Goal: Task Accomplishment & Management: Manage account settings

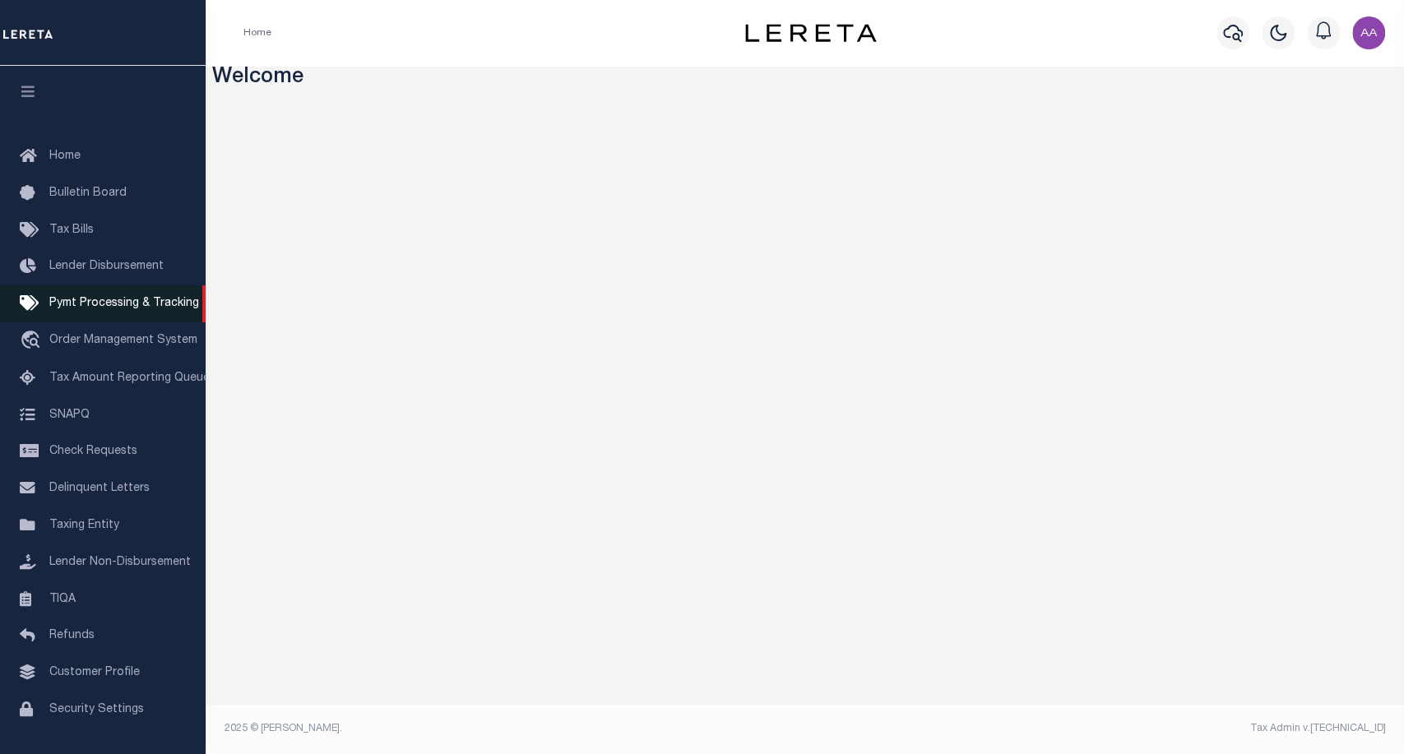
click at [102, 299] on span "Pymt Processing & Tracking" at bounding box center [124, 304] width 150 height 12
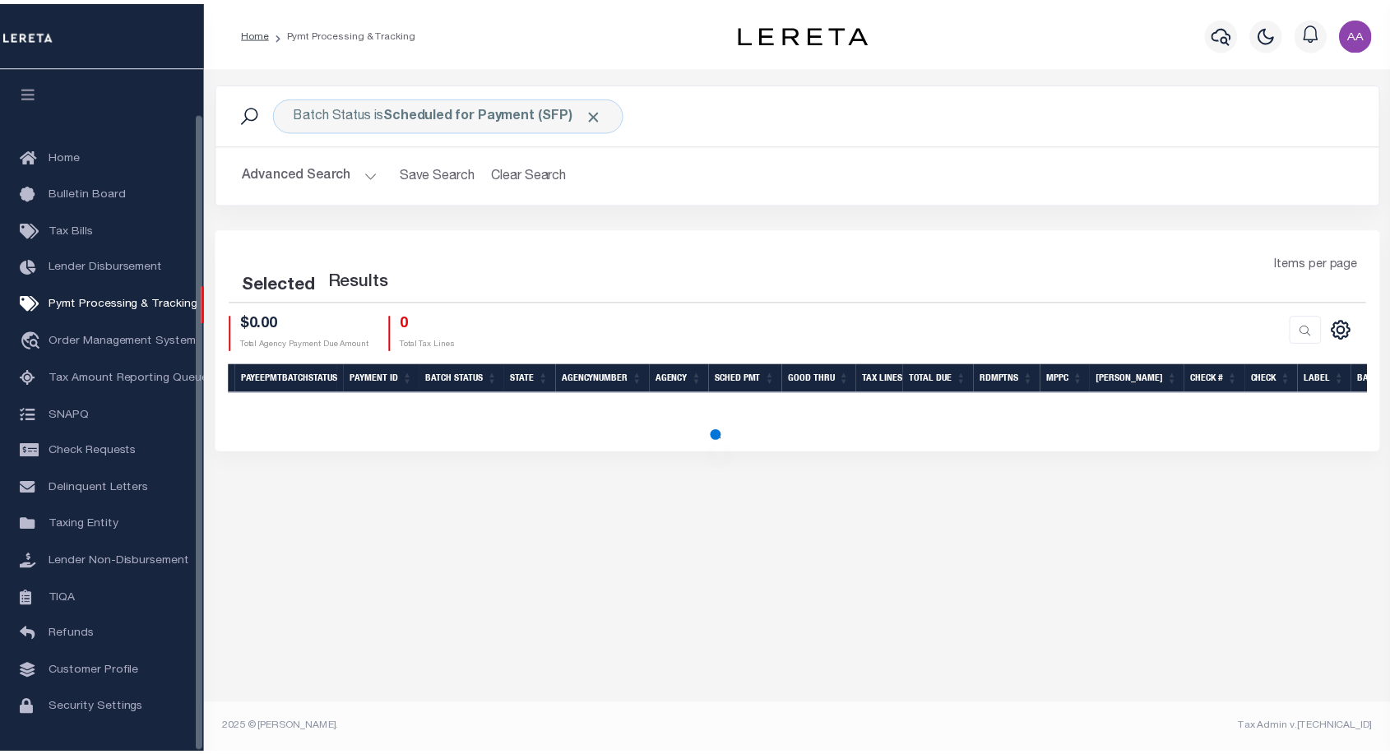
scroll to position [48, 0]
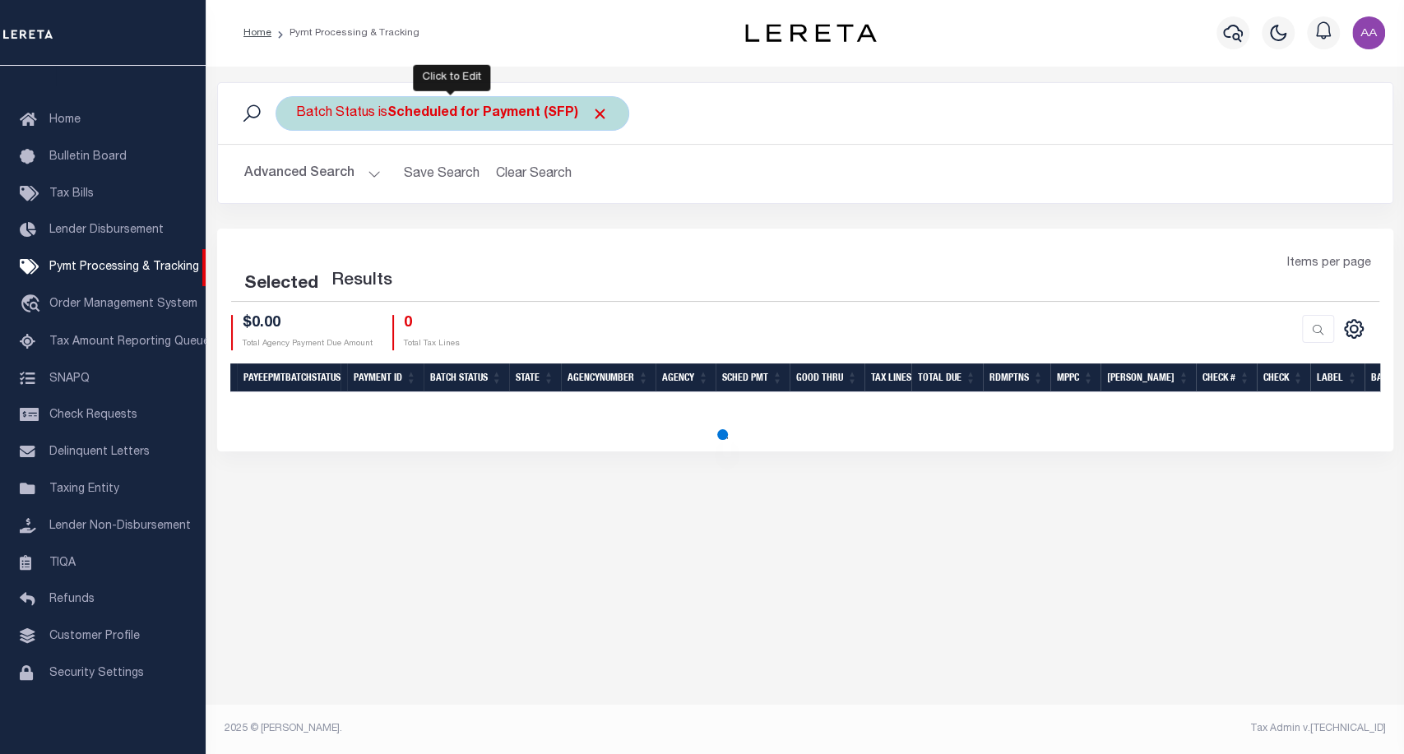
click at [347, 107] on div "Batch Status is Scheduled for Payment (SFP)" at bounding box center [453, 113] width 354 height 35
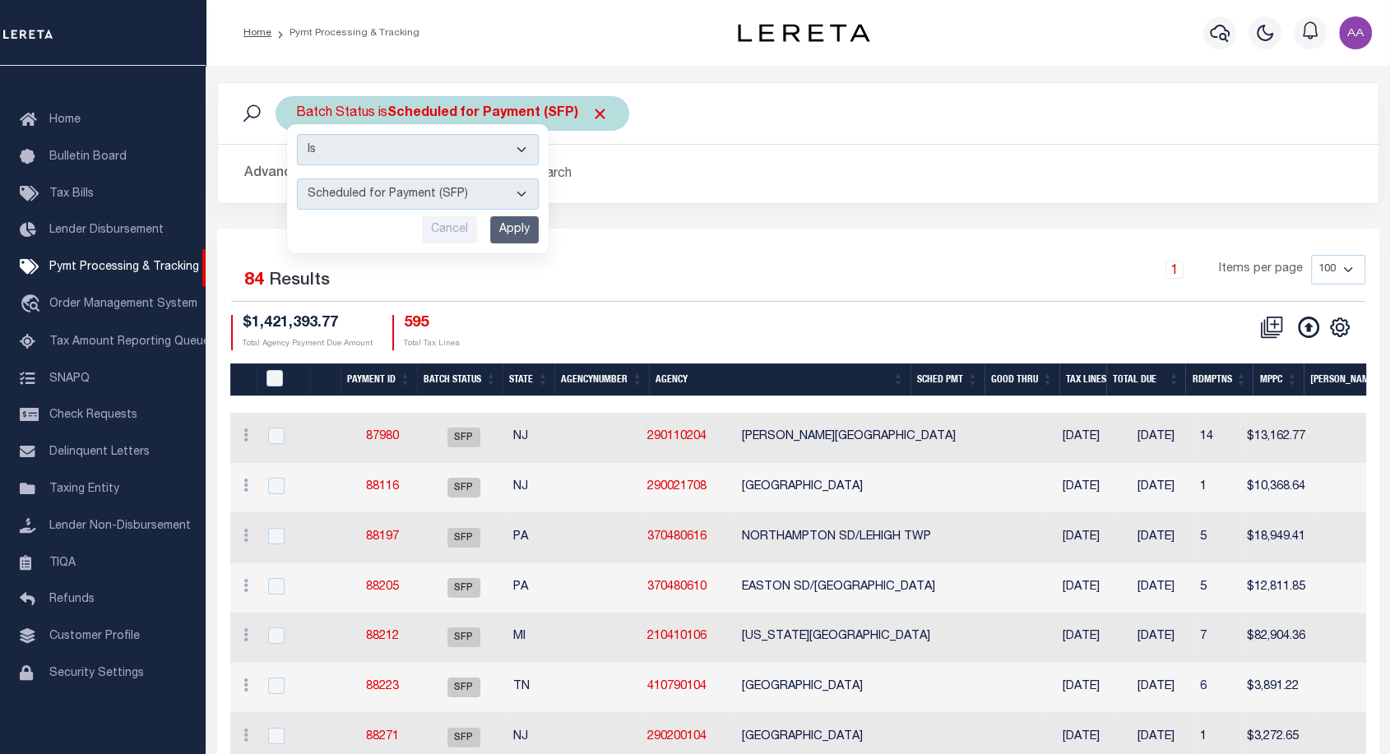
click at [508, 195] on select "Awaiting Funds (AWF) Cleared and Complete (CAC) New Check Needed (NCN) Payment …" at bounding box center [418, 193] width 242 height 31
select select "RFP"
click at [297, 178] on select "Awaiting Funds (AWF) Cleared and Complete (CAC) New Check Needed (NCN) Payment …" at bounding box center [418, 193] width 242 height 31
click at [520, 232] on input "Apply" at bounding box center [514, 229] width 49 height 27
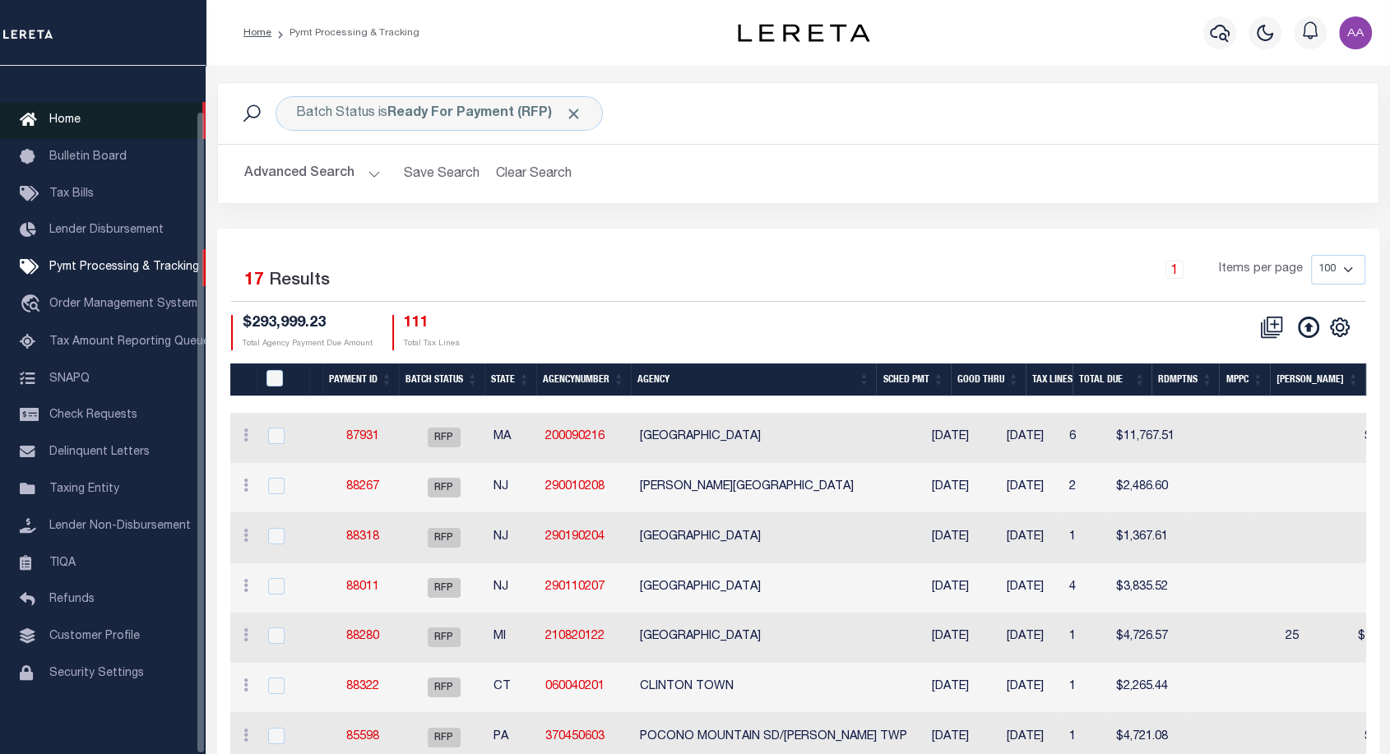
scroll to position [0, 0]
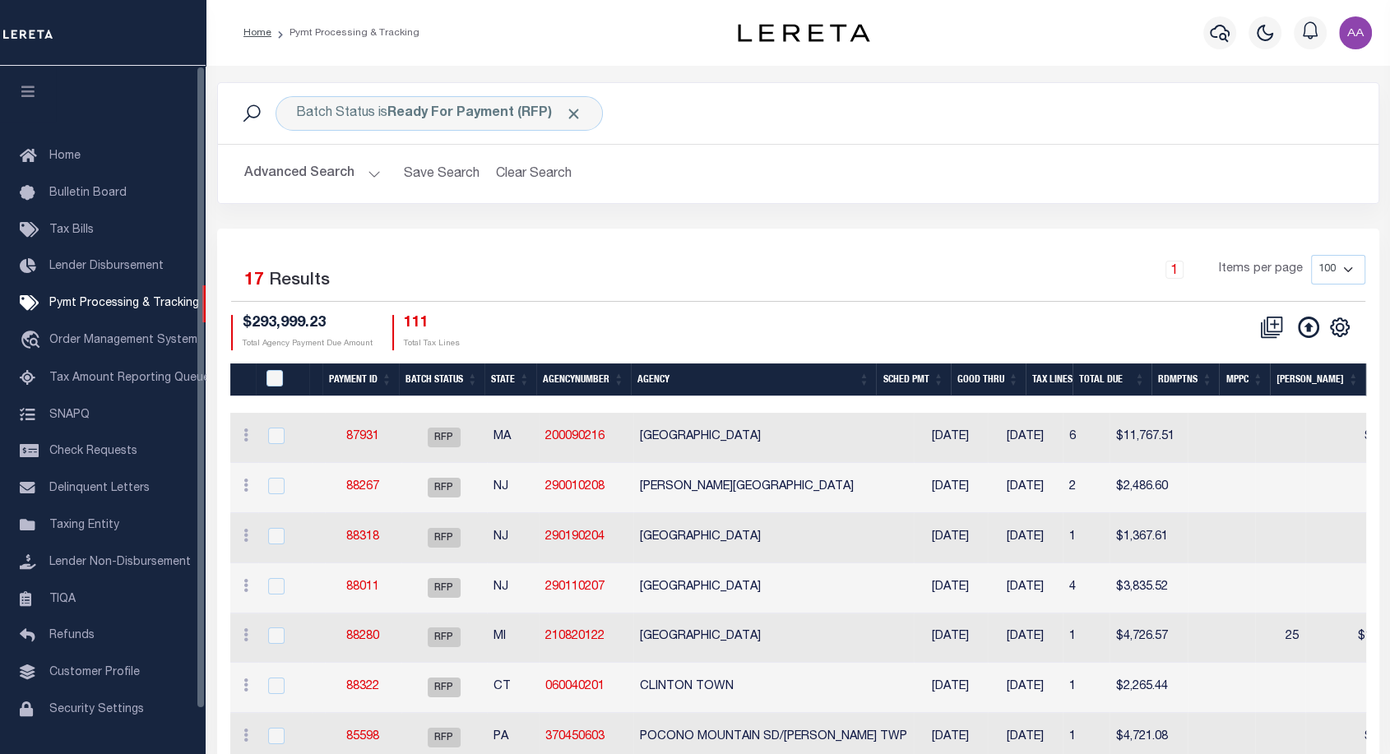
click at [27, 92] on icon "button" at bounding box center [28, 91] width 19 height 15
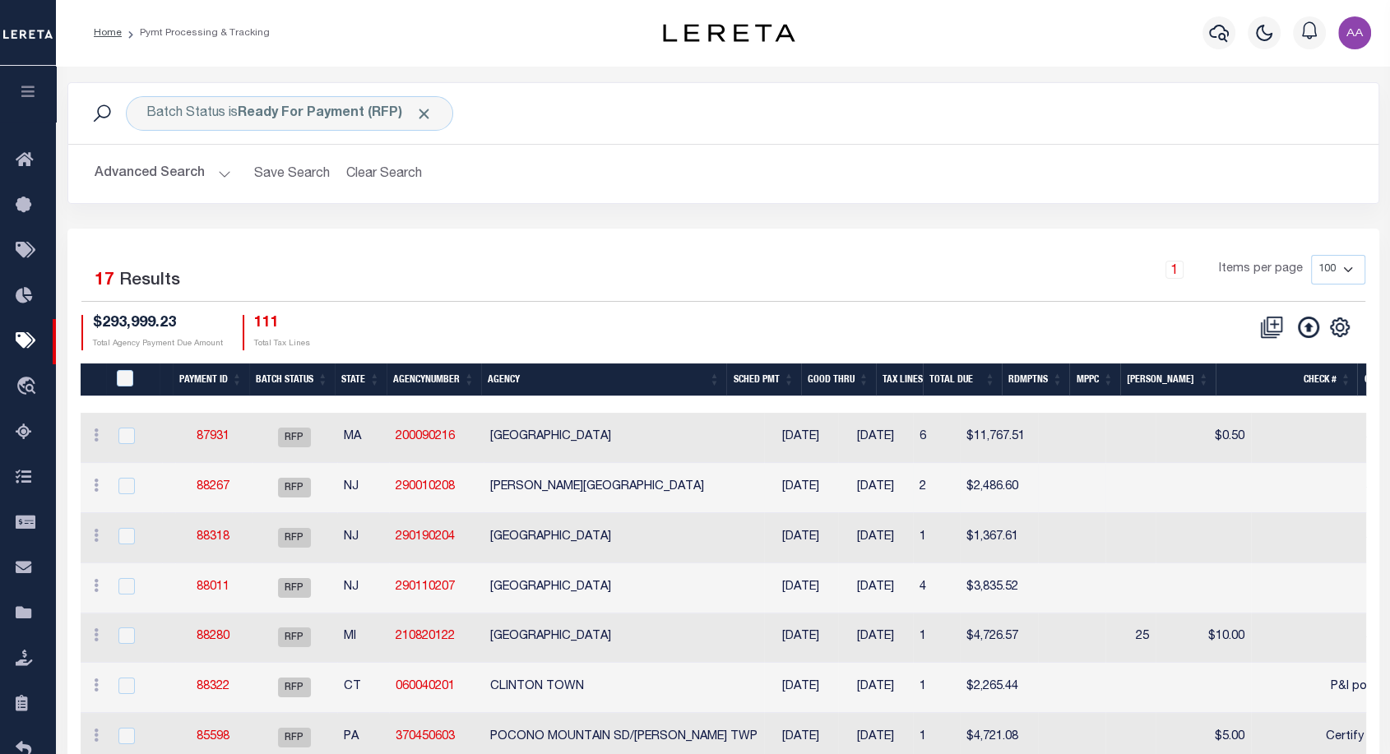
scroll to position [563, 0]
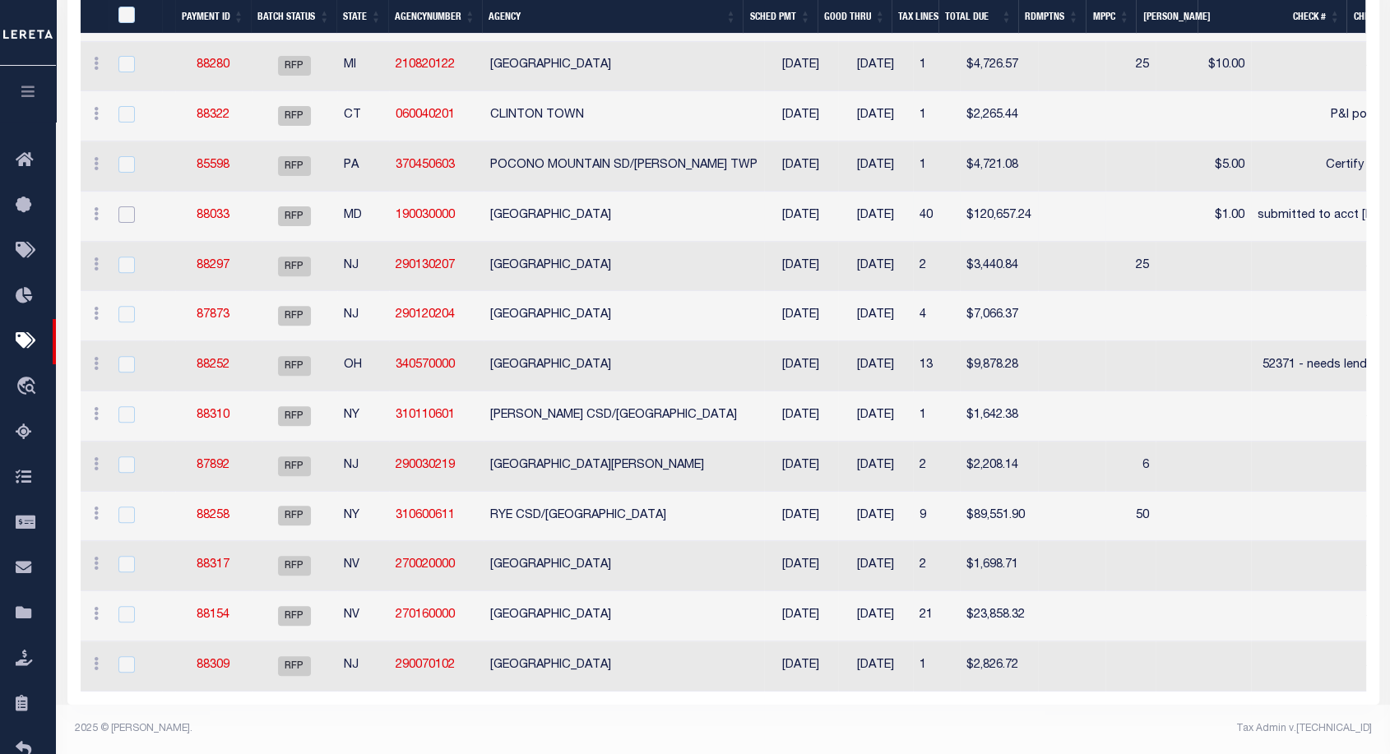
click at [125, 206] on input "checkbox" at bounding box center [126, 214] width 16 height 16
checkbox input "true"
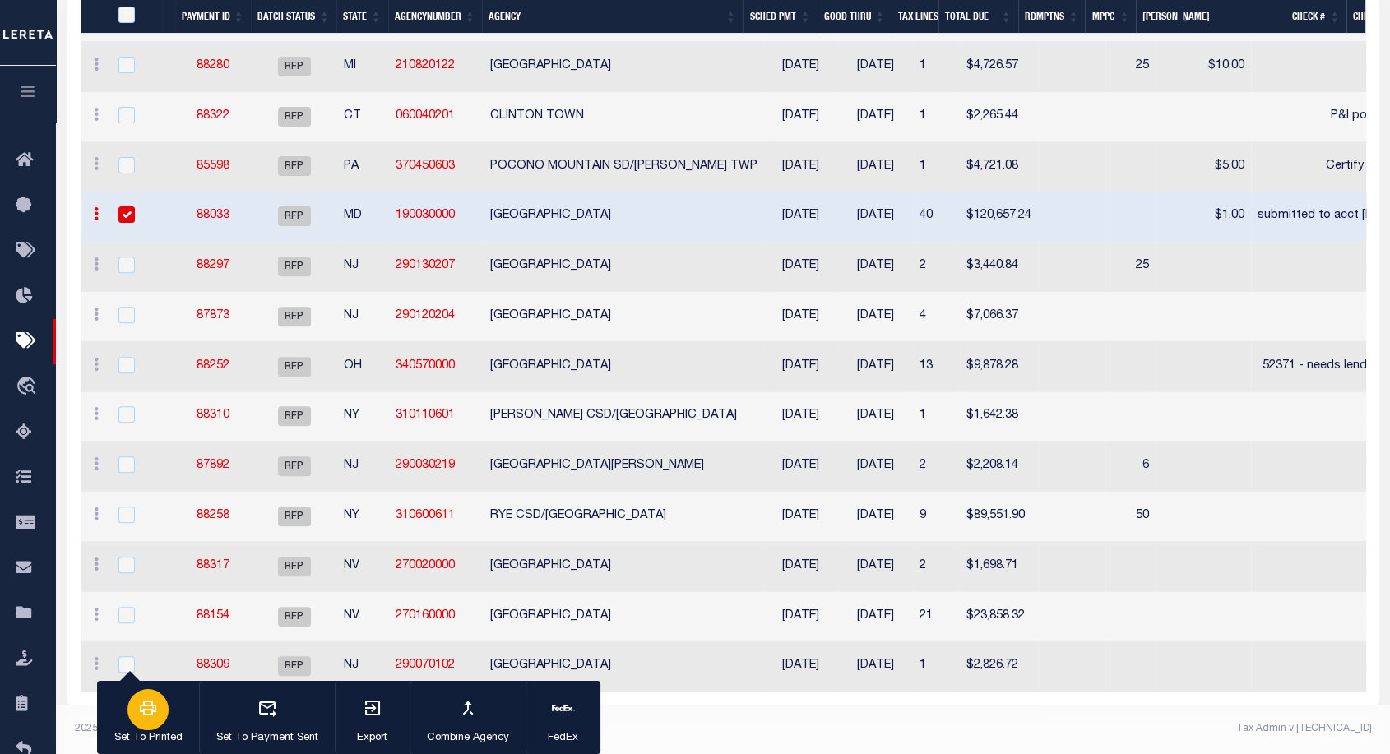
scroll to position [526, 0]
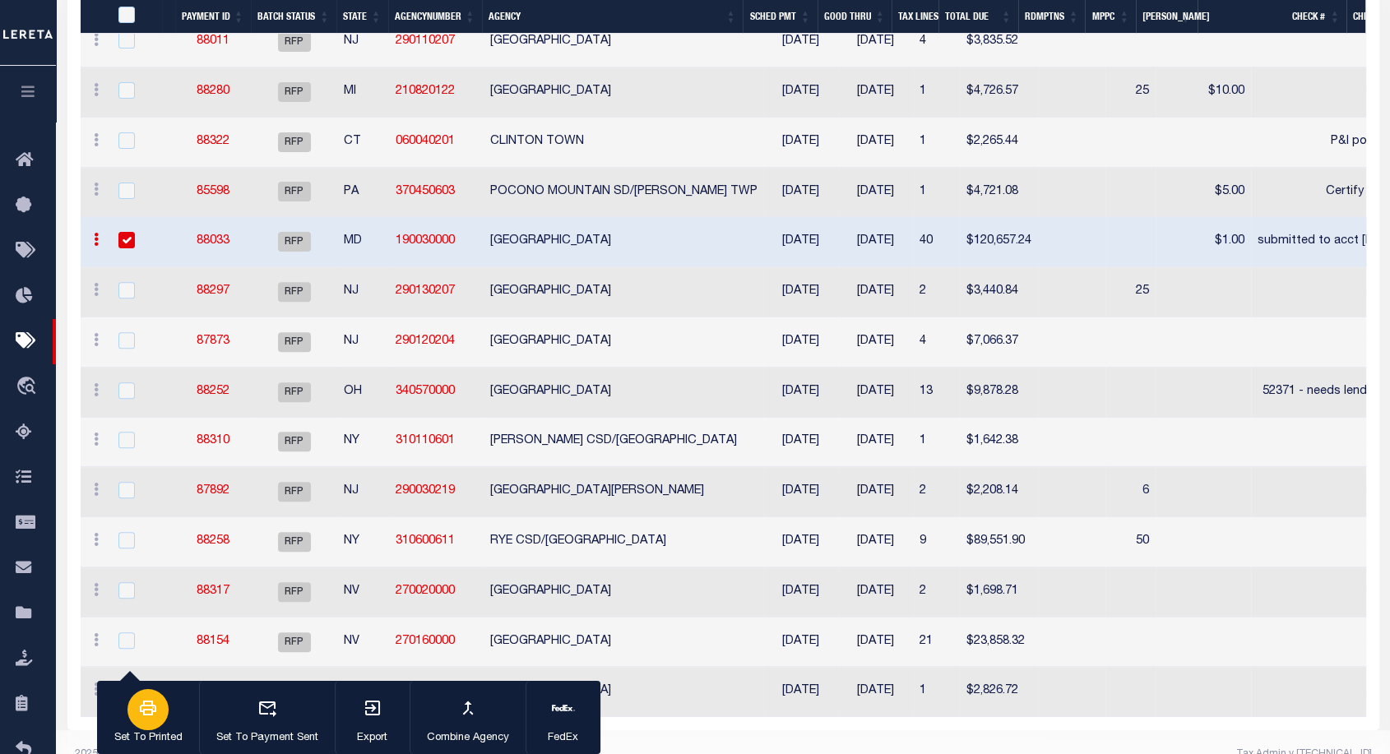
click at [152, 716] on icon "button" at bounding box center [148, 708] width 16 height 15
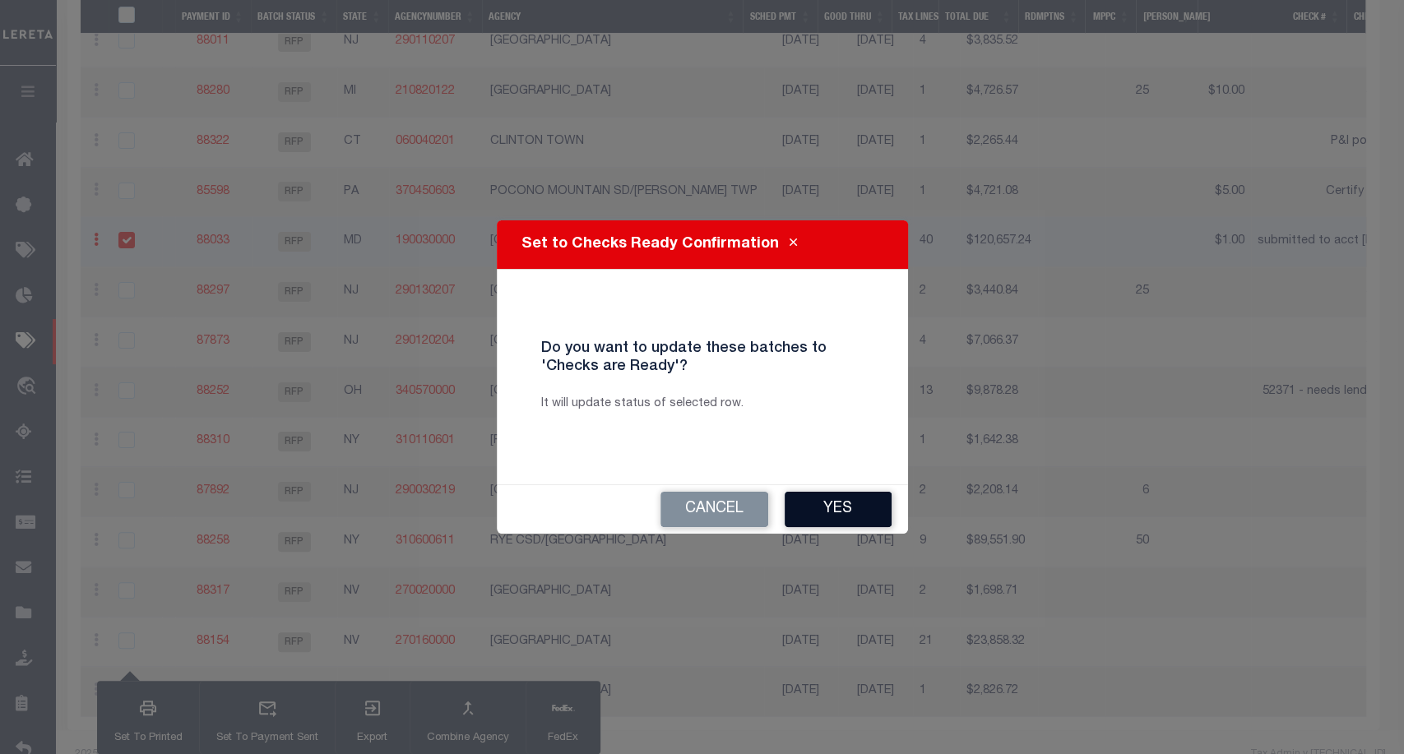
click at [828, 507] on button "Yes" at bounding box center [838, 509] width 107 height 35
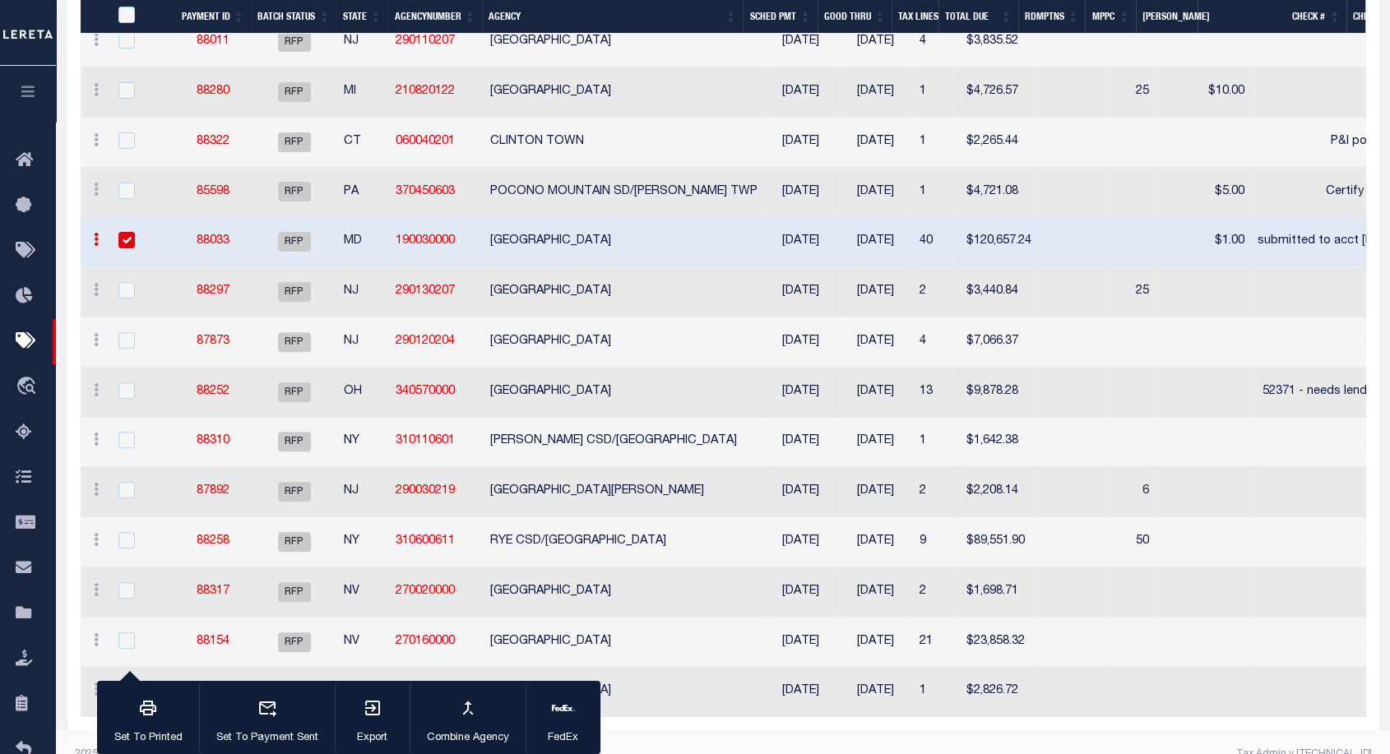
scroll to position [529, 0]
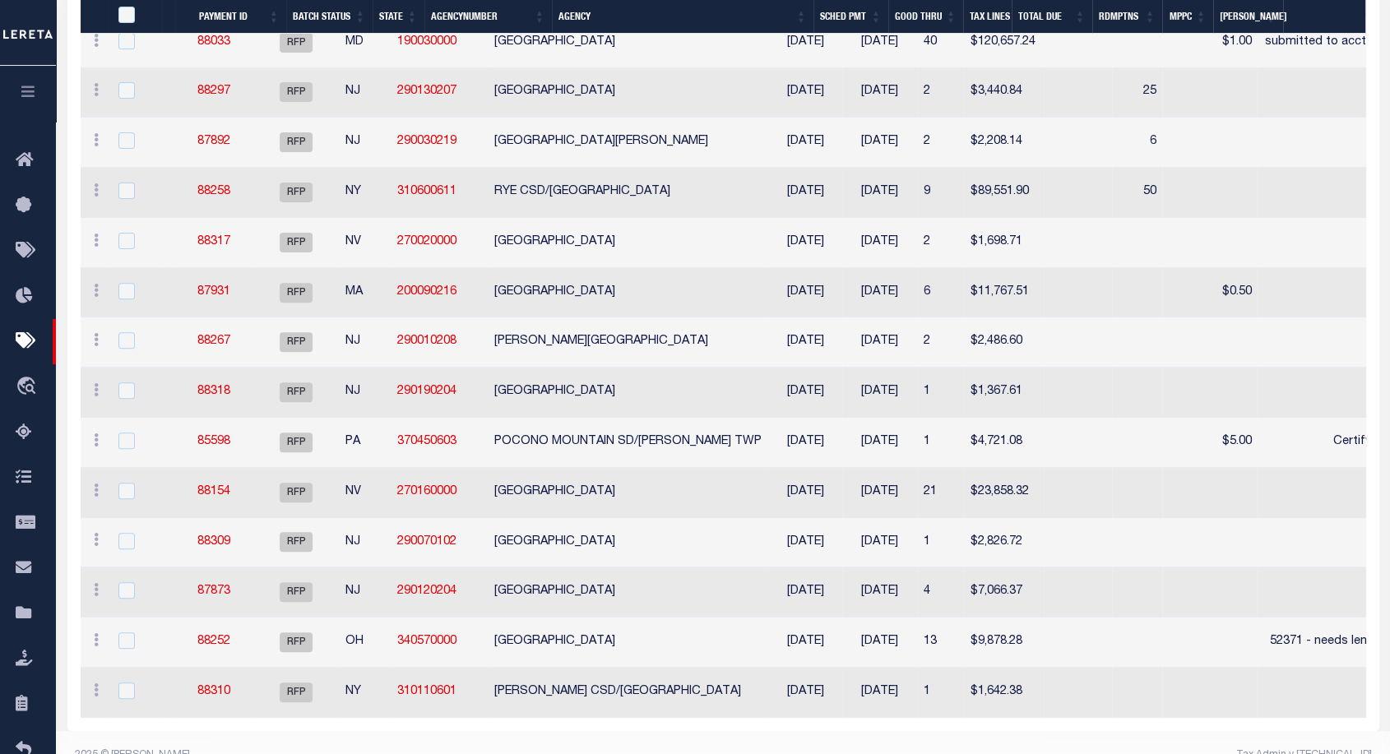
click at [567, 703] on td "[PERSON_NAME] CSD/[GEOGRAPHIC_DATA]" at bounding box center [628, 693] width 280 height 50
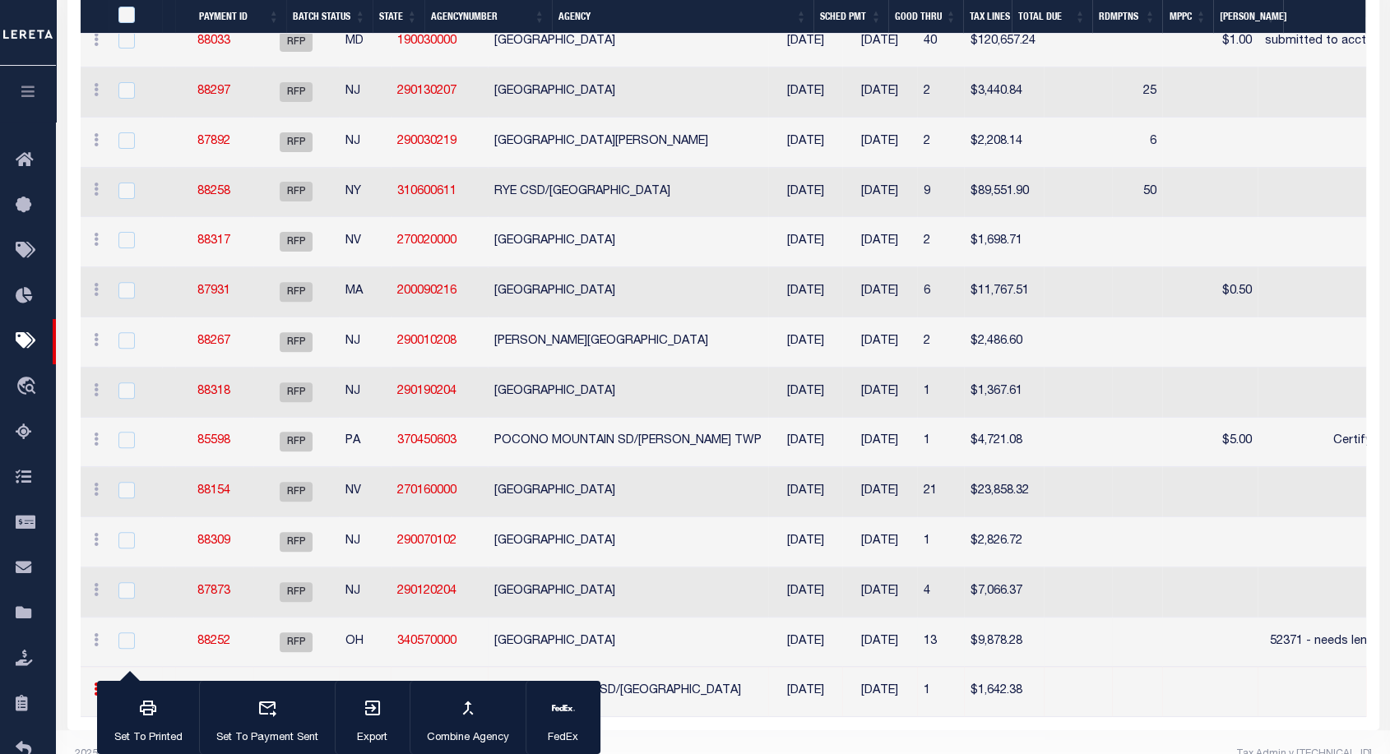
scroll to position [559, 0]
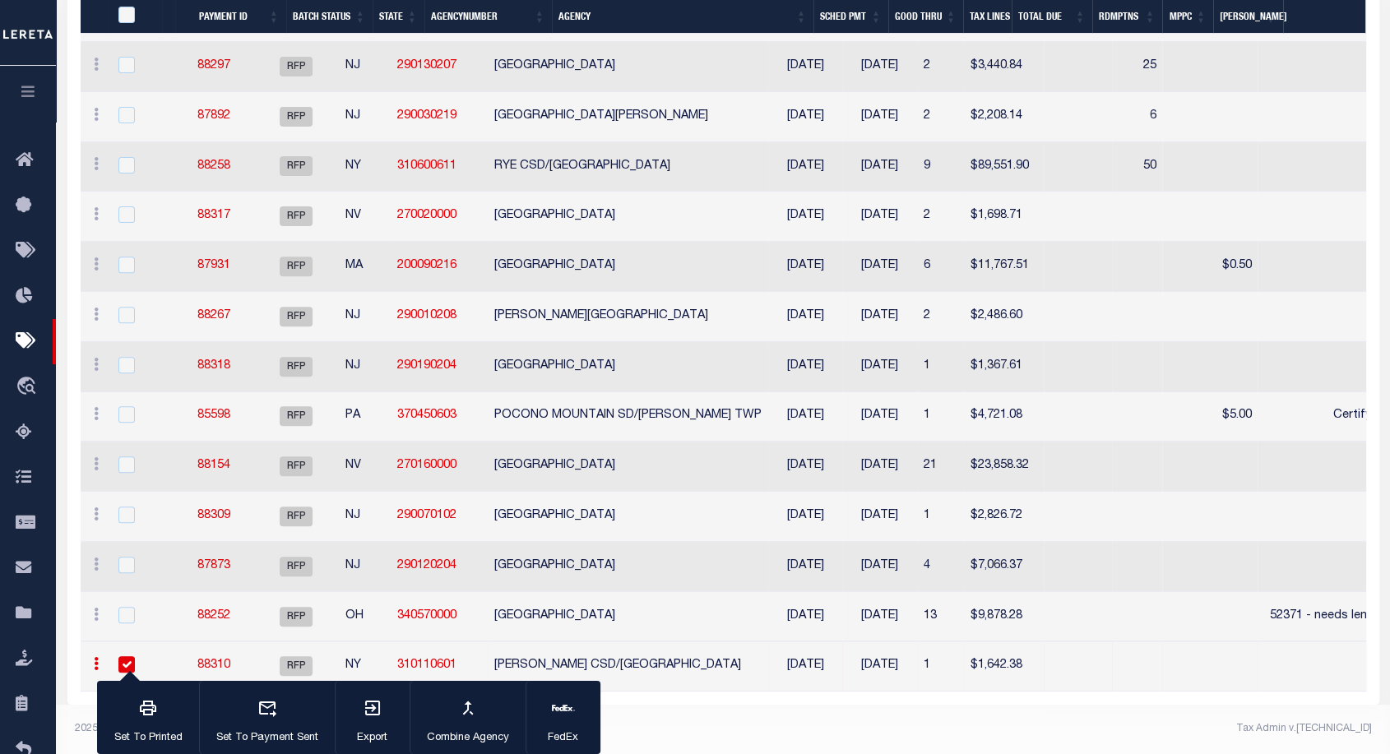
click at [133, 656] on input "checkbox" at bounding box center [126, 664] width 16 height 16
checkbox input "false"
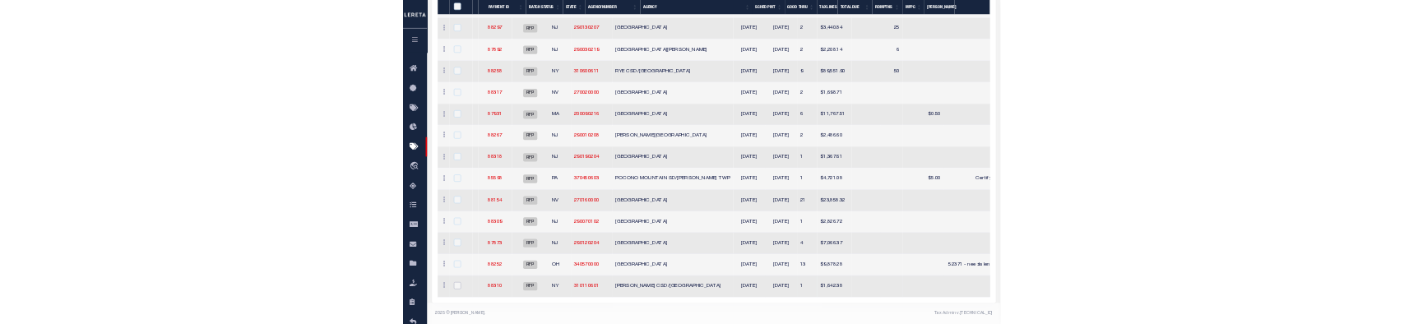
scroll to position [0, 0]
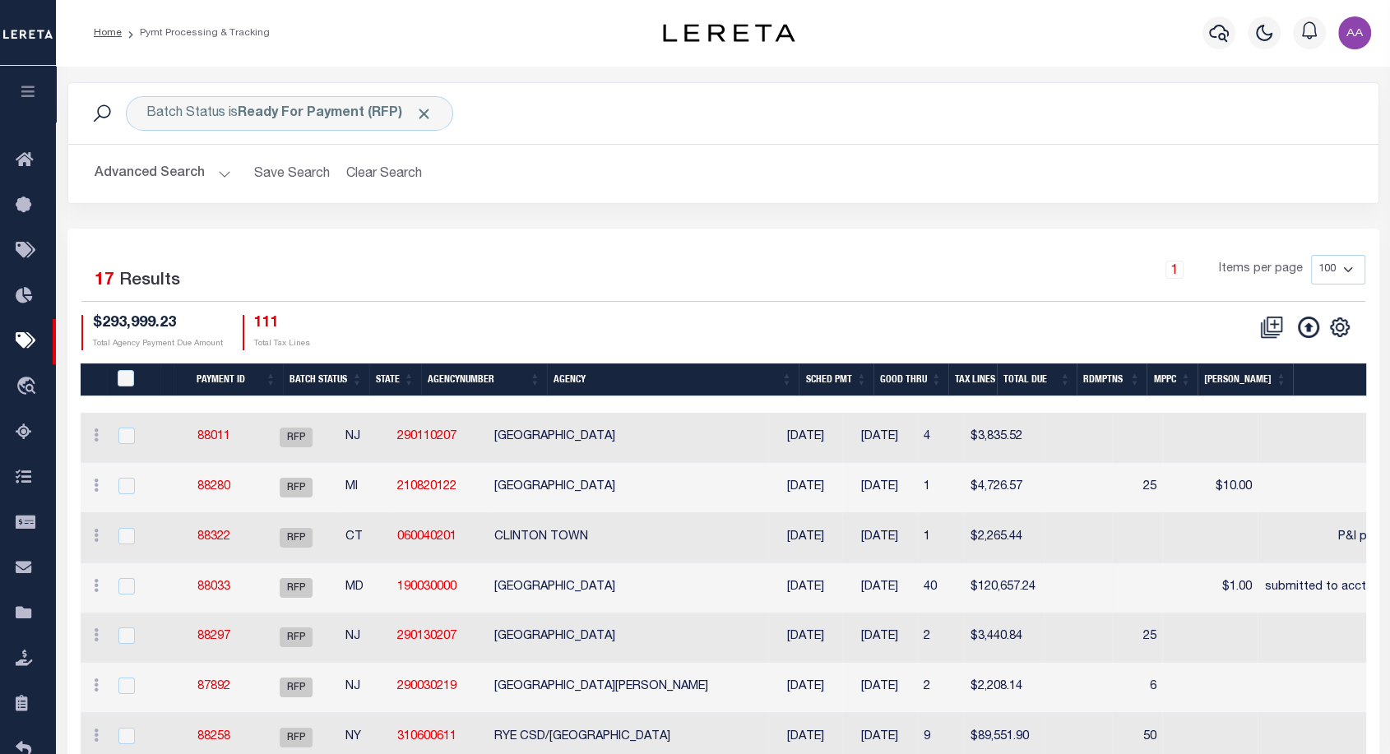
click at [123, 576] on td at bounding box center [135, 588] width 53 height 50
checkbox input "true"
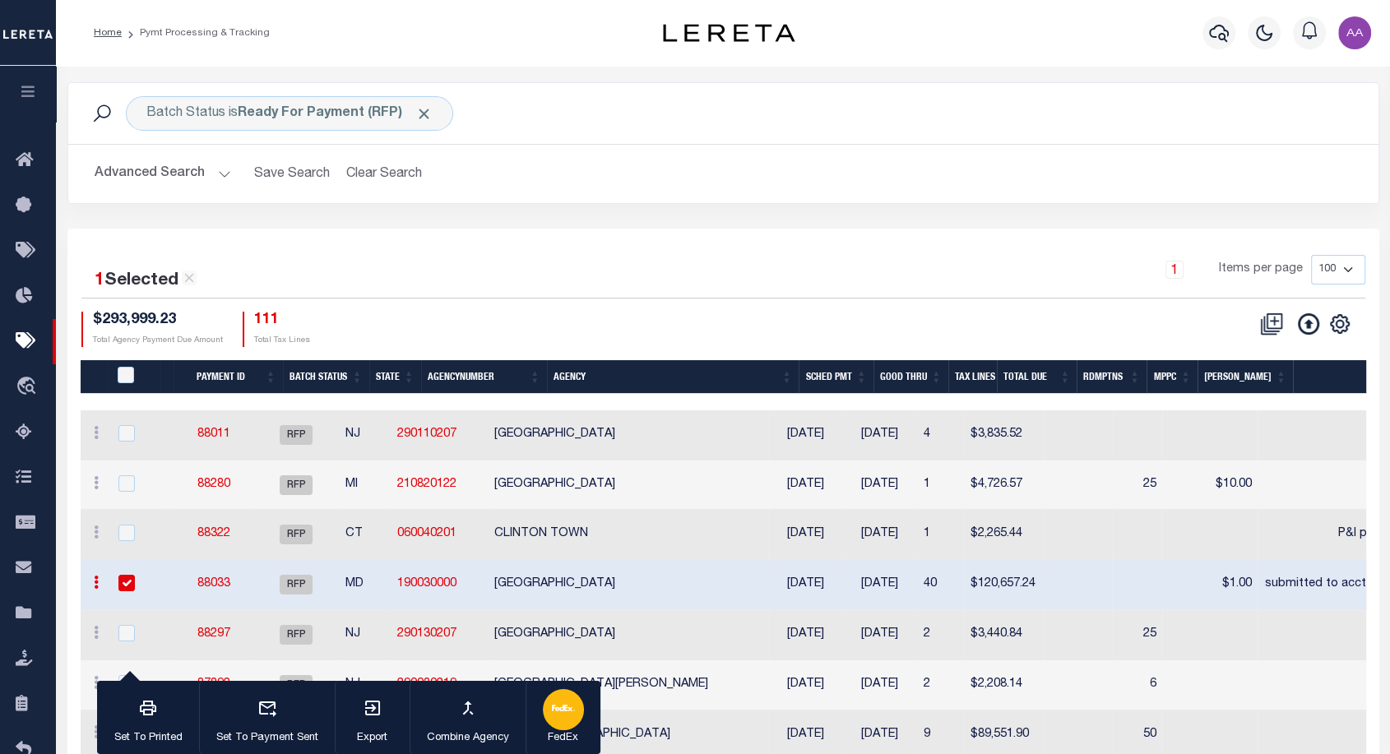
click at [559, 729] on div "button" at bounding box center [563, 709] width 41 height 41
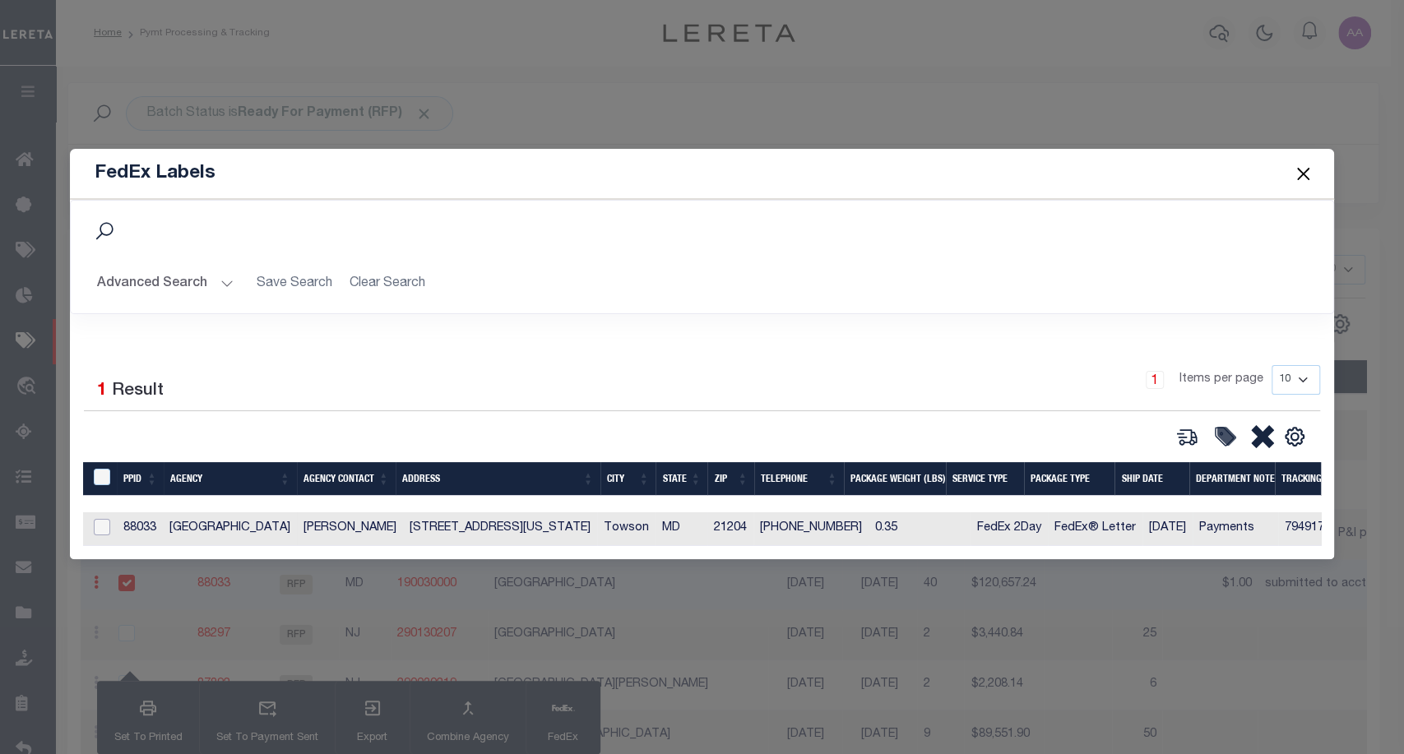
click at [105, 526] on input "checkbox" at bounding box center [102, 527] width 16 height 16
checkbox input "true"
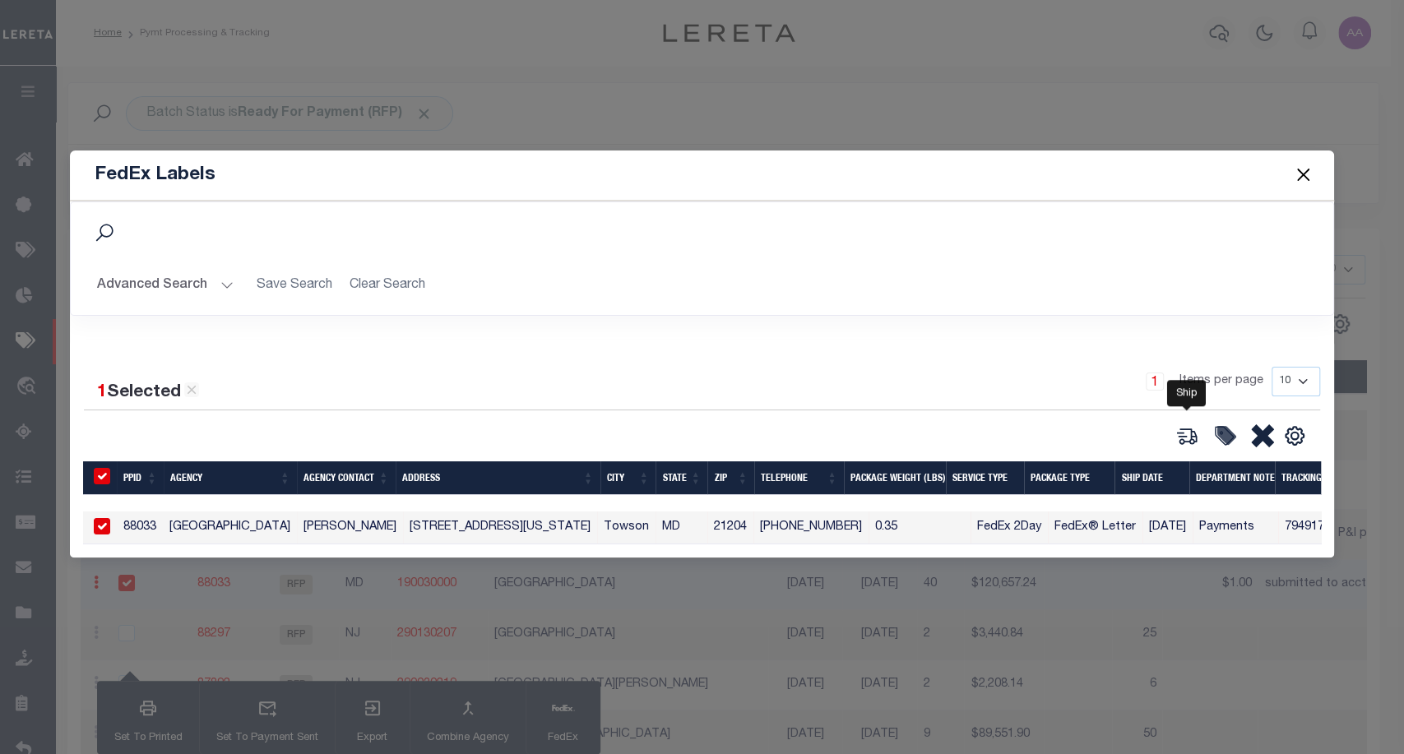
click at [1192, 425] on icon at bounding box center [1186, 435] width 23 height 23
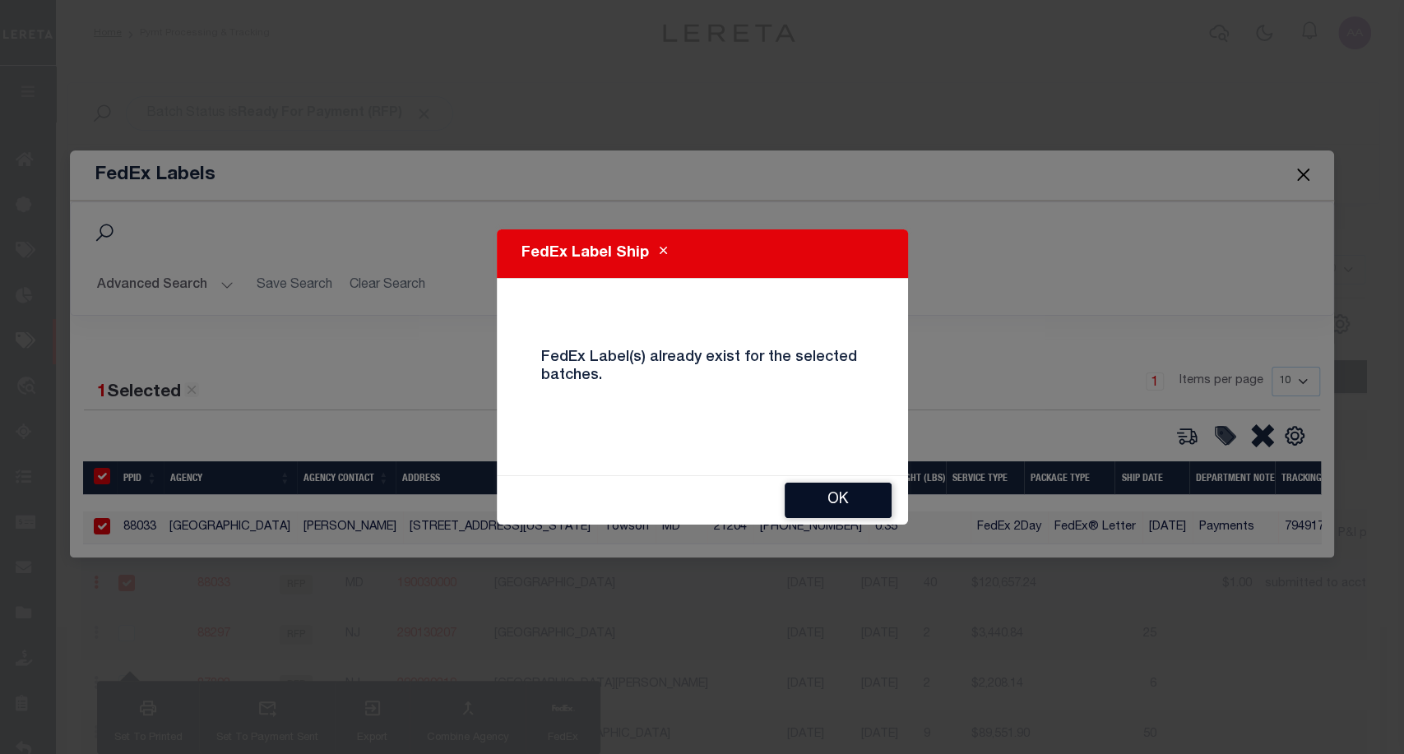
click at [863, 505] on button "OK" at bounding box center [838, 500] width 107 height 35
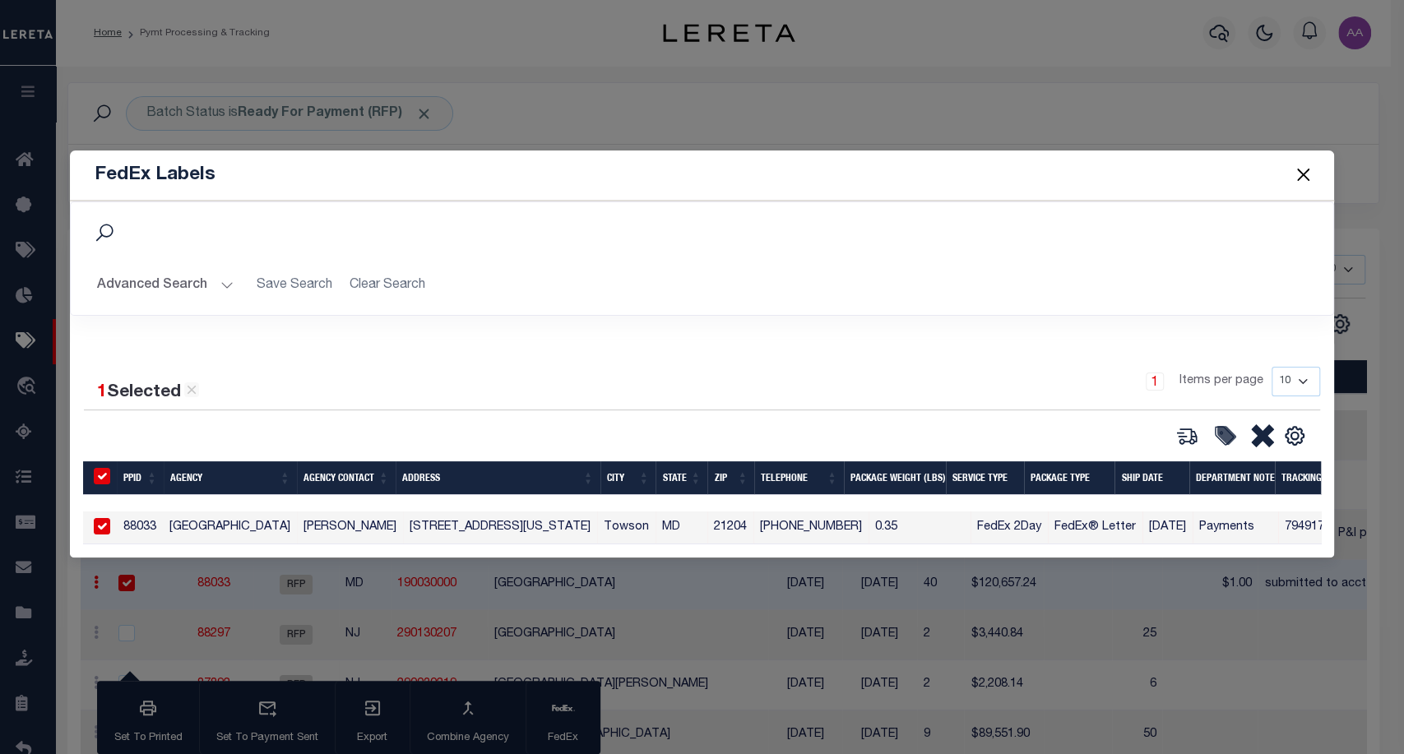
click at [1304, 178] on button "Close" at bounding box center [1302, 174] width 21 height 21
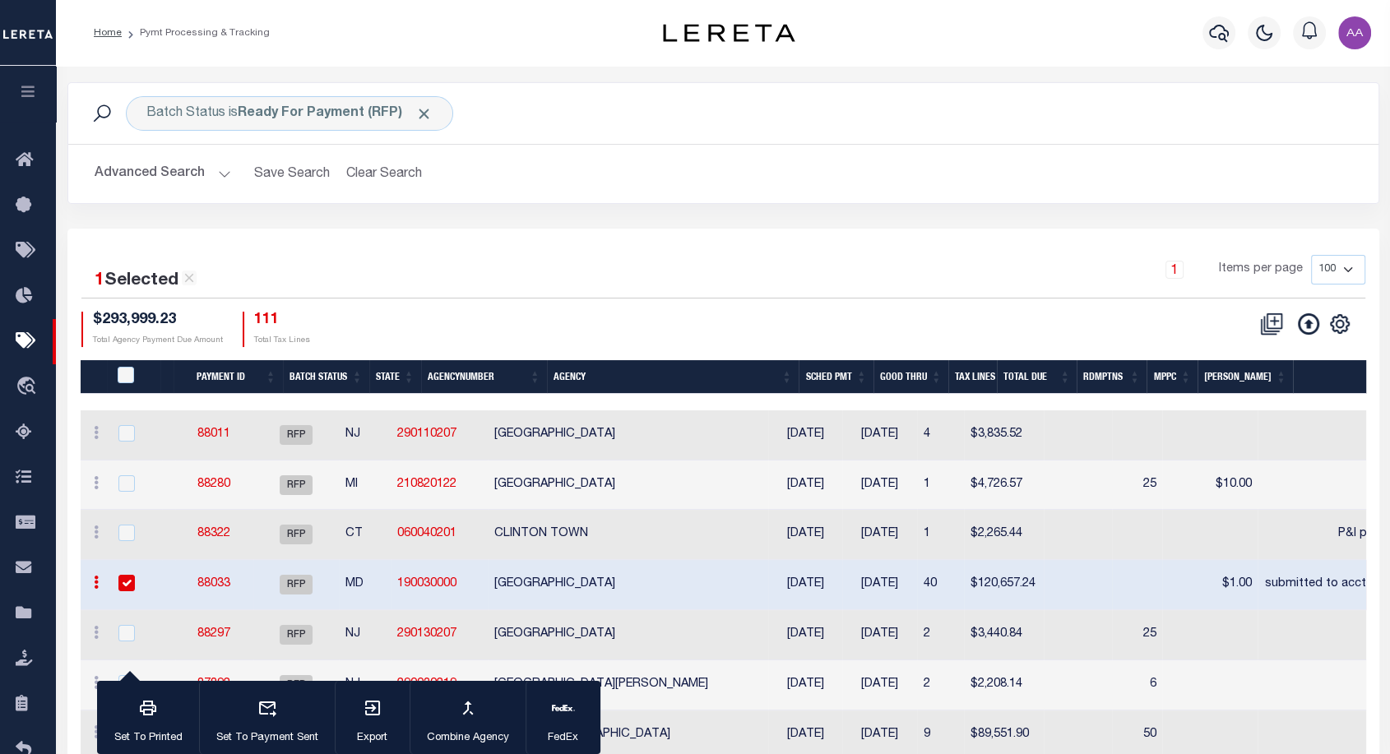
click at [131, 582] on input "checkbox" at bounding box center [126, 583] width 16 height 16
checkbox input "false"
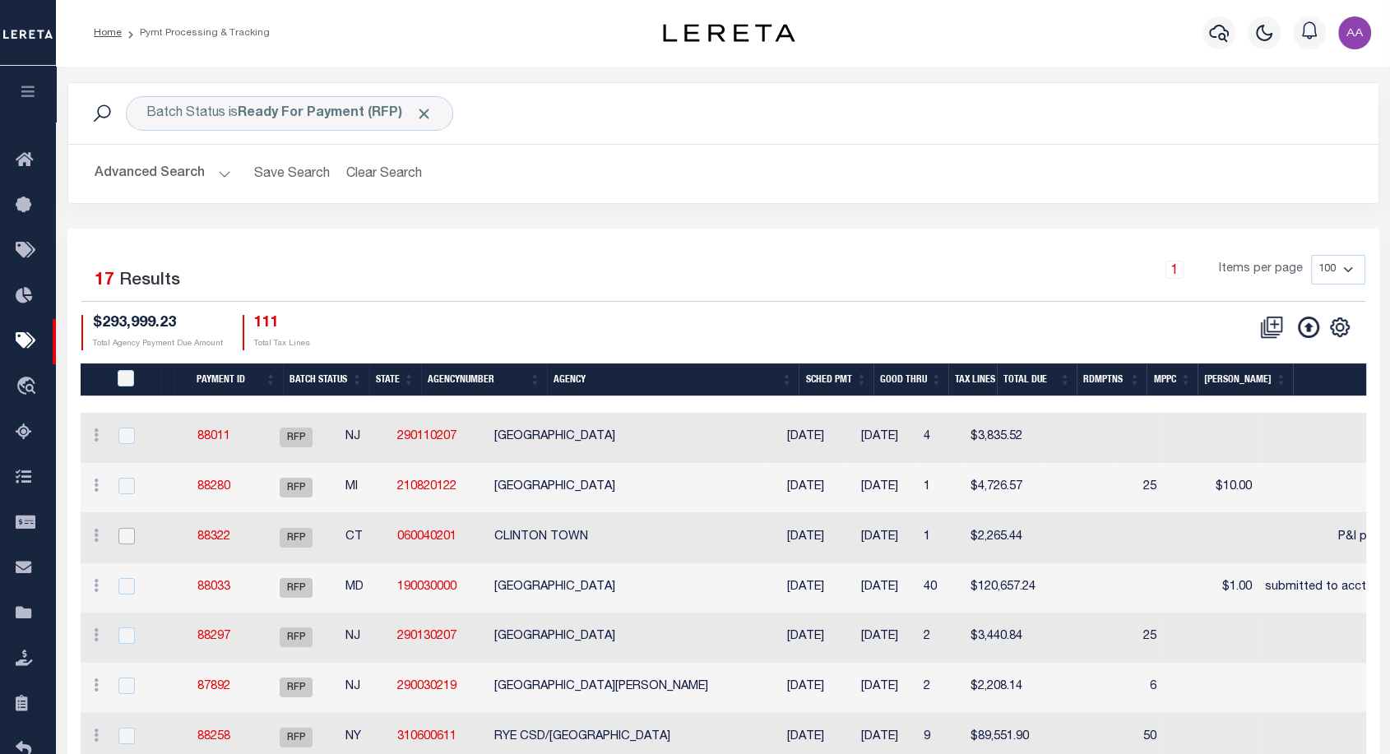
click at [127, 537] on input "checkbox" at bounding box center [126, 536] width 16 height 16
checkbox input "true"
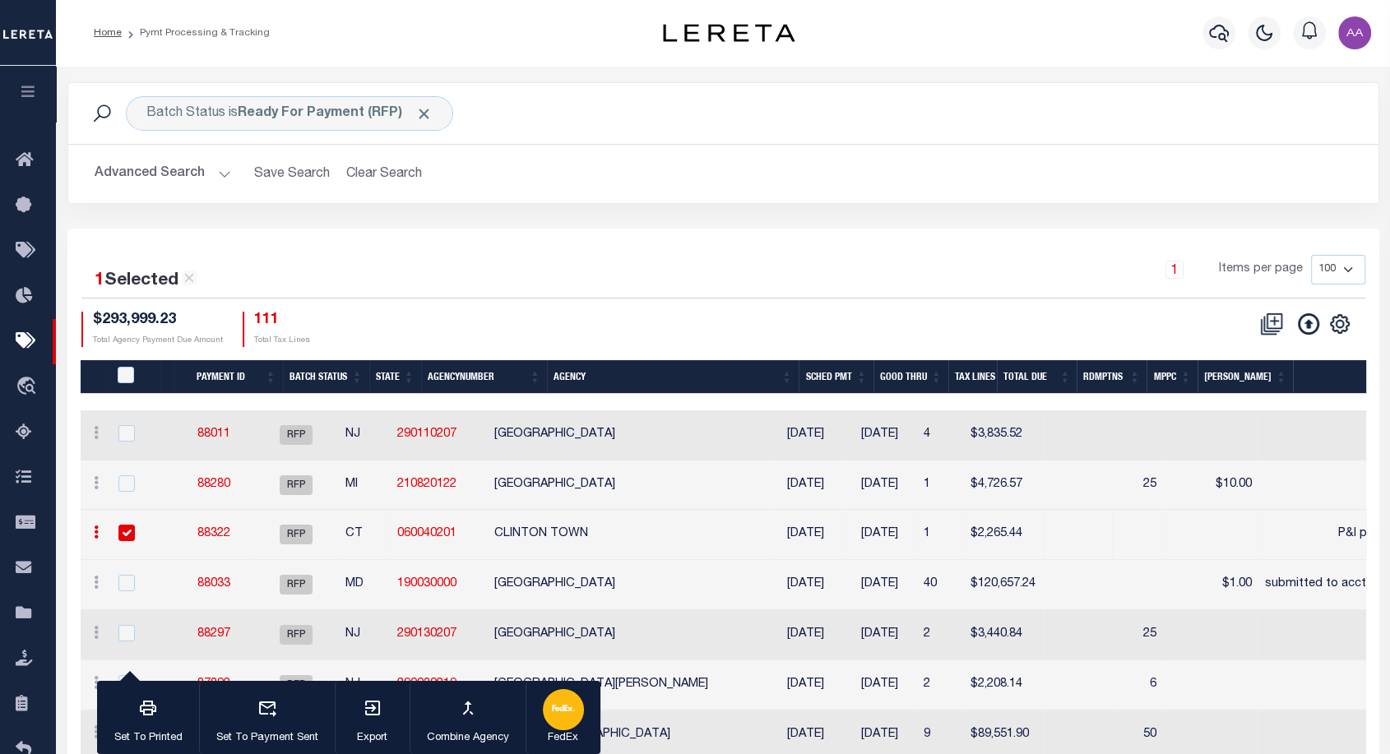
click at [570, 720] on icon "button" at bounding box center [563, 708] width 23 height 23
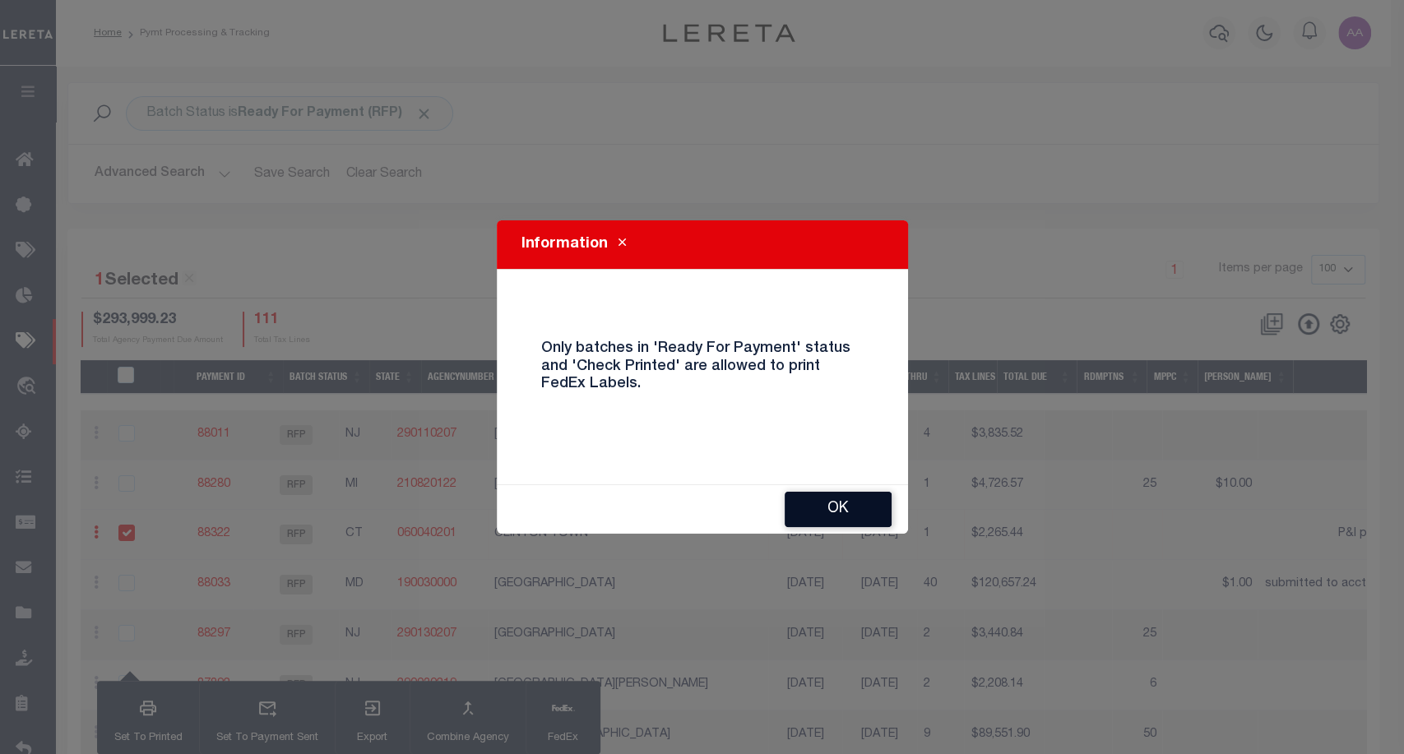
click at [863, 507] on button "OK" at bounding box center [838, 509] width 107 height 35
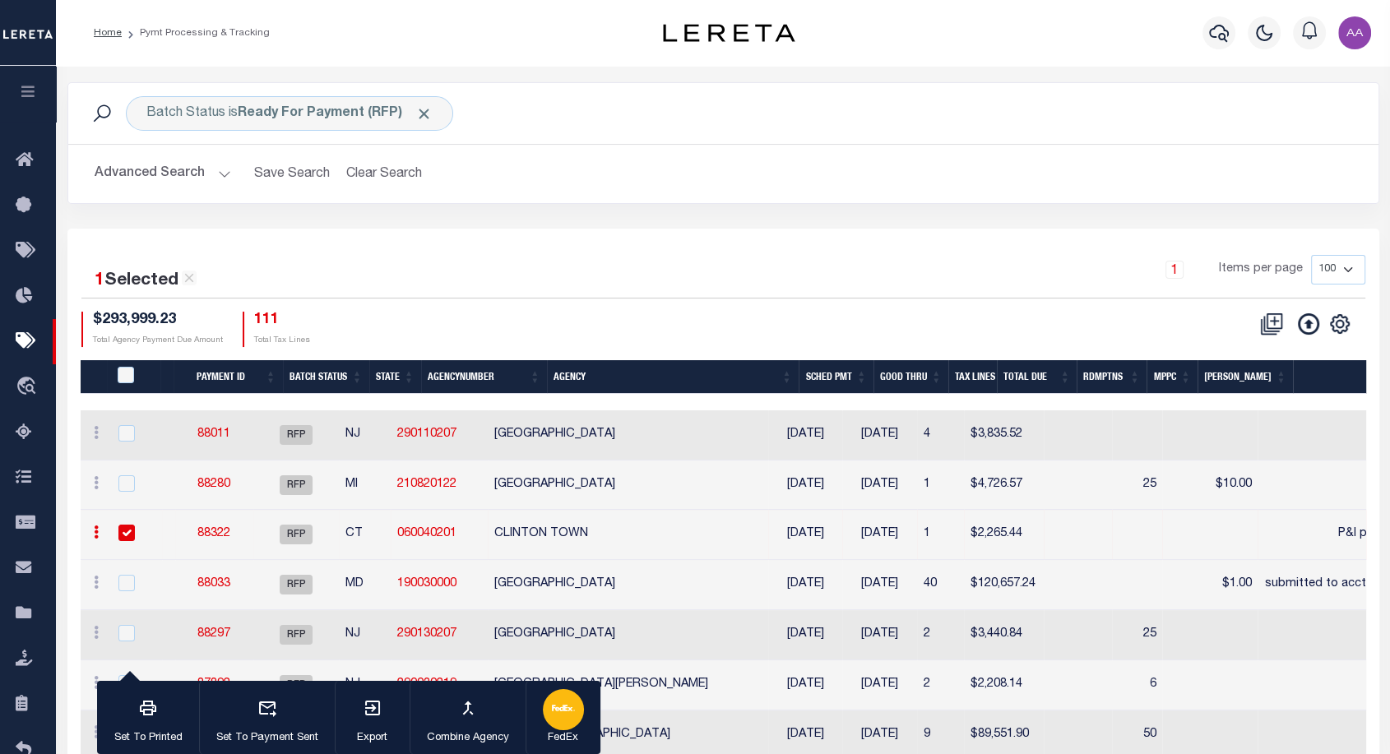
click at [554, 720] on div "button" at bounding box center [563, 709] width 41 height 41
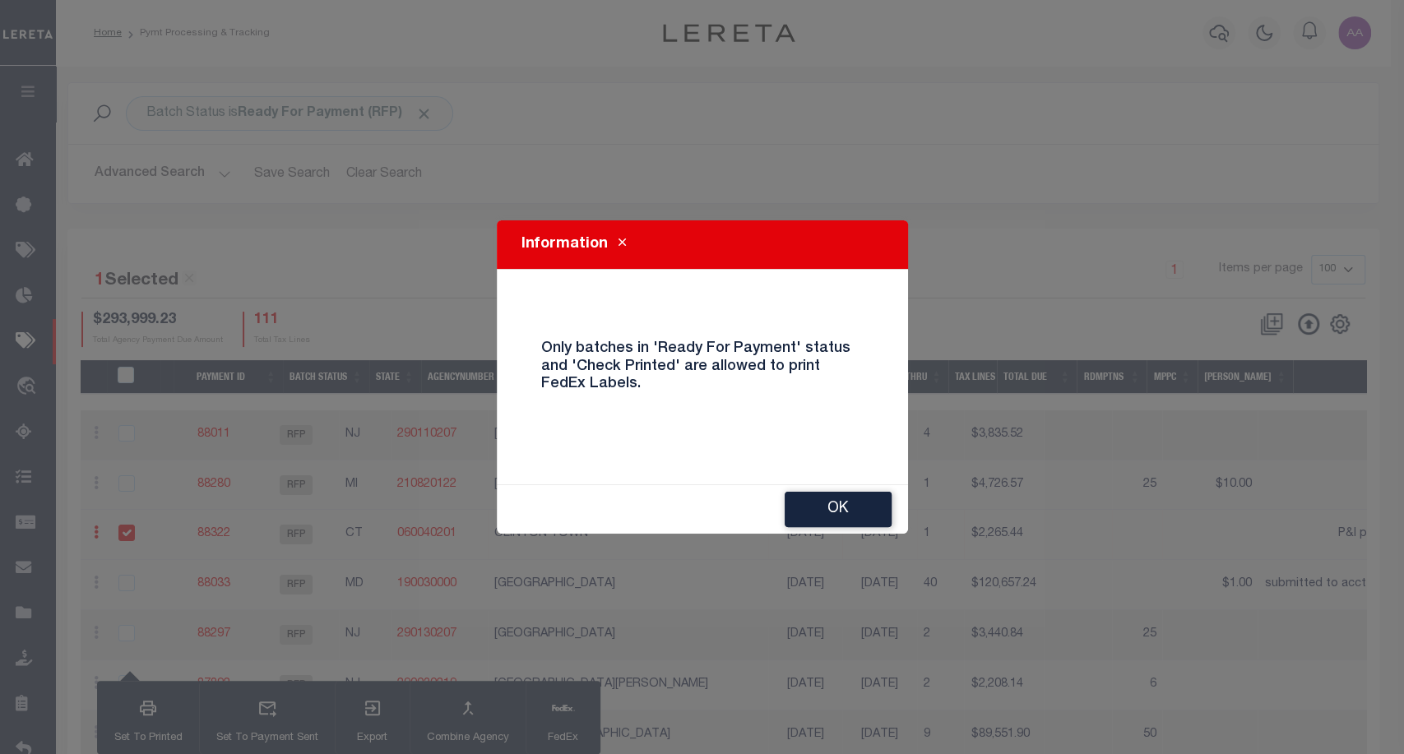
click at [845, 489] on div "OK" at bounding box center [702, 509] width 411 height 49
click at [855, 505] on button "OK" at bounding box center [838, 509] width 107 height 35
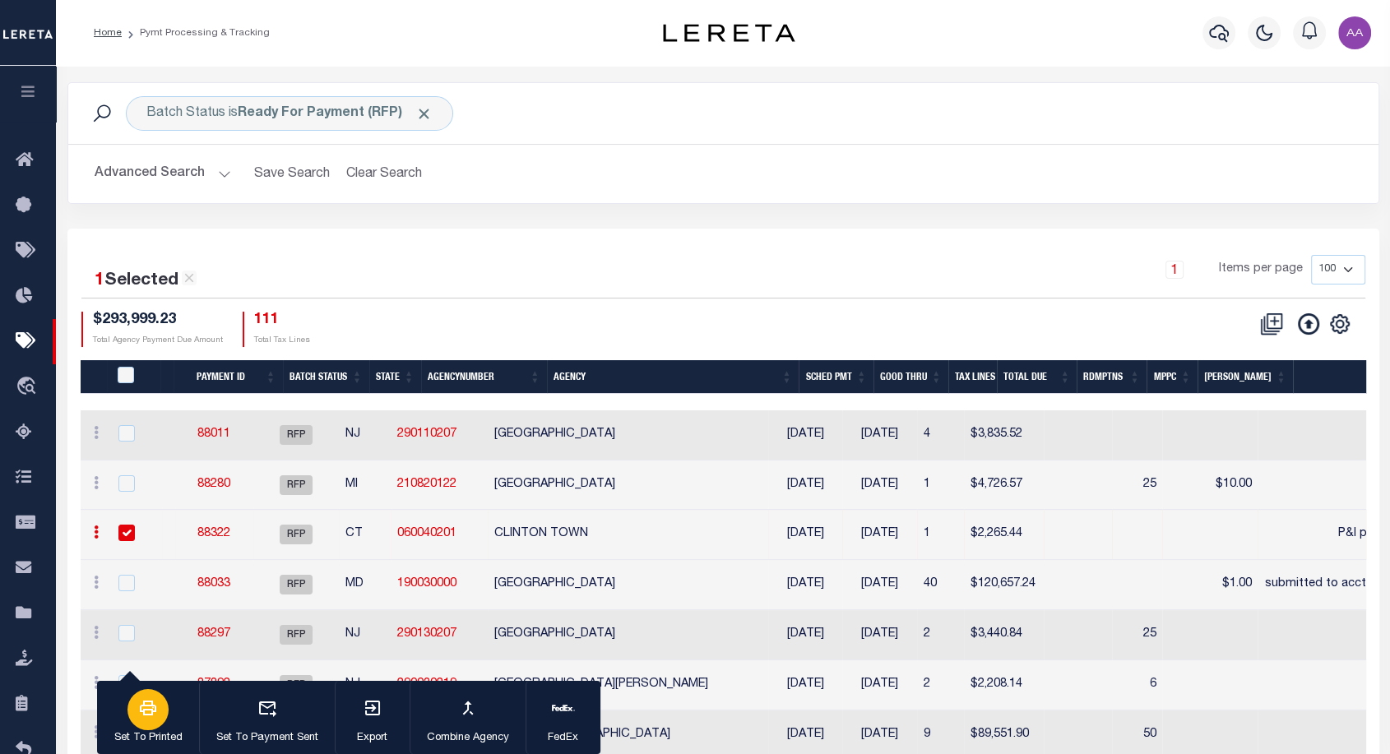
click at [151, 711] on icon "button" at bounding box center [148, 708] width 16 height 15
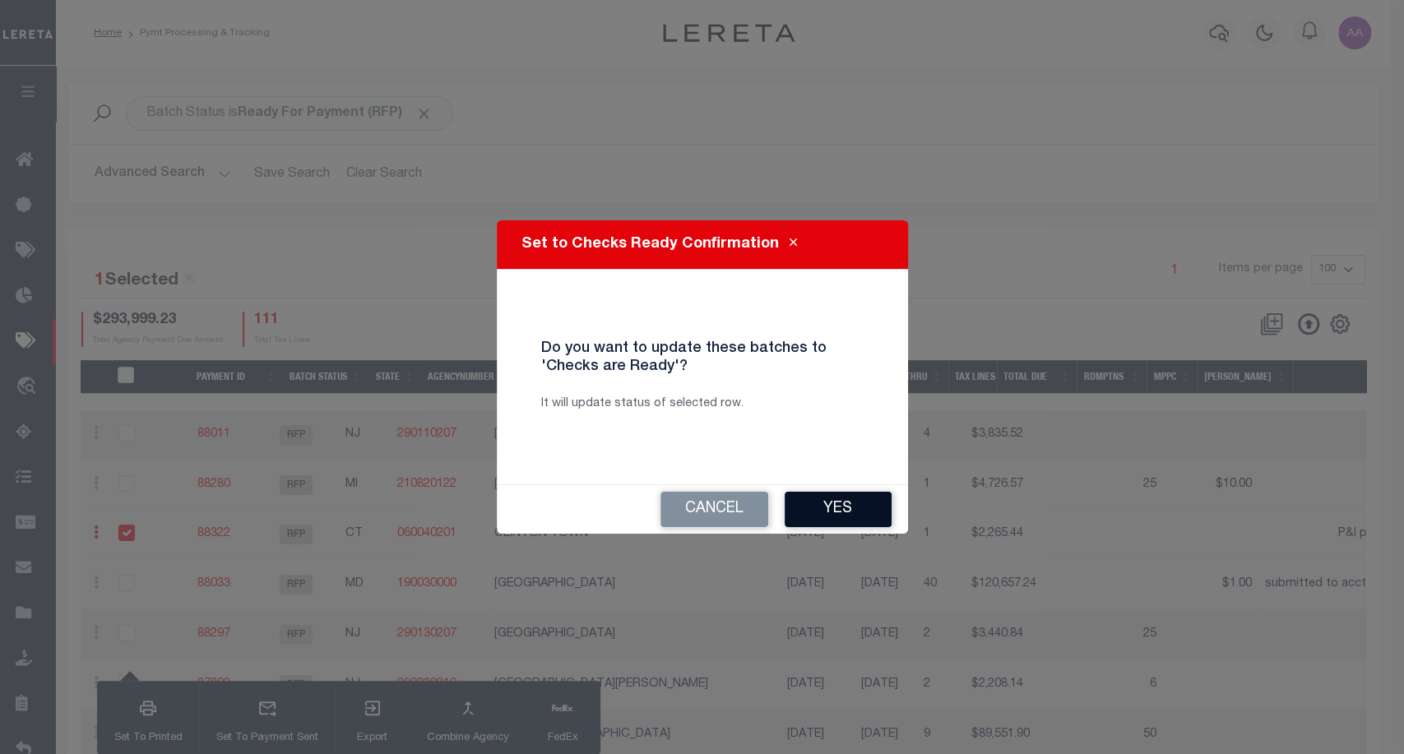
click at [858, 508] on button "Yes" at bounding box center [838, 509] width 107 height 35
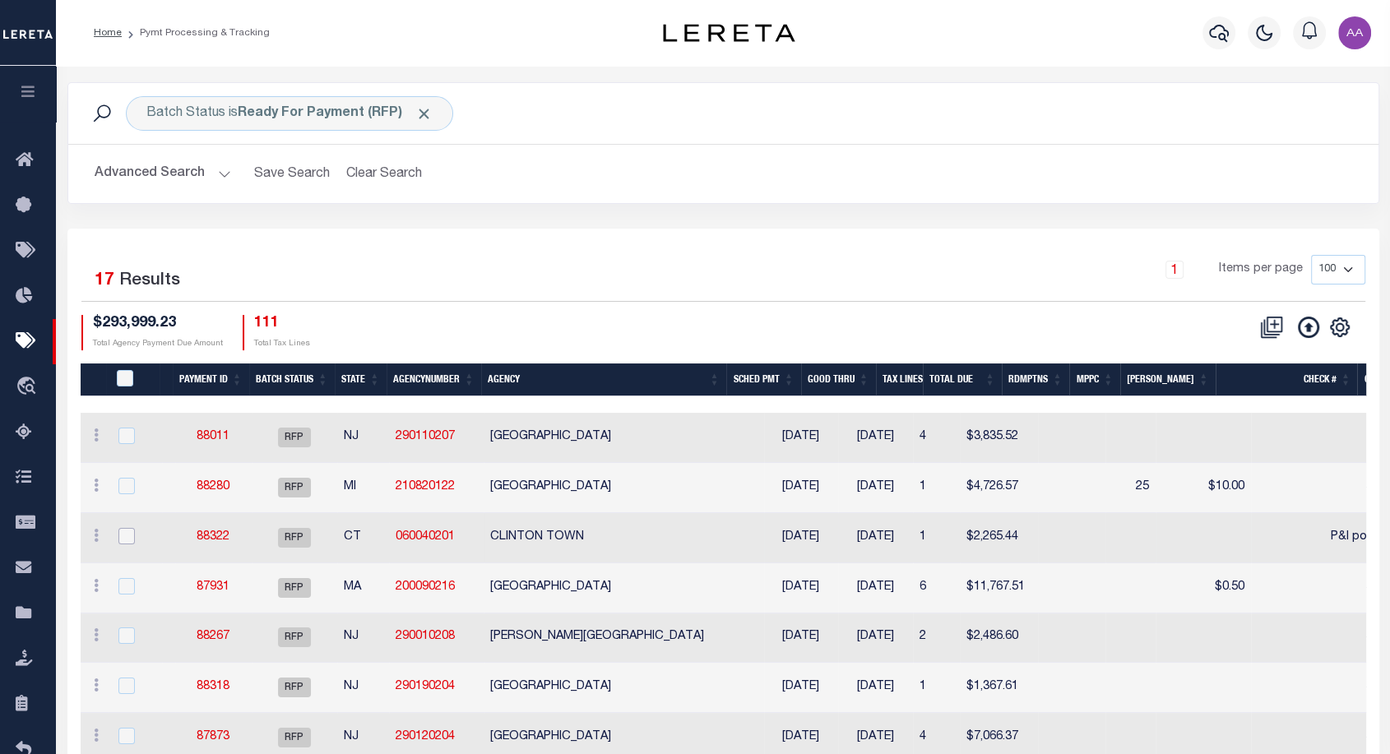
click at [121, 528] on input "checkbox" at bounding box center [126, 536] width 16 height 16
checkbox input "true"
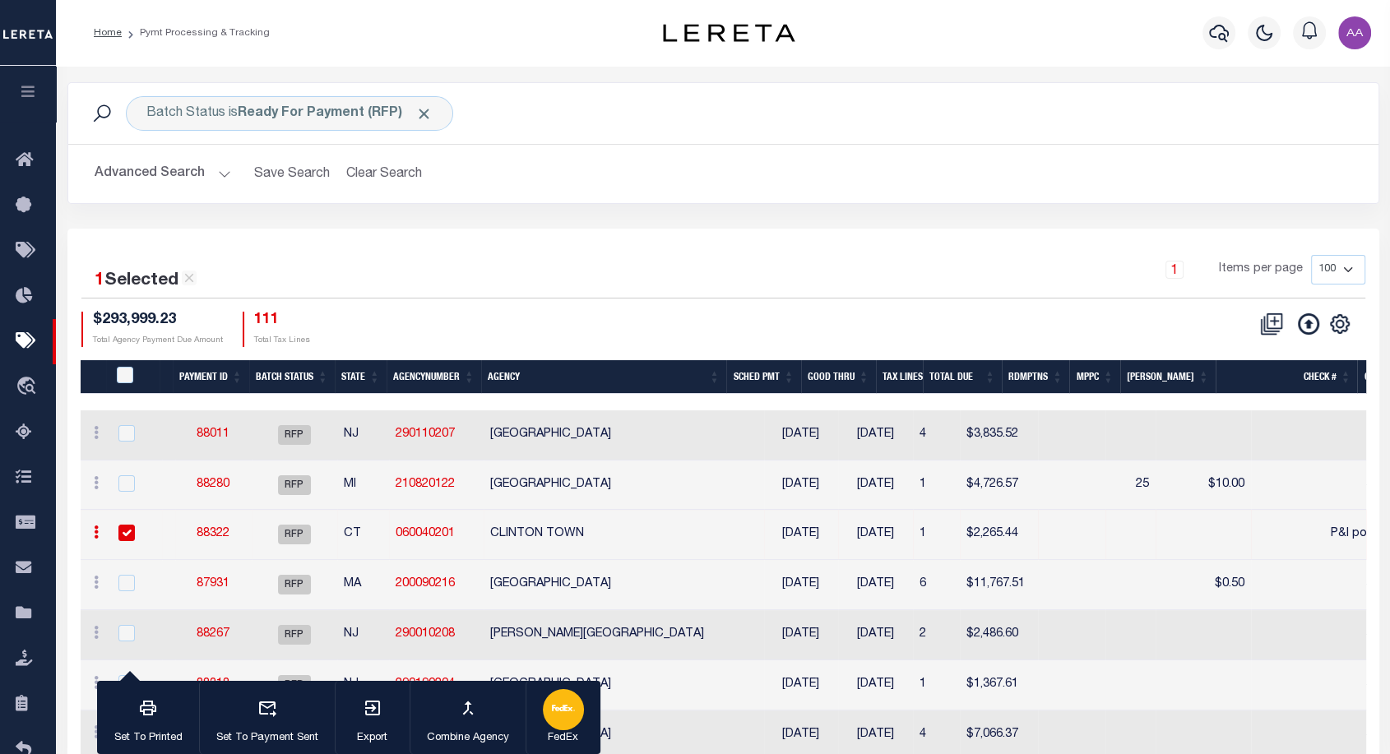
click at [583, 719] on button "FedEx" at bounding box center [563, 718] width 75 height 74
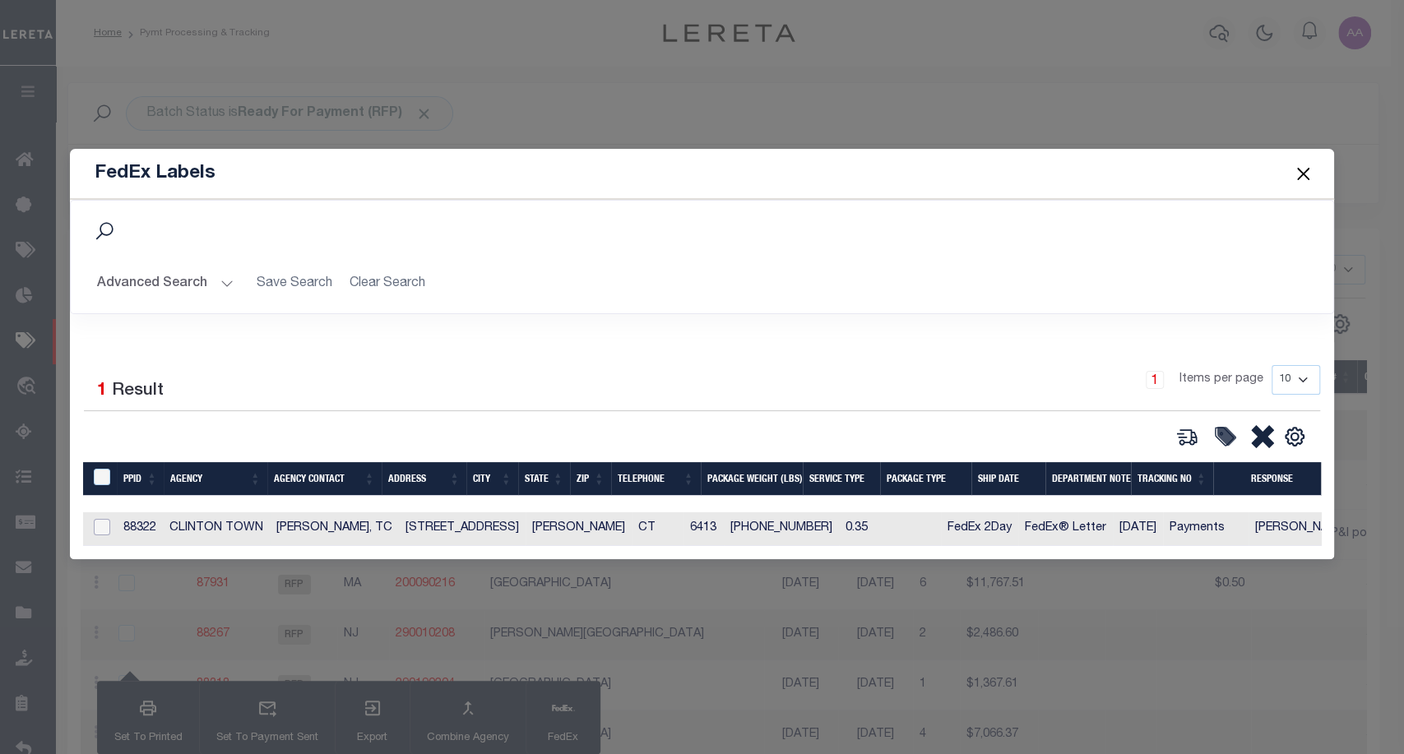
click at [104, 520] on input "checkbox" at bounding box center [102, 527] width 16 height 16
checkbox input "true"
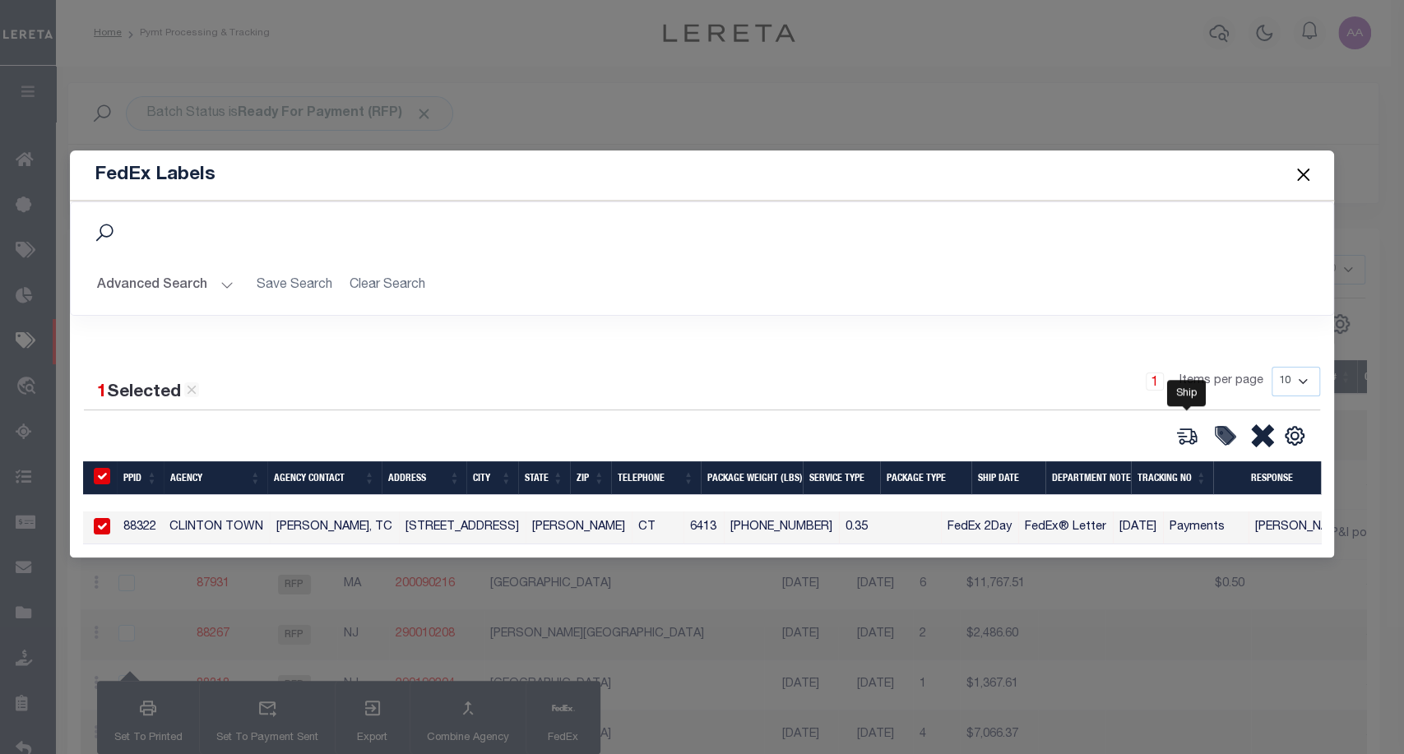
click at [1188, 433] on icon at bounding box center [1186, 435] width 23 height 23
type input "88322"
type input "0.35"
select select "FEDEX_2_DAY"
select select "FEDEX_ENVELOPE"
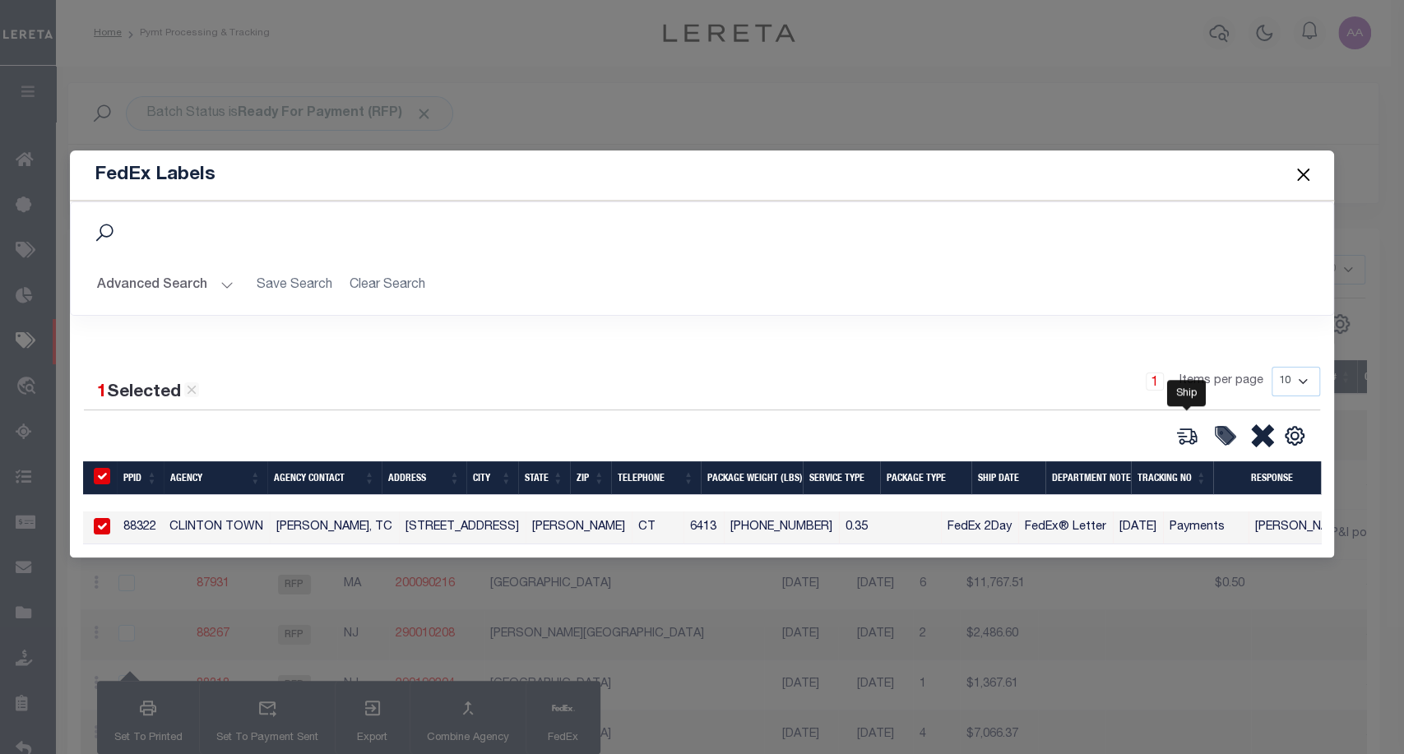
type input "[DATE]"
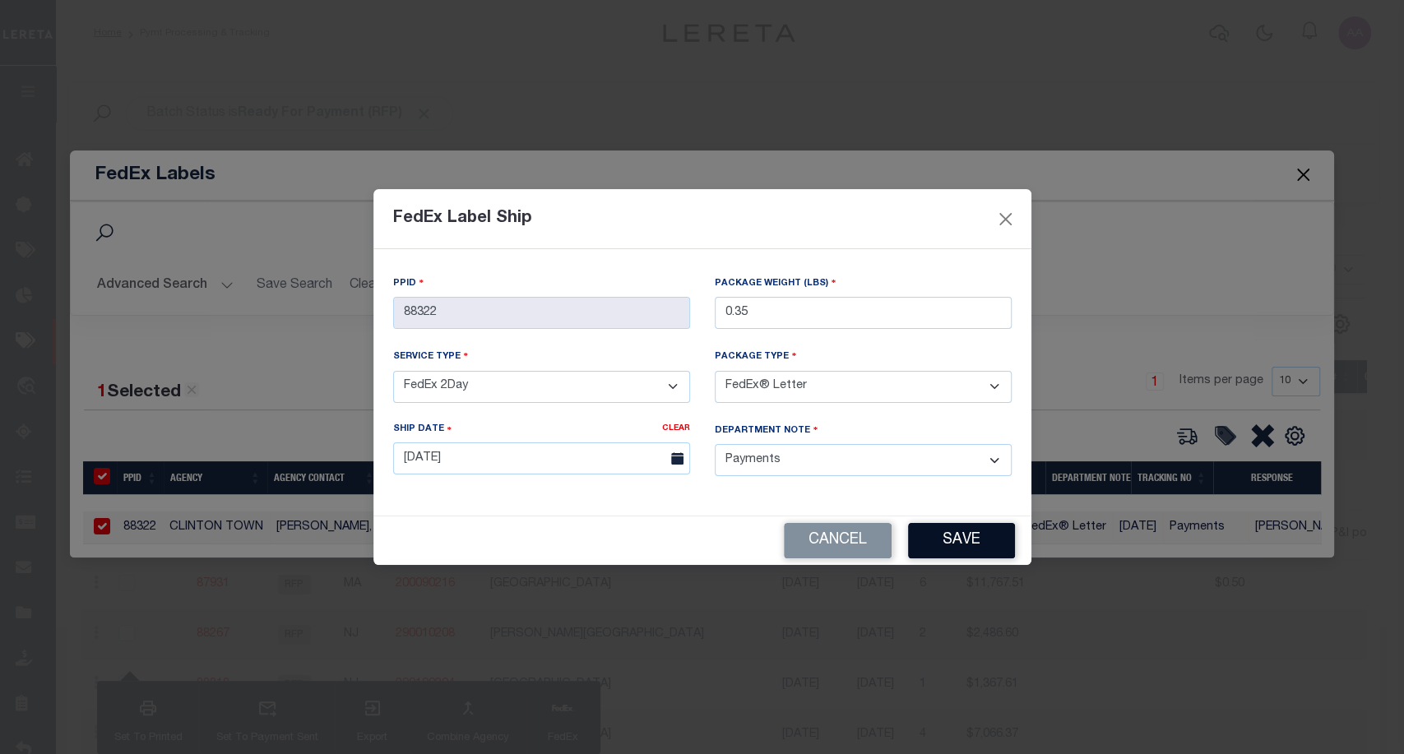
click at [961, 528] on button "Save" at bounding box center [961, 540] width 107 height 35
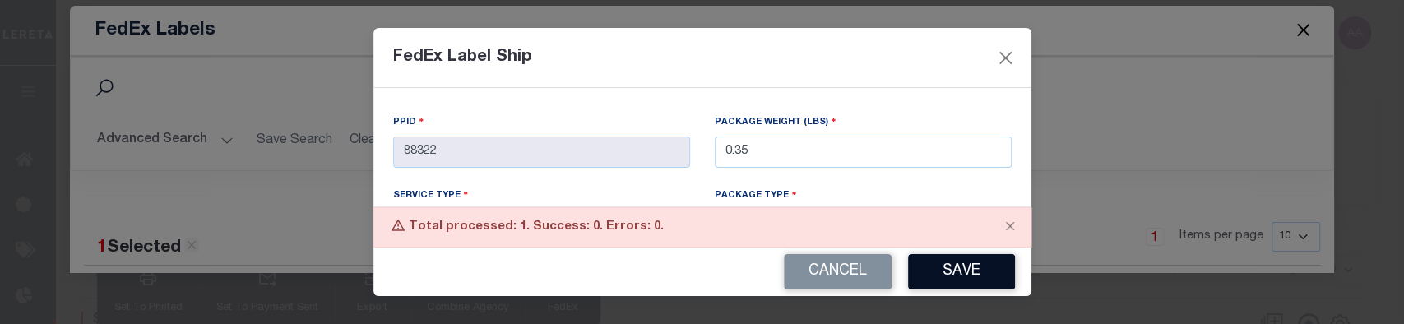
click at [981, 273] on button "Save" at bounding box center [961, 271] width 107 height 35
click at [974, 282] on button "Save" at bounding box center [961, 271] width 107 height 35
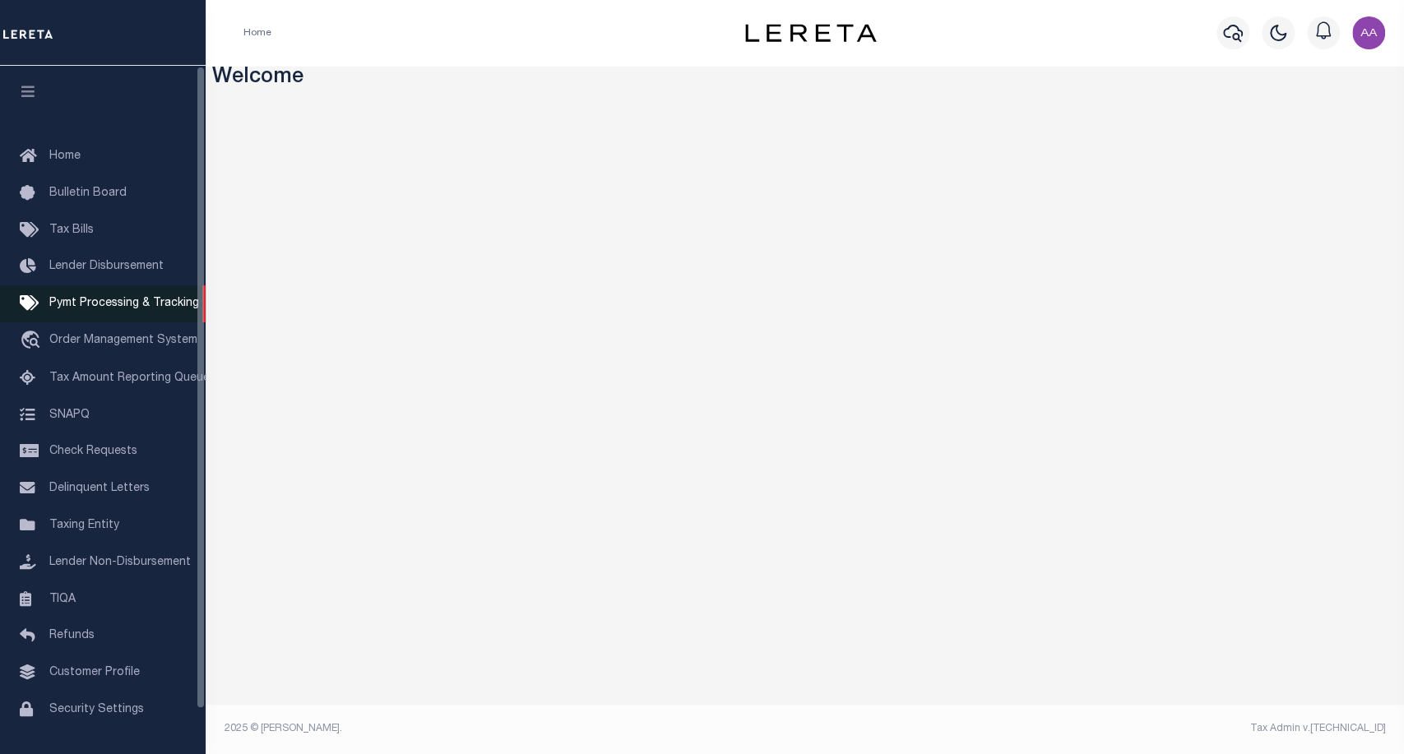
click at [141, 298] on link "Pymt Processing & Tracking" at bounding box center [103, 303] width 206 height 37
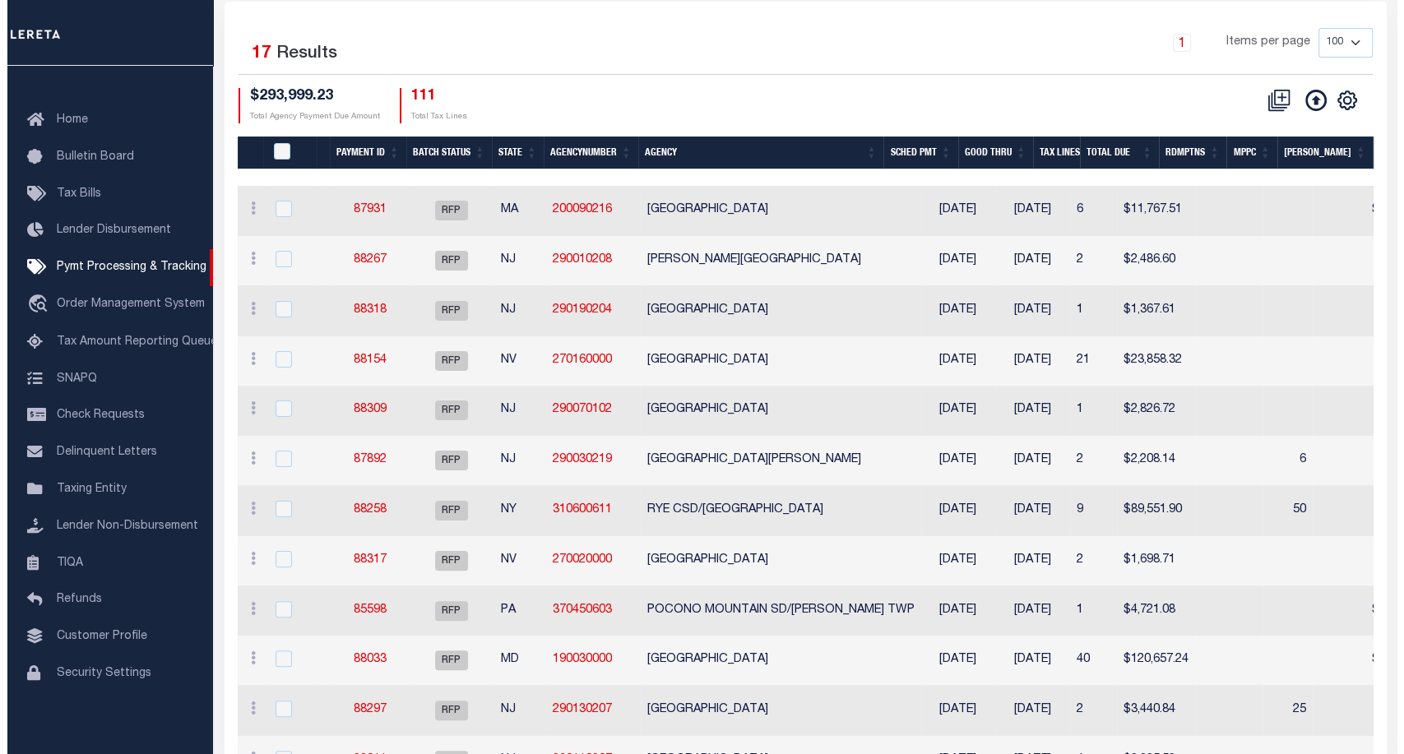
scroll to position [130, 0]
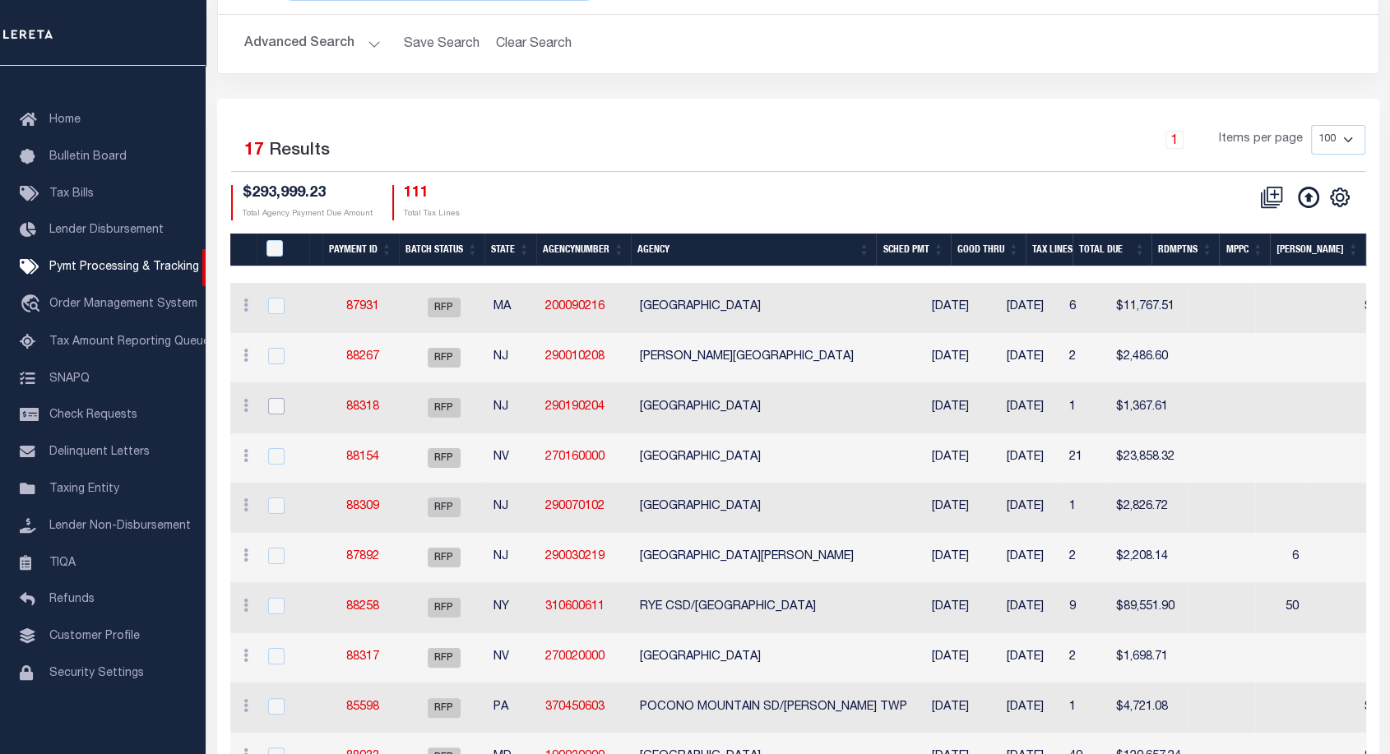
click at [275, 405] on input "checkbox" at bounding box center [276, 406] width 16 height 16
checkbox input "true"
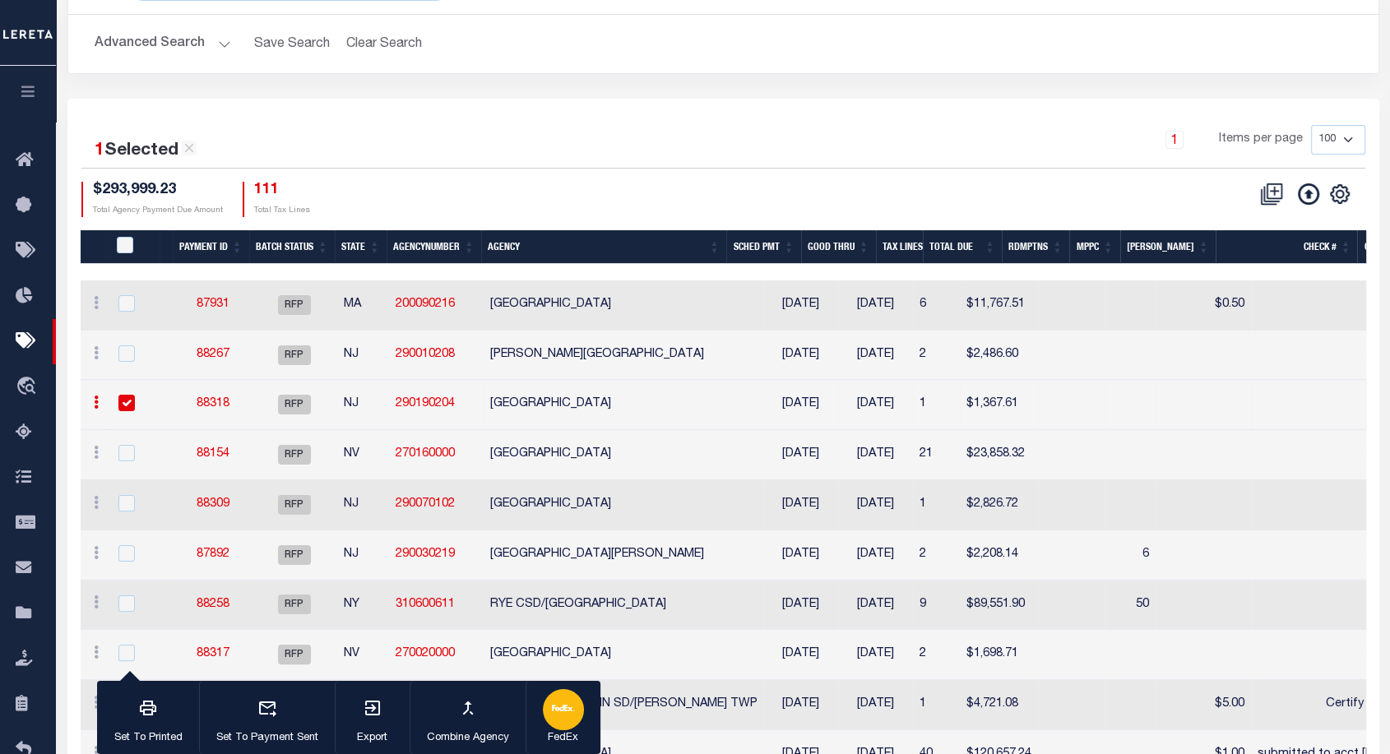
click at [568, 720] on icon "button" at bounding box center [563, 708] width 23 height 23
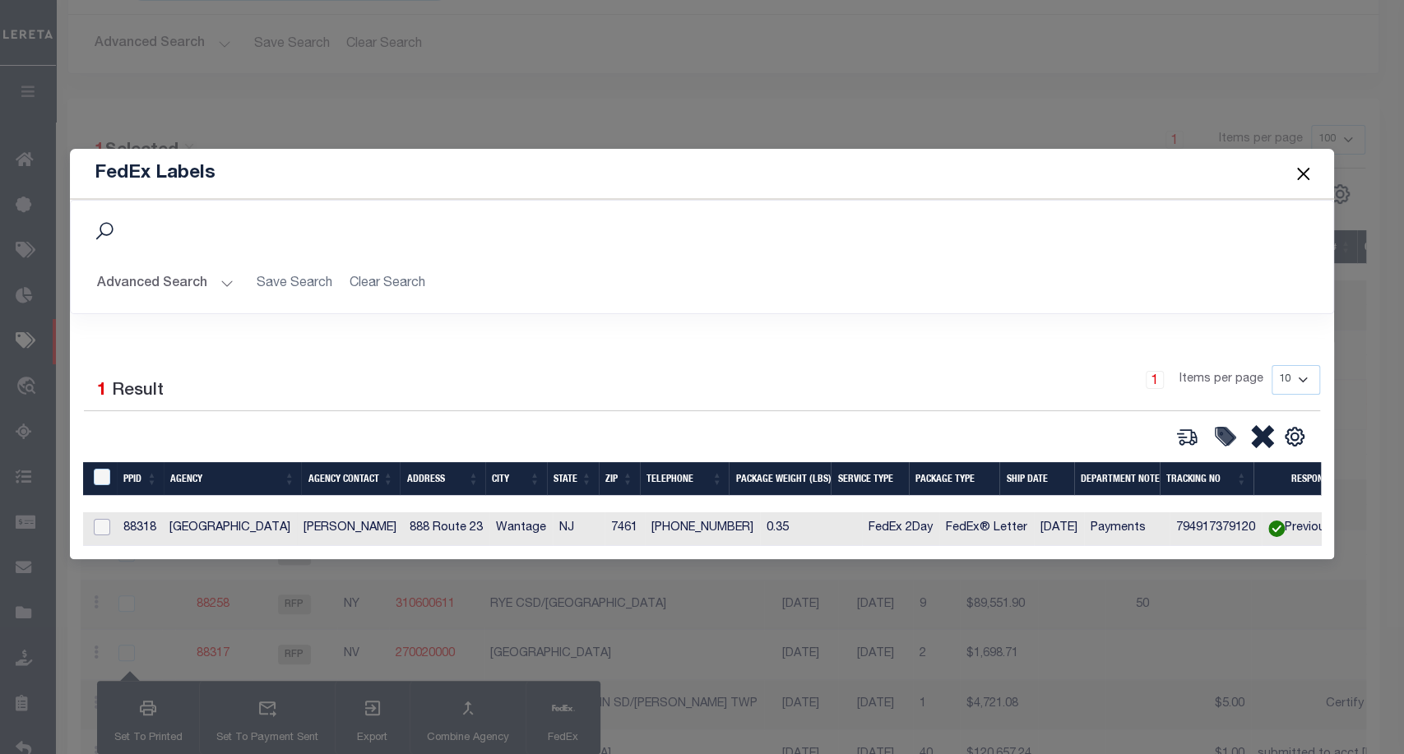
click at [109, 522] on input "checkbox" at bounding box center [102, 527] width 16 height 16
checkbox input "true"
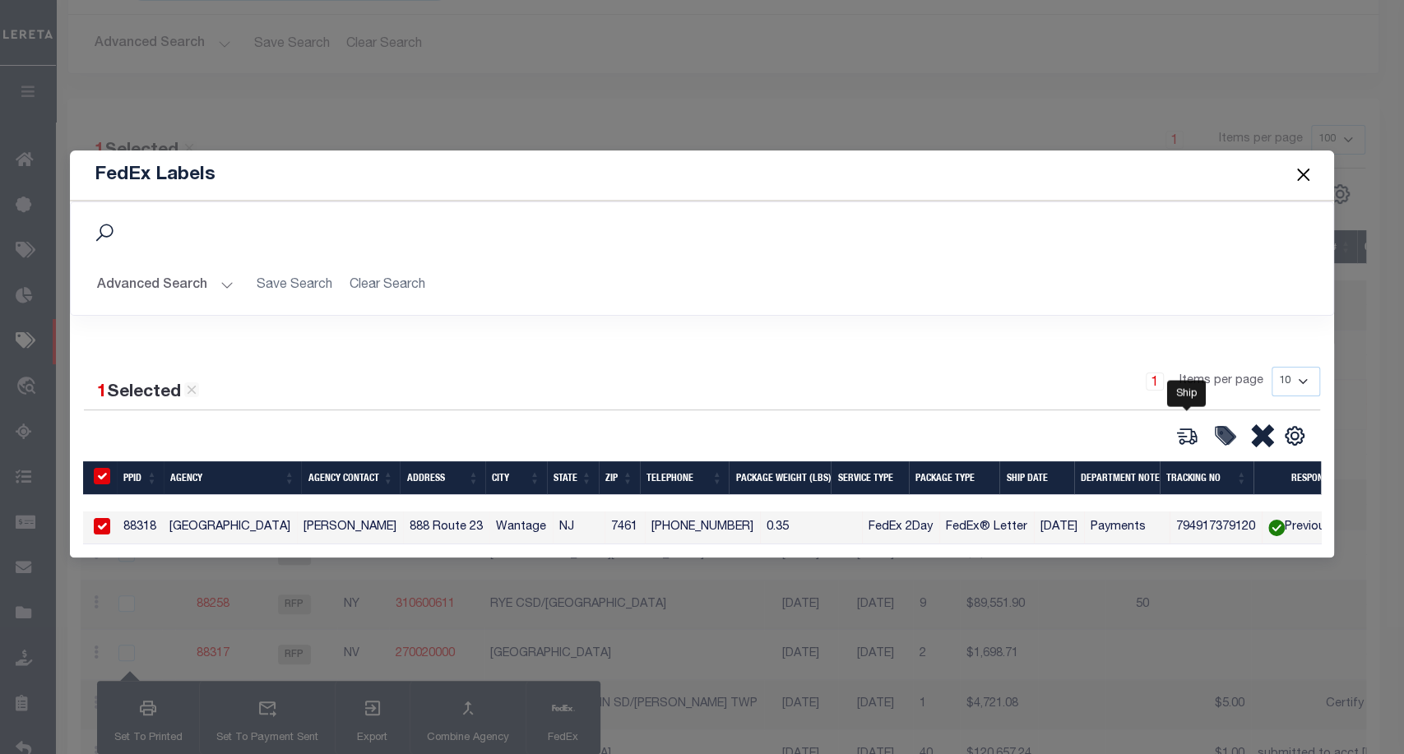
click at [1184, 434] on icon at bounding box center [1186, 435] width 23 height 23
type input "88318"
type input "0.35"
select select "FEDEX_2_DAY"
select select "FEDEX_ENVELOPE"
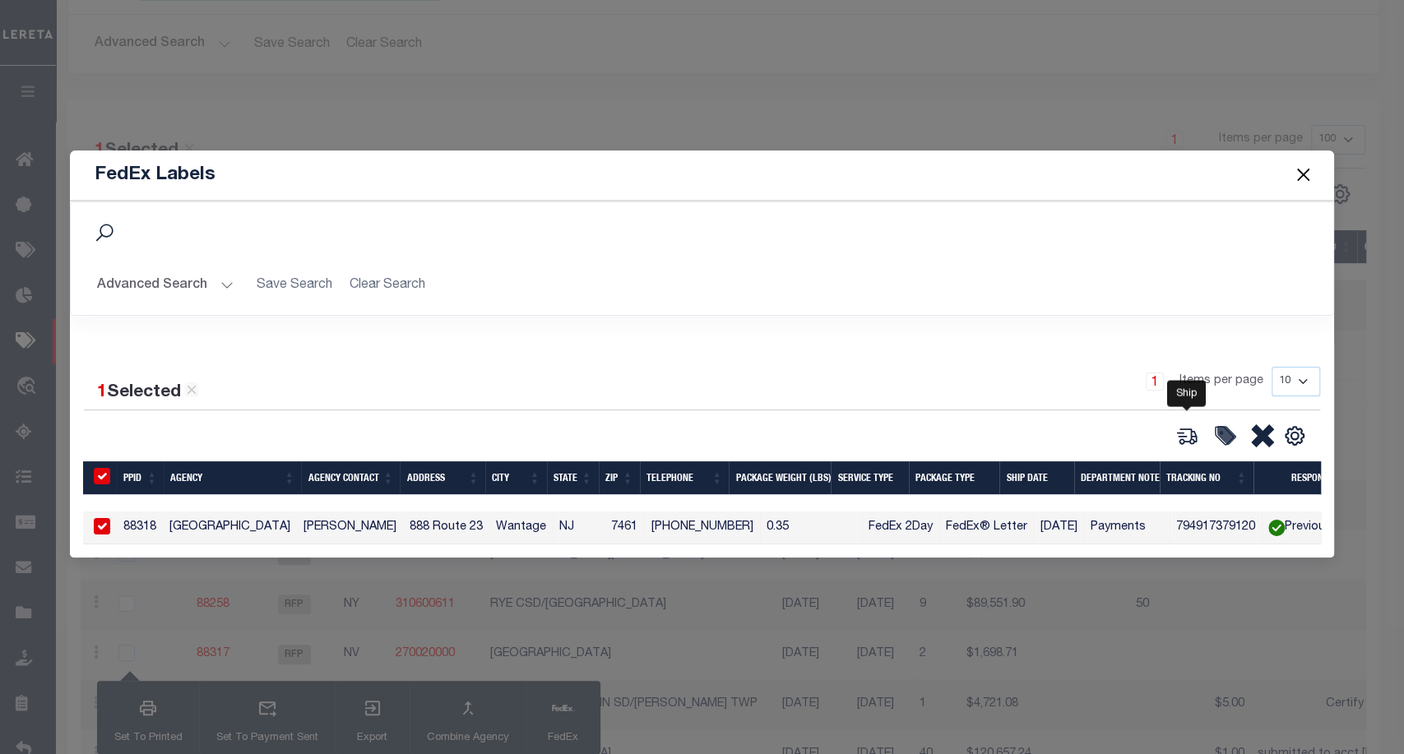
type input "[DATE]"
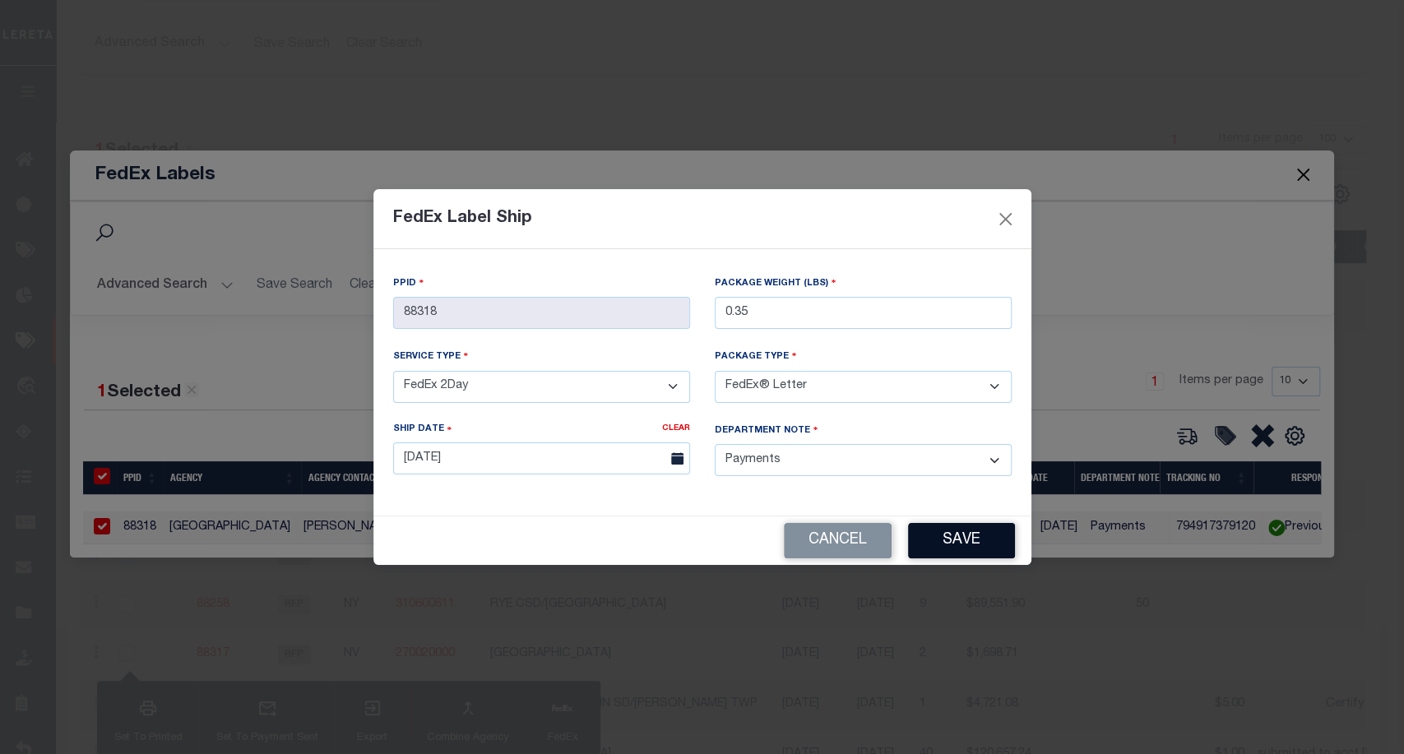
click at [970, 551] on button "Save" at bounding box center [961, 540] width 107 height 35
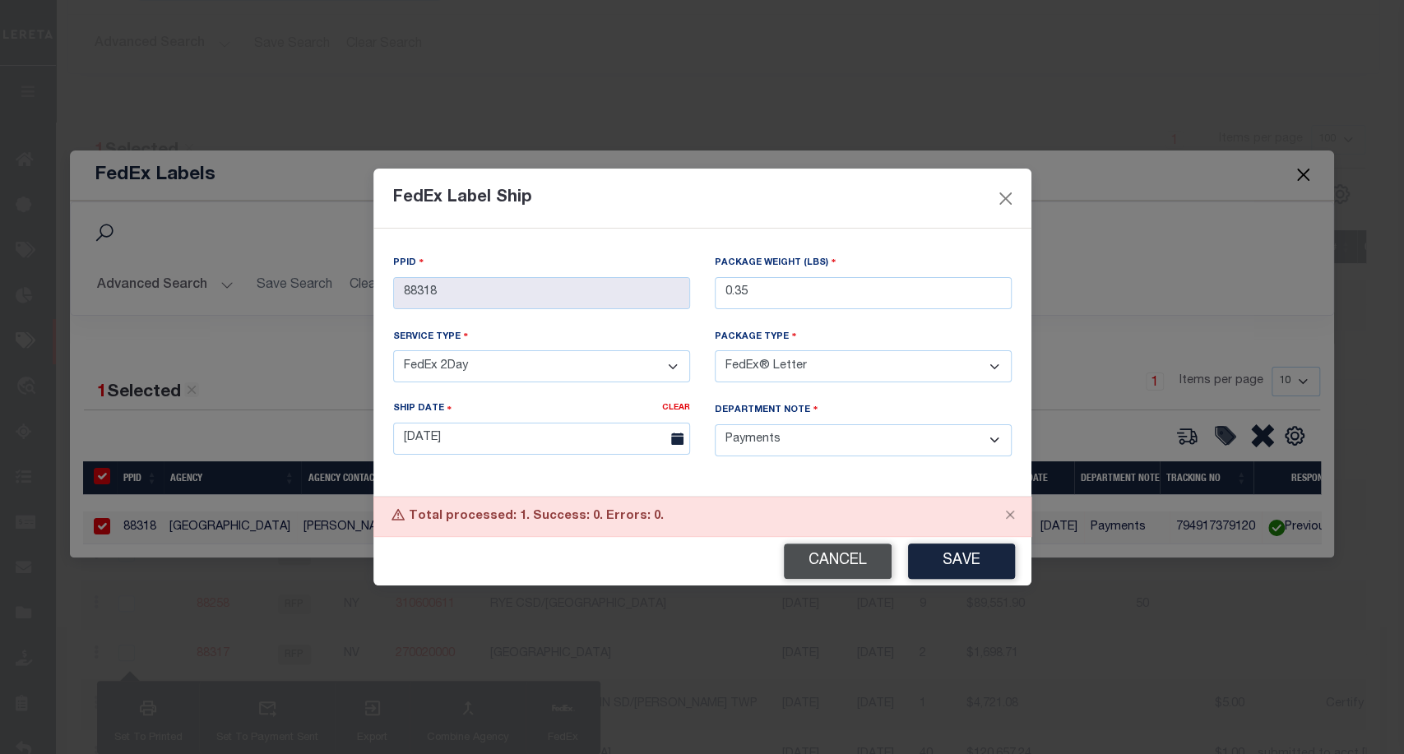
click at [861, 553] on button "Cancel" at bounding box center [838, 561] width 108 height 35
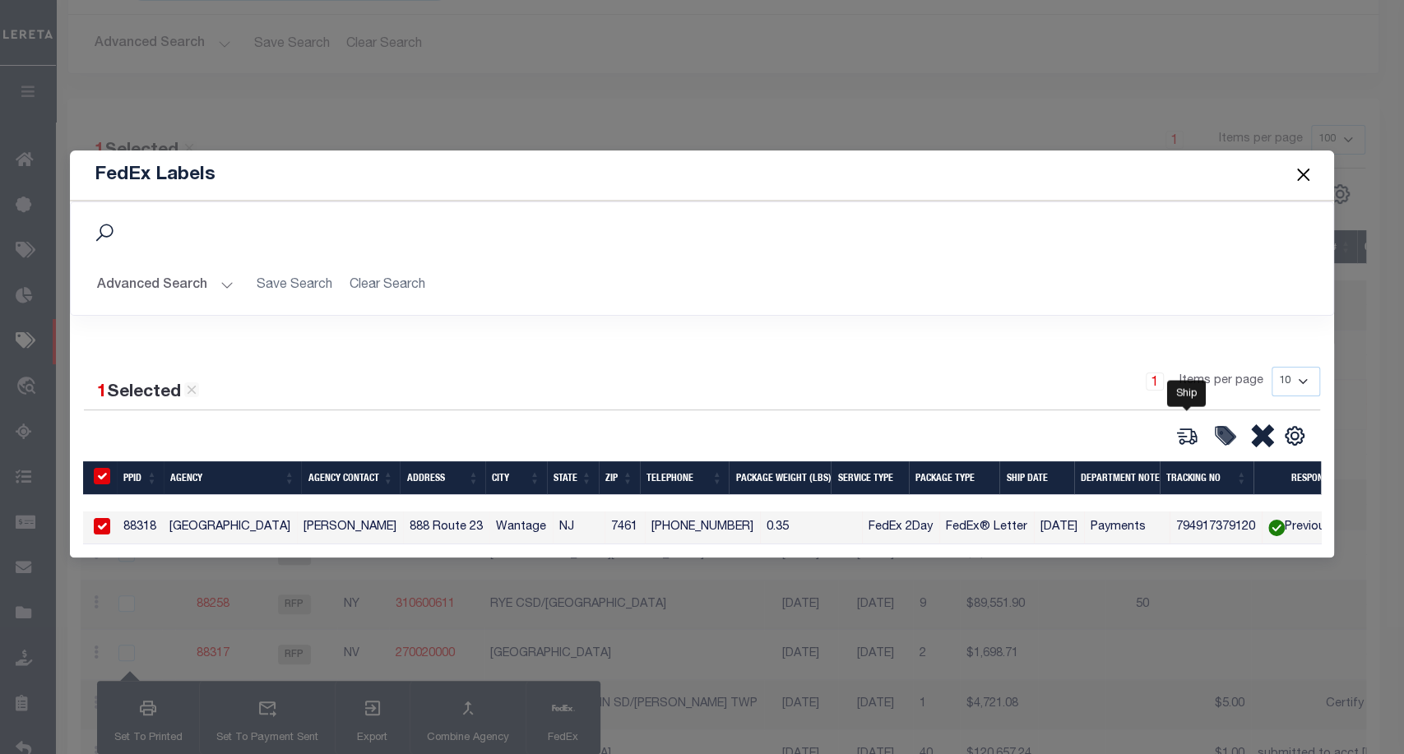
click at [1187, 424] on icon at bounding box center [1186, 435] width 23 height 23
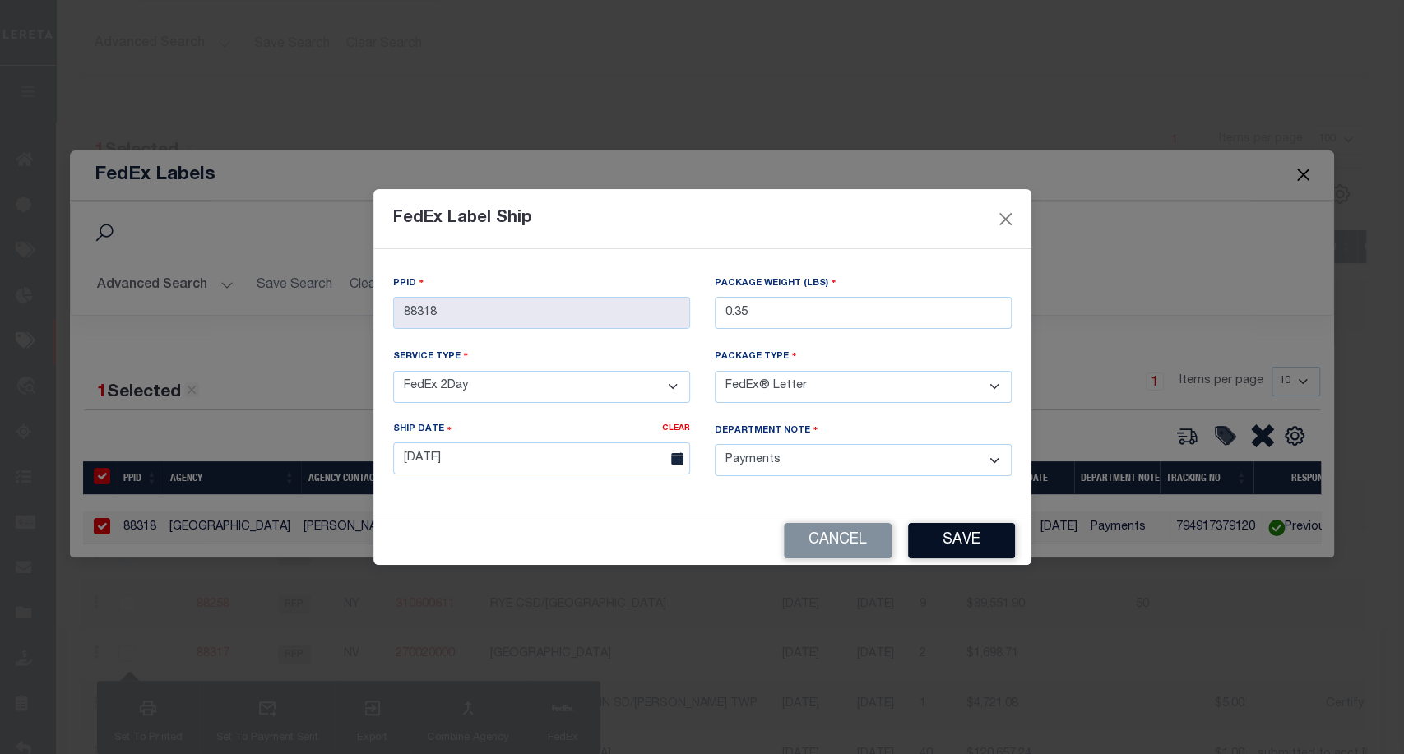
click at [981, 544] on button "Save" at bounding box center [961, 540] width 107 height 35
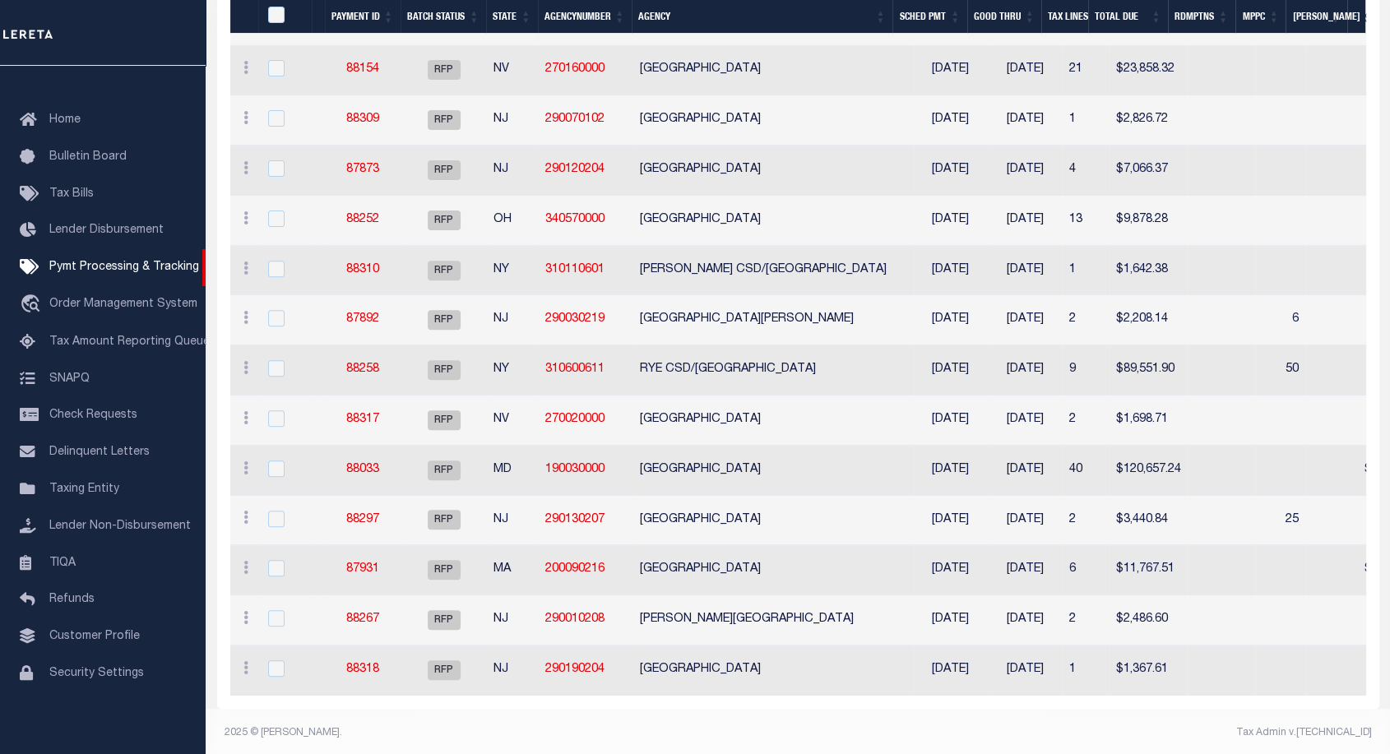
scroll to position [563, 0]
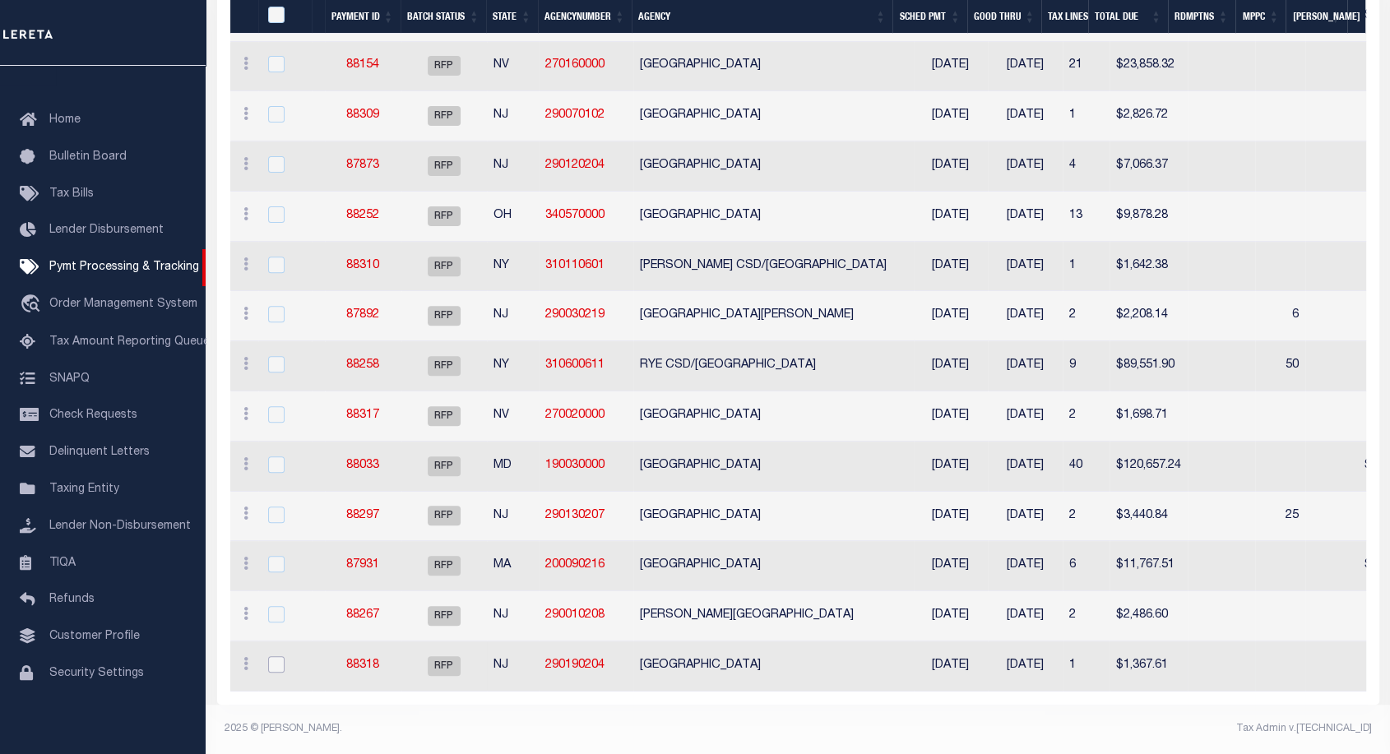
click at [275, 656] on input "checkbox" at bounding box center [276, 664] width 16 height 16
checkbox input "true"
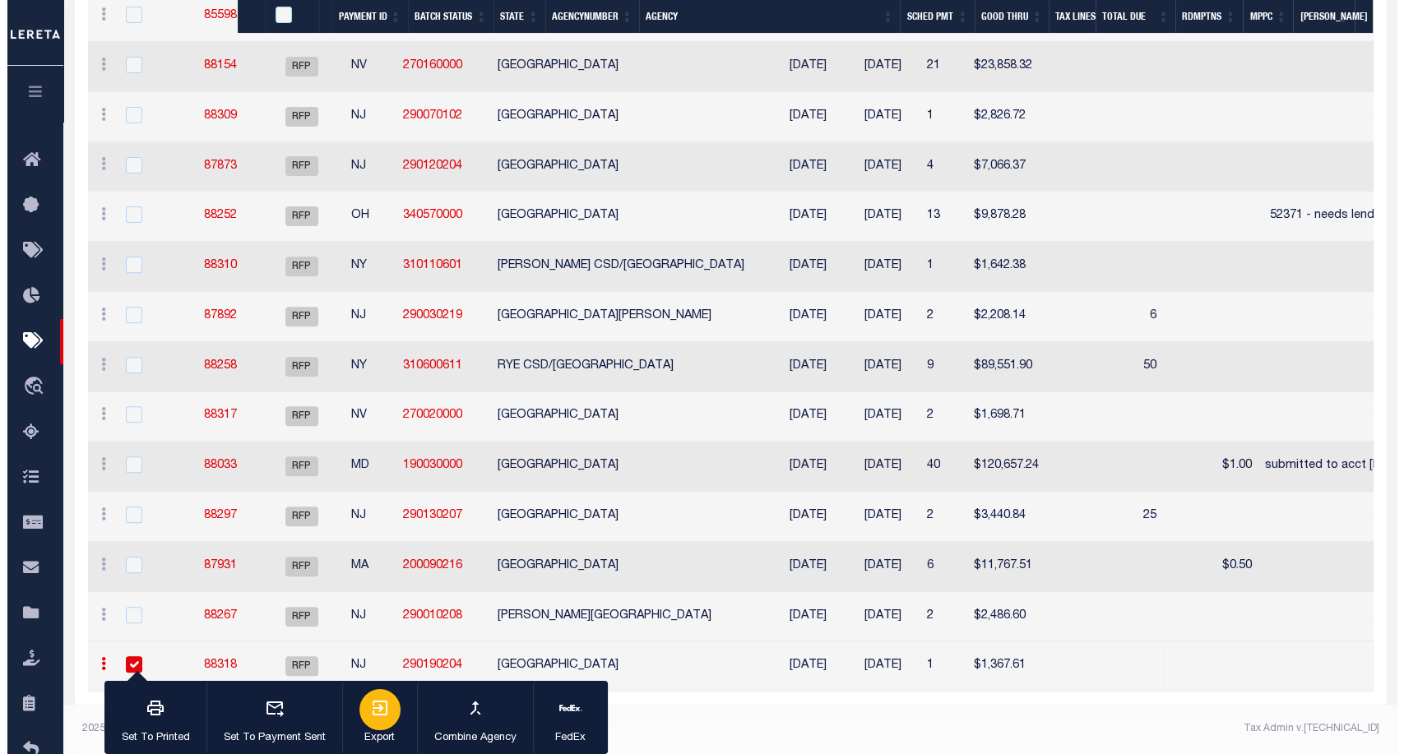
scroll to position [526, 0]
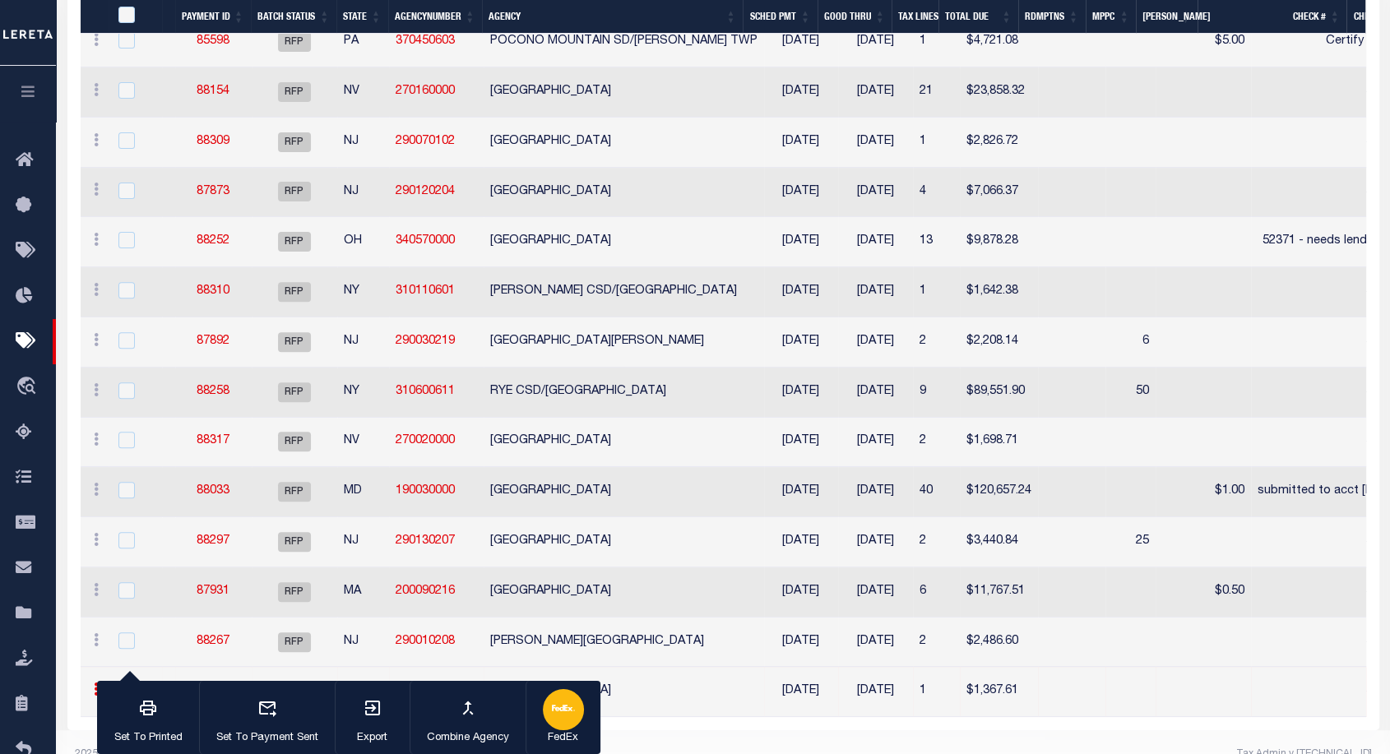
click at [552, 720] on icon "button" at bounding box center [563, 708] width 23 height 23
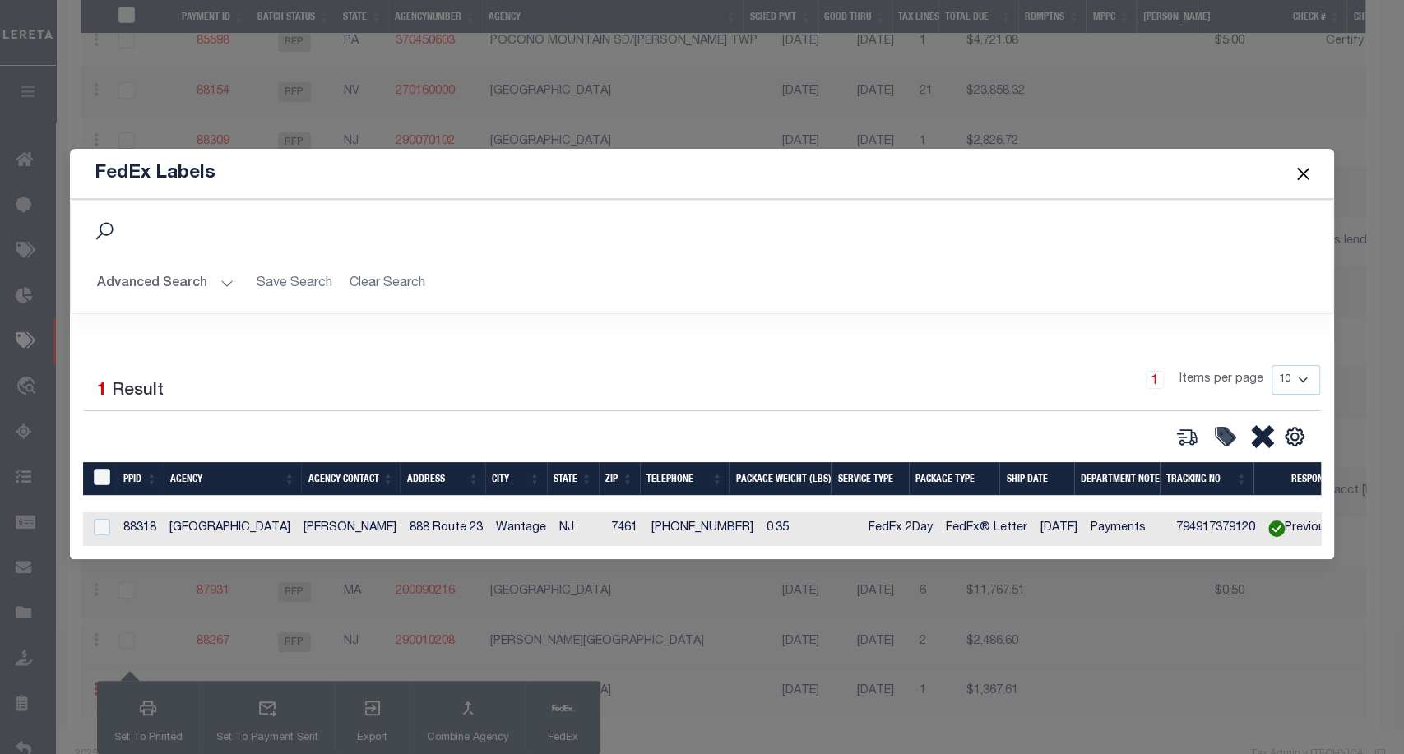
click at [95, 533] on td at bounding box center [100, 529] width 34 height 34
checkbox input "true"
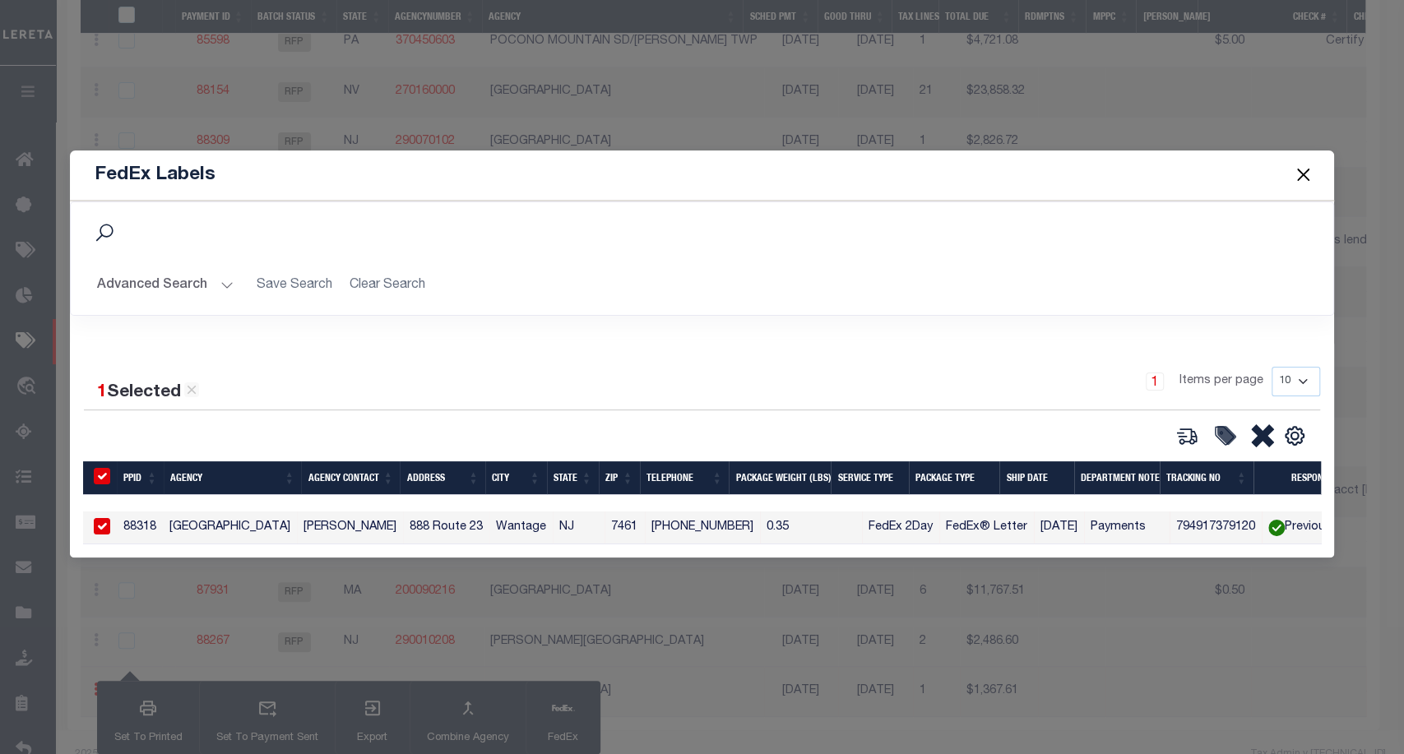
click at [99, 527] on input "checkbox" at bounding box center [102, 526] width 16 height 16
checkbox input "false"
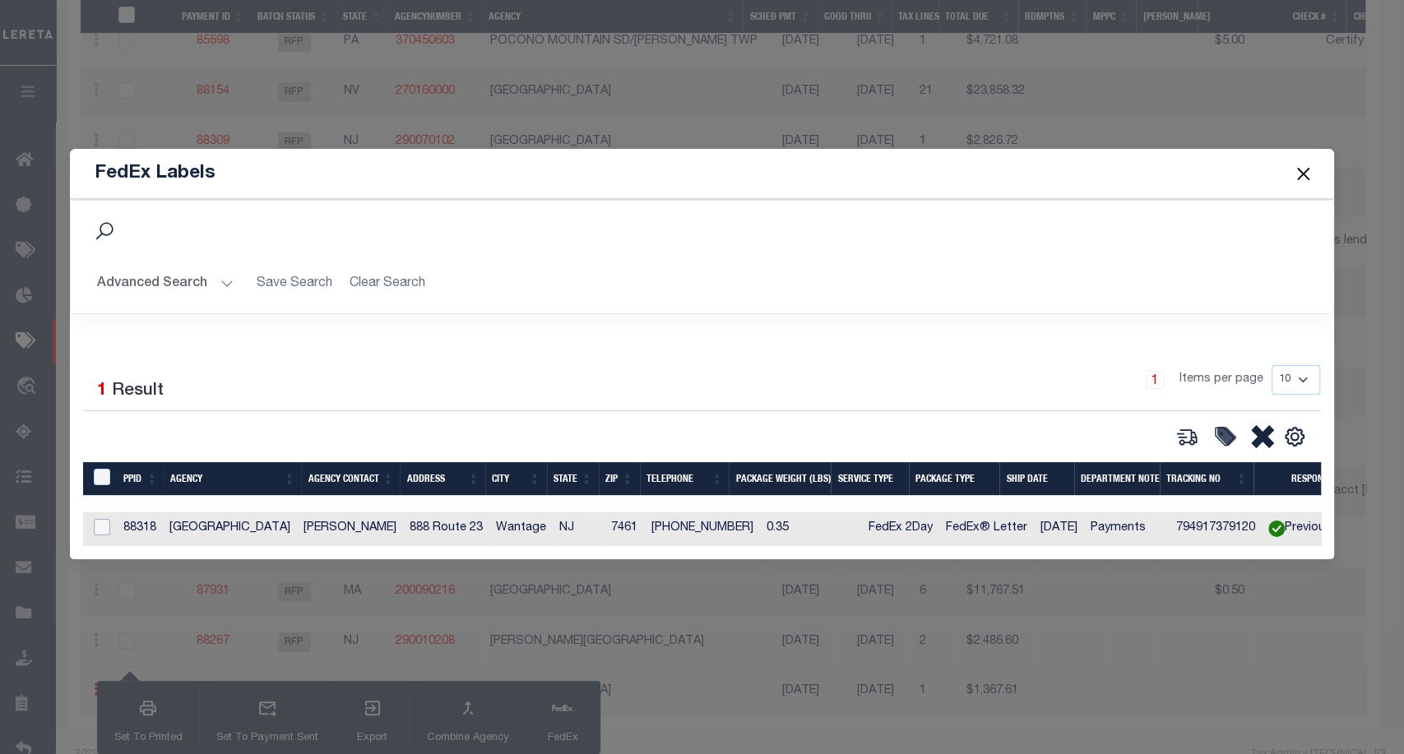
click at [99, 527] on input "checkbox" at bounding box center [102, 527] width 16 height 16
checkbox input "true"
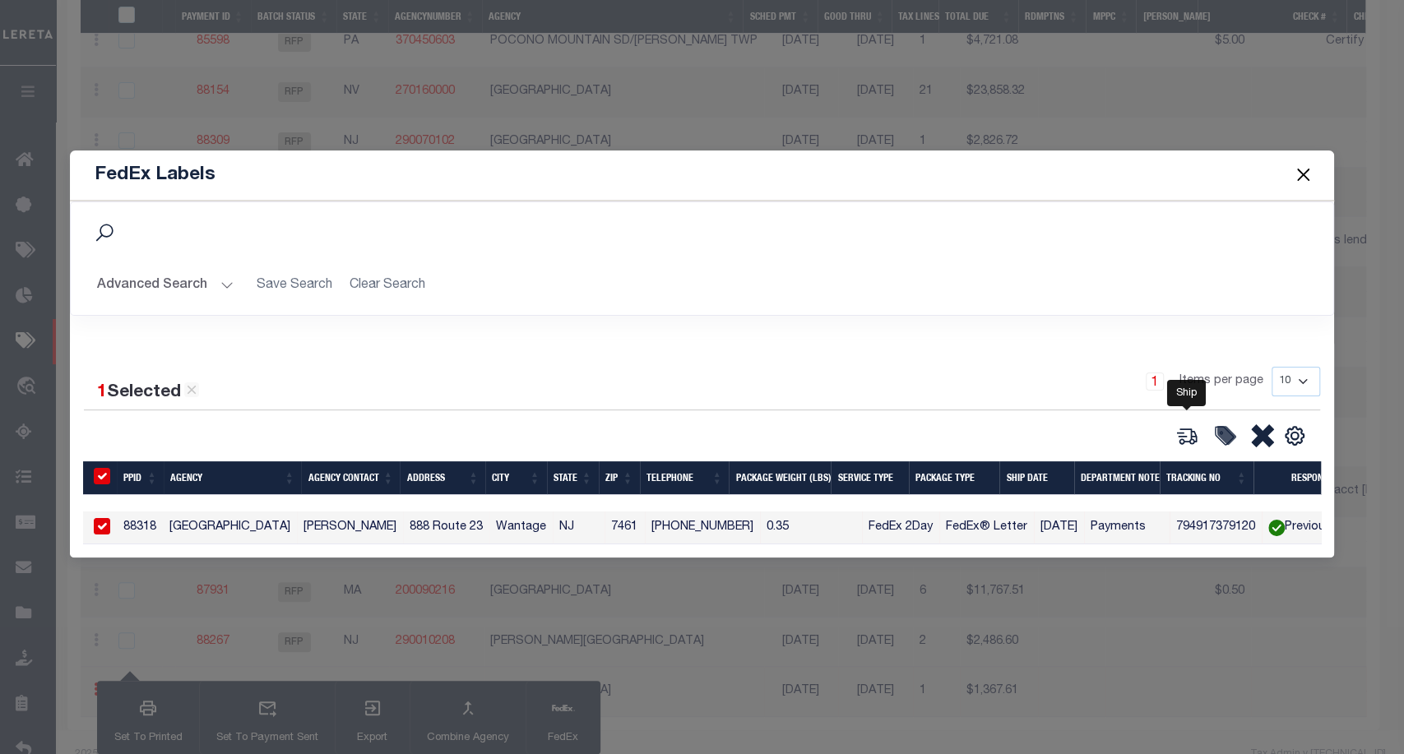
click at [1188, 429] on icon at bounding box center [1186, 435] width 23 height 23
type input "88318"
type input "0.35"
select select "FEDEX_2_DAY"
select select "FEDEX_ENVELOPE"
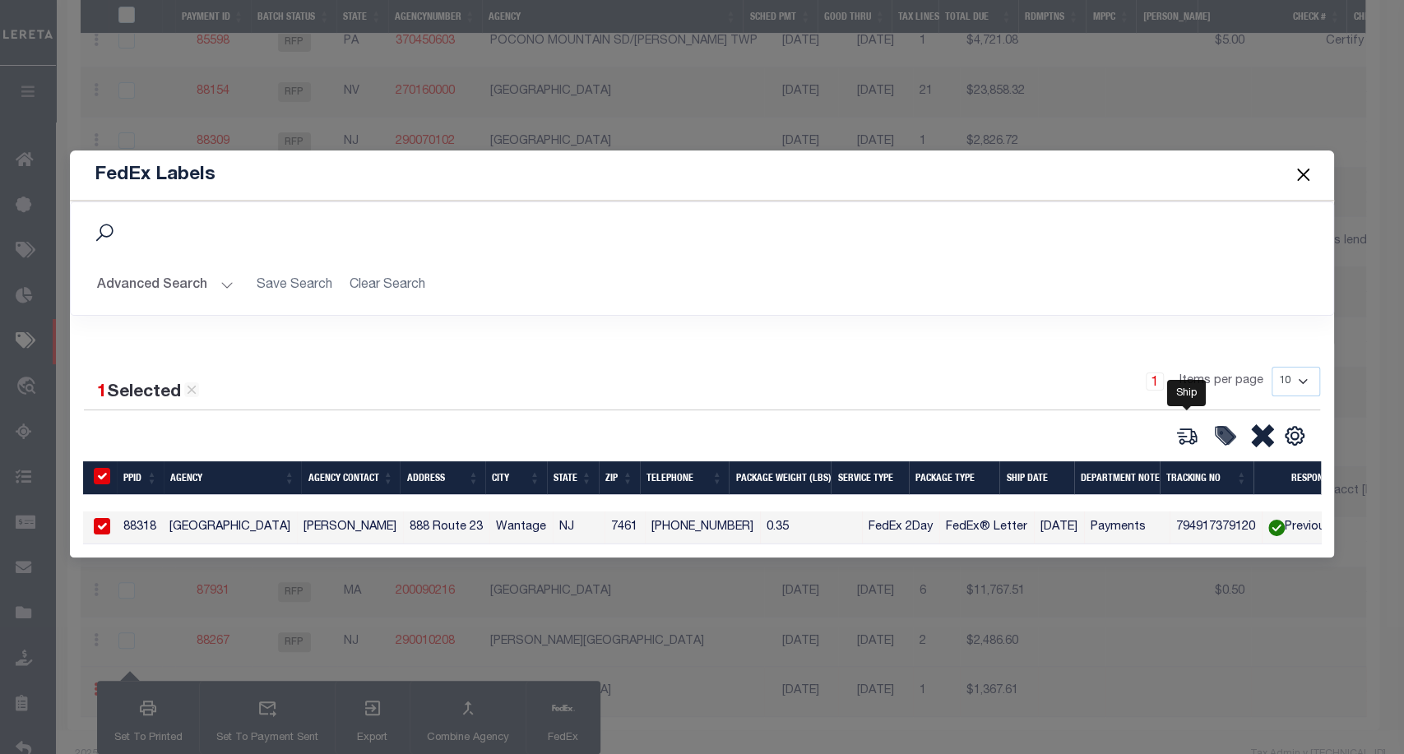
type input "[DATE]"
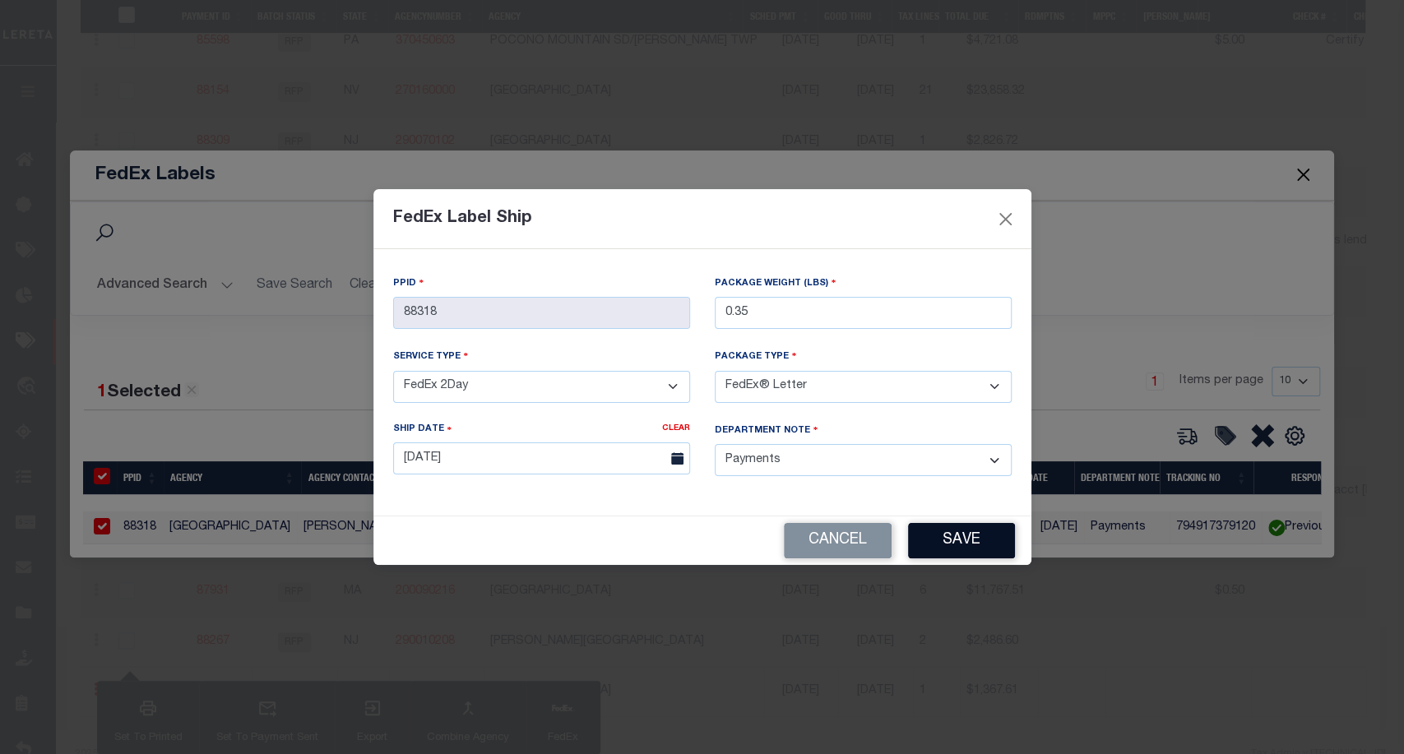
click at [954, 530] on button "Save" at bounding box center [961, 540] width 107 height 35
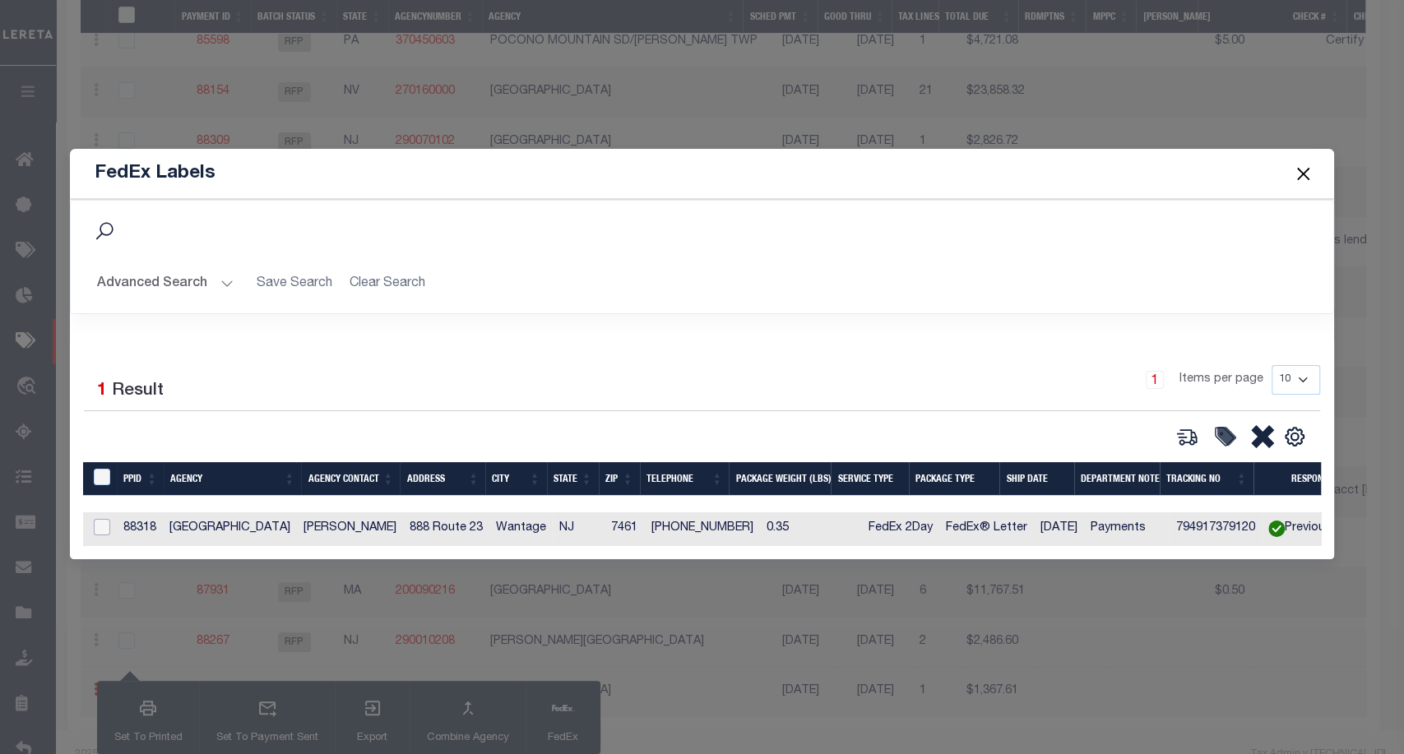
click at [103, 519] on input "checkbox" at bounding box center [102, 527] width 16 height 16
checkbox input "true"
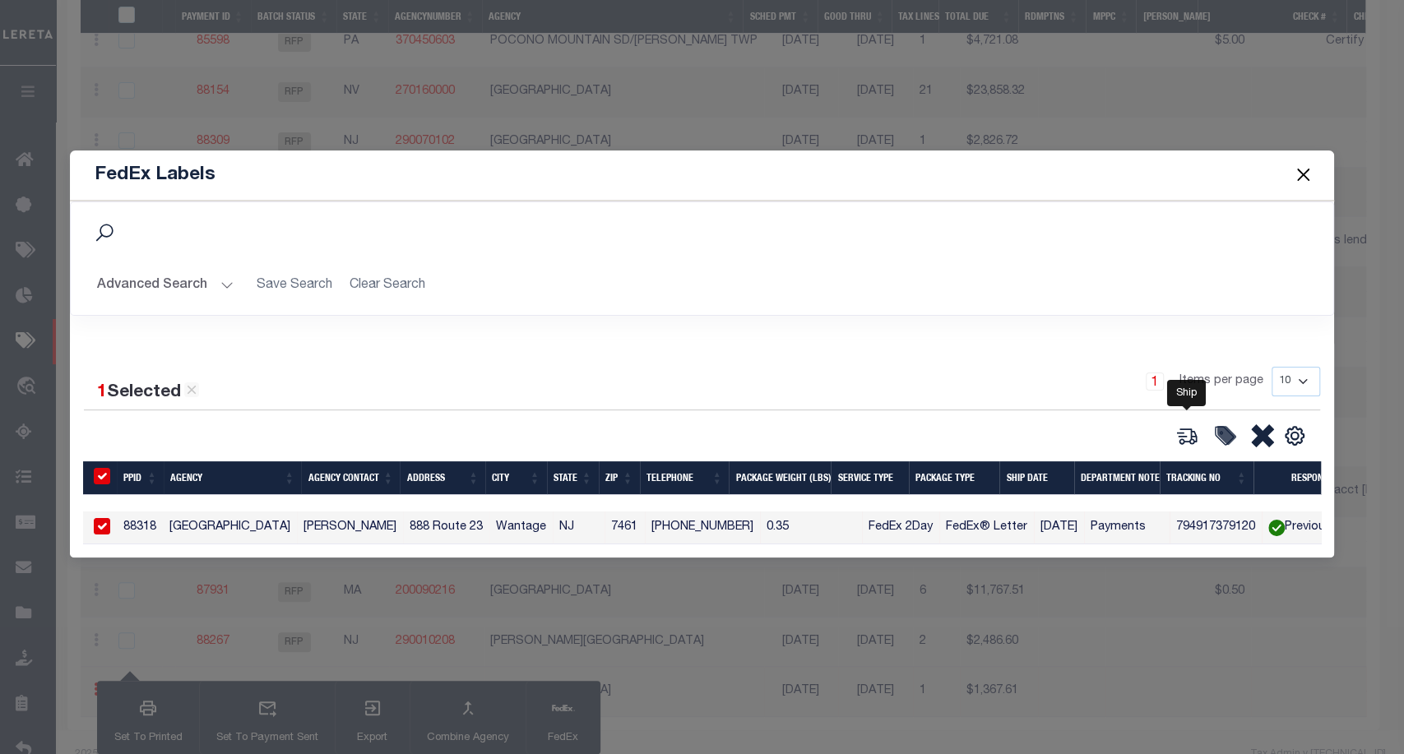
click at [1184, 428] on icon at bounding box center [1186, 435] width 23 height 23
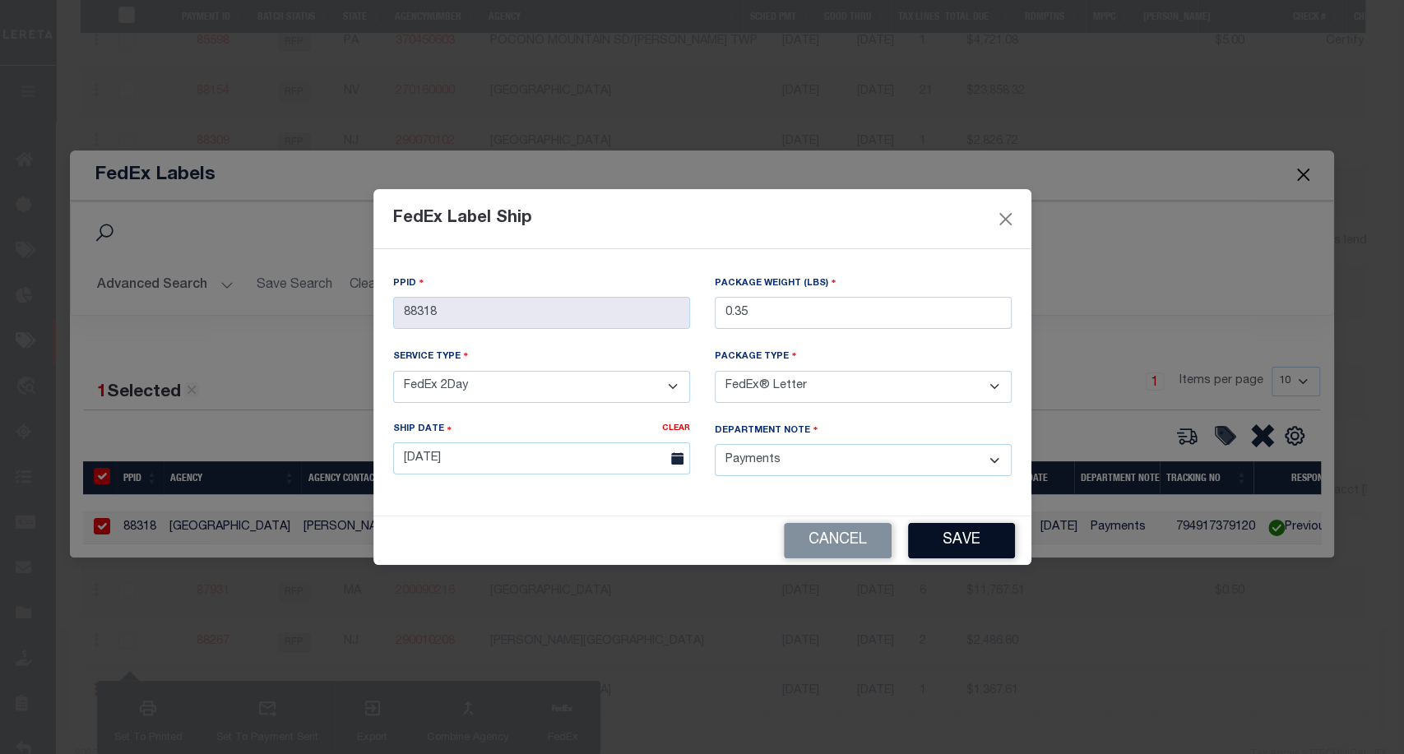
click at [987, 523] on button "Save" at bounding box center [961, 540] width 107 height 35
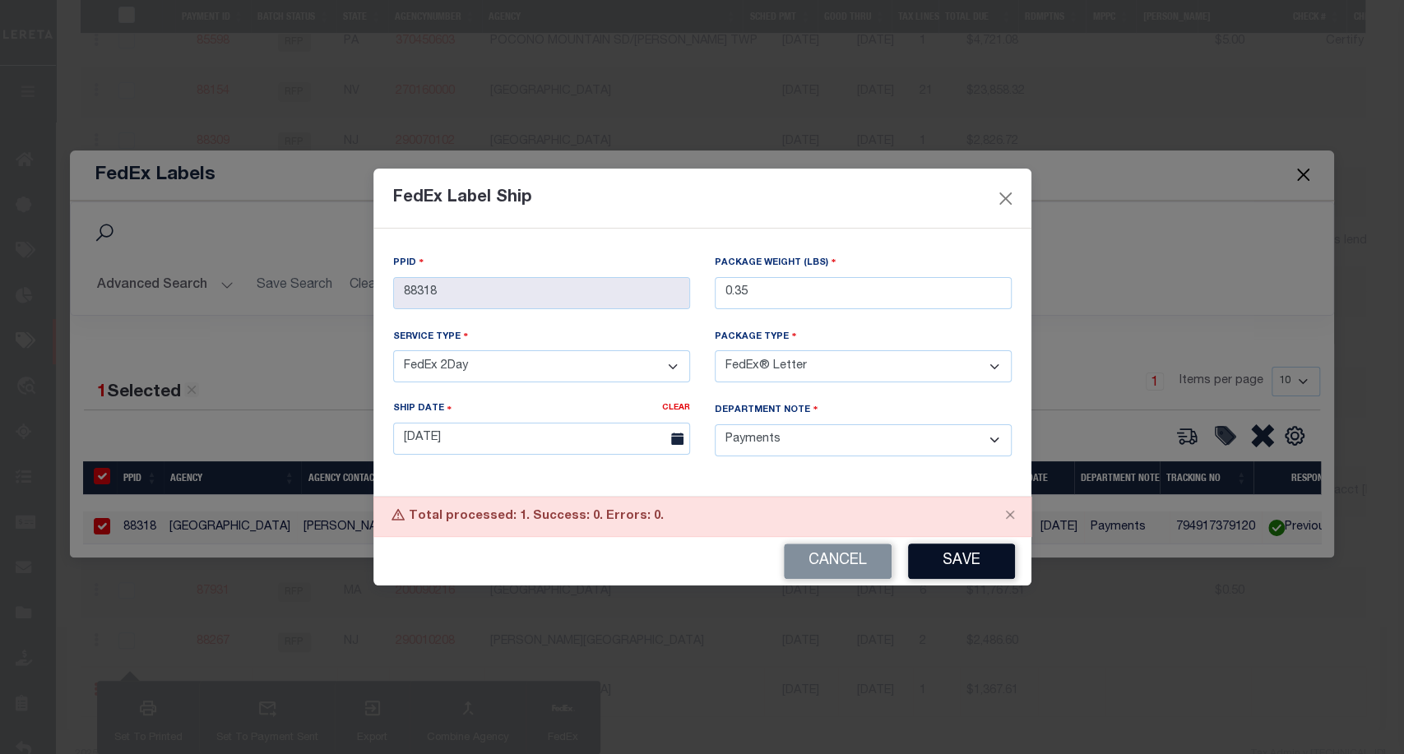
click at [966, 553] on button "Save" at bounding box center [961, 561] width 107 height 35
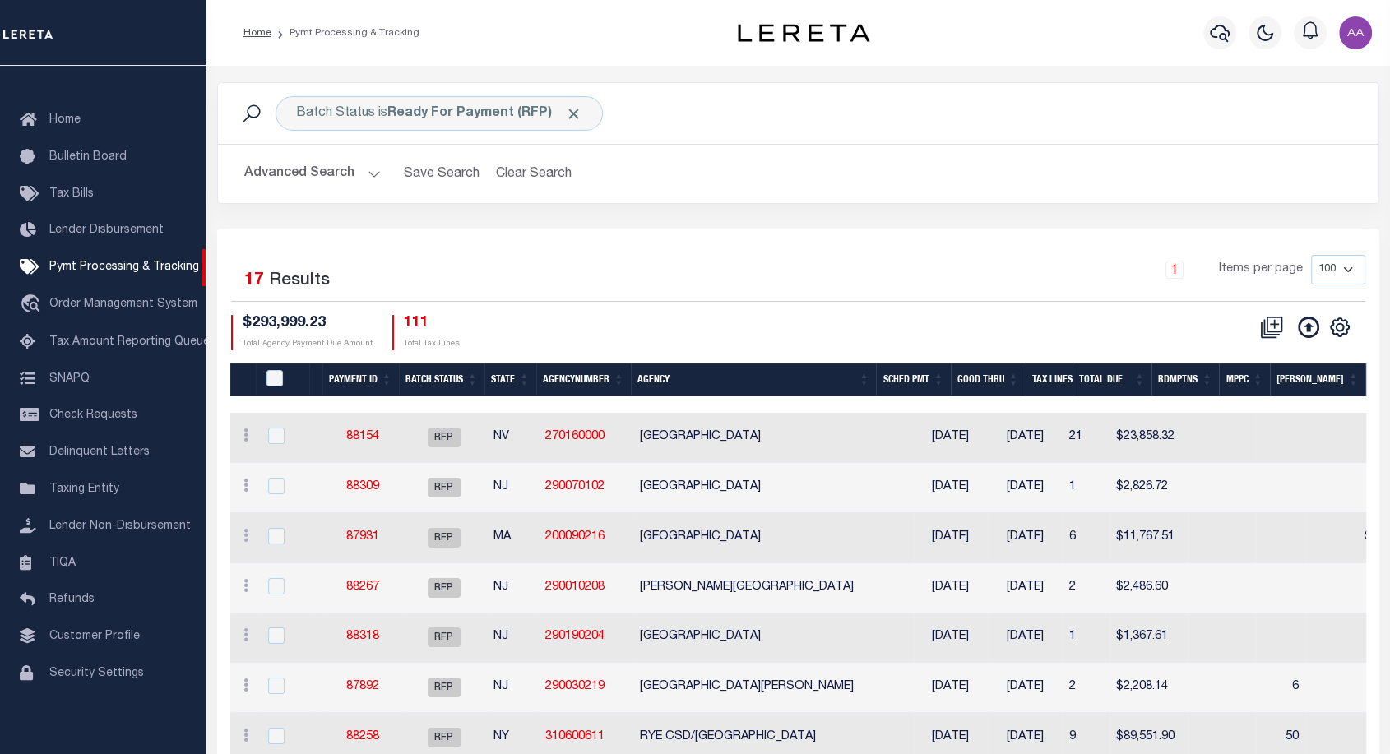
click at [285, 436] on div at bounding box center [285, 437] width 40 height 18
checkbox input "true"
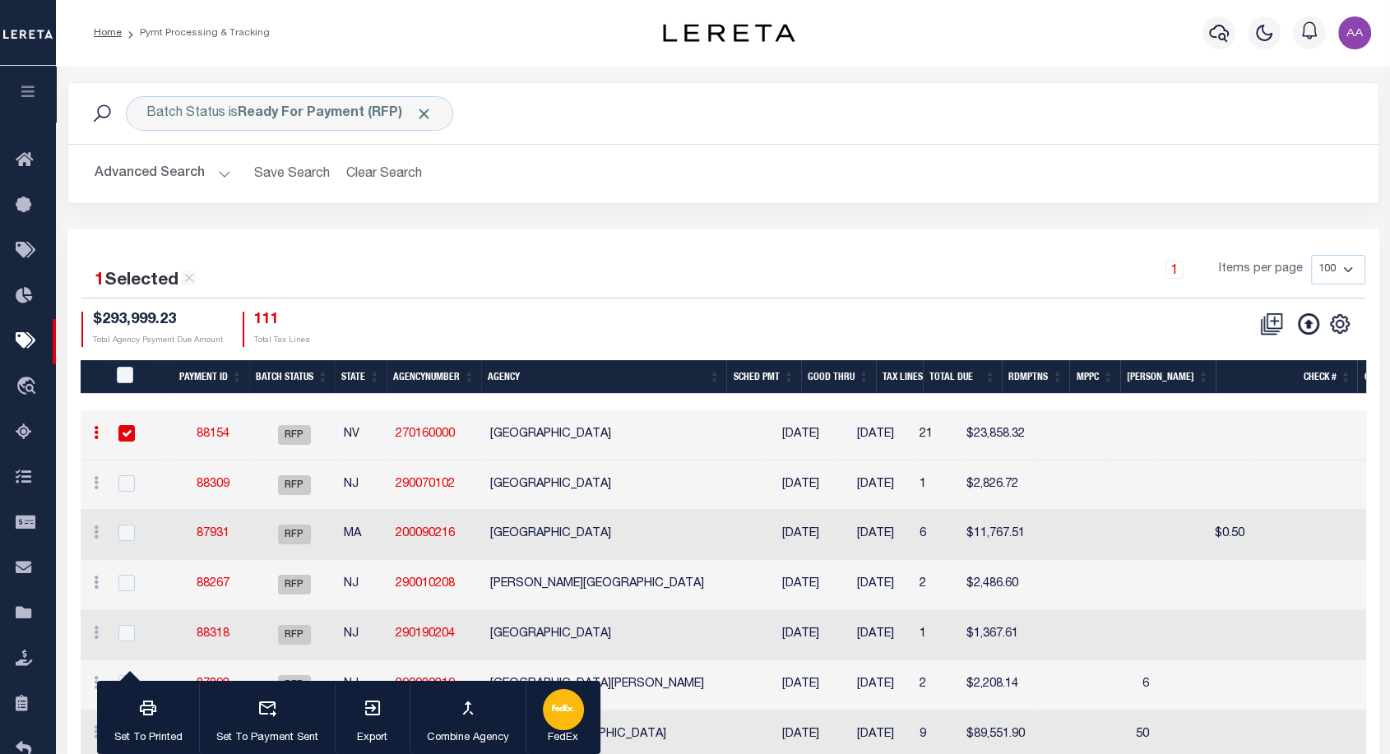
click at [561, 719] on icon "button" at bounding box center [563, 708] width 23 height 23
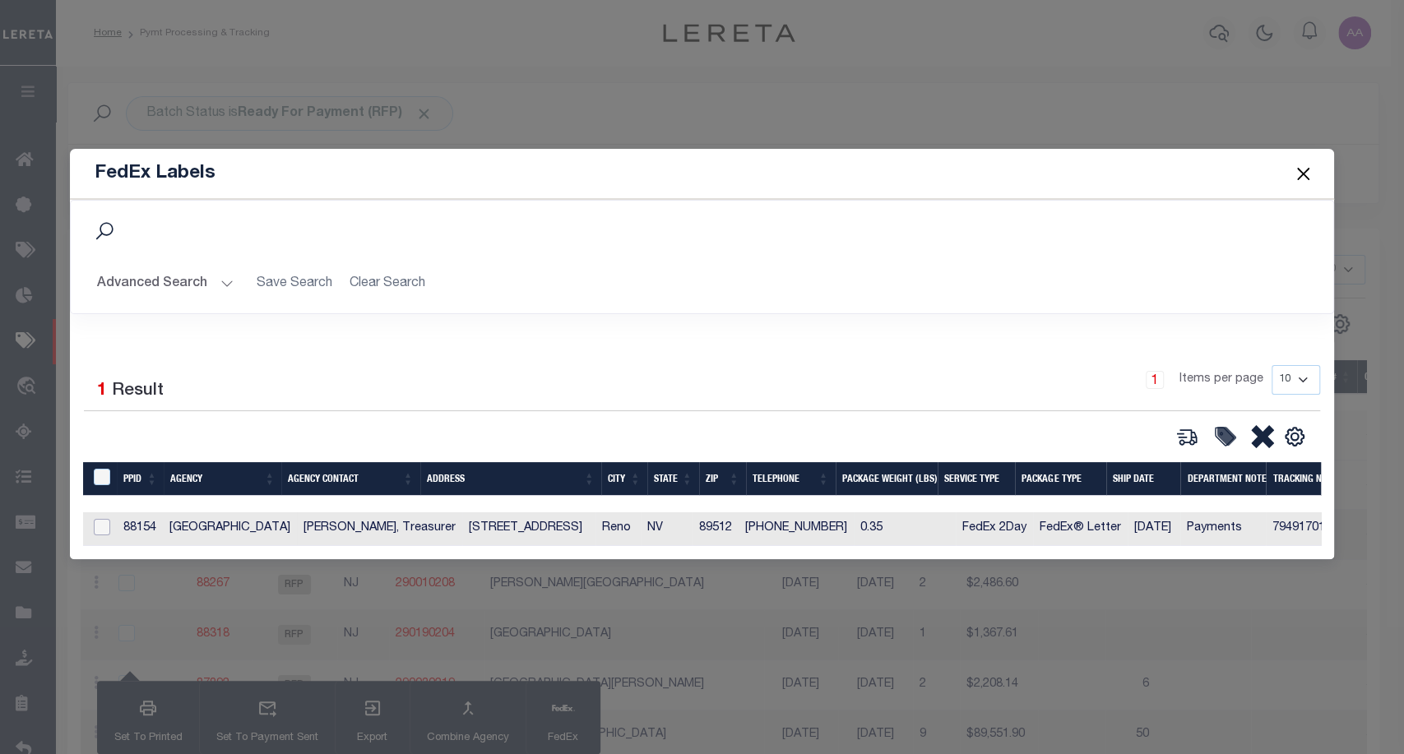
click at [94, 523] on input "checkbox" at bounding box center [102, 527] width 16 height 16
checkbox input "true"
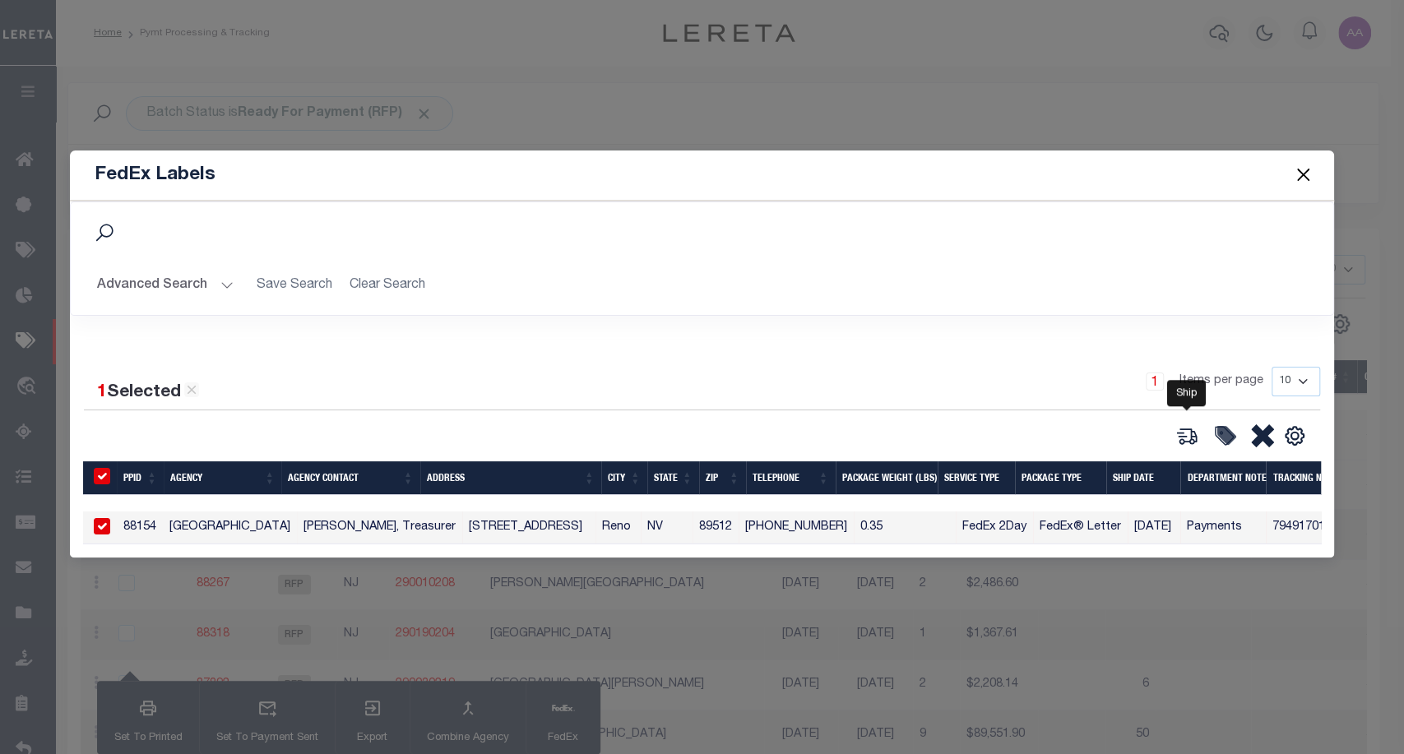
click at [1191, 429] on icon at bounding box center [1188, 437] width 18 height 16
type input "88154"
type input "0.35"
select select "FEDEX_2_DAY"
select select "FEDEX_ENVELOPE"
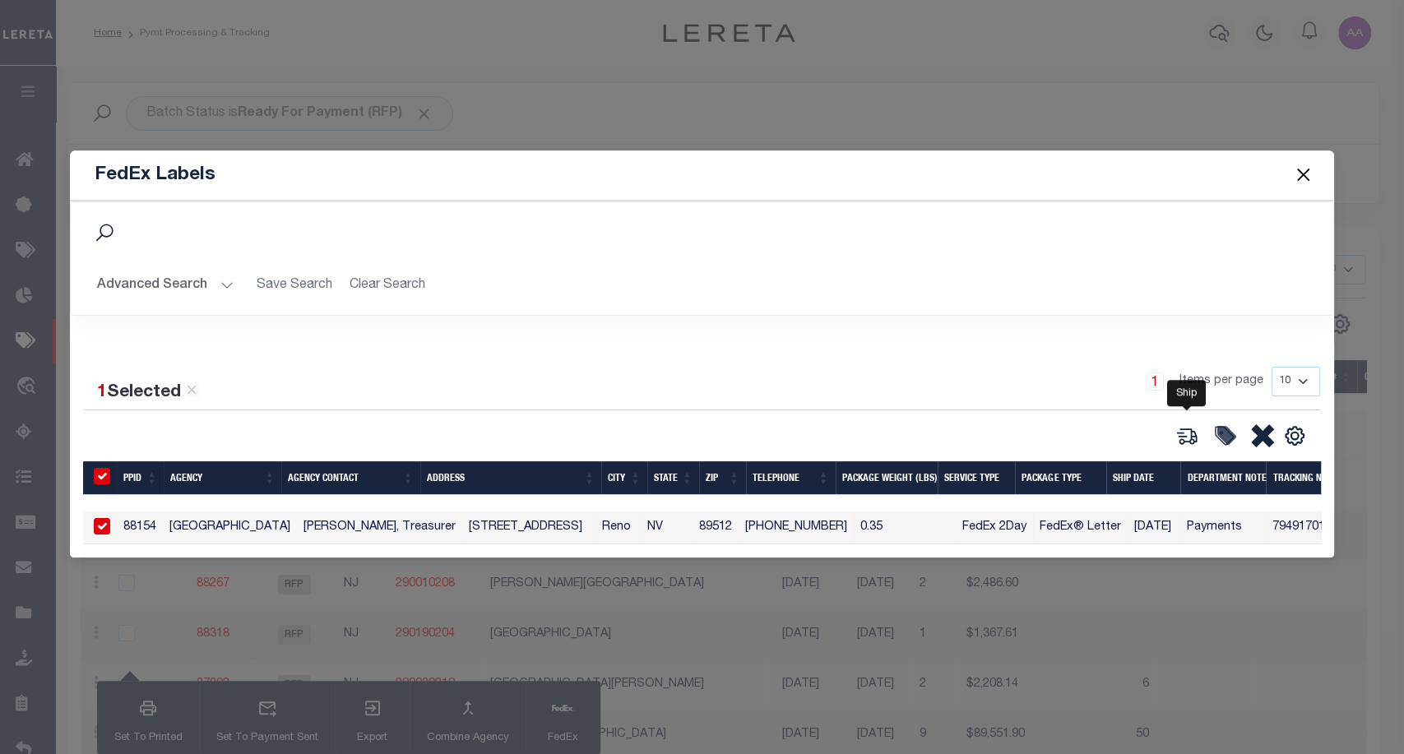
type input "[DATE]"
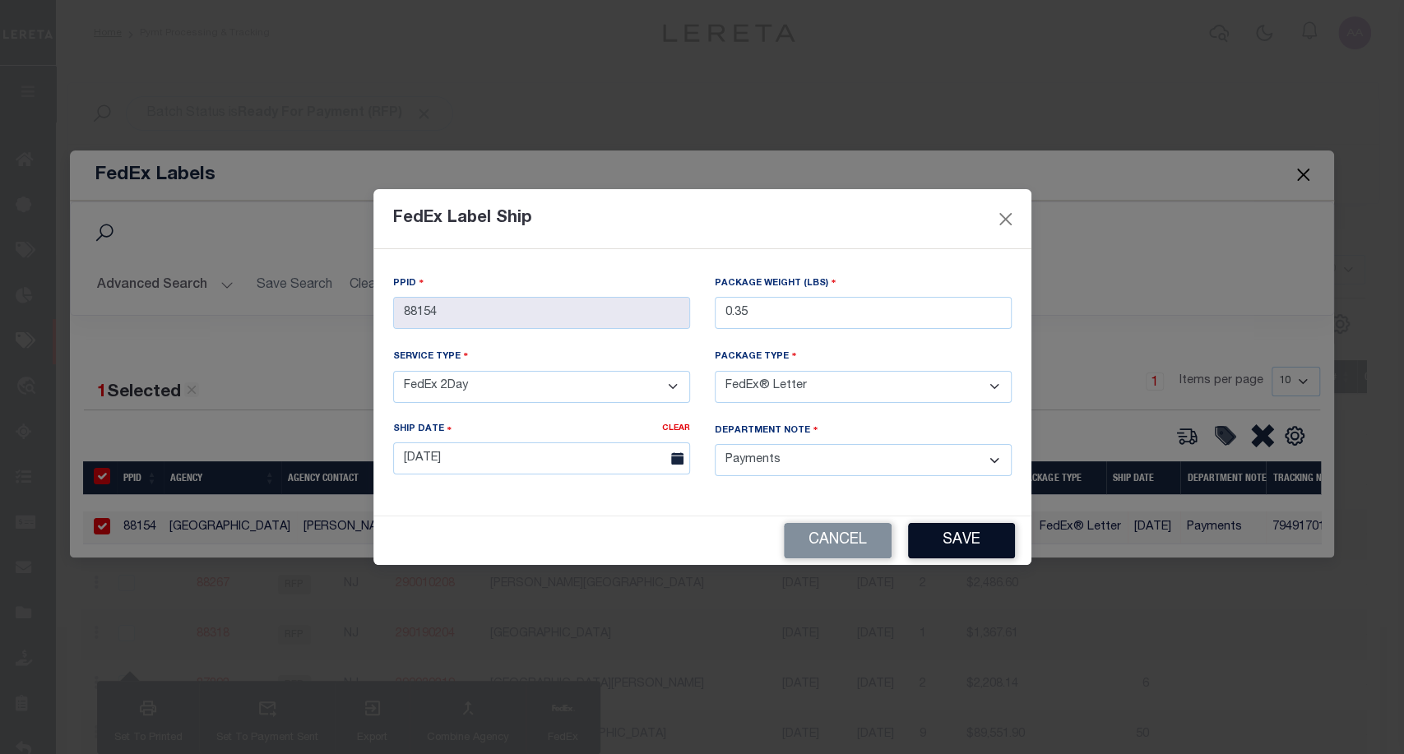
click at [989, 523] on button "Save" at bounding box center [961, 540] width 107 height 35
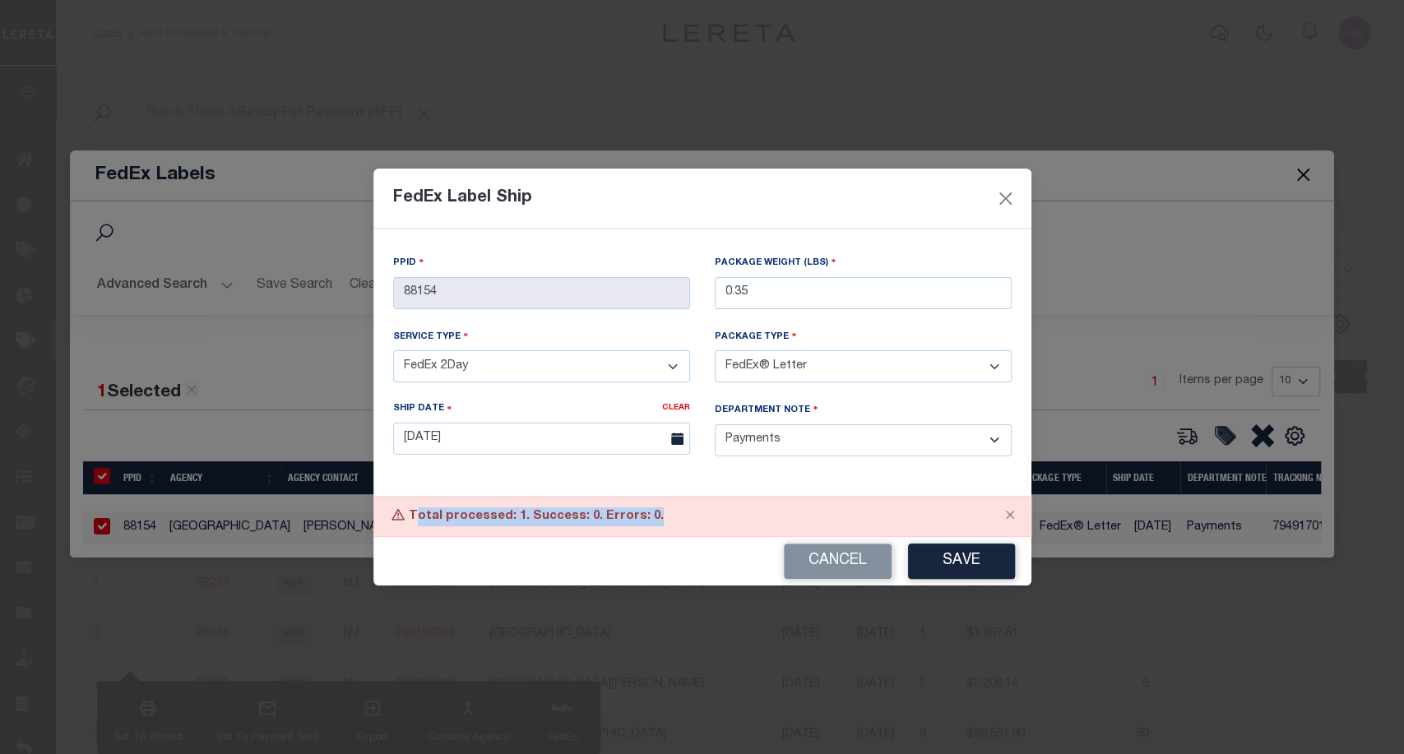
drag, startPoint x: 415, startPoint y: 511, endPoint x: 665, endPoint y: 526, distance: 250.5
click at [665, 526] on div "Total processed: 1. Success: 0. Errors: 0." at bounding box center [702, 517] width 658 height 40
click at [863, 561] on button "Cancel" at bounding box center [838, 561] width 108 height 35
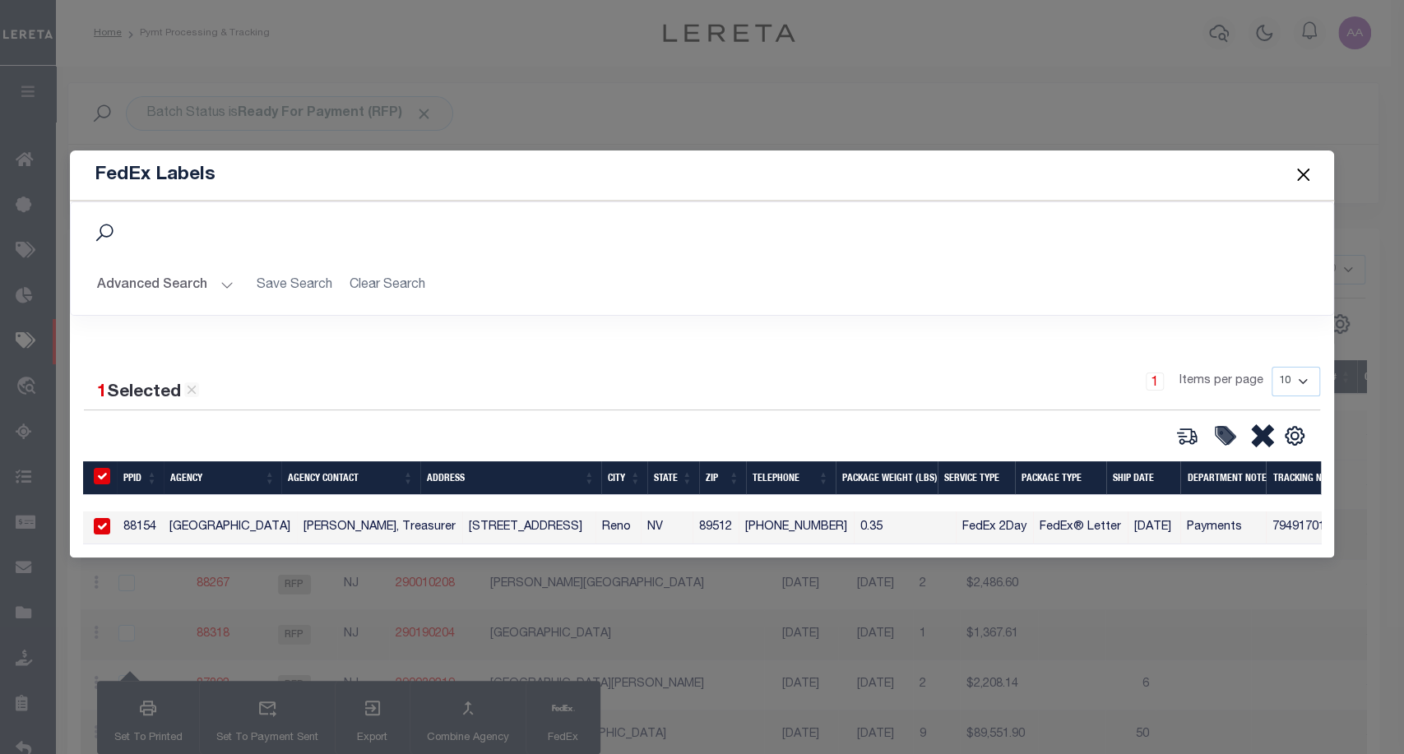
click at [1309, 164] on button "Close" at bounding box center [1302, 174] width 21 height 21
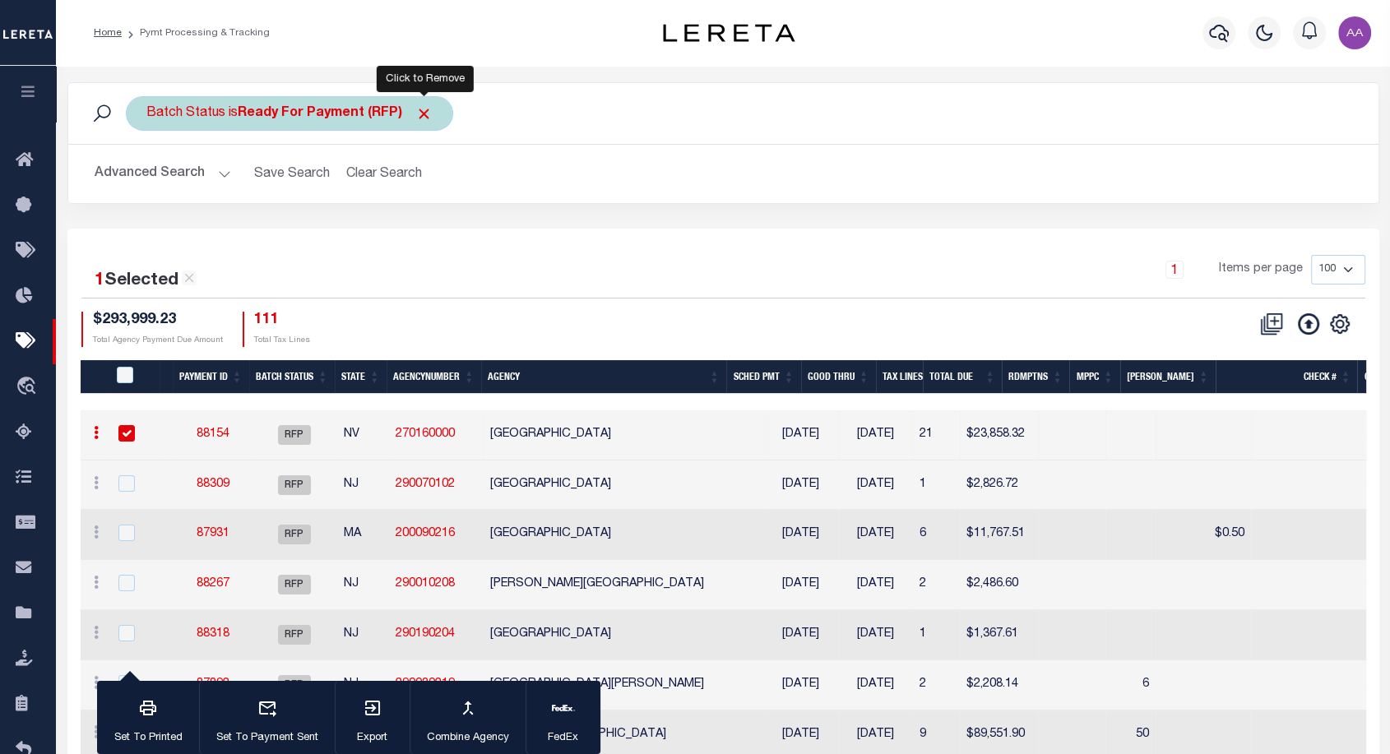
click at [424, 107] on span "Click to Remove" at bounding box center [423, 113] width 17 height 17
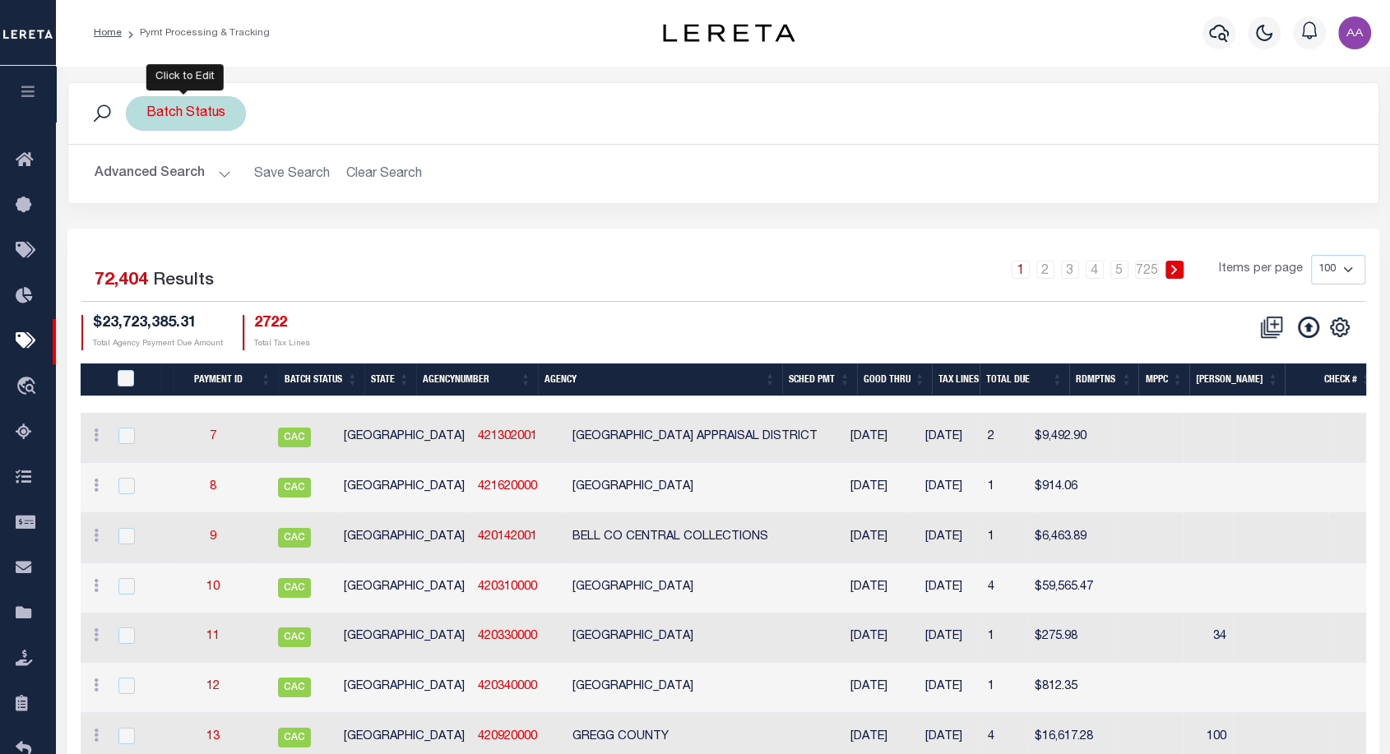
click at [215, 120] on div "Batch Status" at bounding box center [186, 113] width 120 height 35
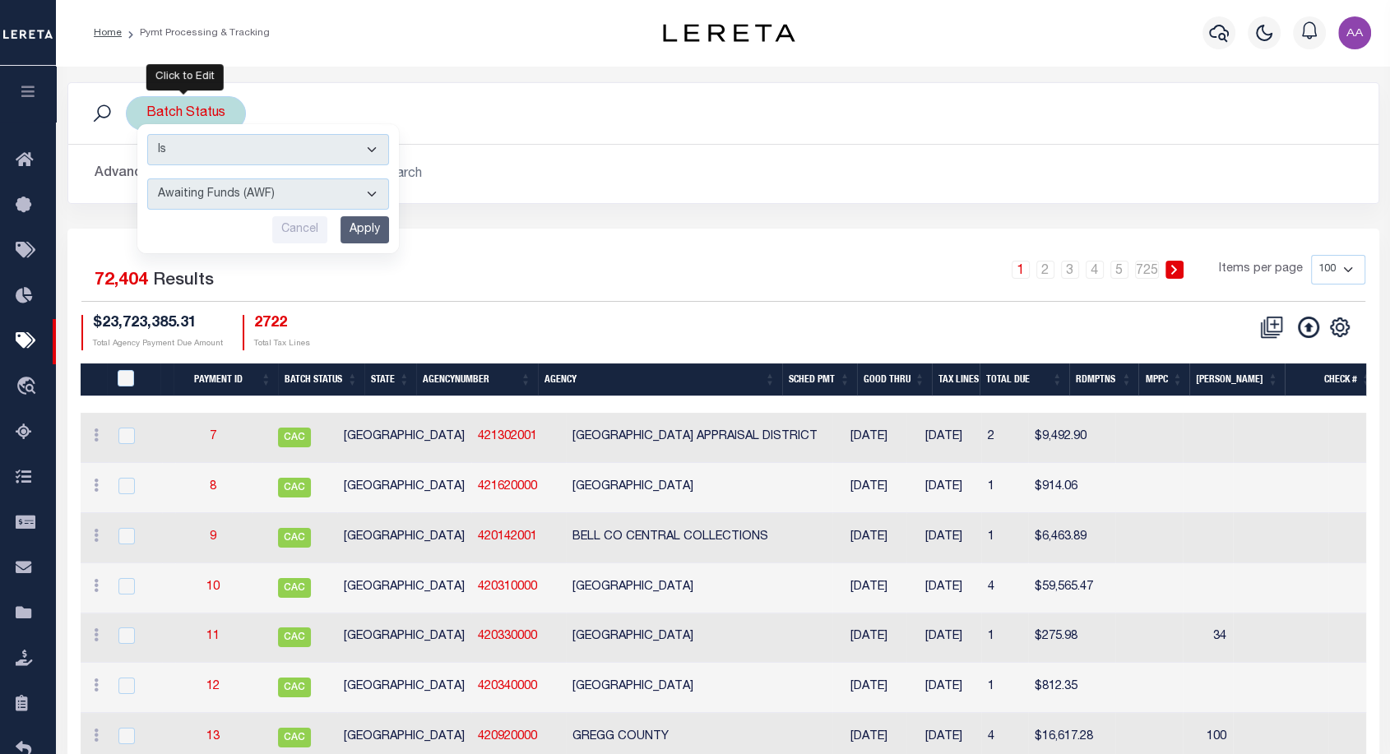
click at [368, 199] on select "Awaiting Funds (AWF) Cleared and Complete (CAC) New Check Needed (NCN) Payment …" at bounding box center [268, 193] width 242 height 31
select select "RFW"
click at [147, 178] on select "Awaiting Funds (AWF) Cleared and Complete (CAC) New Check Needed (NCN) Payment …" at bounding box center [268, 193] width 242 height 31
click at [368, 236] on input "Apply" at bounding box center [365, 229] width 49 height 27
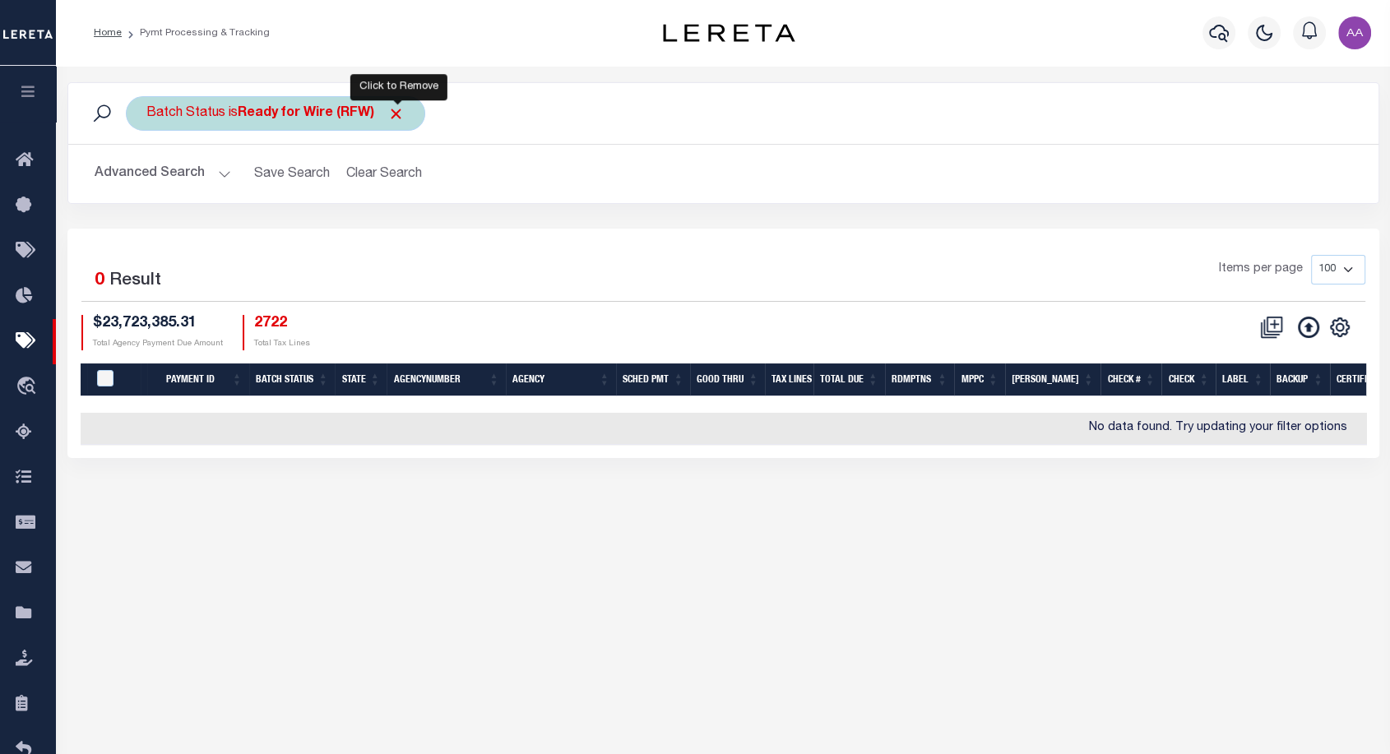
click at [396, 110] on span "Click to Remove" at bounding box center [395, 113] width 17 height 17
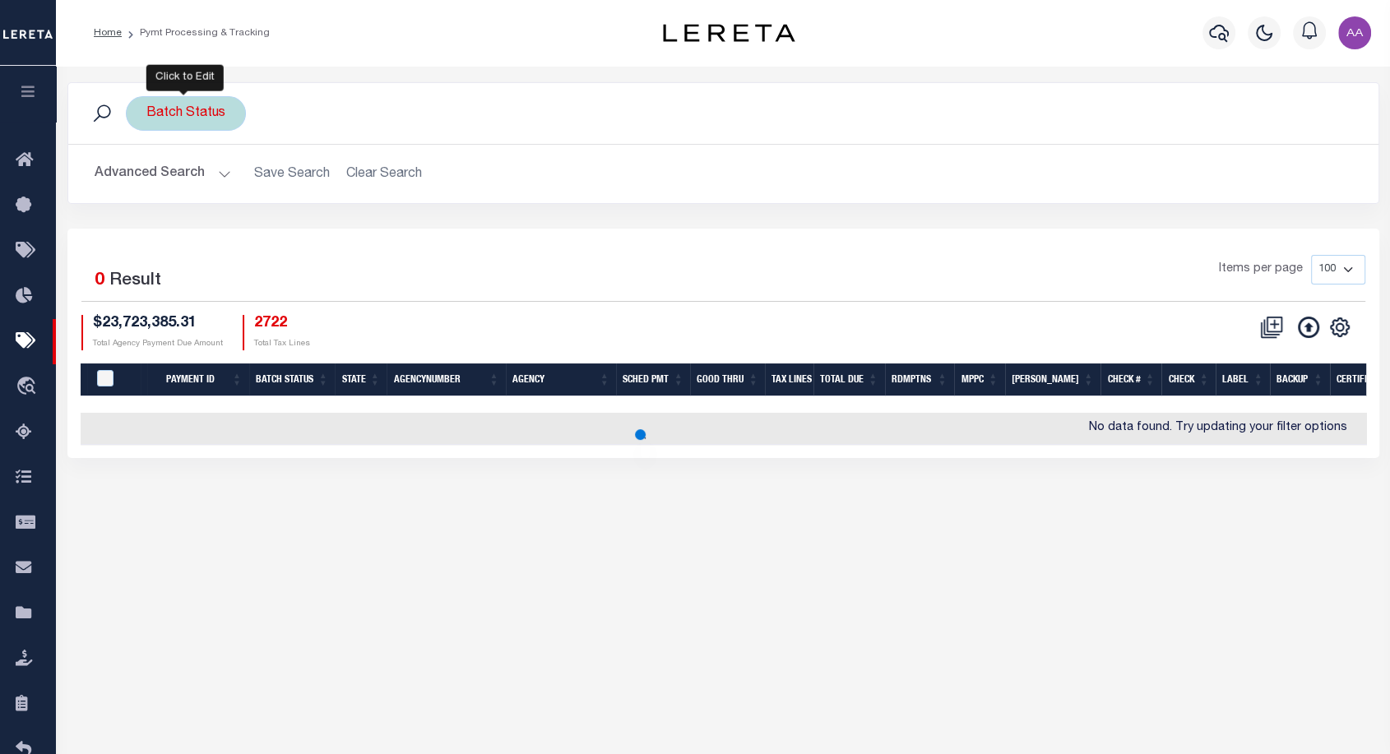
click at [199, 106] on div "Batch Status" at bounding box center [186, 113] width 120 height 35
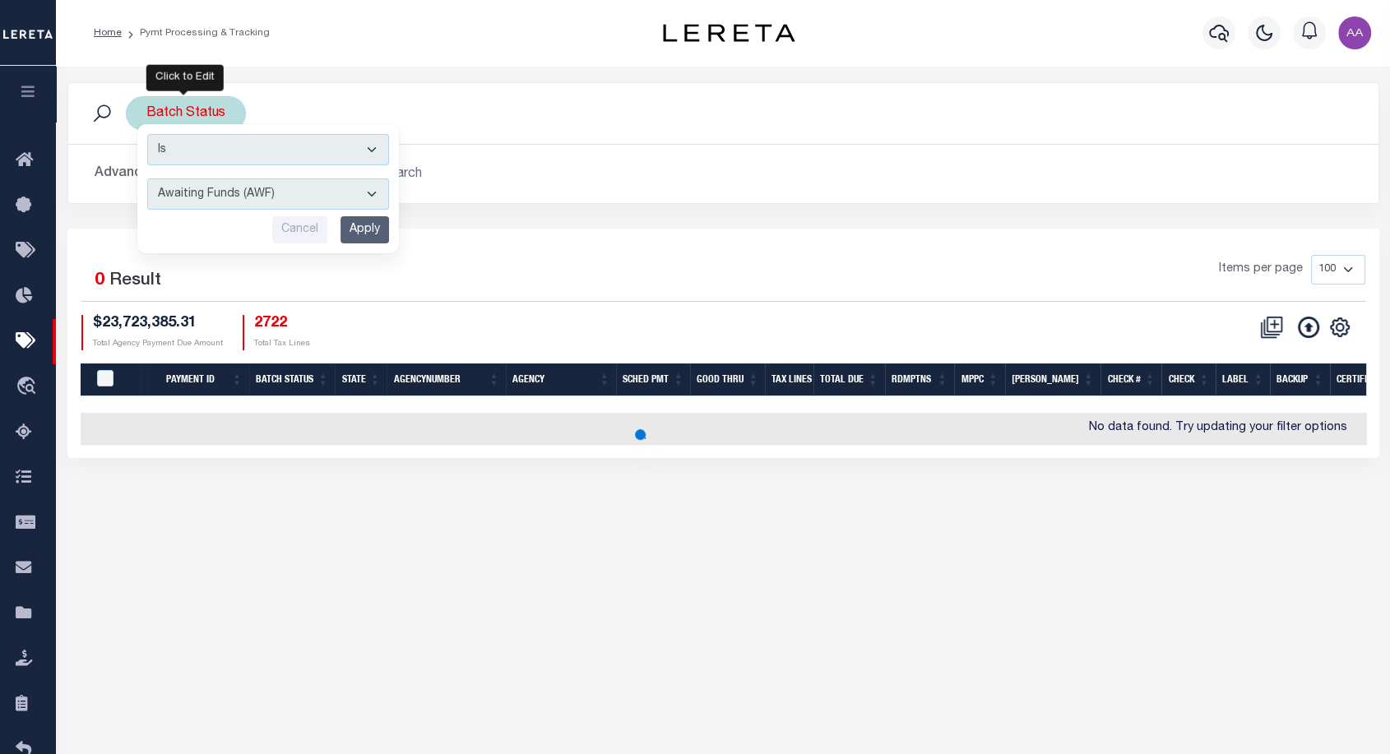
click at [349, 206] on select "Awaiting Funds (AWF) Cleared and Complete (CAC) New Check Needed (NCN) Payment …" at bounding box center [268, 193] width 242 height 31
click at [493, 311] on div "1 Selected 0 Result Items per page 100 200 500 1000 $23,723,385.31 Total Agency…" at bounding box center [723, 302] width 1310 height 95
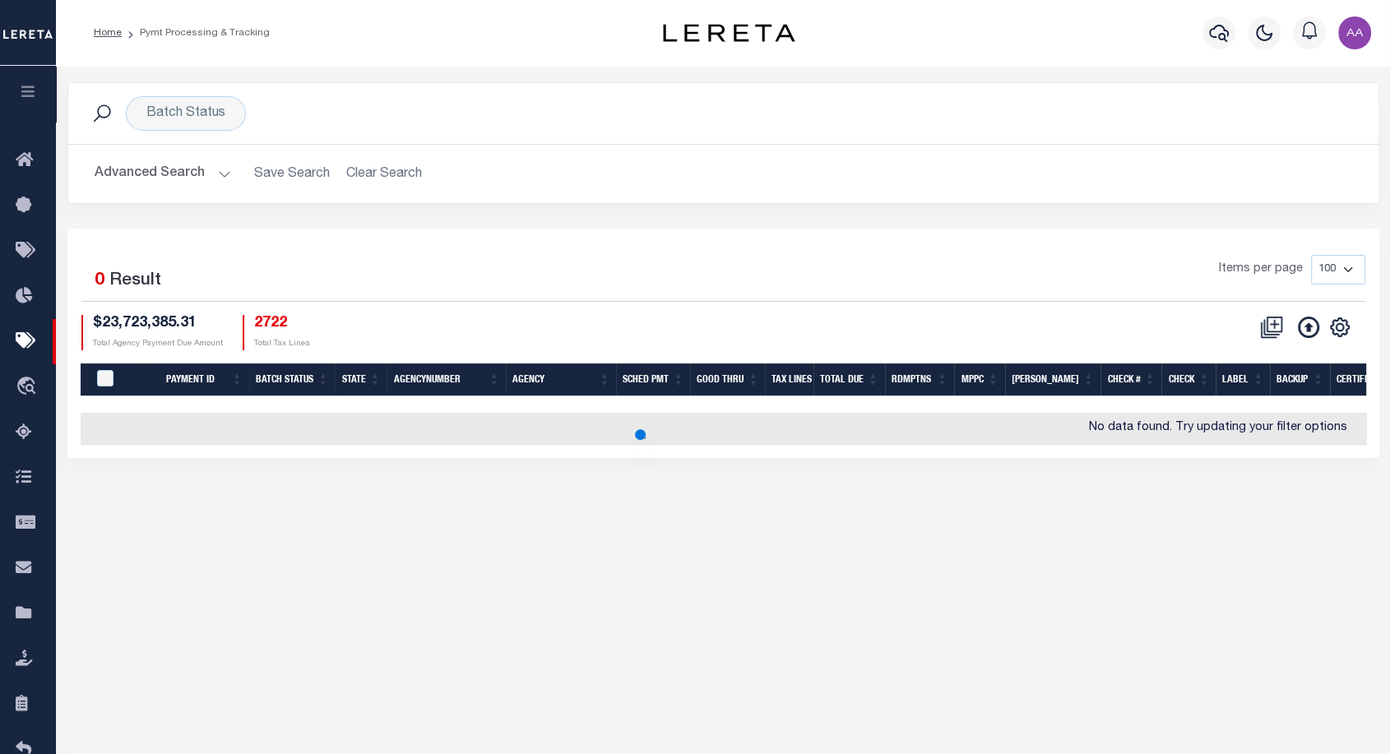
click at [34, 102] on button "button" at bounding box center [28, 94] width 56 height 56
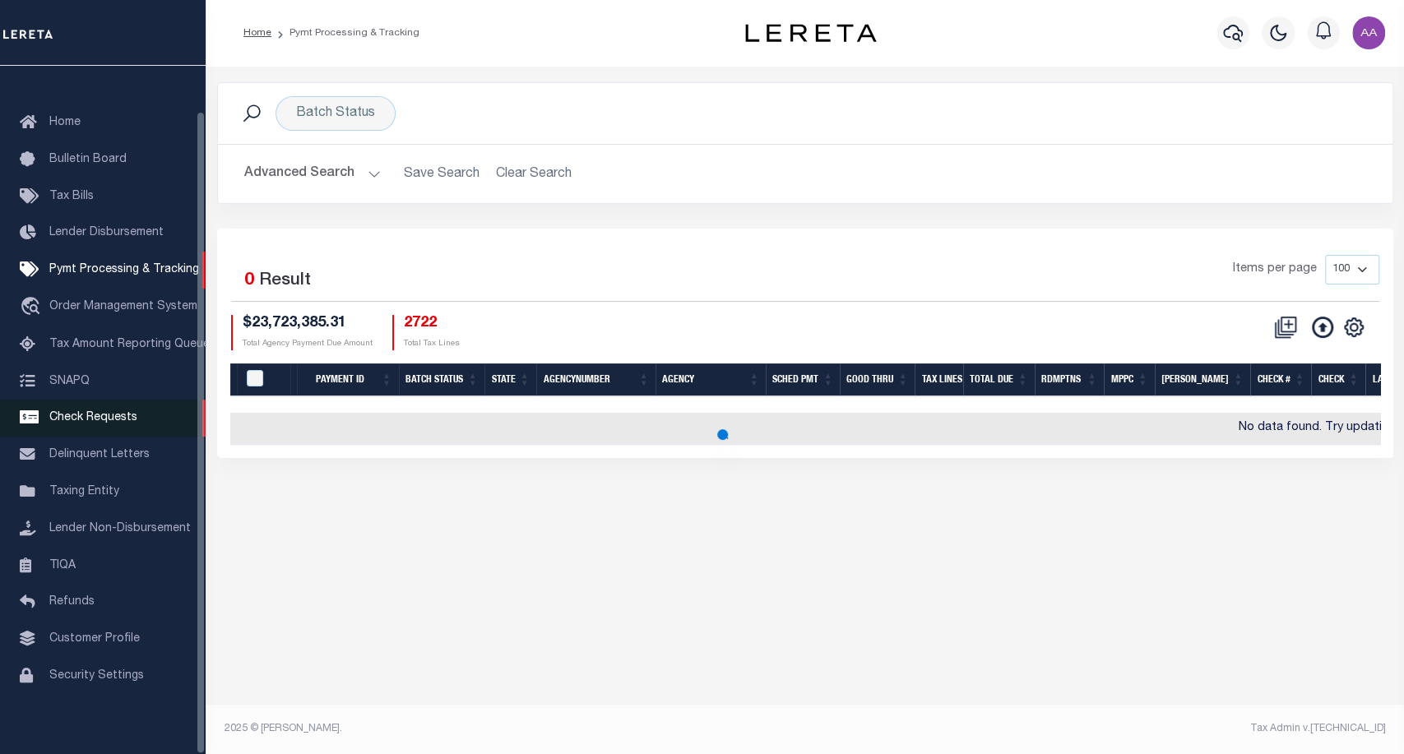
scroll to position [48, 0]
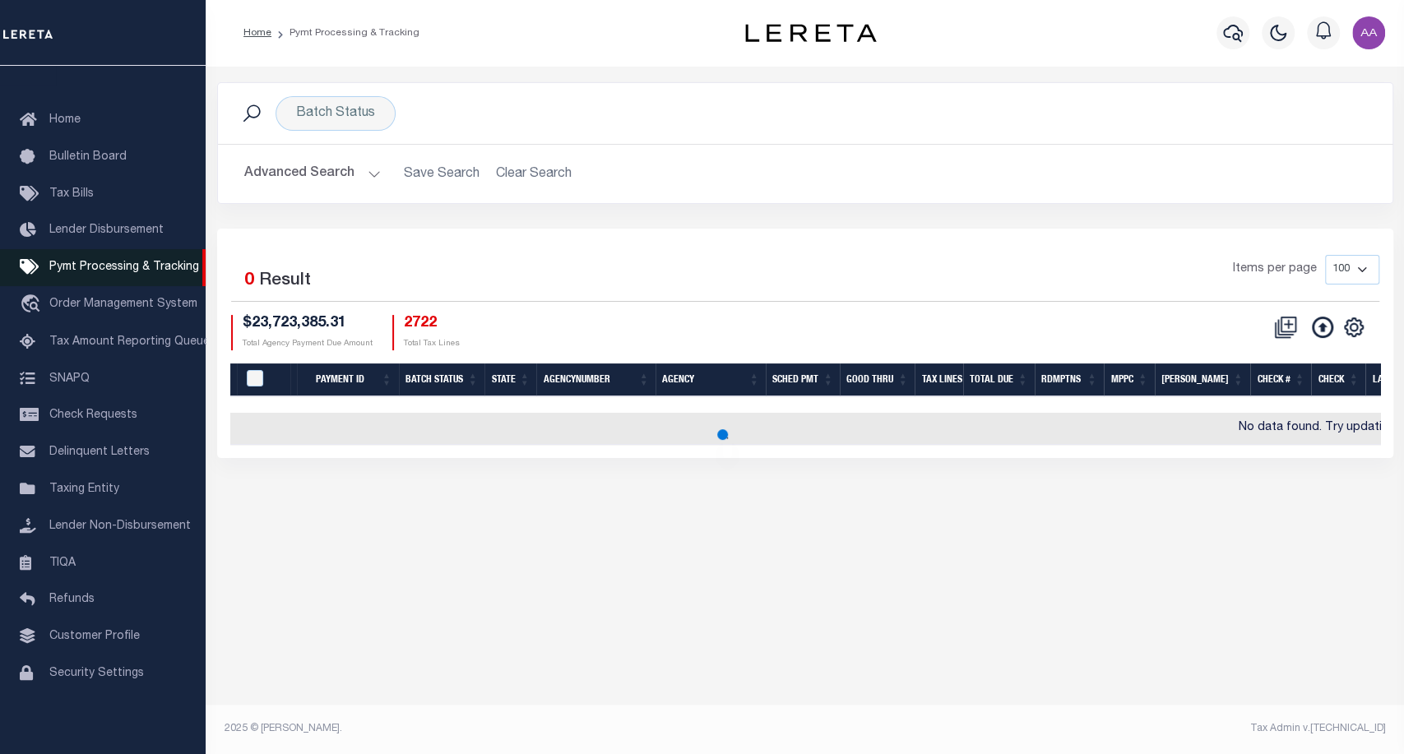
click at [111, 262] on span "Pymt Processing & Tracking" at bounding box center [124, 268] width 150 height 12
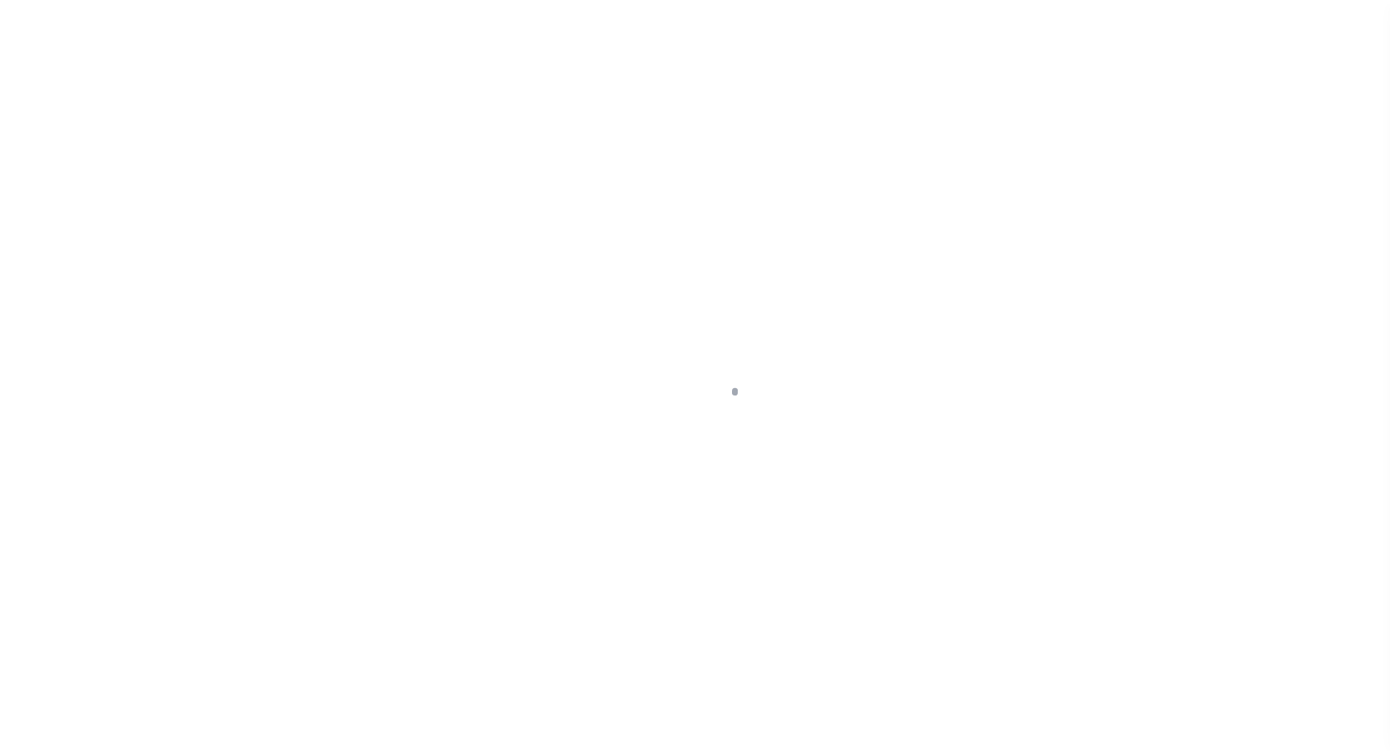
scroll to position [48, 0]
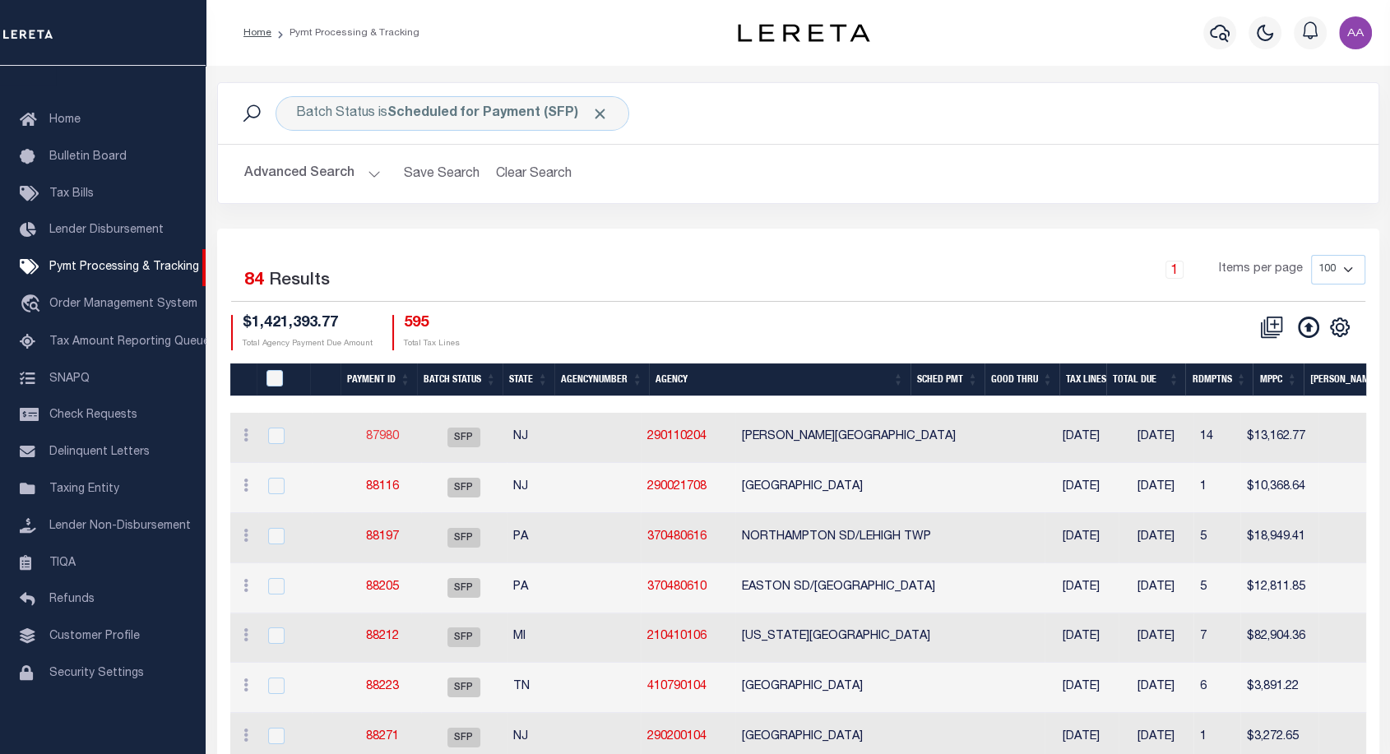
click at [381, 433] on link "87980" at bounding box center [382, 437] width 33 height 12
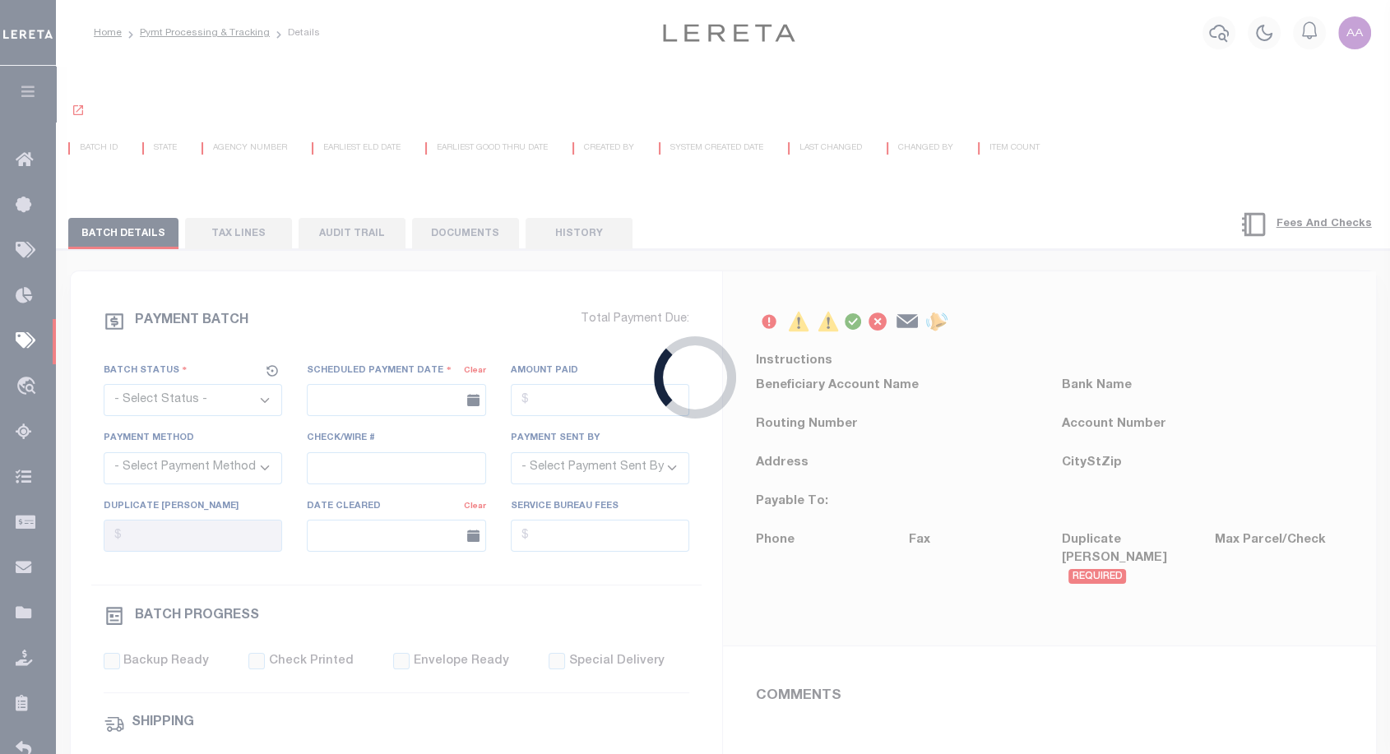
select select "SFP"
type input "[DATE]"
type input "17 - no wire option"
type input "[PERSON_NAME]"
type input "E & A"
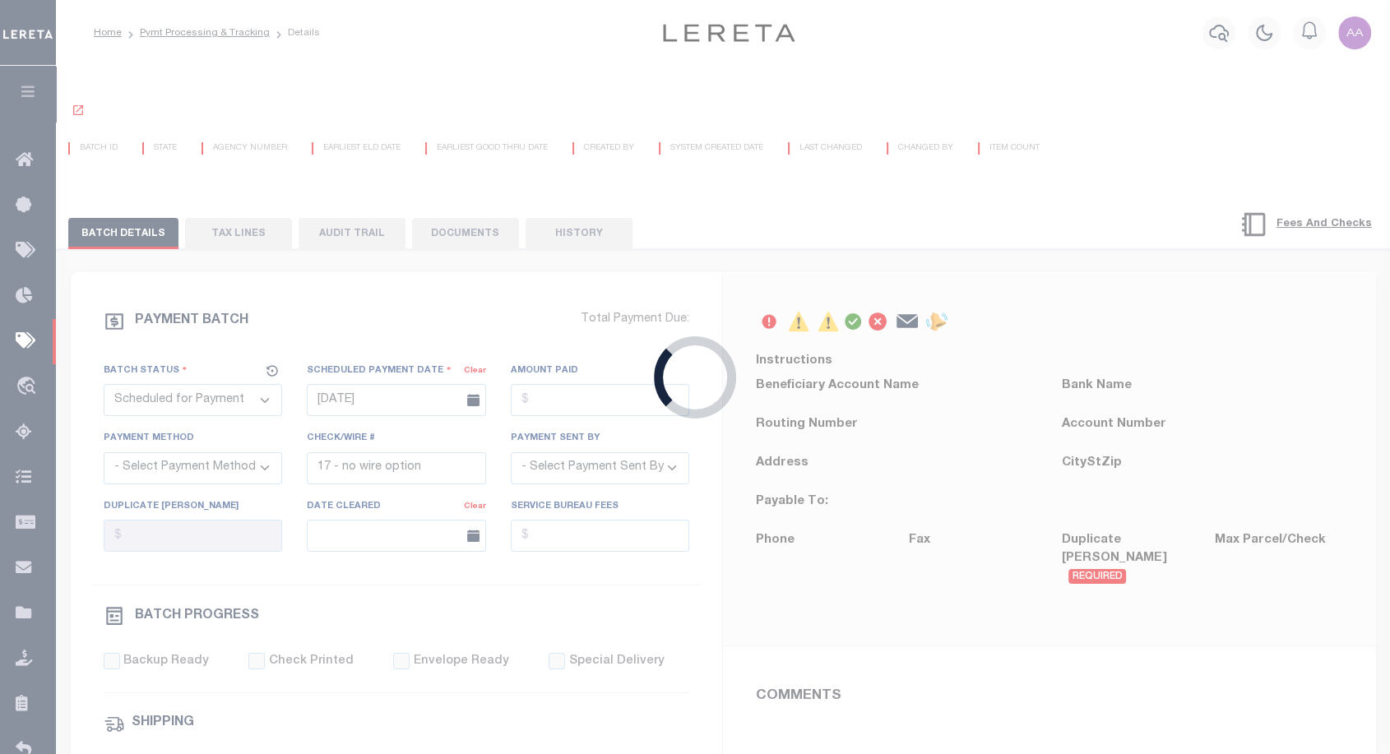
select select "73"
select select "1"
select select "61"
select select "44"
radio input "true"
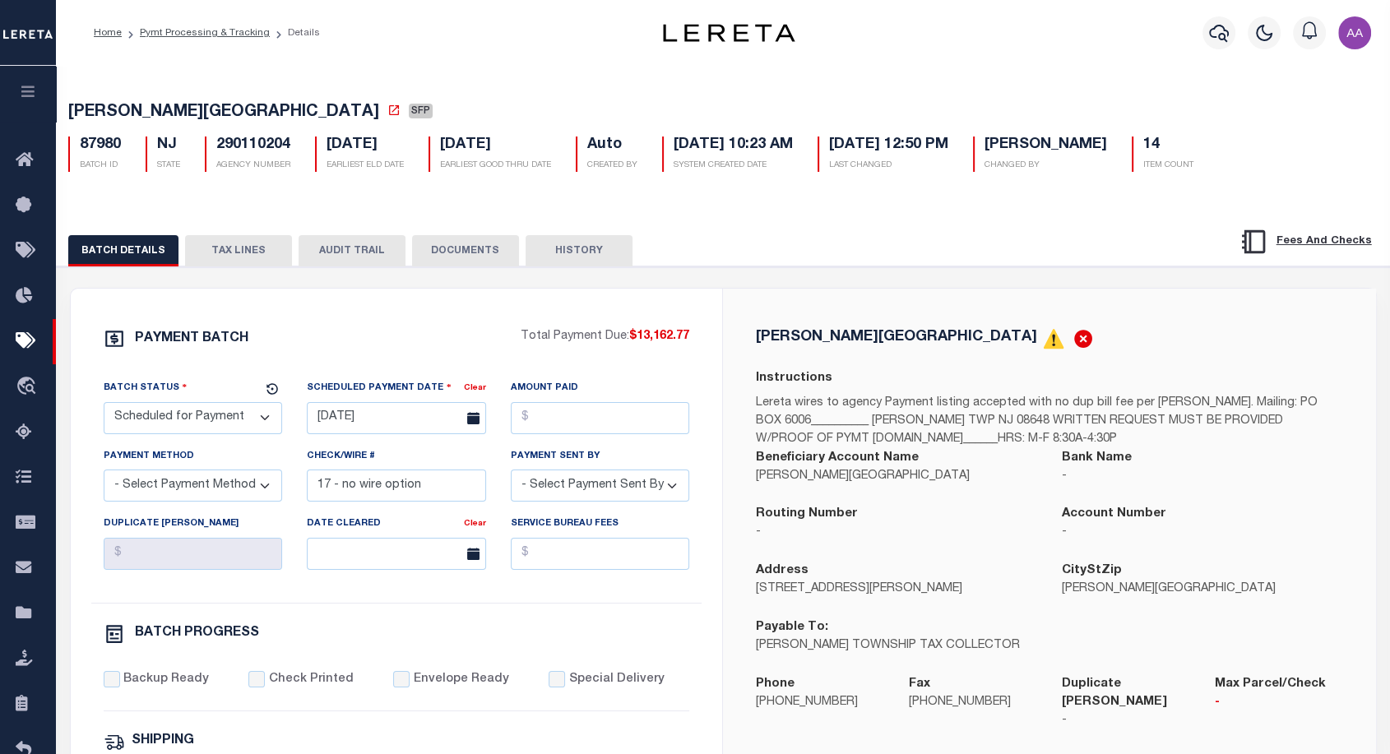
scroll to position [33, 0]
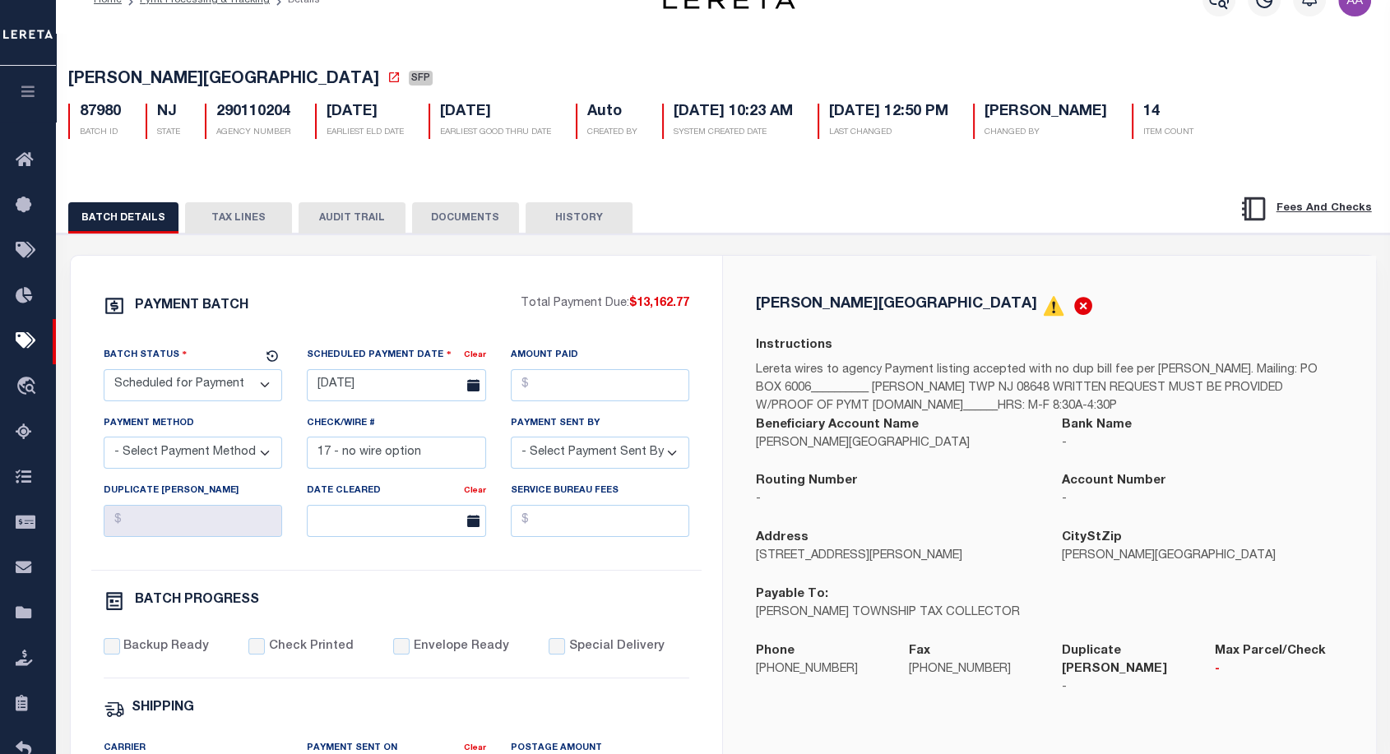
click at [263, 391] on select "- Select Status - Scheduled for Payment Ready For Payment Payment Sent Cleared …" at bounding box center [193, 385] width 179 height 32
select select "RFP"
click at [104, 372] on select "- Select Status - Scheduled for Payment Ready For Payment Payment Sent Cleared …" at bounding box center [193, 385] width 179 height 32
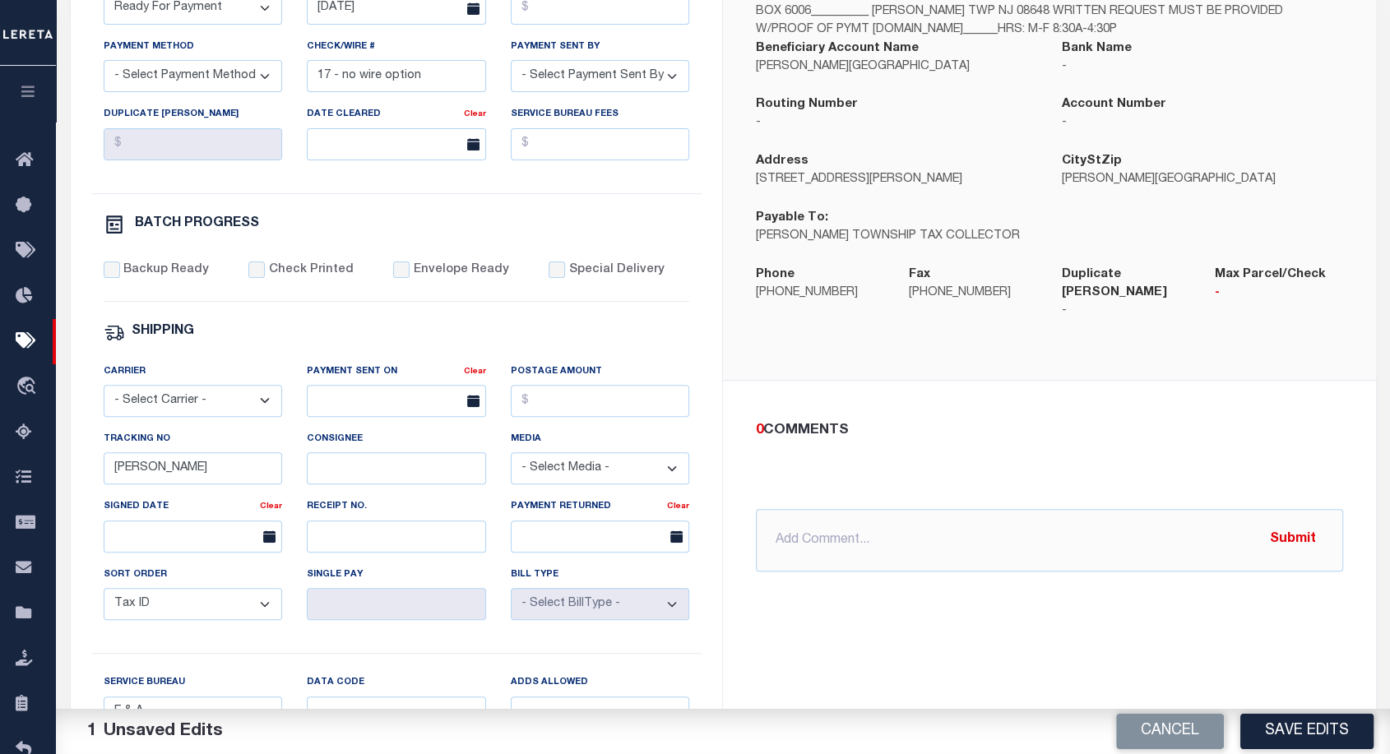
scroll to position [879, 0]
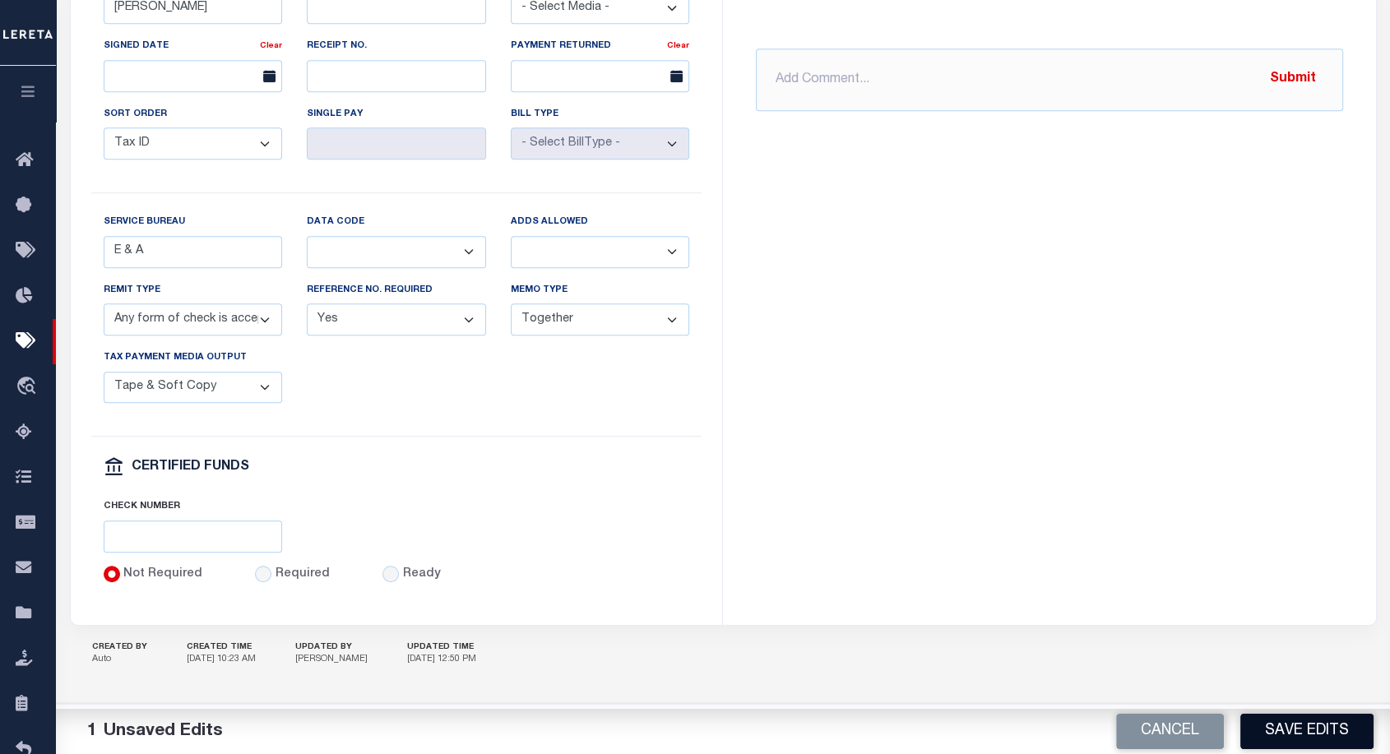
click at [1343, 728] on button "Save Edits" at bounding box center [1306, 731] width 133 height 35
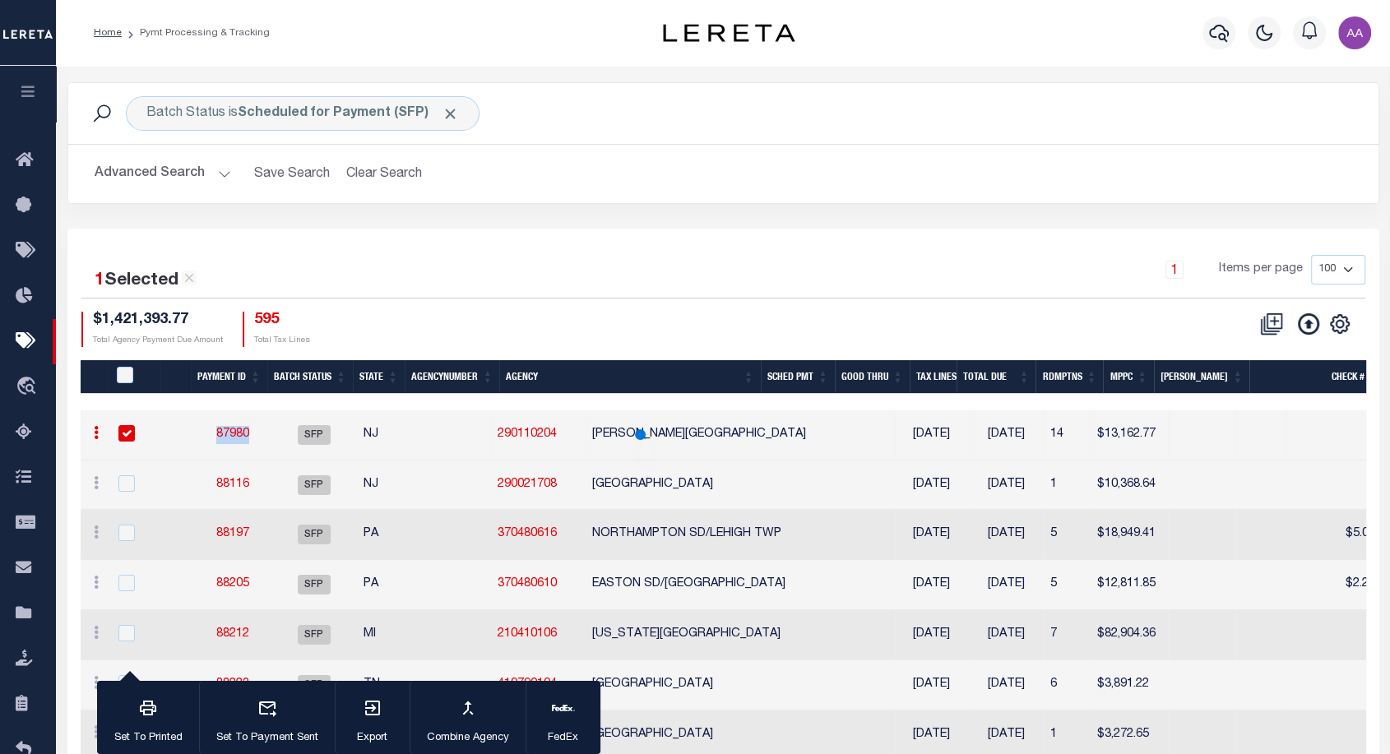
drag, startPoint x: 204, startPoint y: 440, endPoint x: 283, endPoint y: 442, distance: 79.0
copy link "87980"
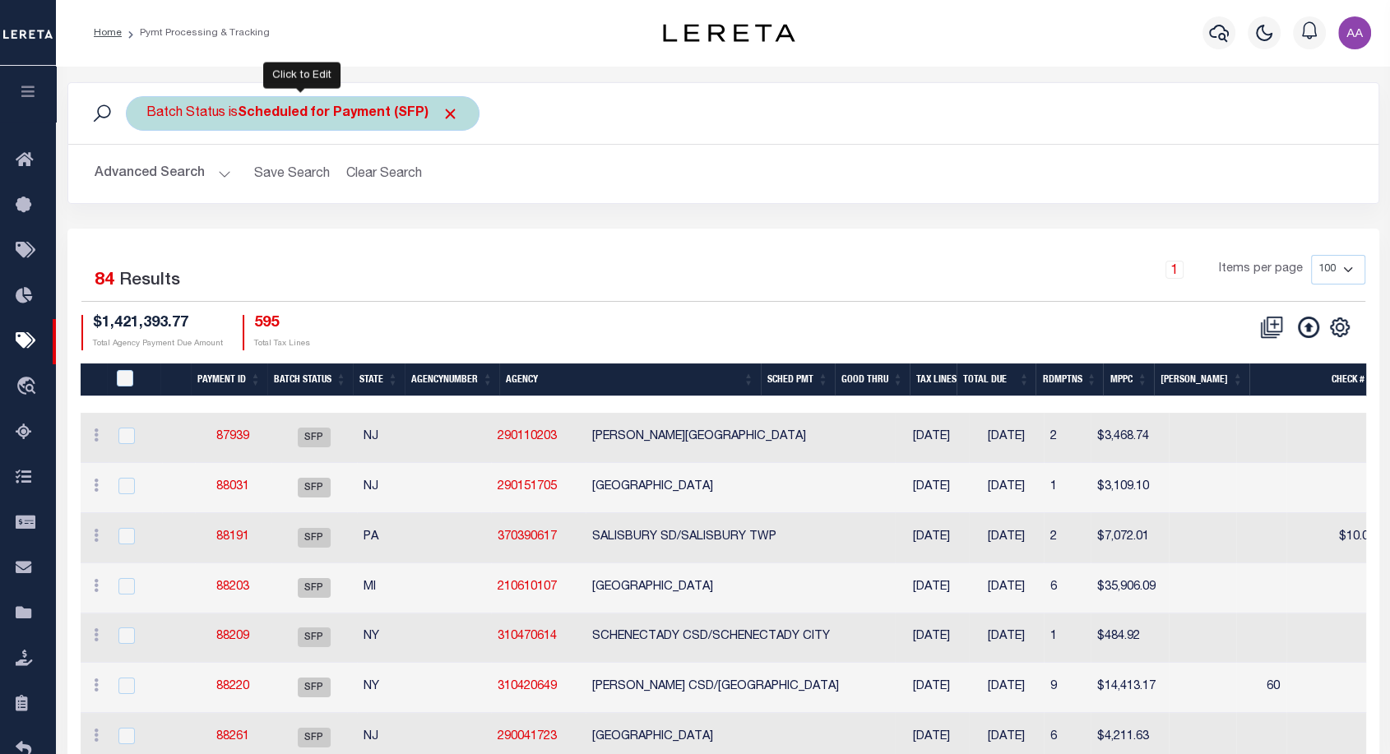
click at [282, 121] on div "Batch Status is Scheduled for Payment (SFP)" at bounding box center [303, 113] width 354 height 35
select select "SFP"
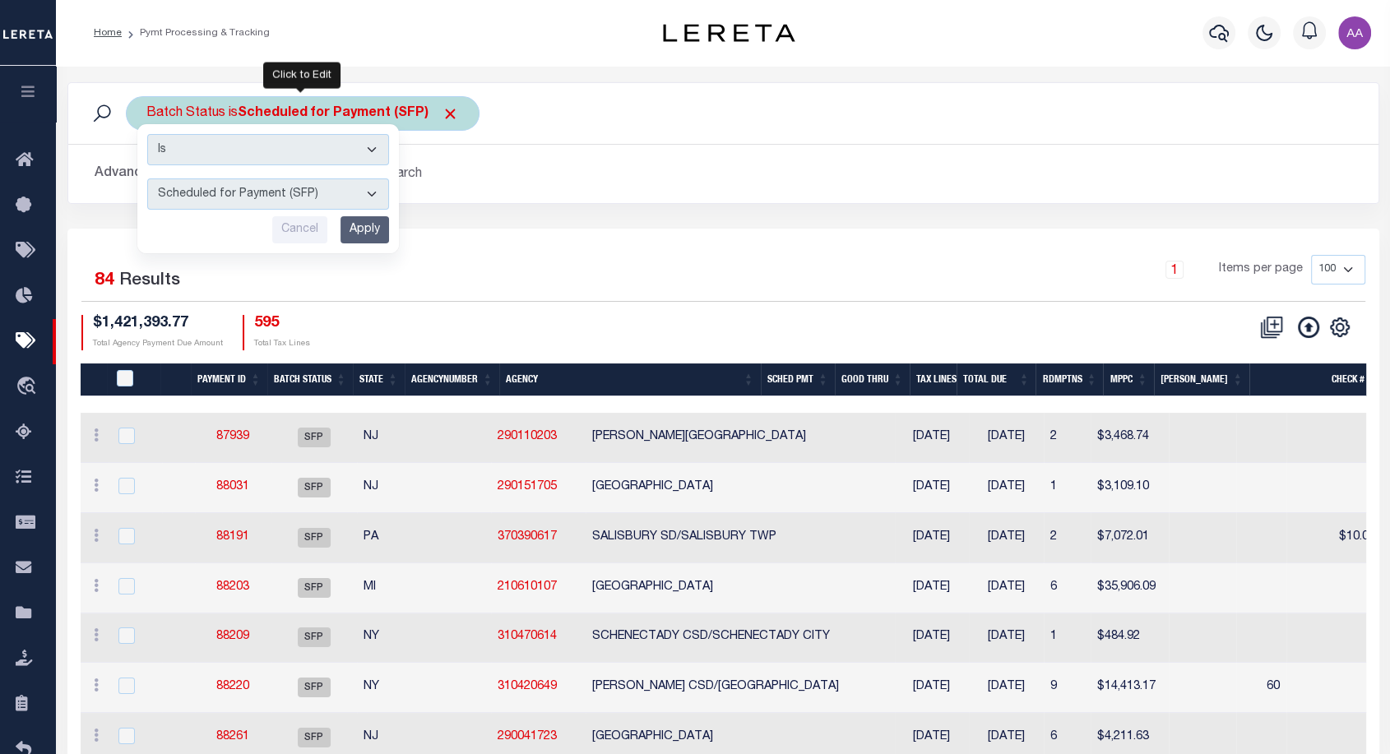
click at [289, 195] on select "Awaiting Funds (AWF) Cleared and Complete (CAC) New Check Needed (NCN) Payment …" at bounding box center [268, 193] width 242 height 31
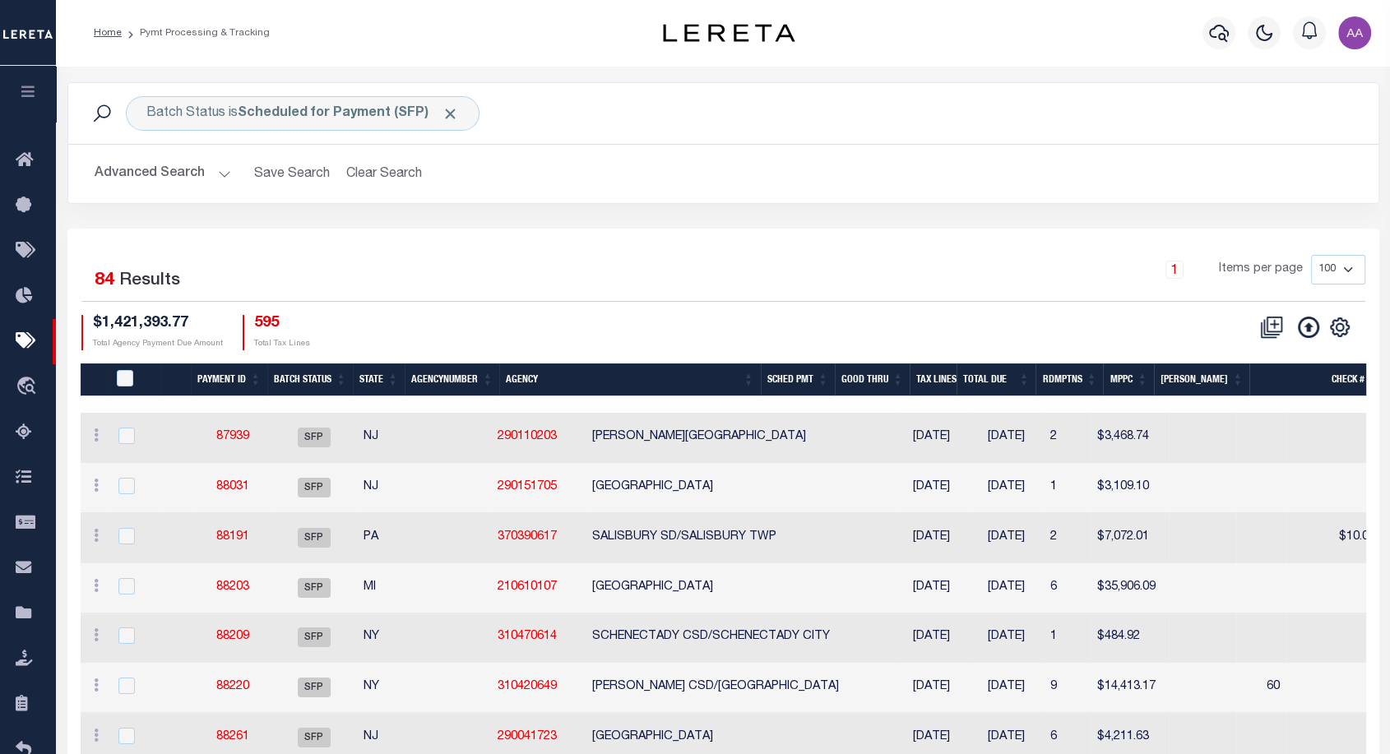
click at [153, 179] on button "Advanced Search" at bounding box center [163, 174] width 137 height 32
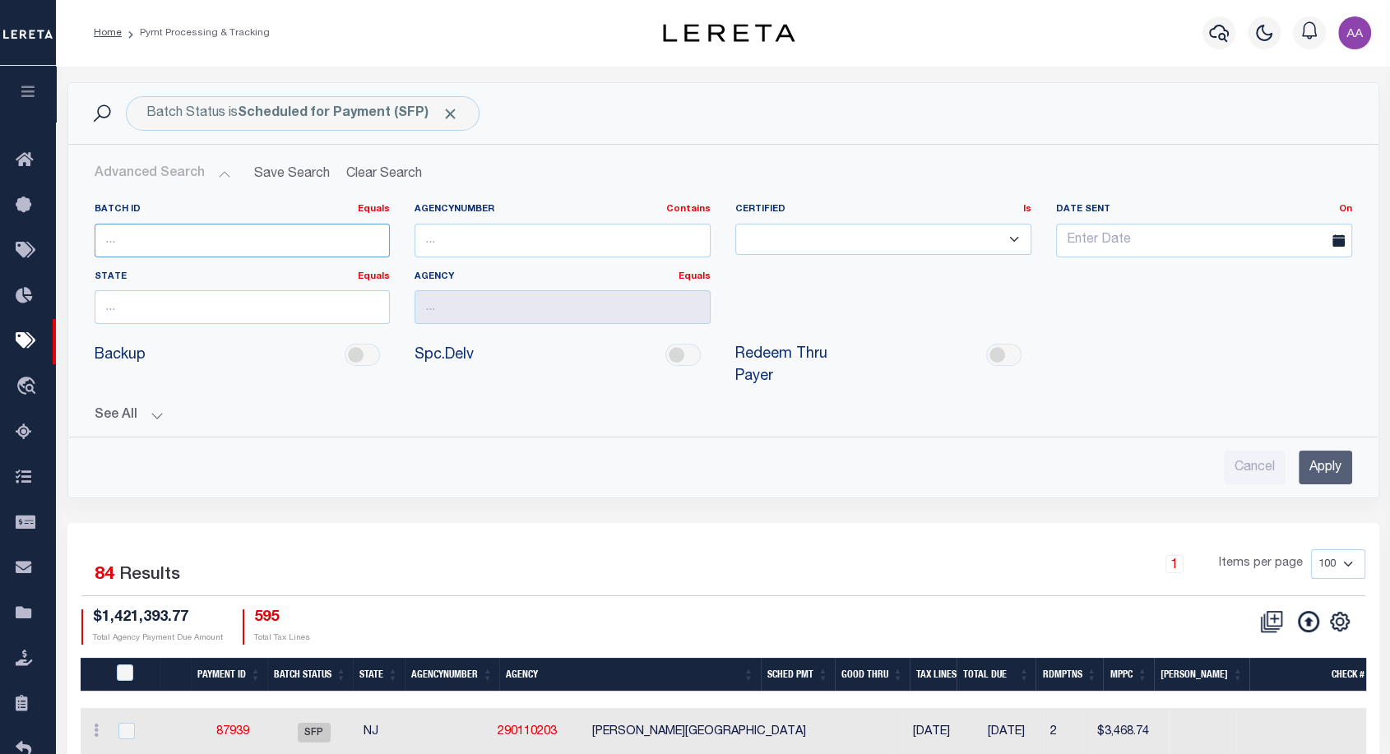
click at [195, 244] on input "number" at bounding box center [243, 241] width 296 height 34
paste input "87980"
type input "87980"
click at [1324, 461] on input "Apply" at bounding box center [1325, 468] width 53 height 34
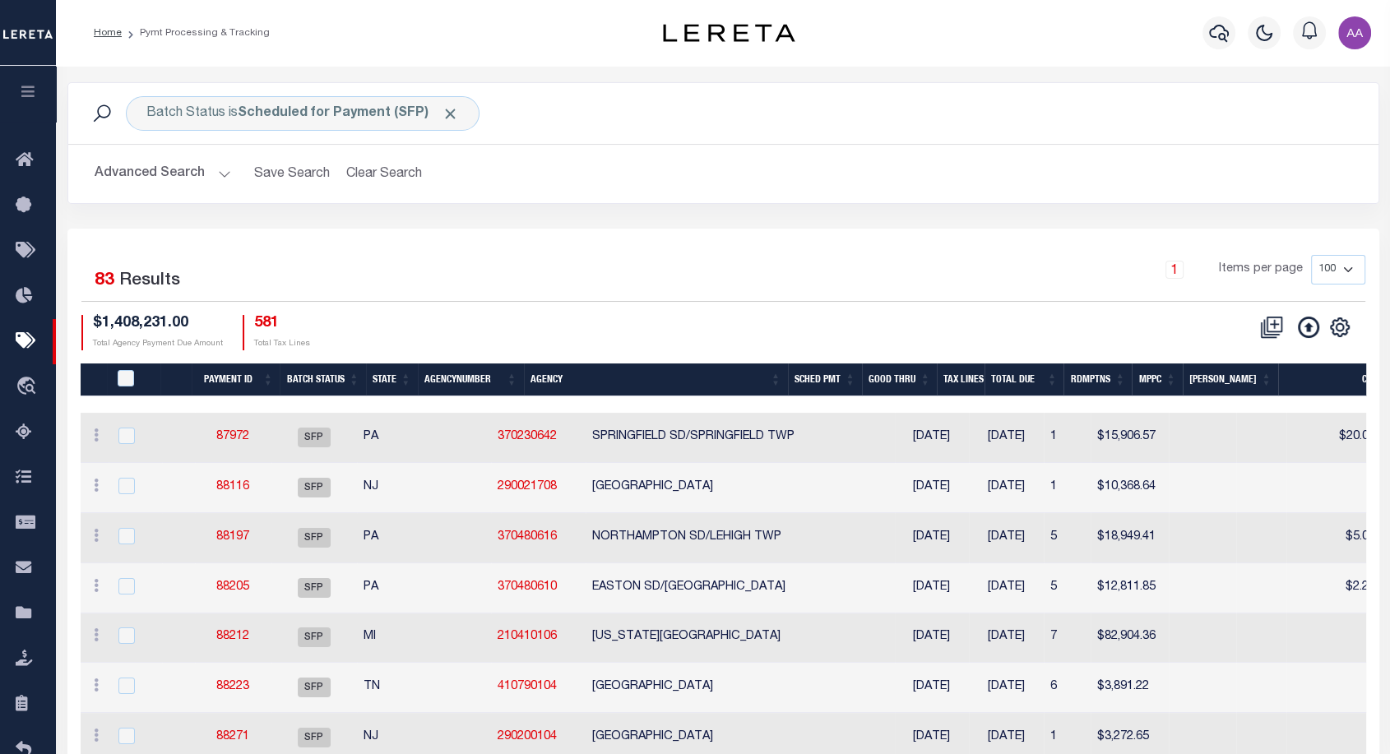
click at [154, 177] on button "Advanced Search" at bounding box center [163, 174] width 137 height 32
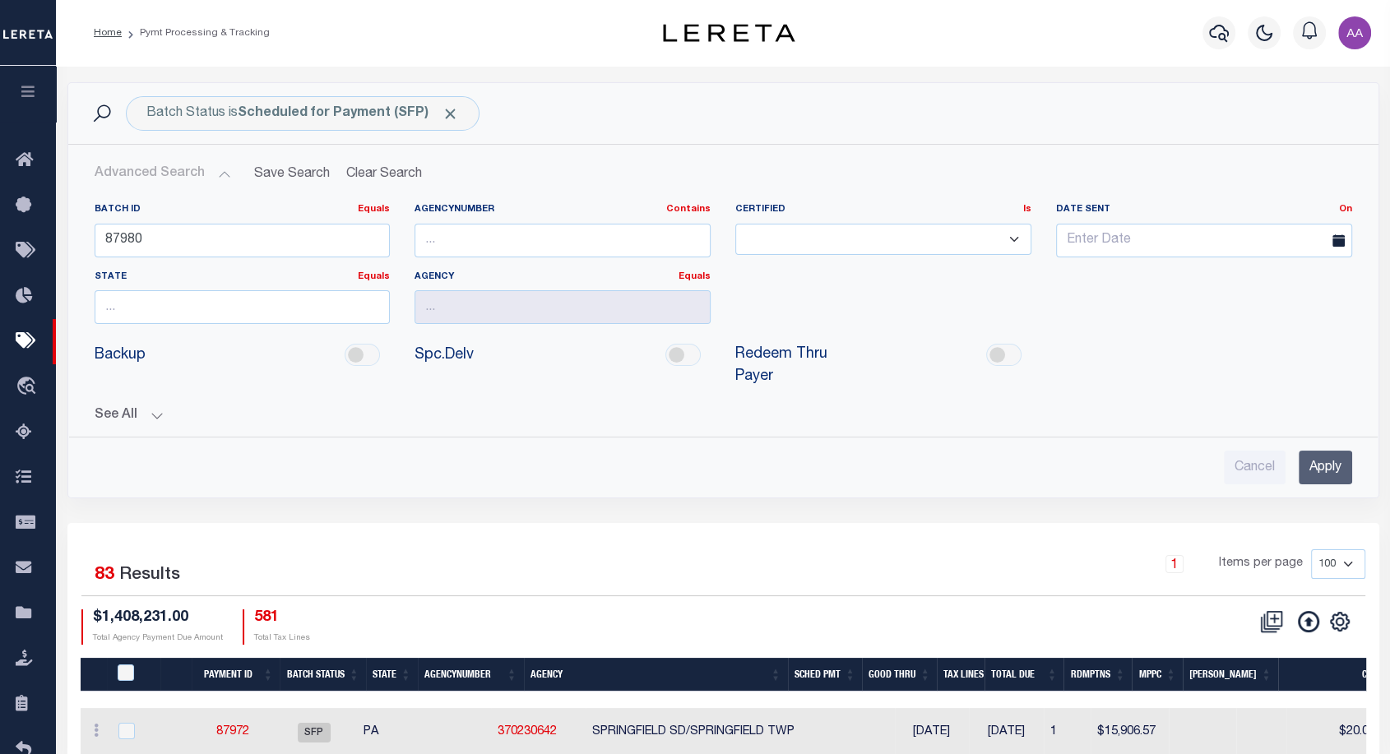
click at [1329, 463] on input "Apply" at bounding box center [1325, 468] width 53 height 34
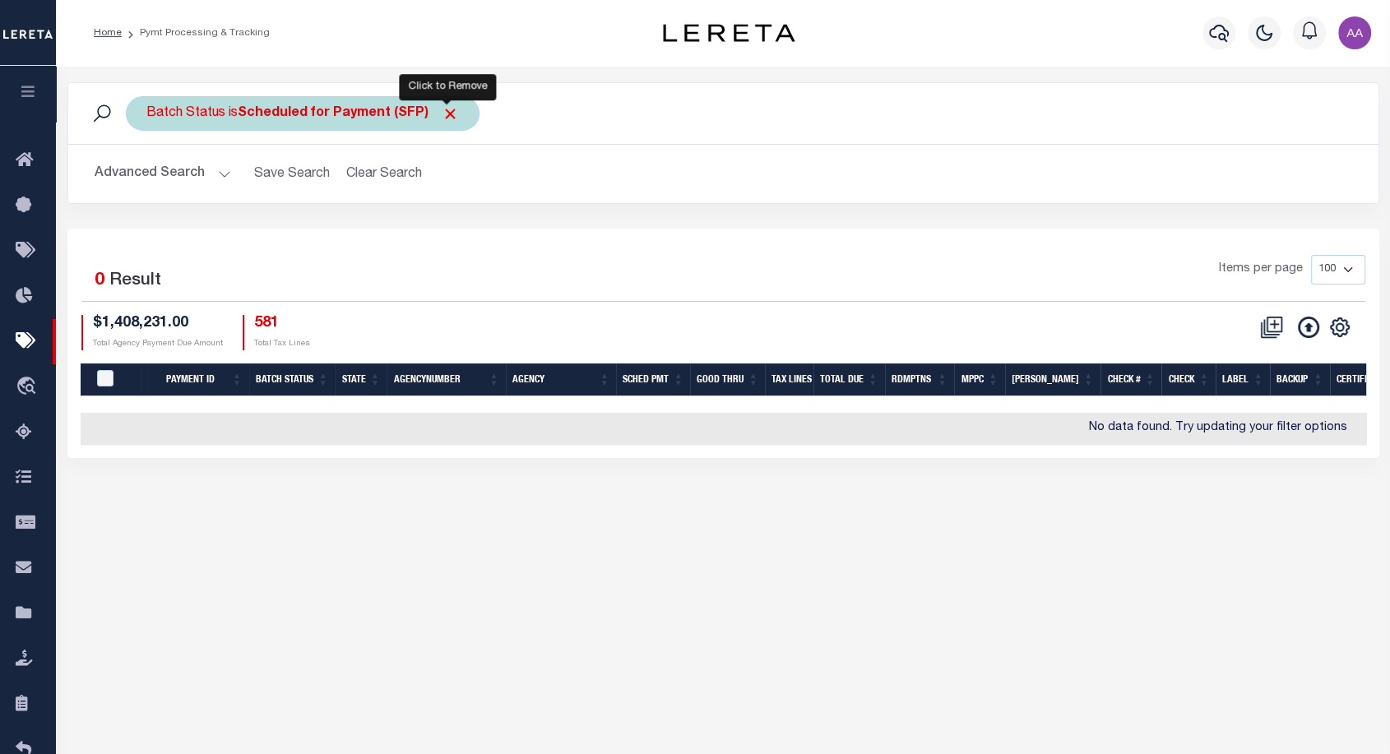
click at [448, 108] on span "Click to Remove" at bounding box center [450, 113] width 17 height 17
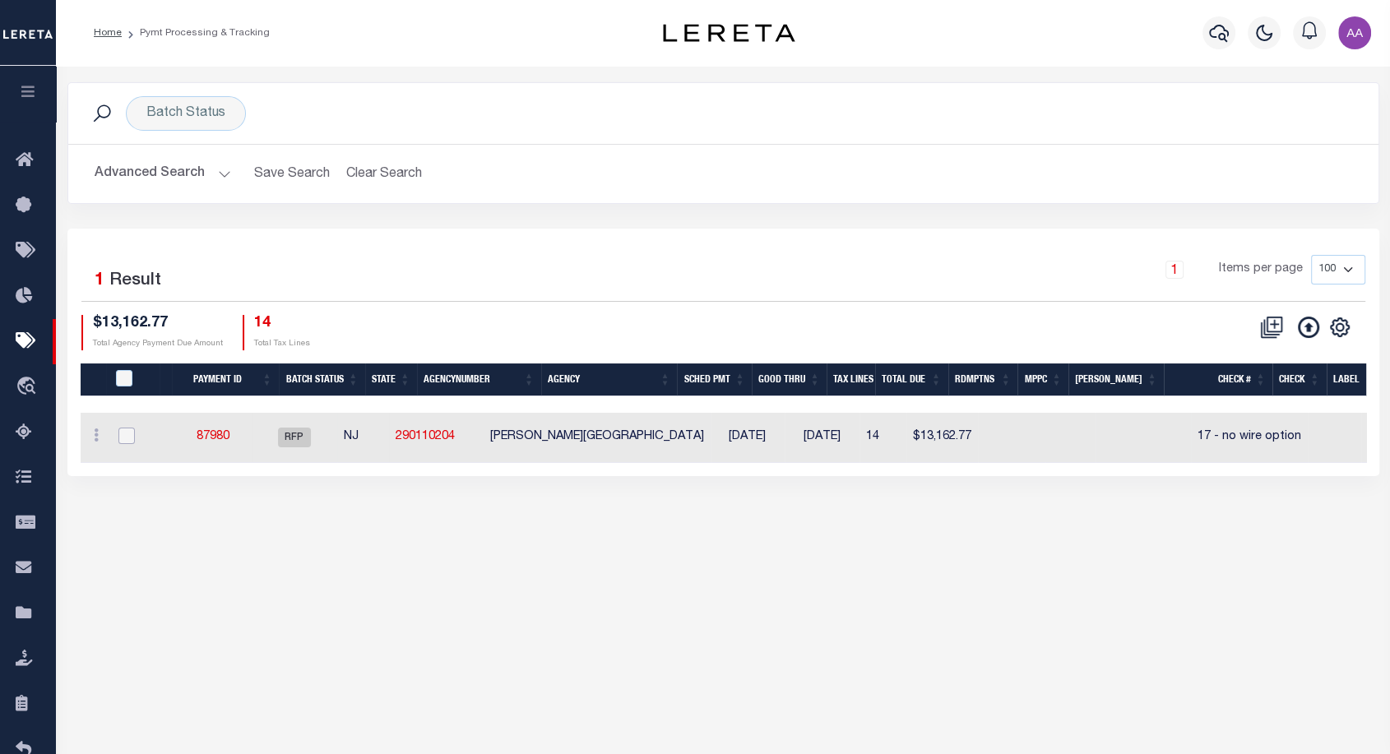
click at [129, 436] on input "checkbox" at bounding box center [126, 436] width 16 height 16
checkbox input "true"
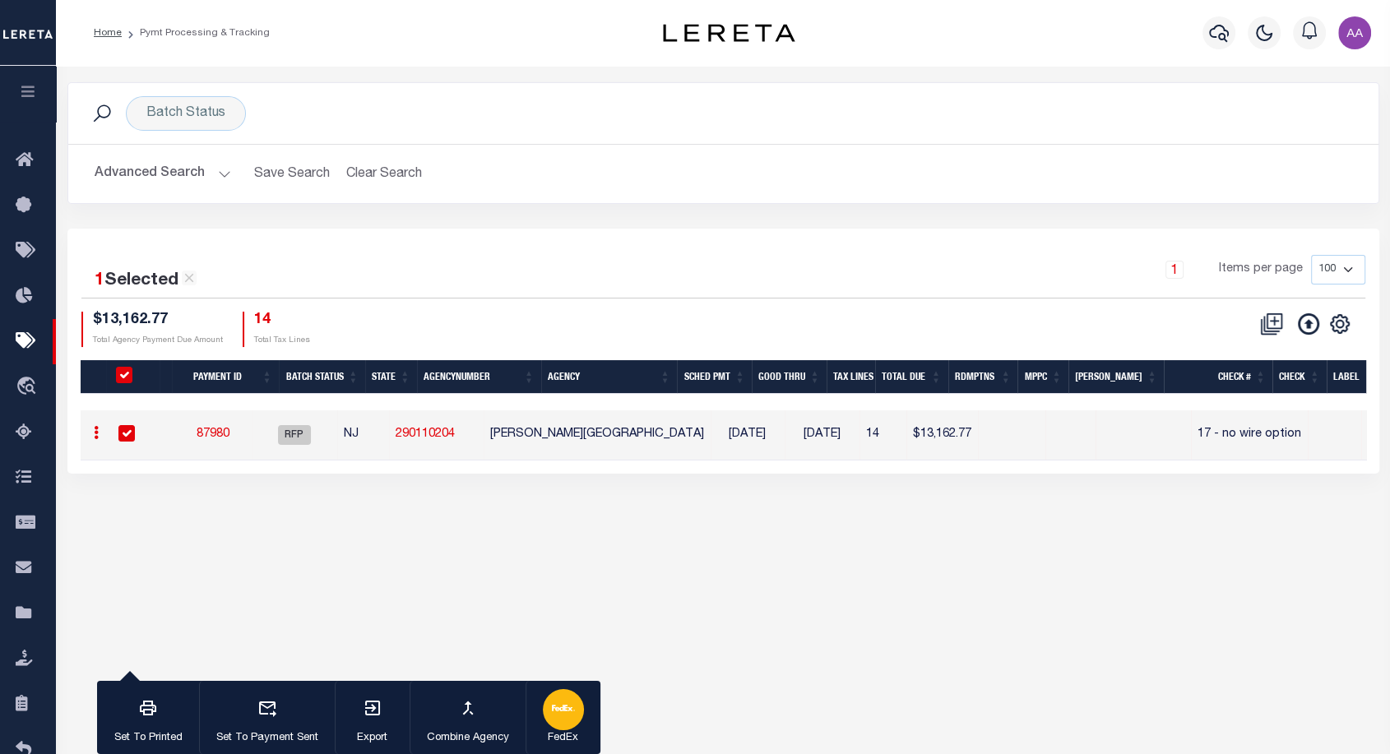
click at [567, 711] on icon "button" at bounding box center [563, 708] width 23 height 23
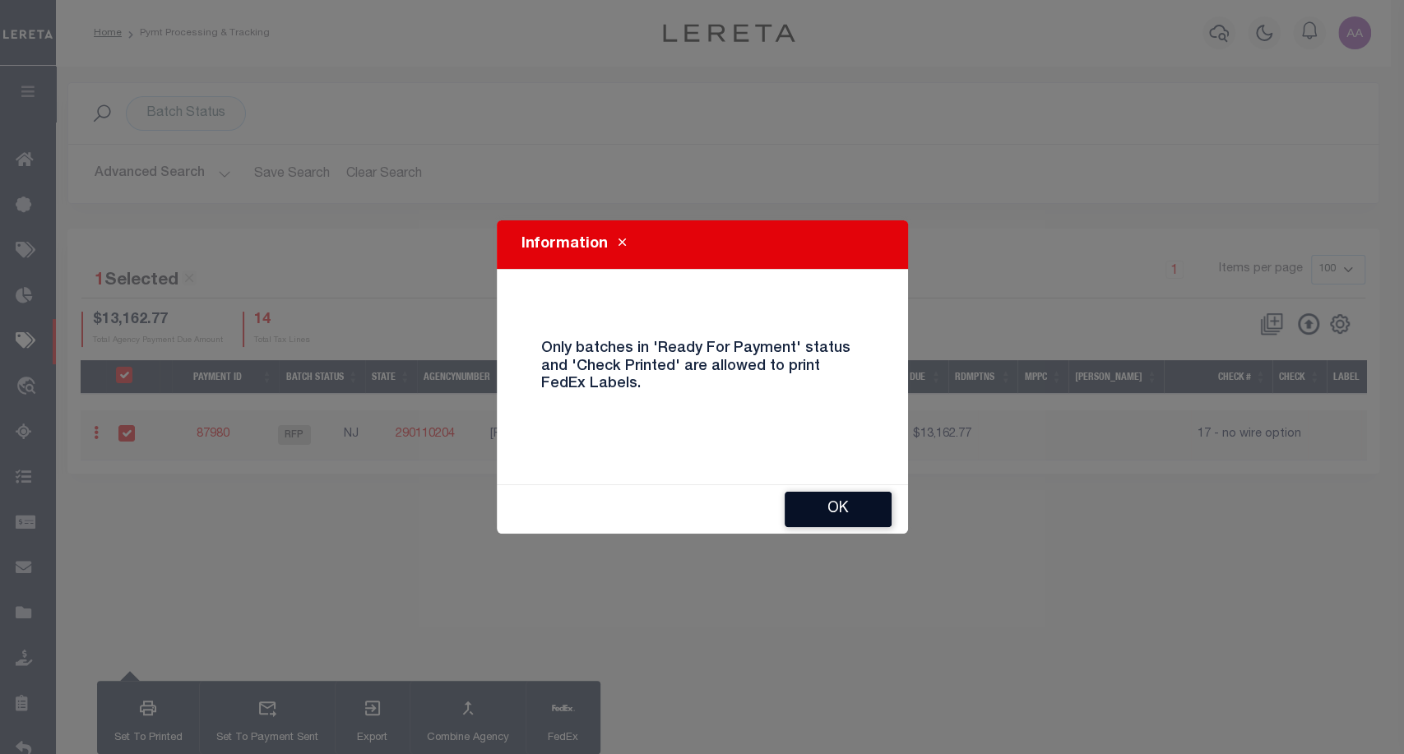
click at [864, 507] on button "OK" at bounding box center [838, 509] width 107 height 35
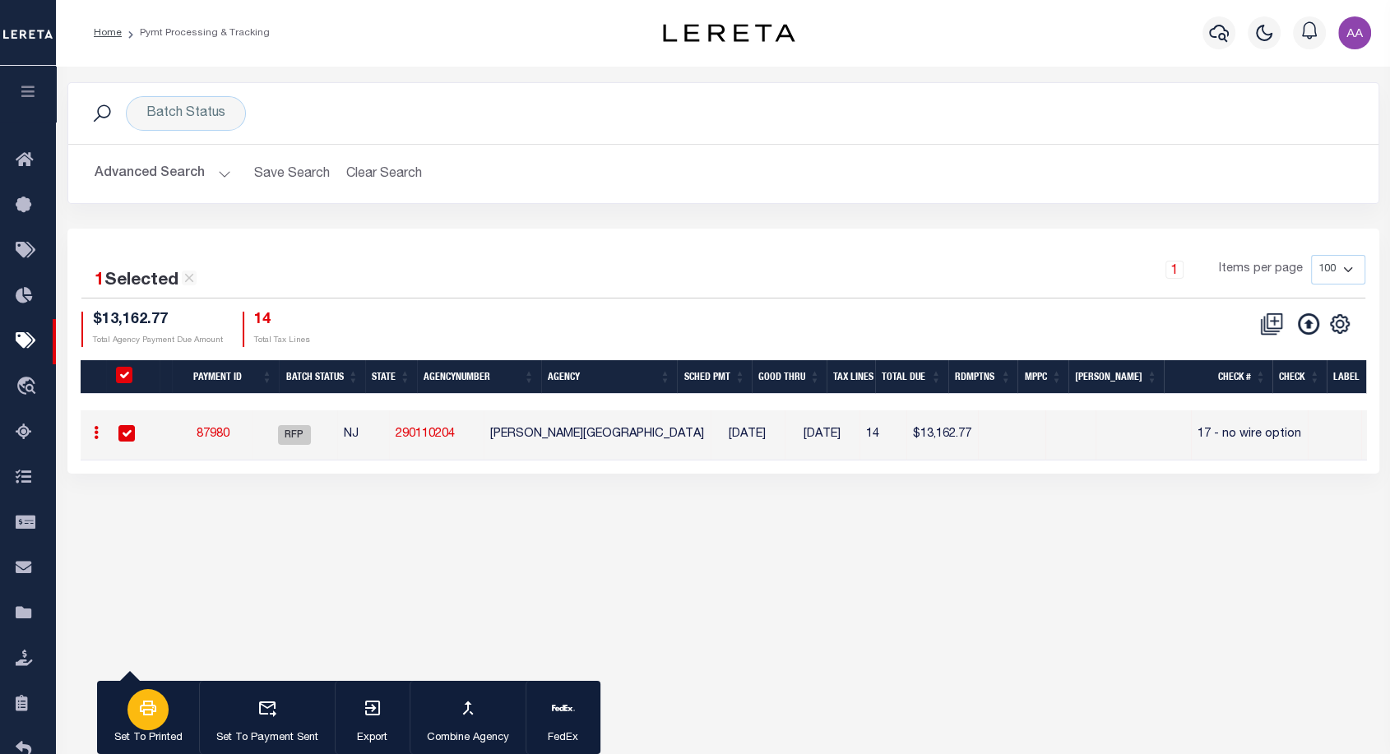
click at [127, 712] on div "button" at bounding box center [147, 709] width 41 height 41
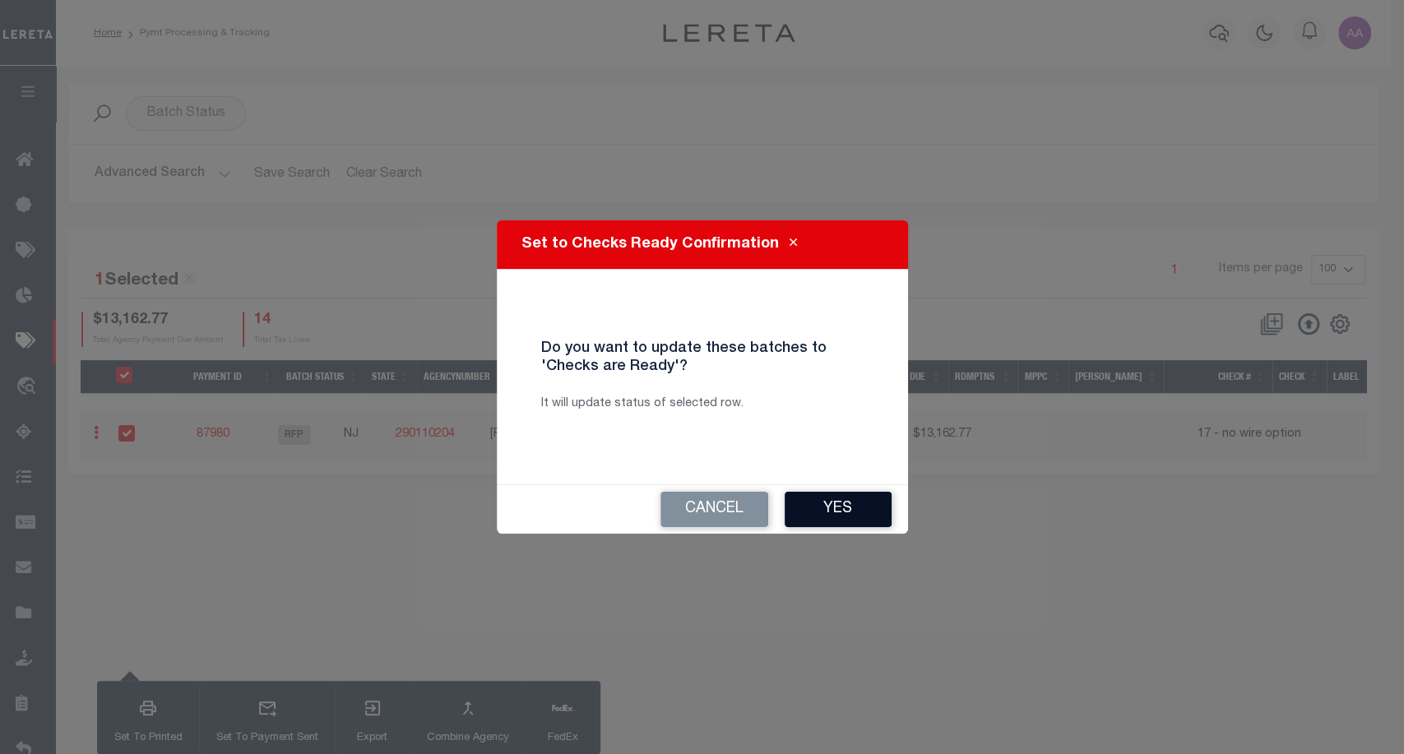
click at [865, 508] on button "Yes" at bounding box center [838, 509] width 107 height 35
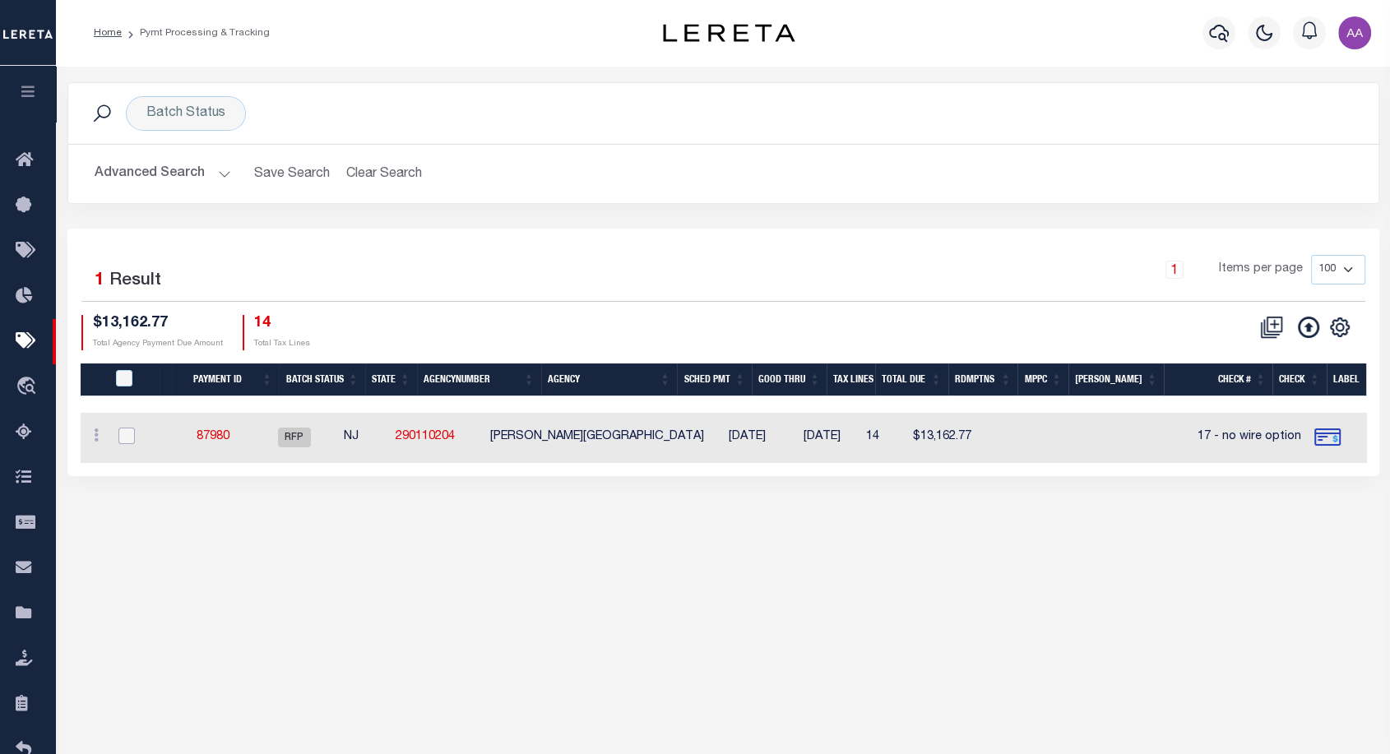
click at [130, 442] on input "checkbox" at bounding box center [126, 436] width 16 height 16
checkbox input "true"
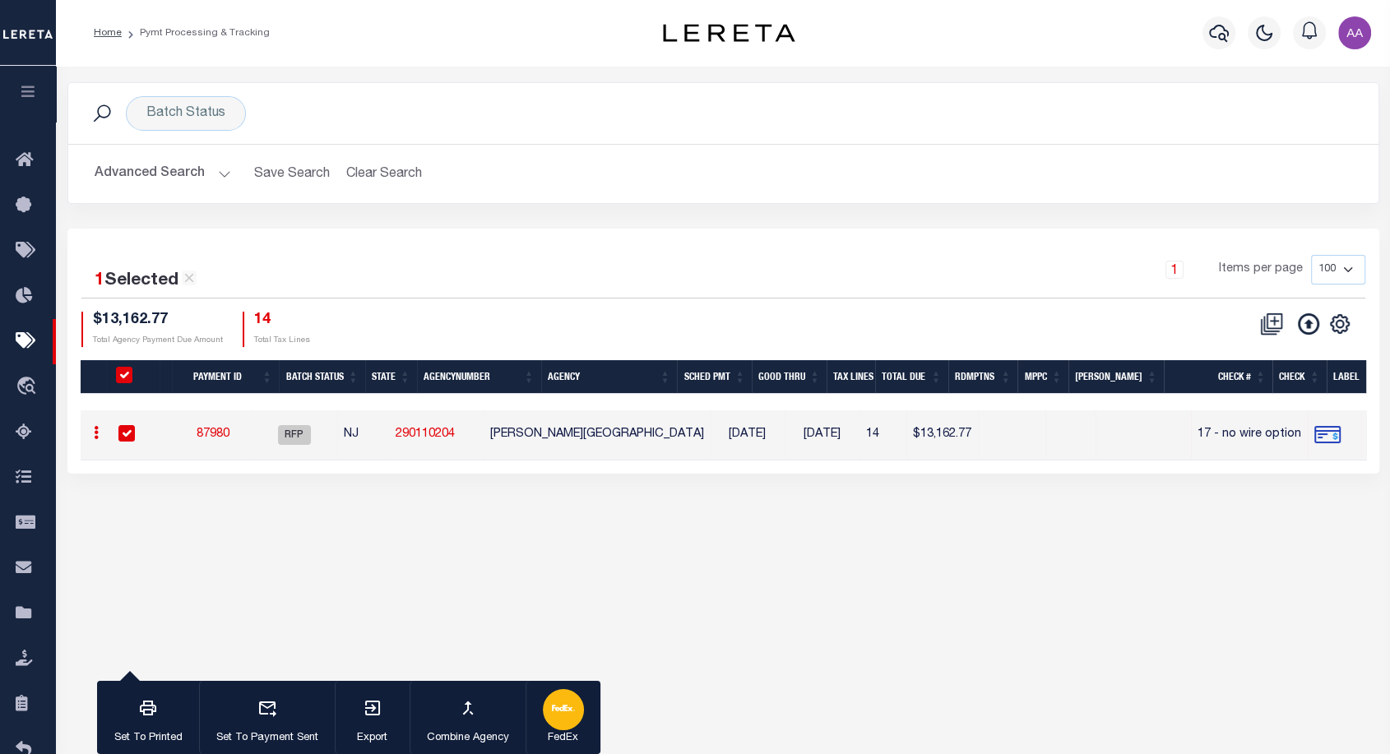
click at [552, 695] on div "button" at bounding box center [563, 709] width 41 height 41
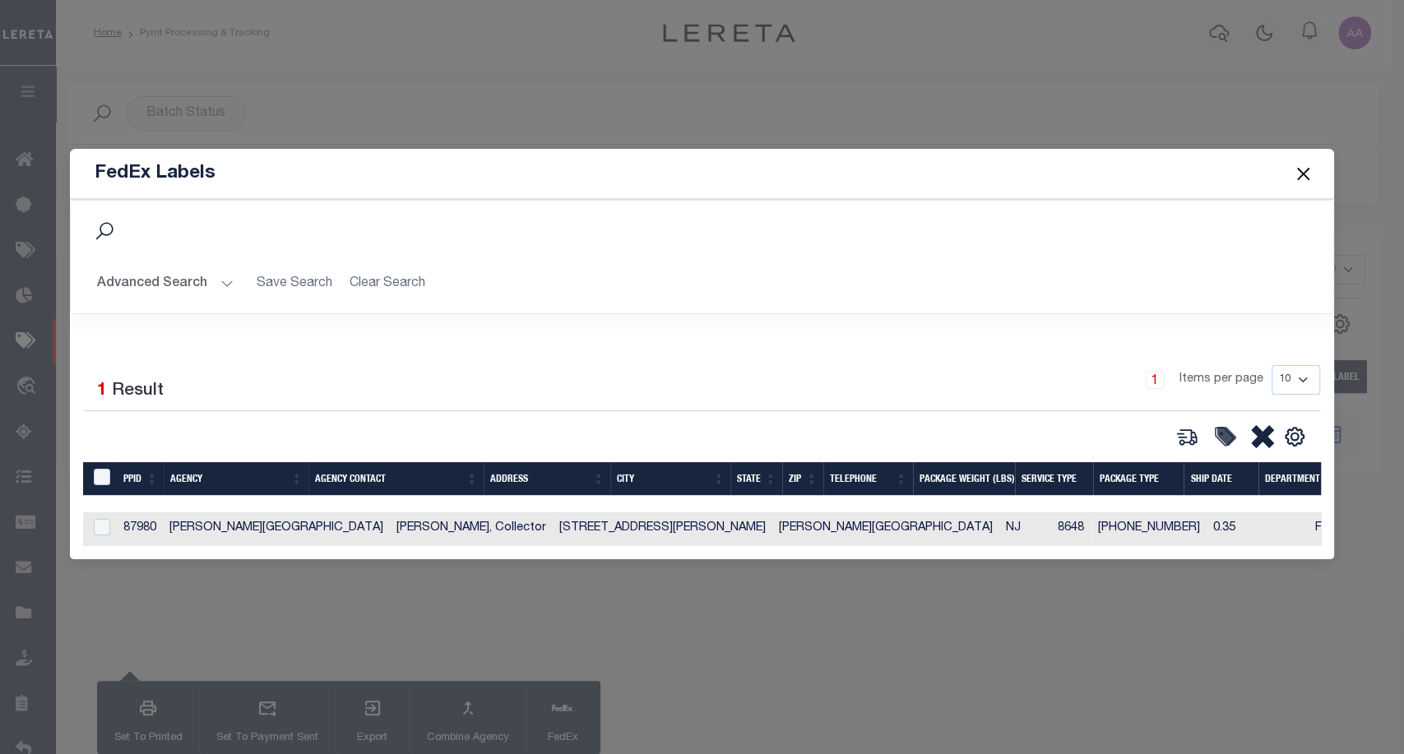
click at [111, 528] on td at bounding box center [100, 529] width 34 height 34
checkbox input "true"
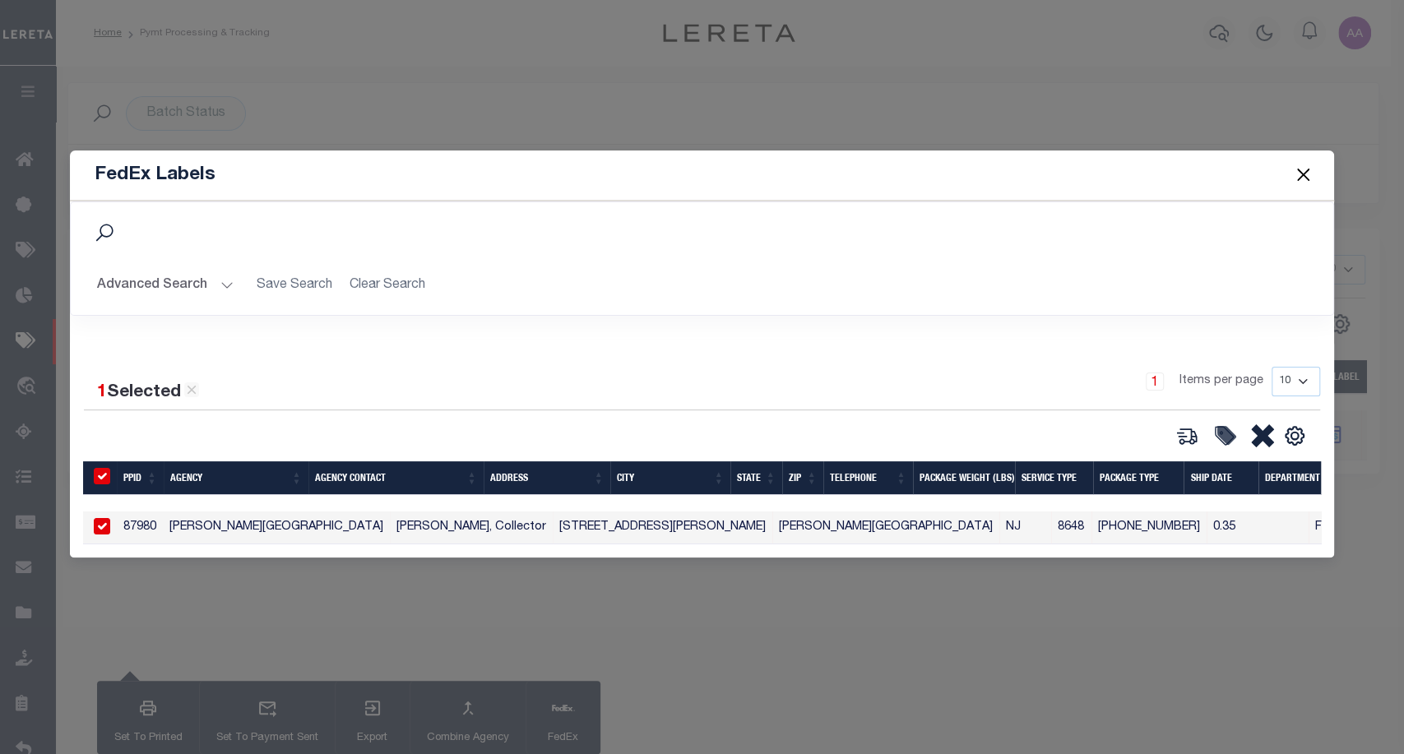
click at [1193, 416] on div "1 Selected 1 Result 1 Items per page 10 25 50 100" at bounding box center [702, 407] width 1262 height 81
click at [1189, 429] on icon at bounding box center [1186, 435] width 23 height 23
type input "87980"
type input "0.35"
select select "FEDEX_2_DAY"
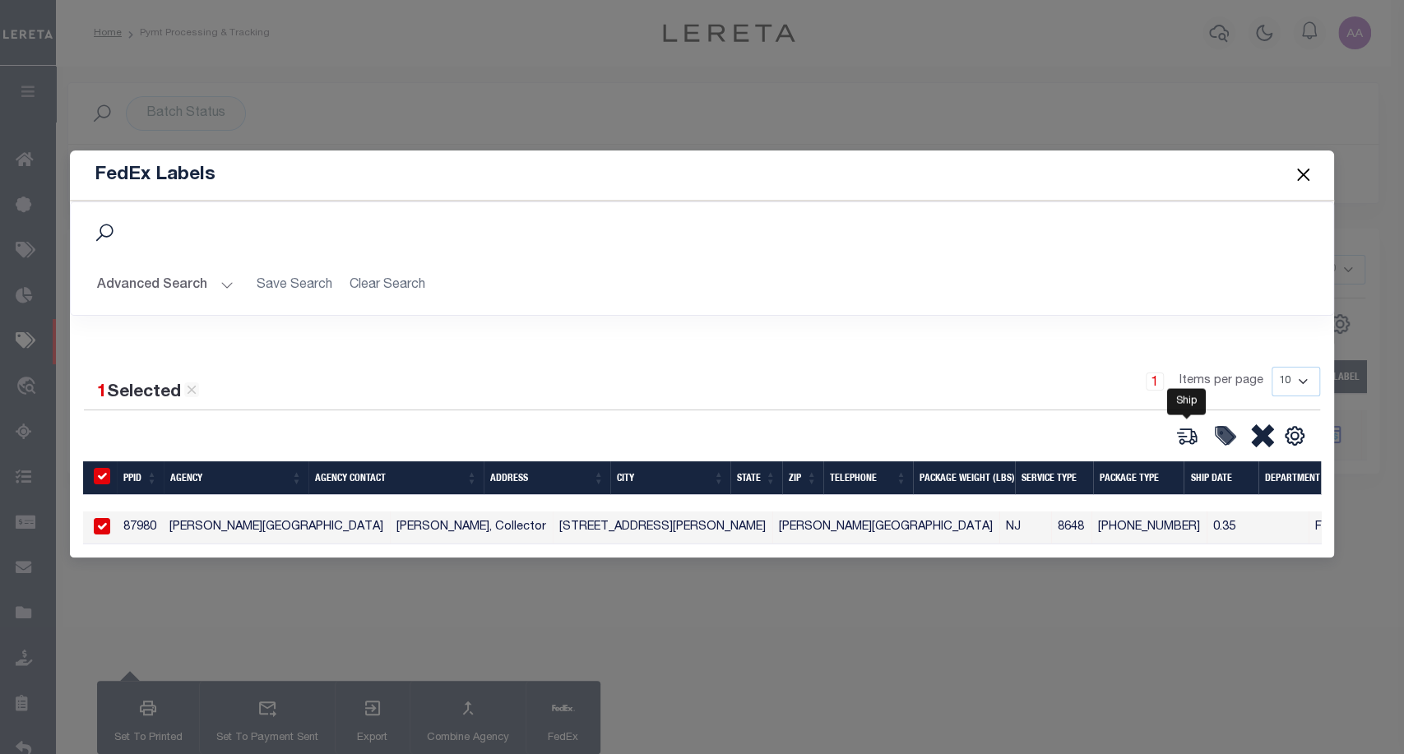
select select "FEDEX_ENVELOPE"
type input "[DATE]"
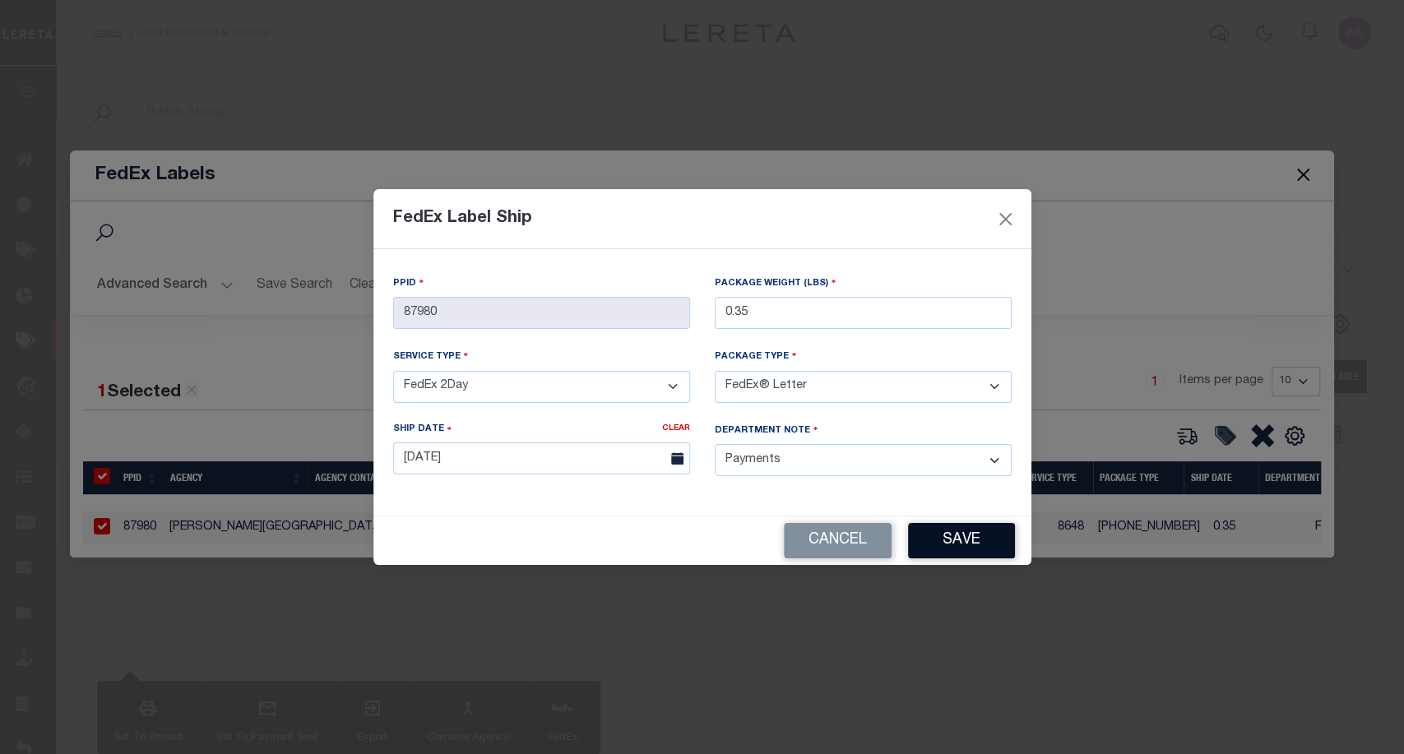
click at [1003, 523] on button "Save" at bounding box center [961, 540] width 107 height 35
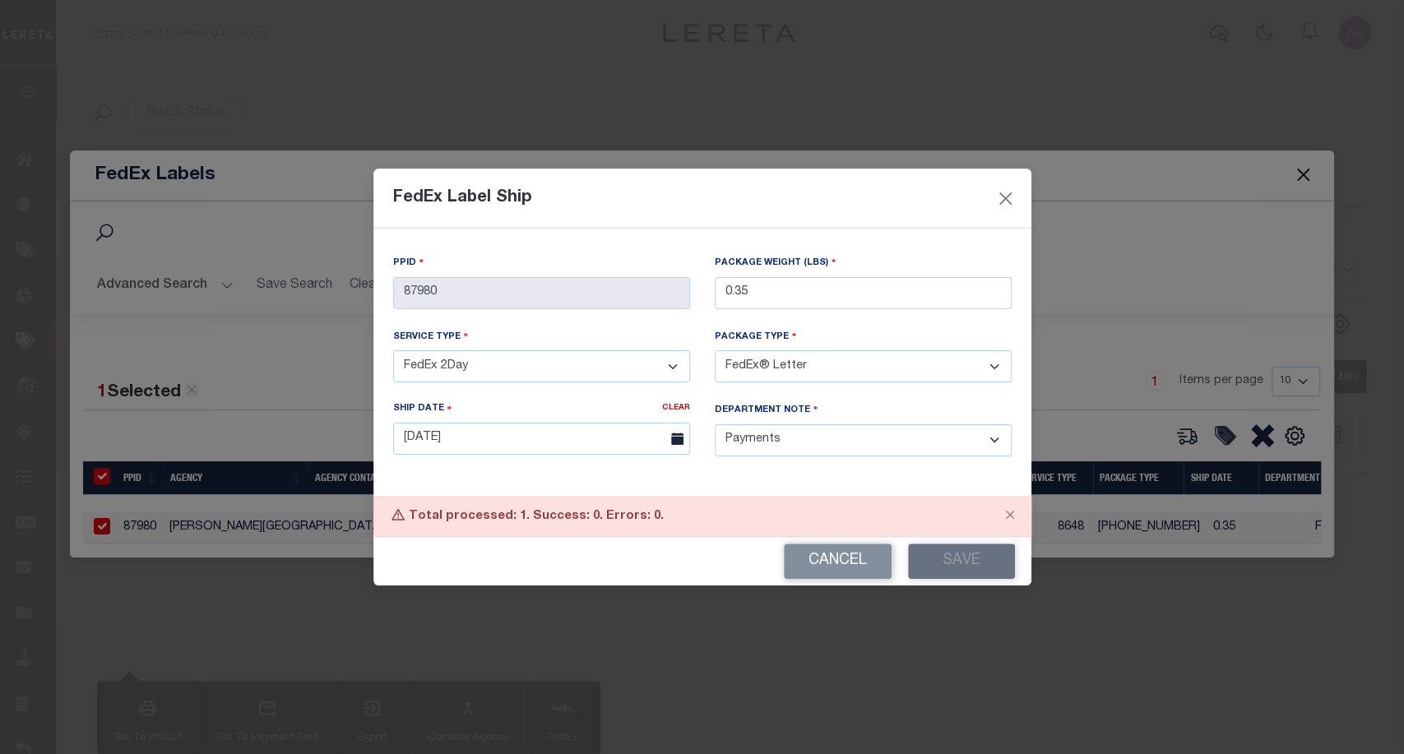
click at [730, 332] on label "Package Type" at bounding box center [756, 337] width 82 height 16
click at [730, 350] on select "- Select Package Type - FedEx® Letter FedEx® Box FedEx® Small Box FedEx® Pak" at bounding box center [863, 366] width 297 height 32
click at [730, 332] on label "Package Type" at bounding box center [756, 337] width 82 height 16
click at [730, 350] on select "- Select Package Type - FedEx® Letter FedEx® Box FedEx® Small Box FedEx® Pak" at bounding box center [863, 366] width 297 height 32
click at [730, 332] on label "Package Type" at bounding box center [756, 337] width 82 height 16
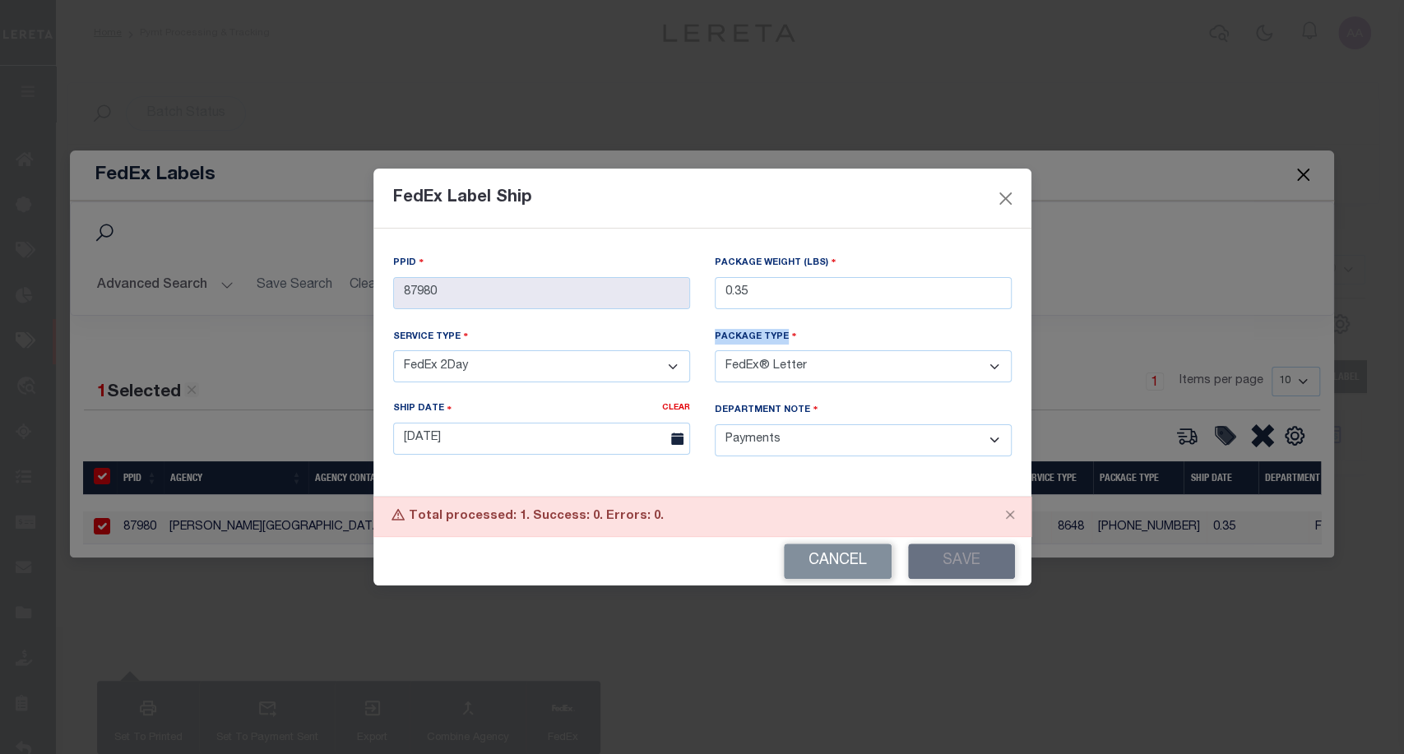
click at [730, 350] on select "- Select Package Type - FedEx® Letter FedEx® Box FedEx® Small Box FedEx® Pak" at bounding box center [863, 366] width 297 height 32
click at [802, 563] on button "Cancel" at bounding box center [838, 561] width 108 height 35
click at [802, 563] on div "FedEx Labels Search Advanced Search Save Search Clear Search 1" at bounding box center [702, 377] width 1404 height 754
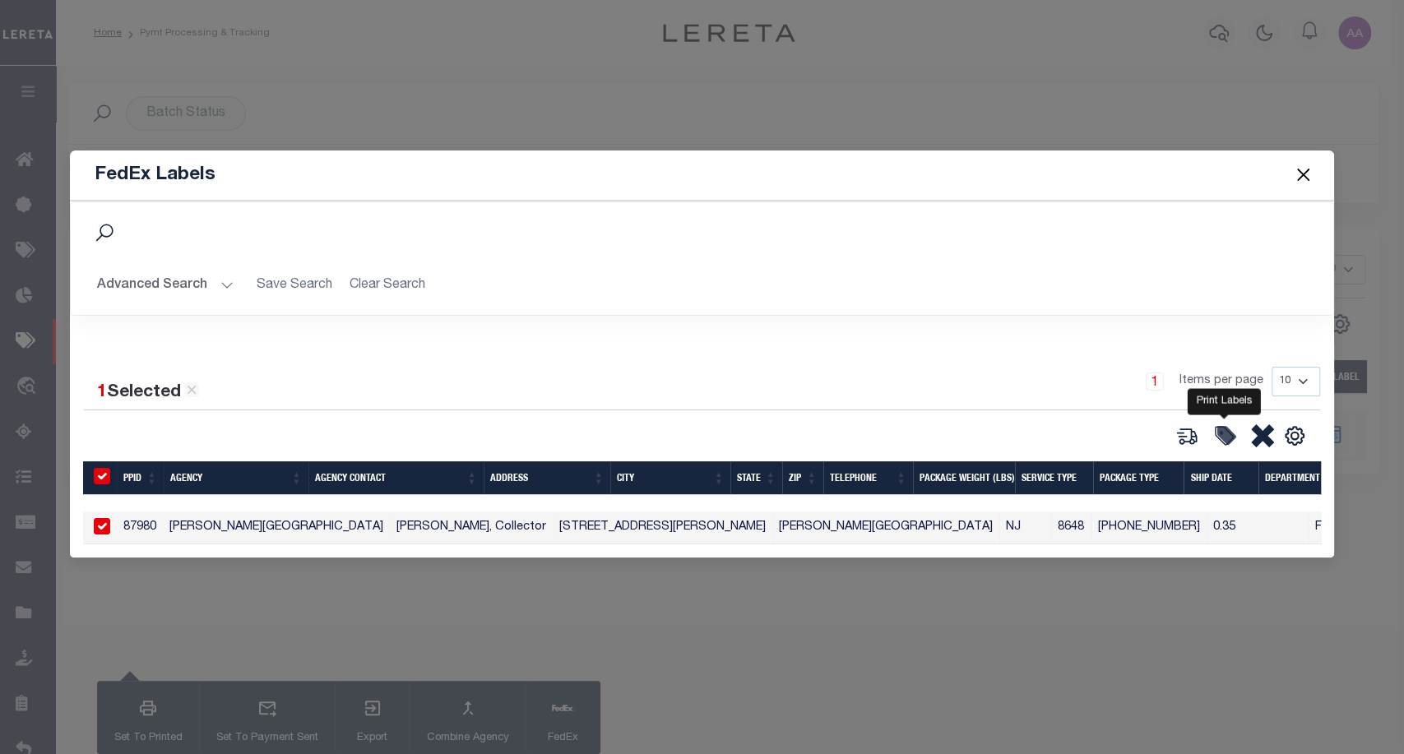
click at [1235, 442] on icon at bounding box center [1224, 435] width 23 height 23
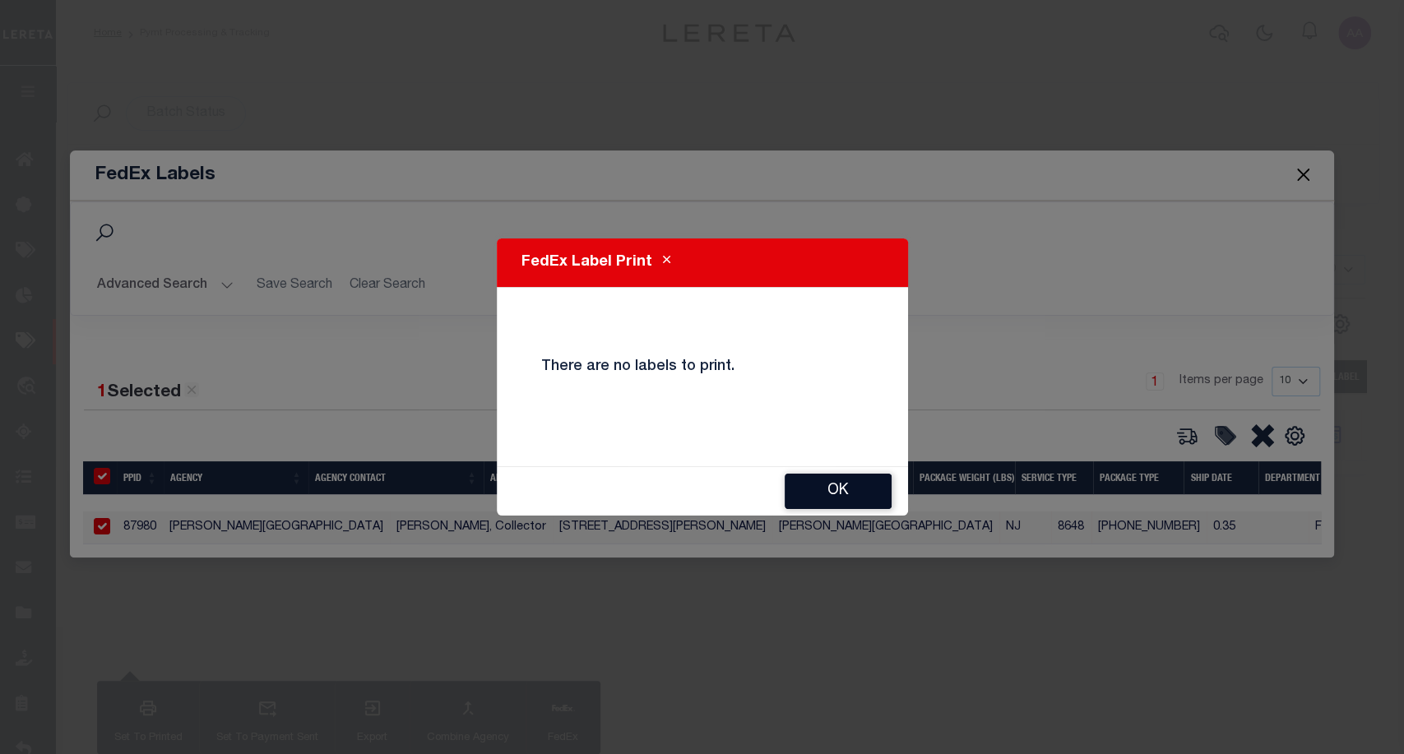
click at [878, 482] on button "OK" at bounding box center [838, 491] width 107 height 35
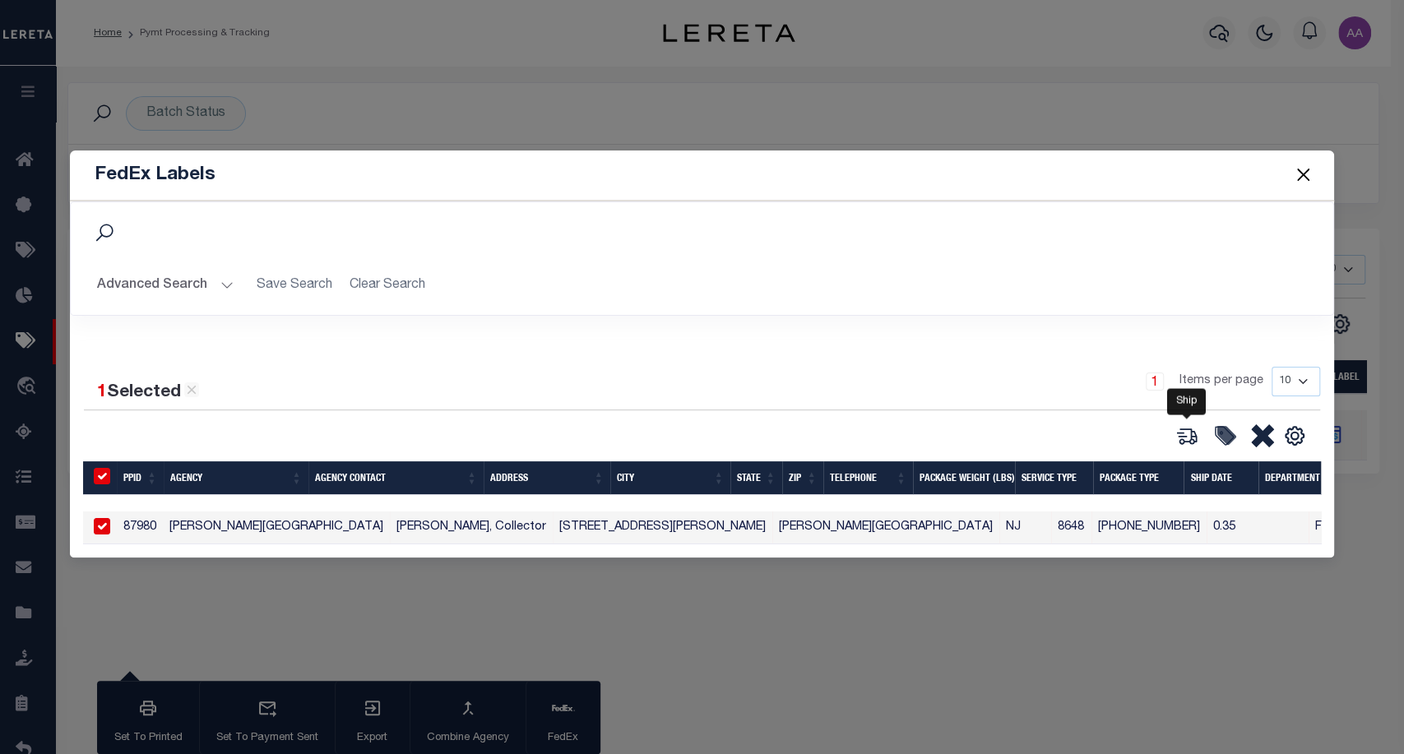
click at [1185, 429] on icon at bounding box center [1186, 435] width 23 height 23
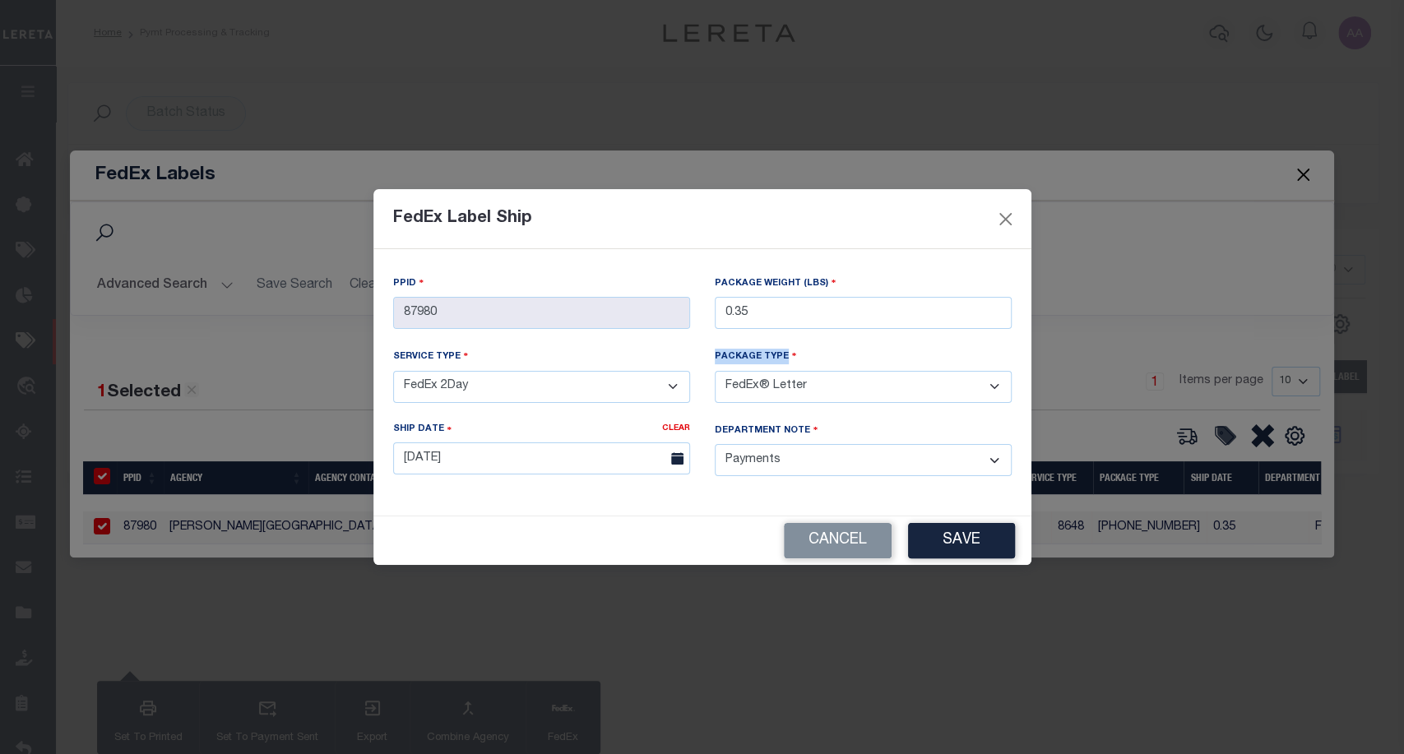
click at [898, 396] on select "- Select Package Type - FedEx® Letter FedEx® Box FedEx® Small Box FedEx® Pak" at bounding box center [863, 387] width 297 height 32
click at [987, 548] on button "Save" at bounding box center [961, 540] width 107 height 35
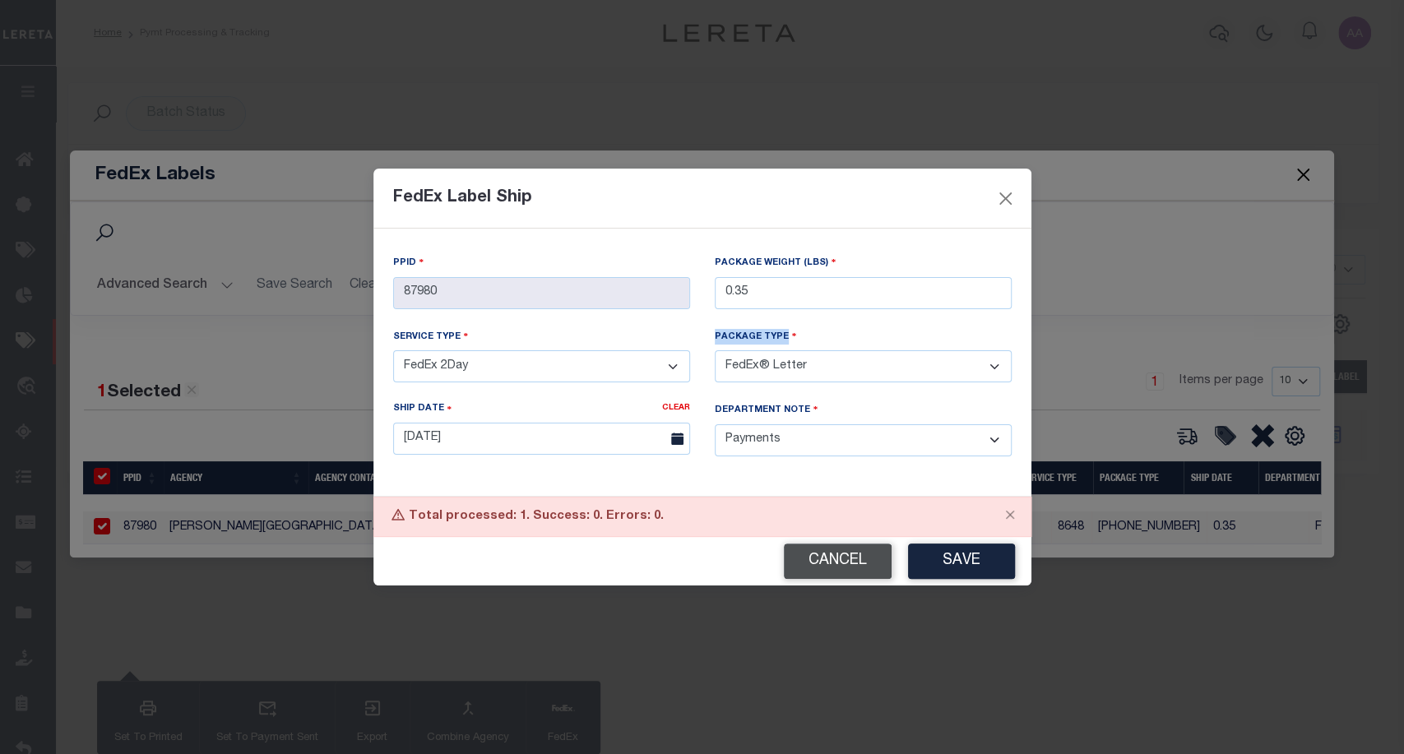
click at [834, 568] on button "Cancel" at bounding box center [838, 561] width 108 height 35
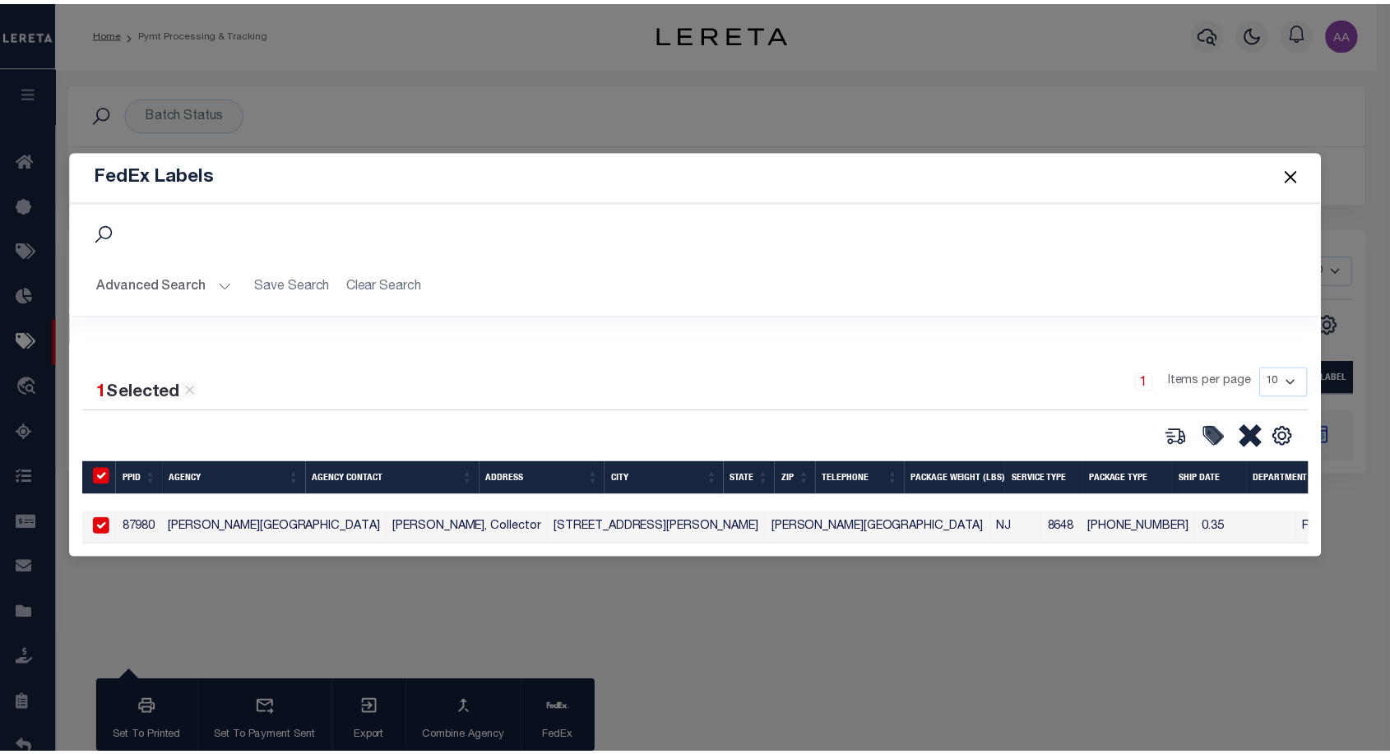
scroll to position [0, 238]
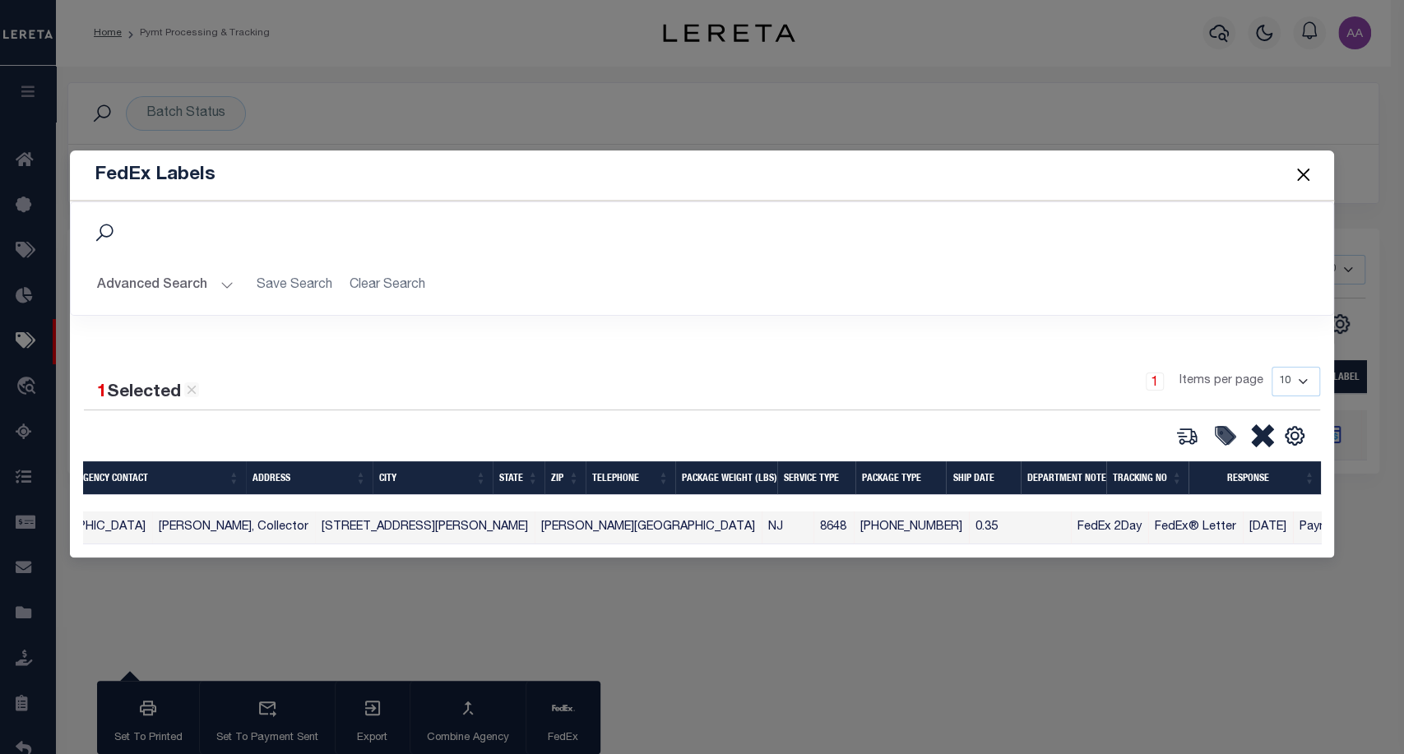
click at [1298, 168] on button "Close" at bounding box center [1302, 174] width 21 height 21
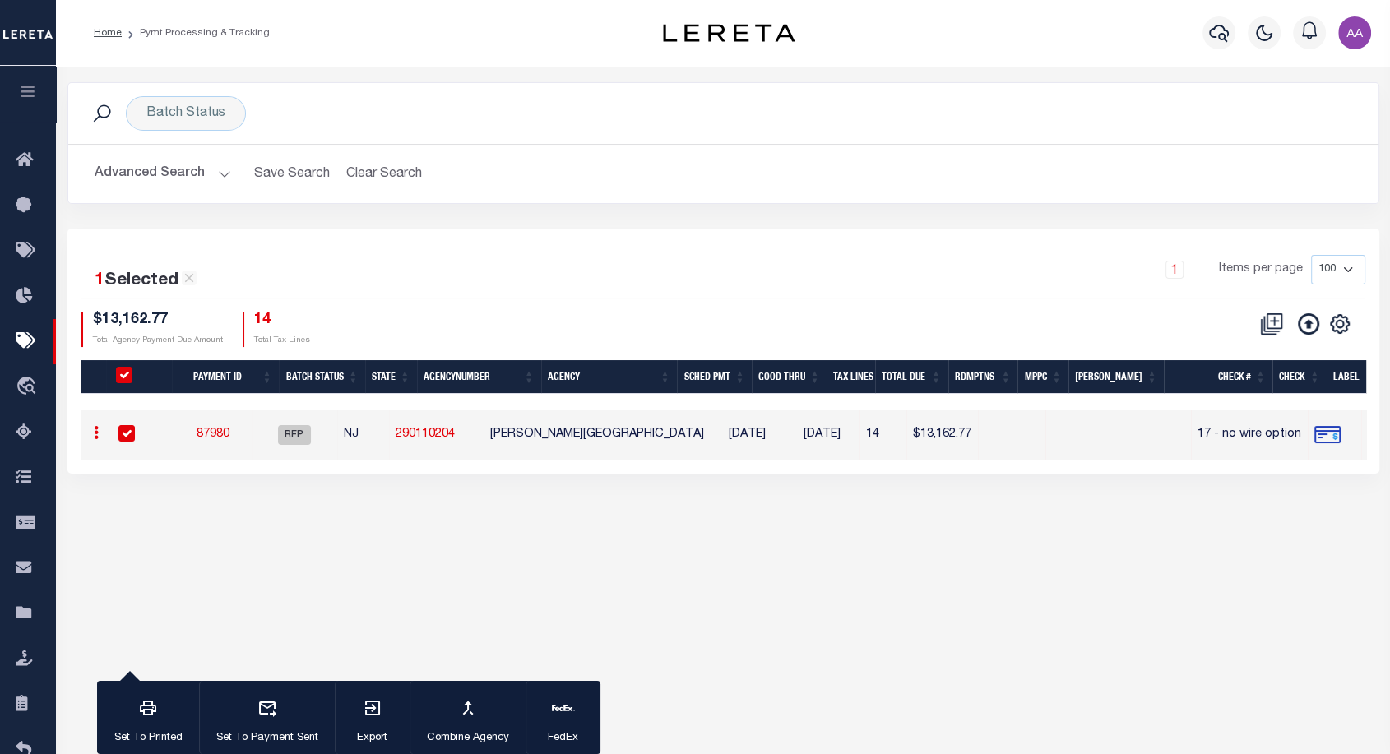
click at [125, 439] on input "checkbox" at bounding box center [126, 433] width 16 height 16
checkbox input "false"
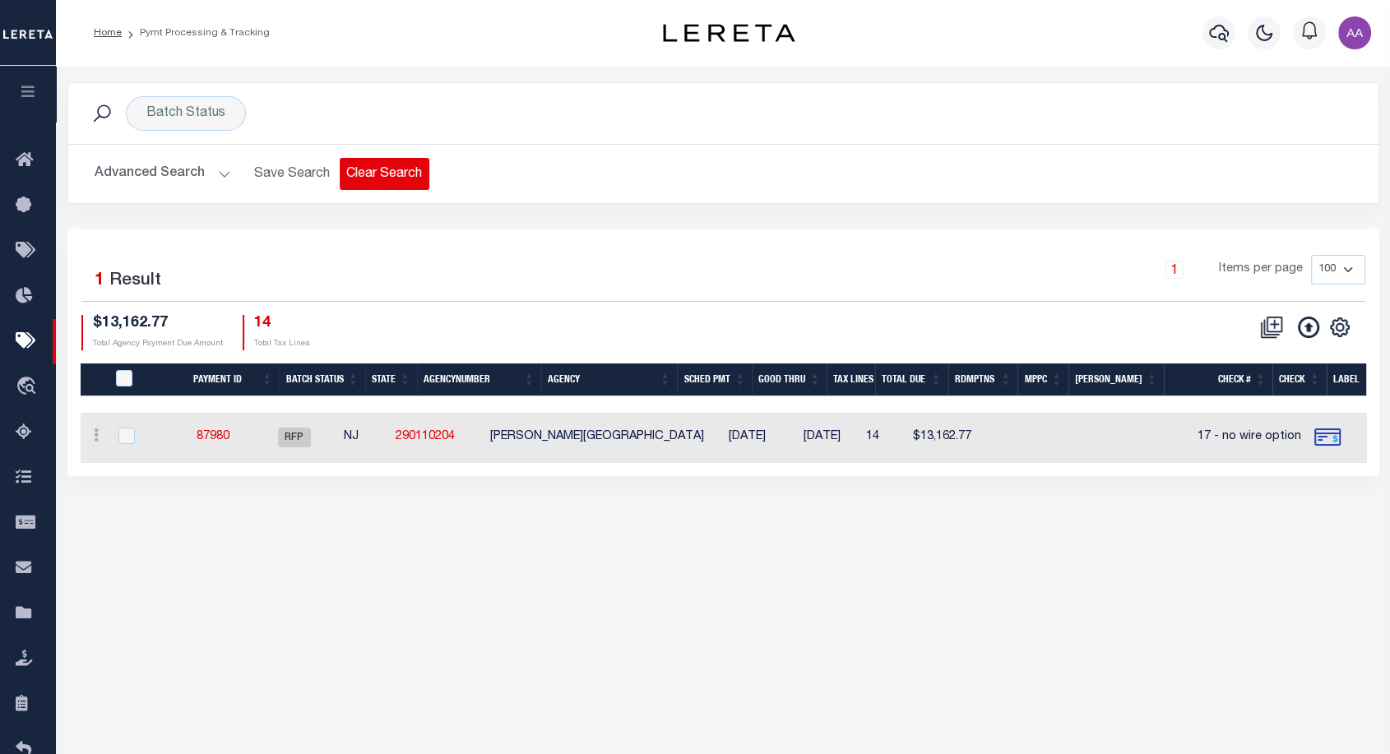
click at [342, 159] on button "Clear Search" at bounding box center [385, 174] width 90 height 32
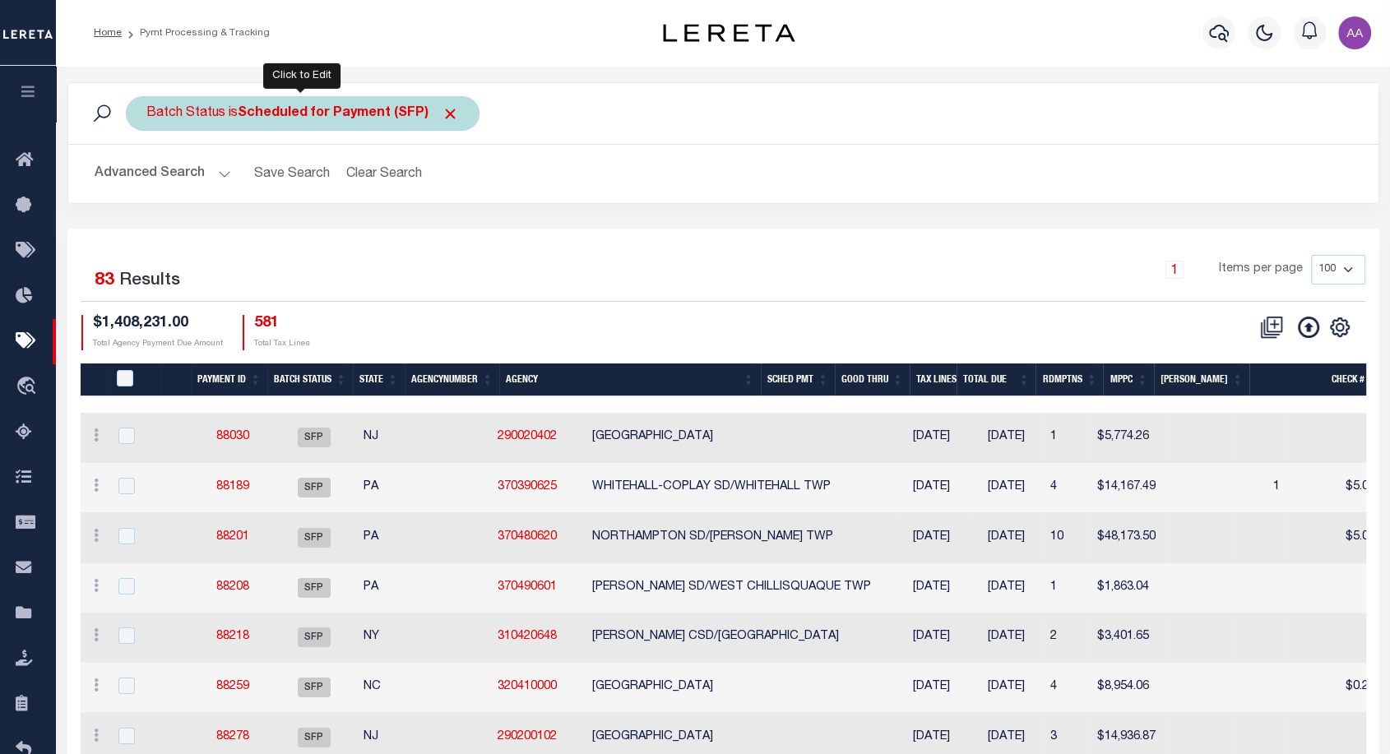
click at [333, 127] on div "Batch Status is Scheduled for Payment (SFP)" at bounding box center [303, 113] width 354 height 35
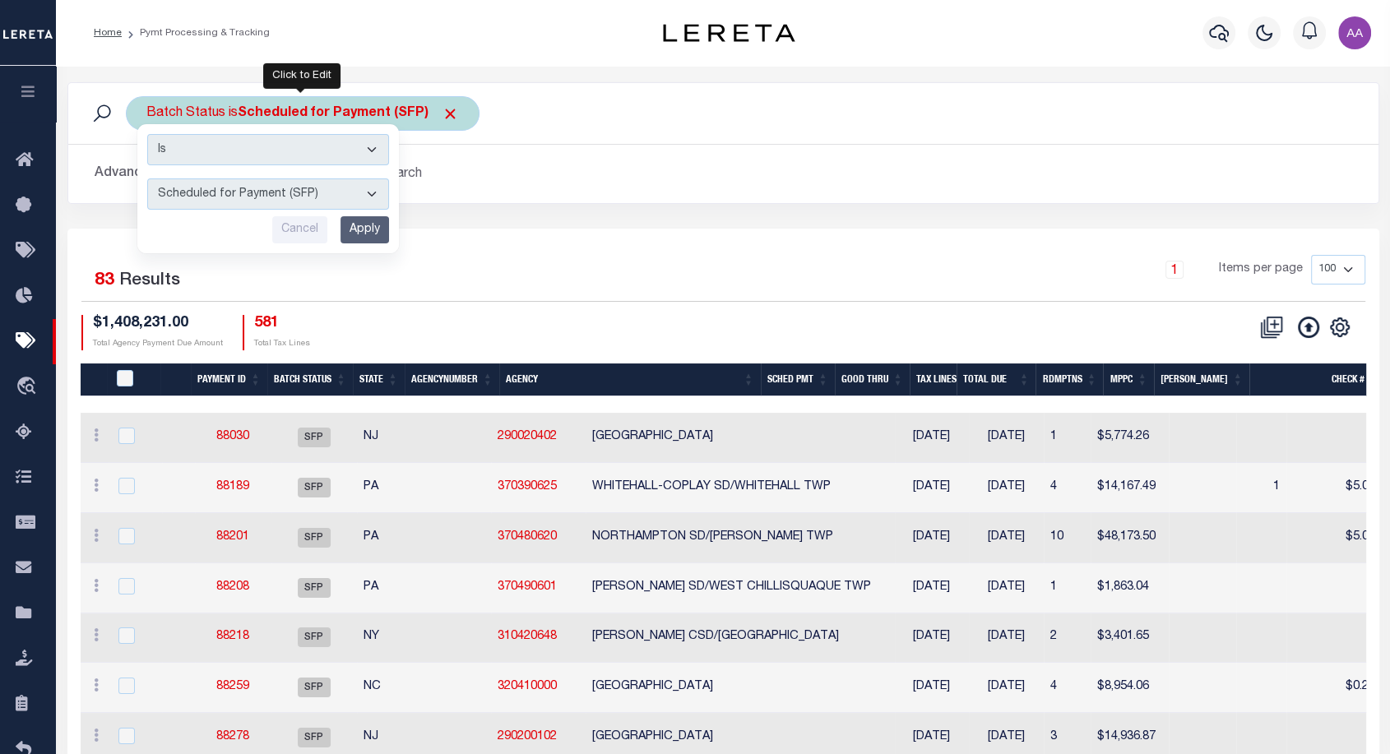
click at [293, 183] on select "Awaiting Funds (AWF) Cleared and Complete (CAC) New Check Needed (NCN) Payment …" at bounding box center [268, 193] width 242 height 31
select select "RFP"
click at [147, 178] on select "Awaiting Funds (AWF) Cleared and Complete (CAC) New Check Needed (NCN) Payment …" at bounding box center [268, 193] width 242 height 31
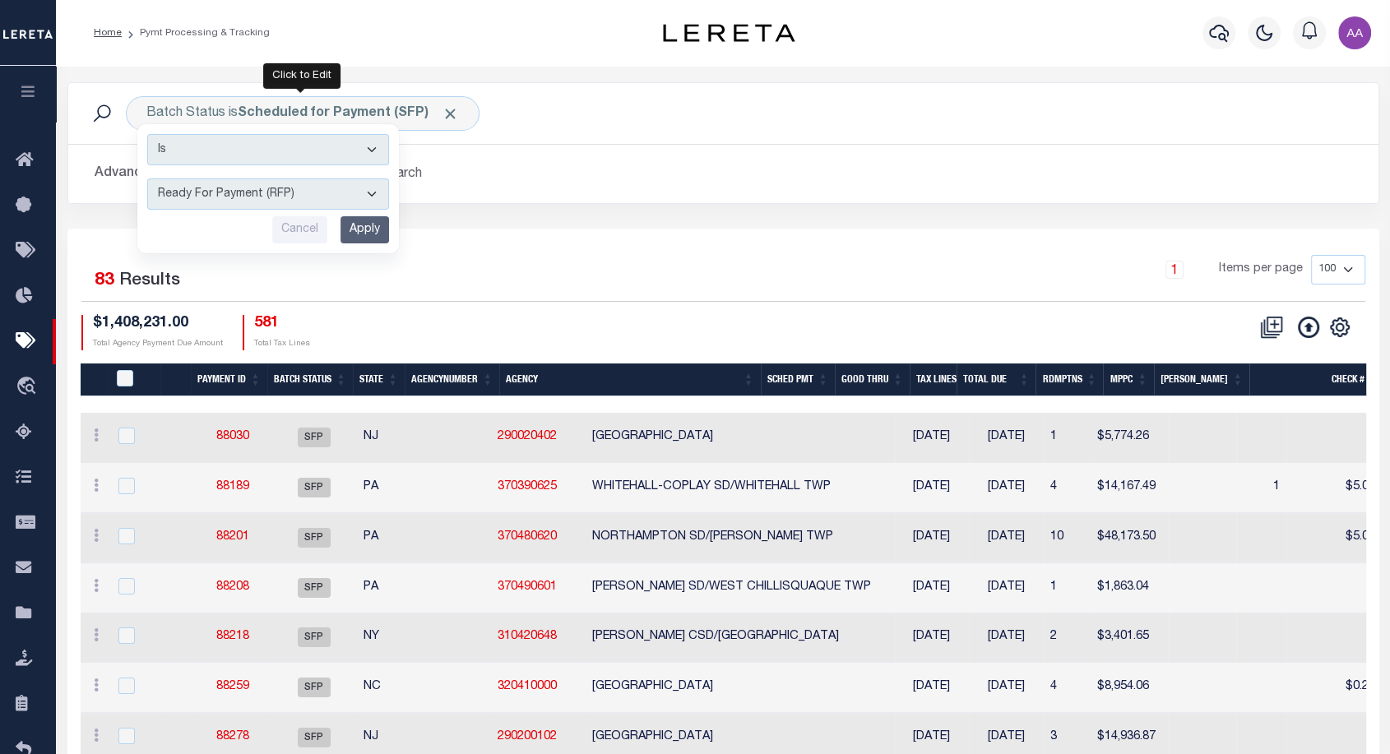
click at [518, 260] on div "1 Items per page 100 200 500 1000" at bounding box center [886, 276] width 957 height 43
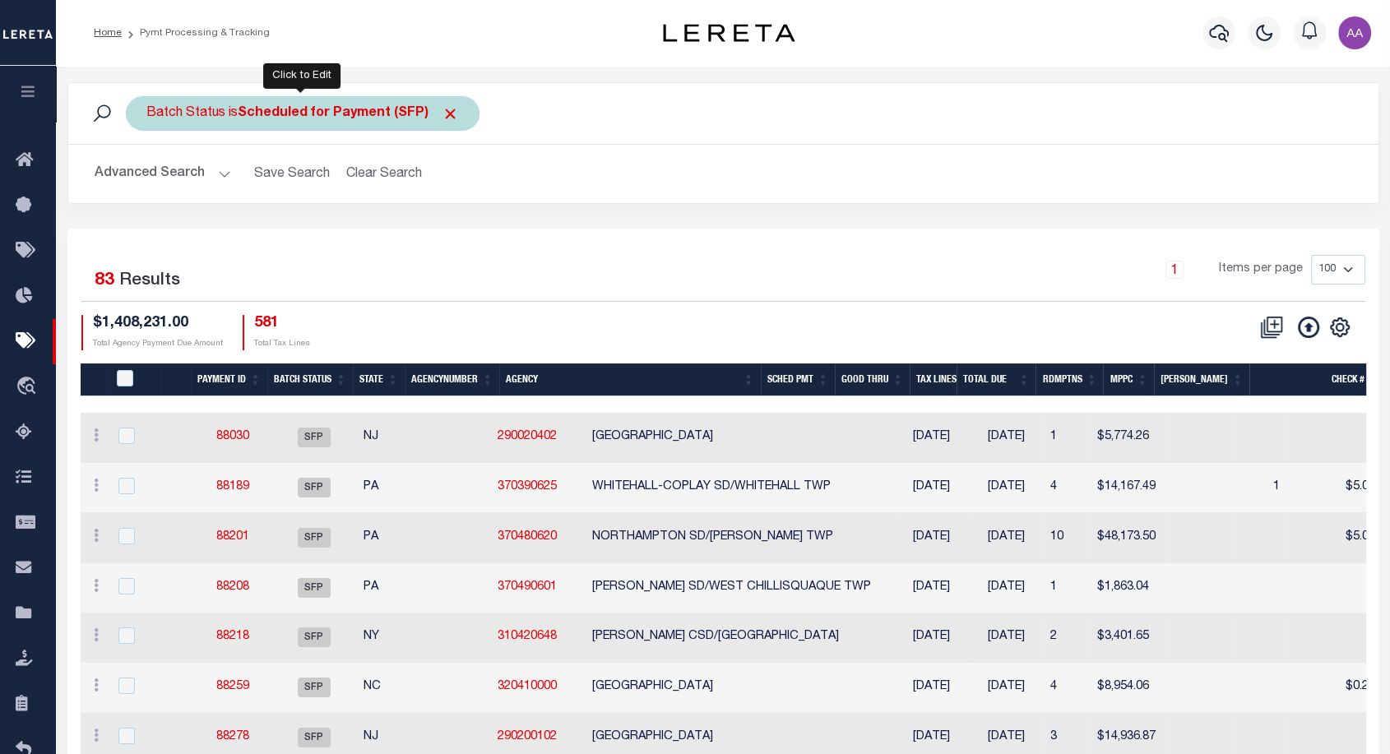
click at [375, 114] on b "Scheduled for Payment (SFP)" at bounding box center [348, 113] width 221 height 13
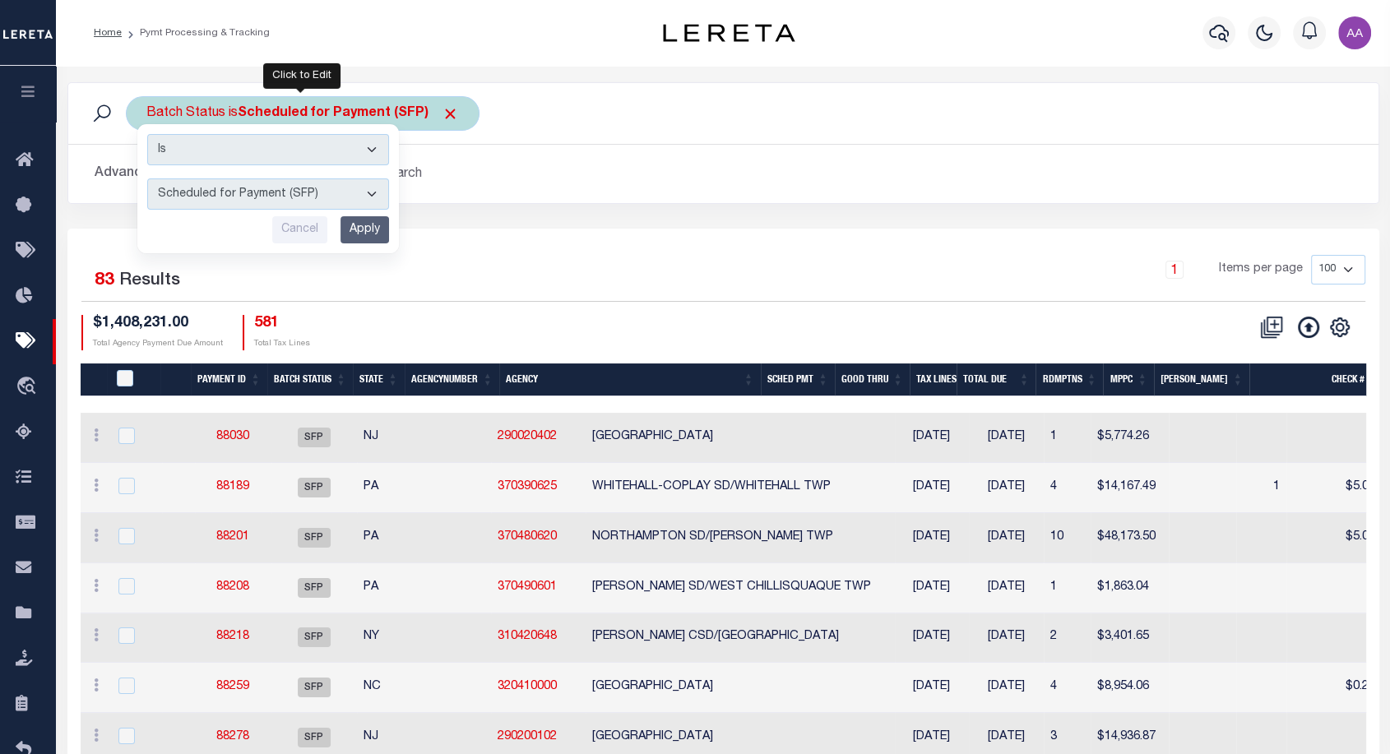
click at [308, 186] on select "Awaiting Funds (AWF) Cleared and Complete (CAC) New Check Needed (NCN) Payment …" at bounding box center [268, 193] width 242 height 31
select select "RFP"
click at [147, 178] on select "Awaiting Funds (AWF) Cleared and Complete (CAC) New Check Needed (NCN) Payment …" at bounding box center [268, 193] width 242 height 31
click at [373, 232] on input "Apply" at bounding box center [365, 229] width 49 height 27
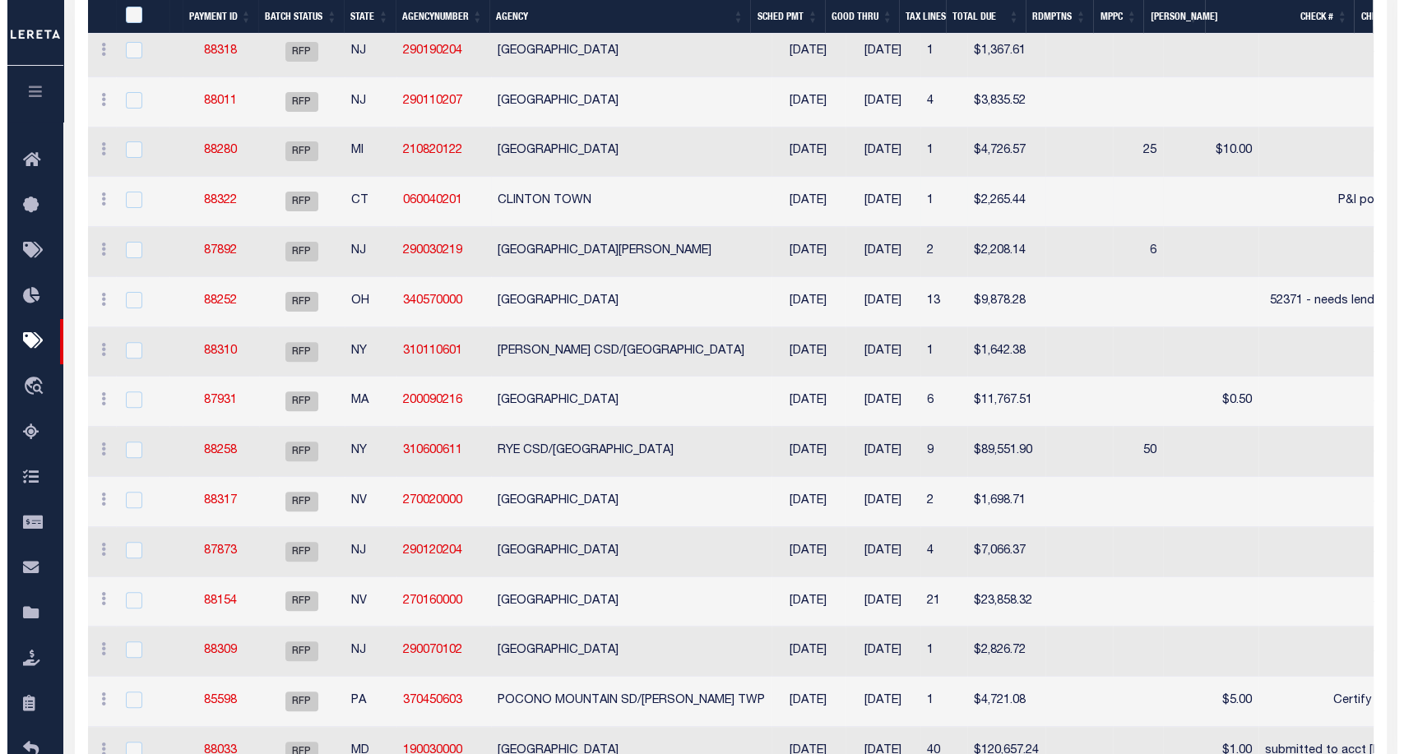
scroll to position [507, 0]
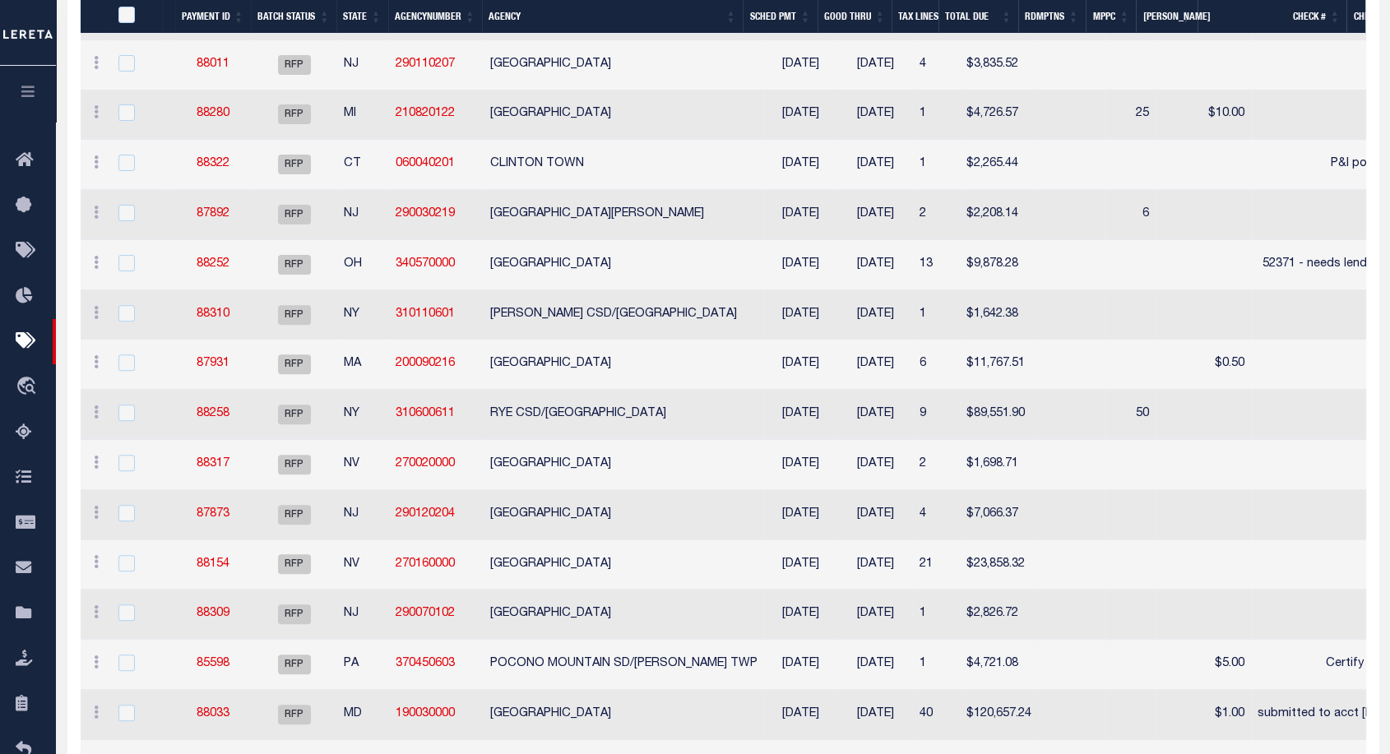
click at [132, 669] on div at bounding box center [135, 664] width 40 height 18
checkbox input "true"
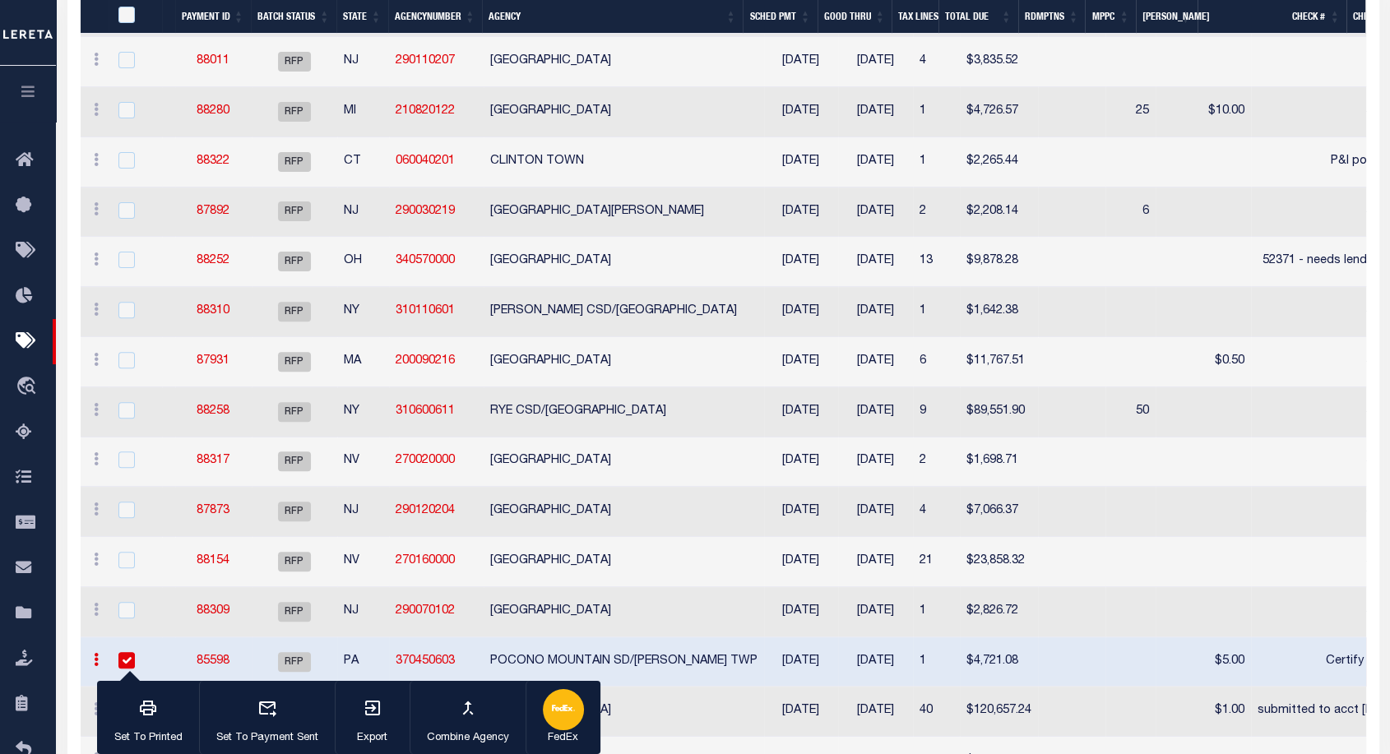
click at [565, 719] on icon "button" at bounding box center [563, 708] width 23 height 23
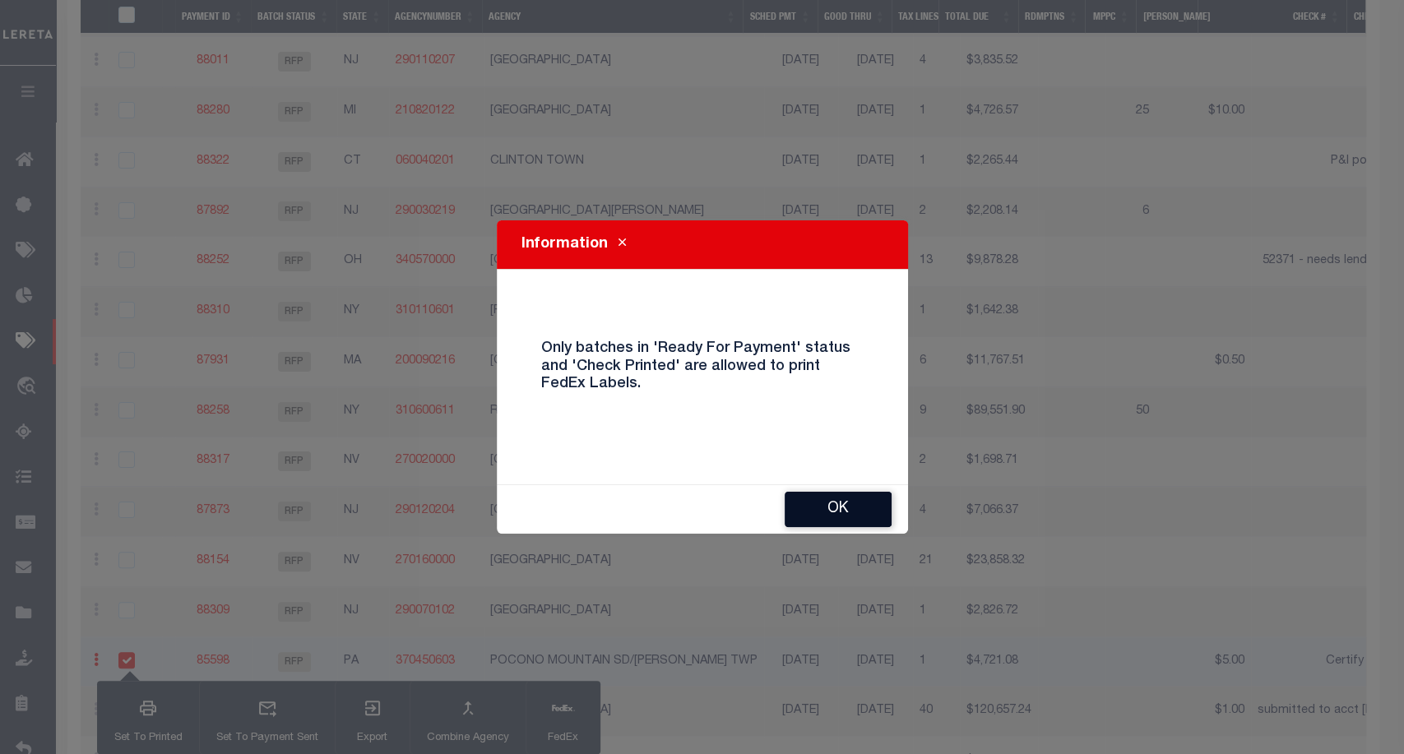
click at [852, 499] on button "OK" at bounding box center [838, 509] width 107 height 35
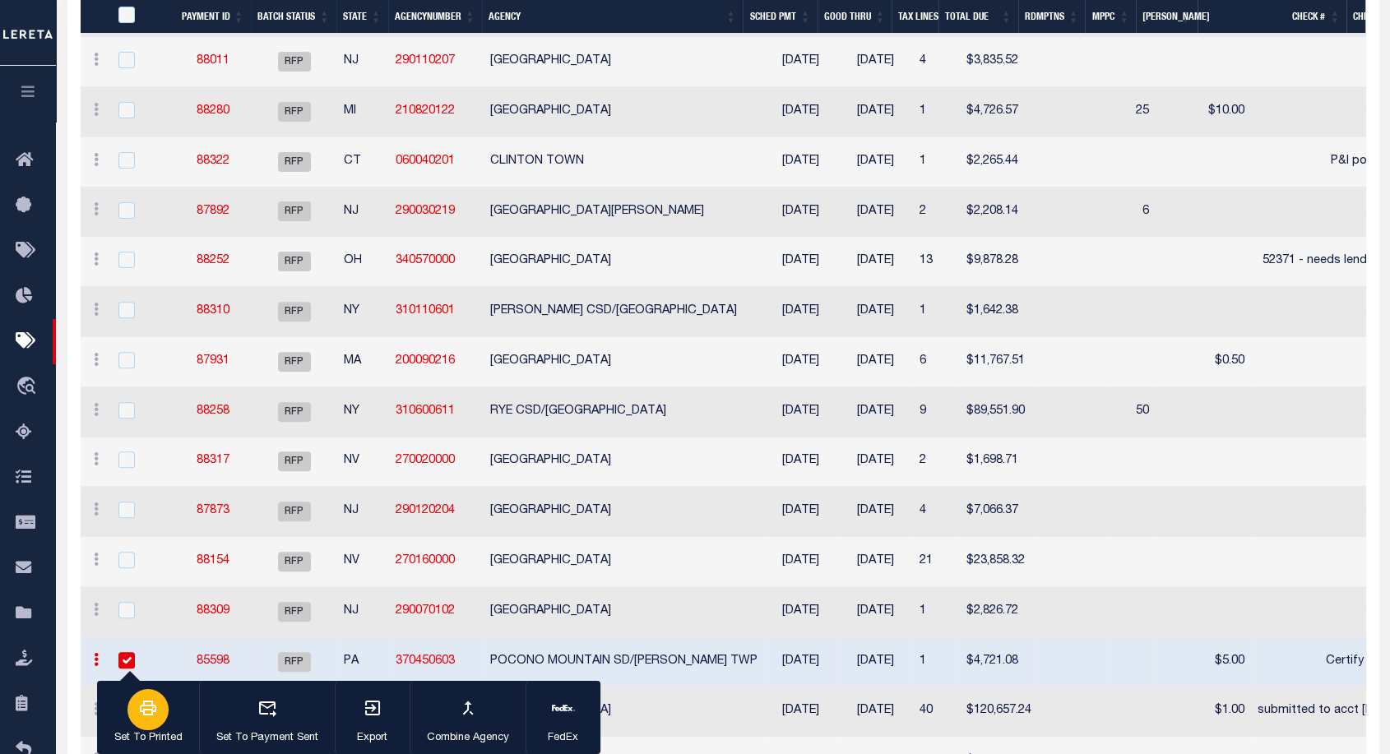
click at [151, 717] on icon "button" at bounding box center [148, 708] width 20 height 20
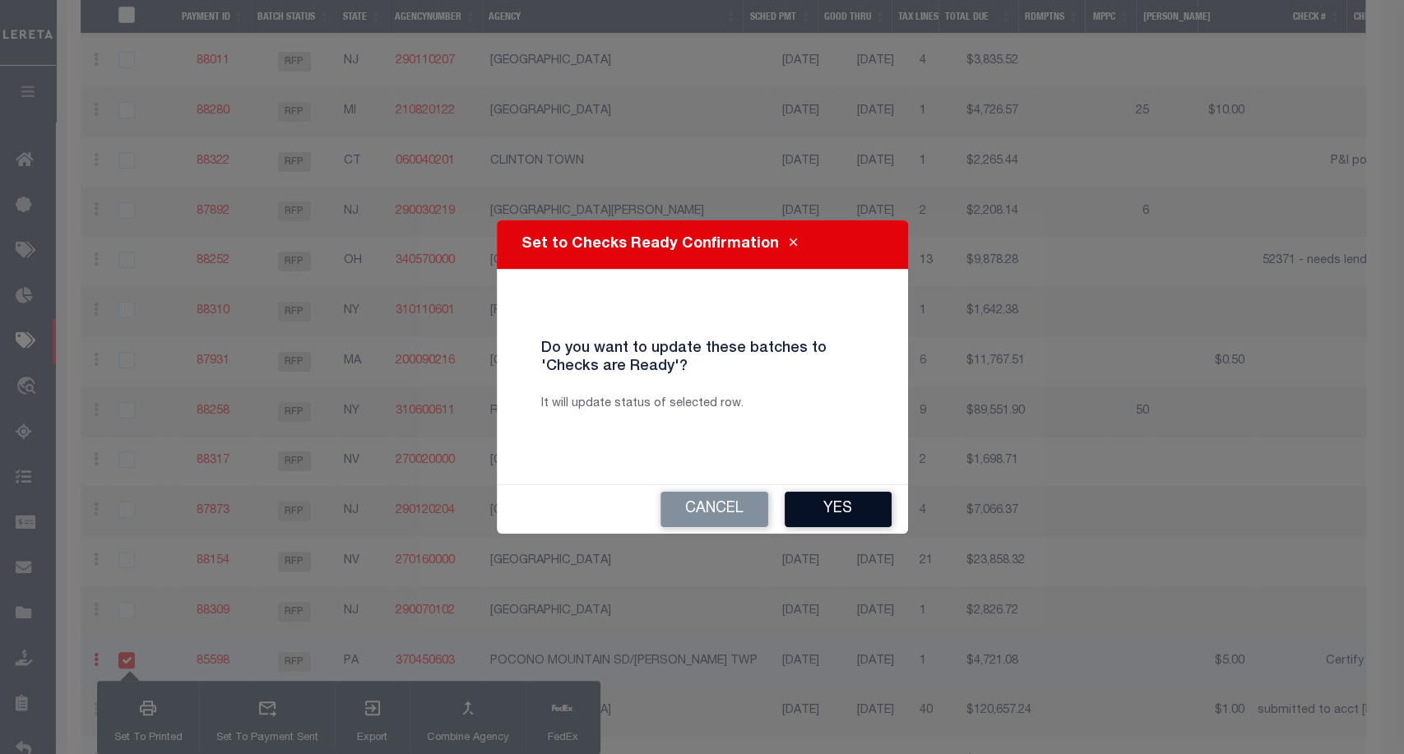
click at [836, 498] on button "Yes" at bounding box center [838, 509] width 107 height 35
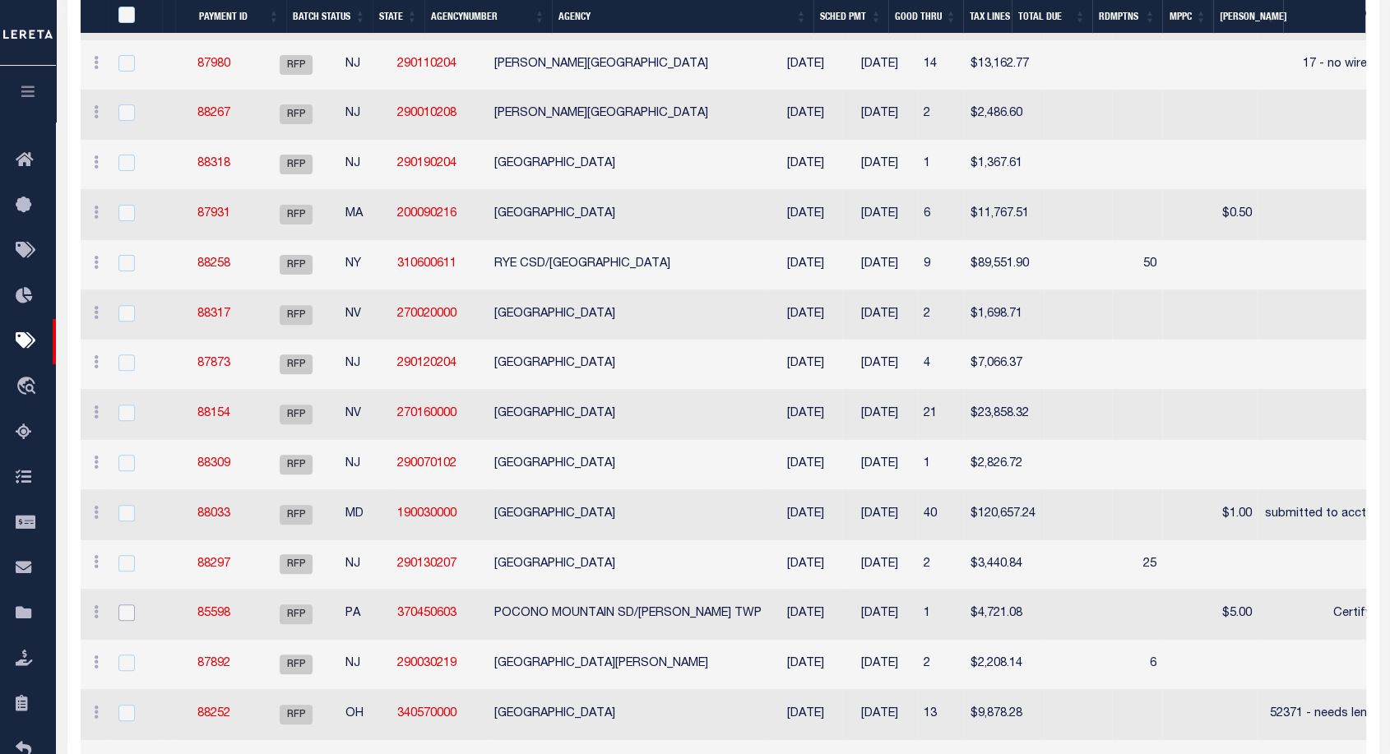
click at [118, 611] on input "checkbox" at bounding box center [126, 613] width 16 height 16
checkbox input "true"
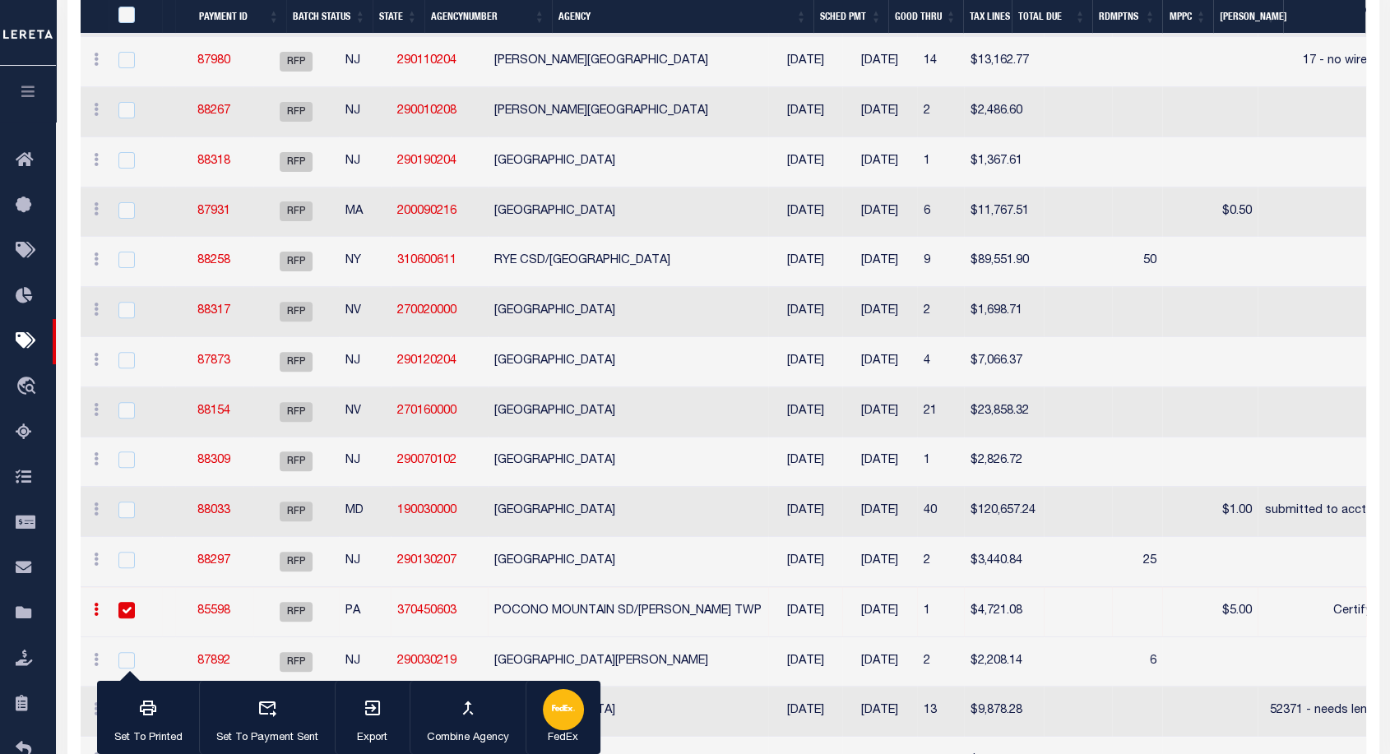
click at [551, 729] on button "FedEx" at bounding box center [563, 718] width 75 height 74
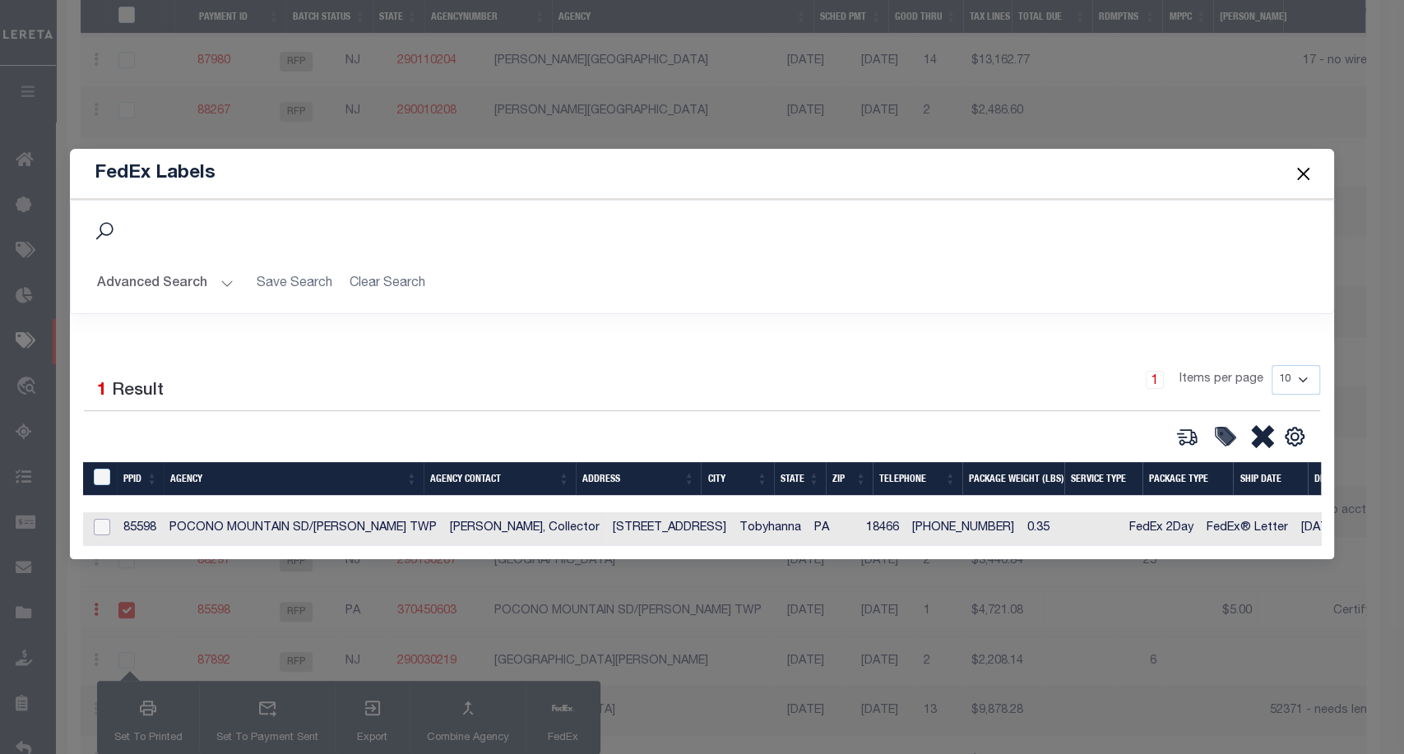
click at [106, 526] on input "checkbox" at bounding box center [102, 527] width 16 height 16
checkbox input "true"
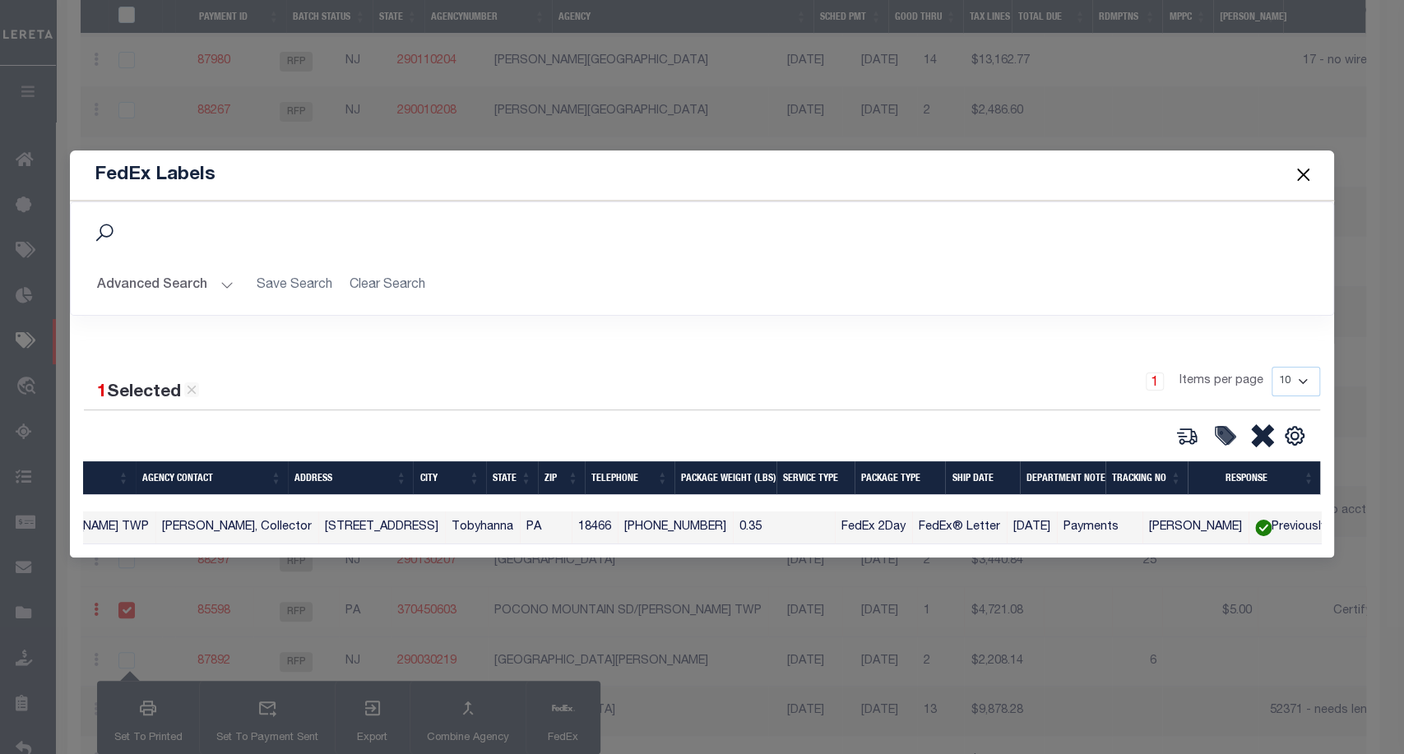
scroll to position [0, 0]
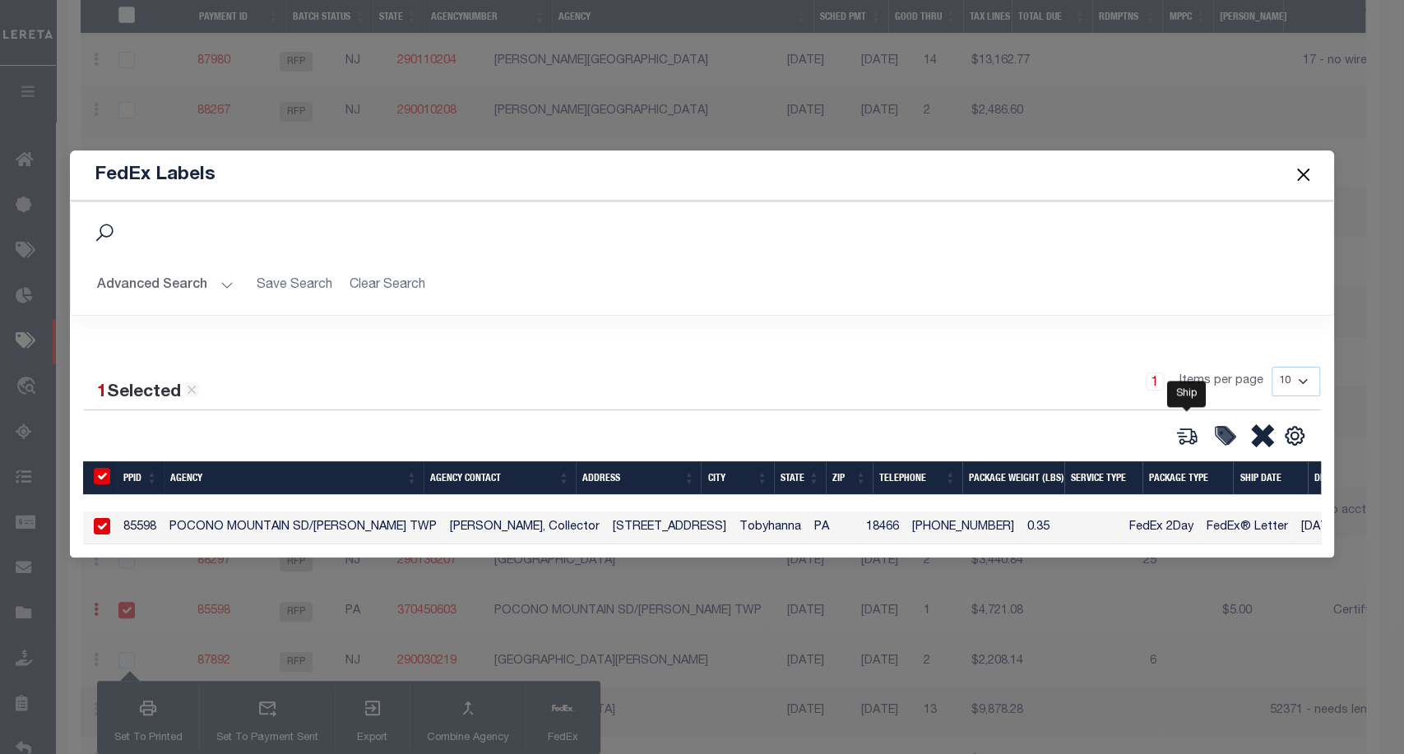
click at [1193, 429] on icon at bounding box center [1188, 437] width 18 height 16
type input "85598"
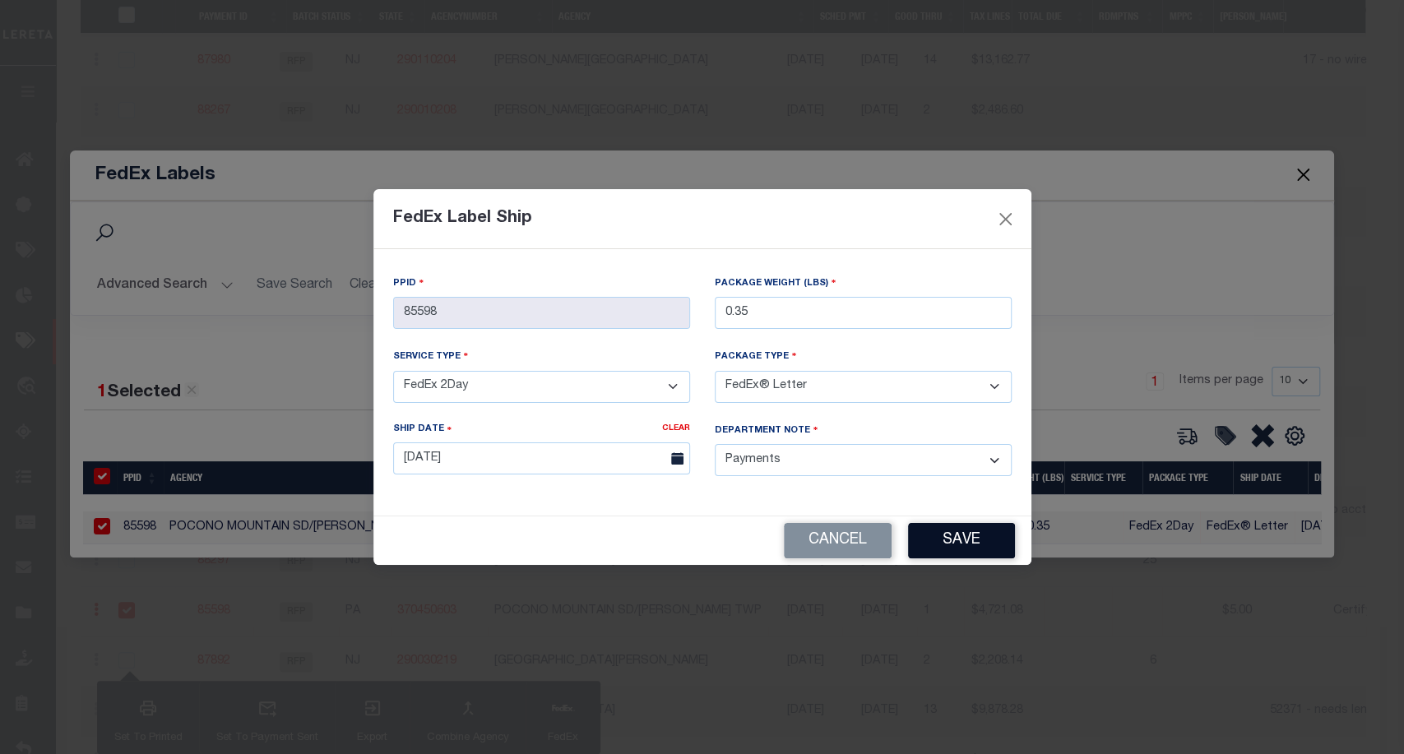
click at [975, 526] on button "Save" at bounding box center [961, 540] width 107 height 35
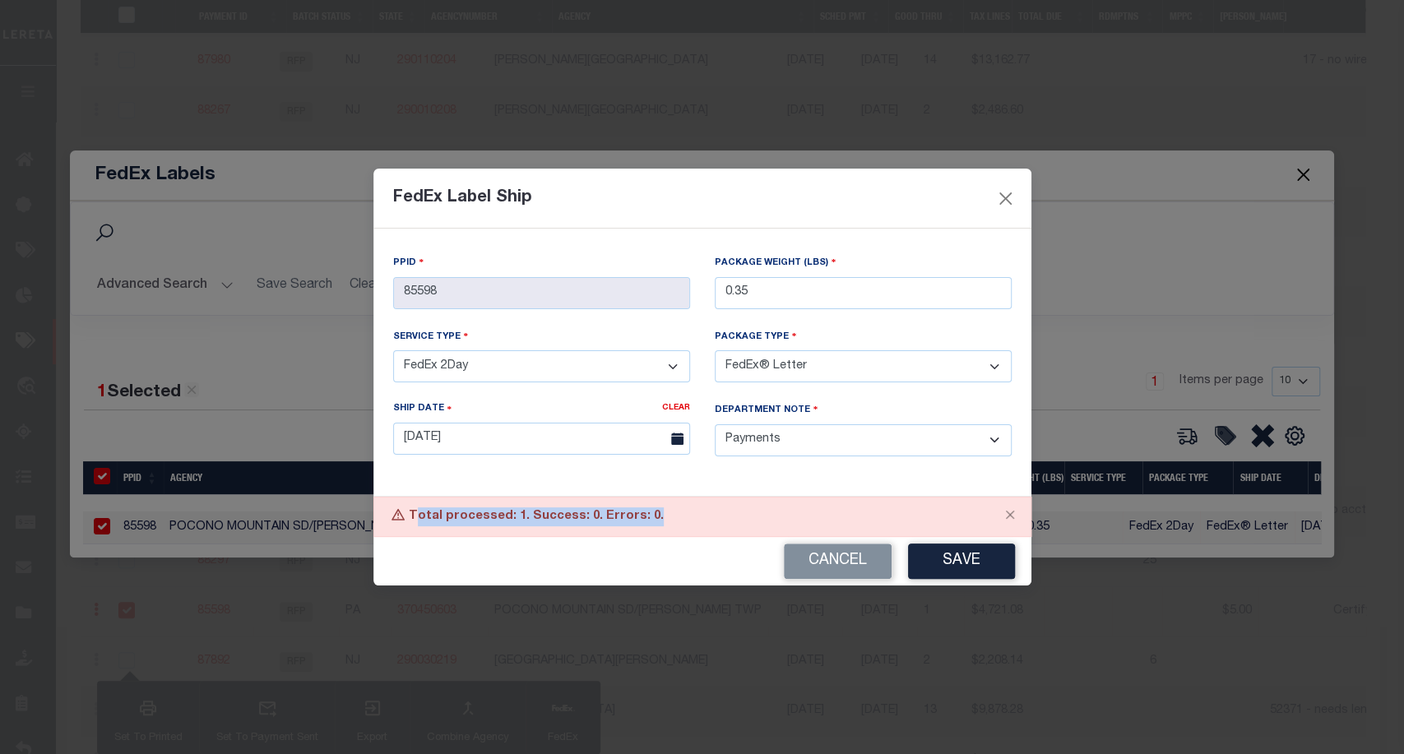
drag, startPoint x: 731, startPoint y: 512, endPoint x: 415, endPoint y: 523, distance: 316.8
click at [415, 523] on div "Total processed: 1. Success: 0. Errors: 0." at bounding box center [702, 517] width 658 height 40
drag, startPoint x: 652, startPoint y: 518, endPoint x: 381, endPoint y: 490, distance: 272.9
click at [381, 490] on div "FedEx Label Ship PPID 85598 Package Weight (lbs) 0.35 Service Type - Select Ser…" at bounding box center [702, 377] width 658 height 416
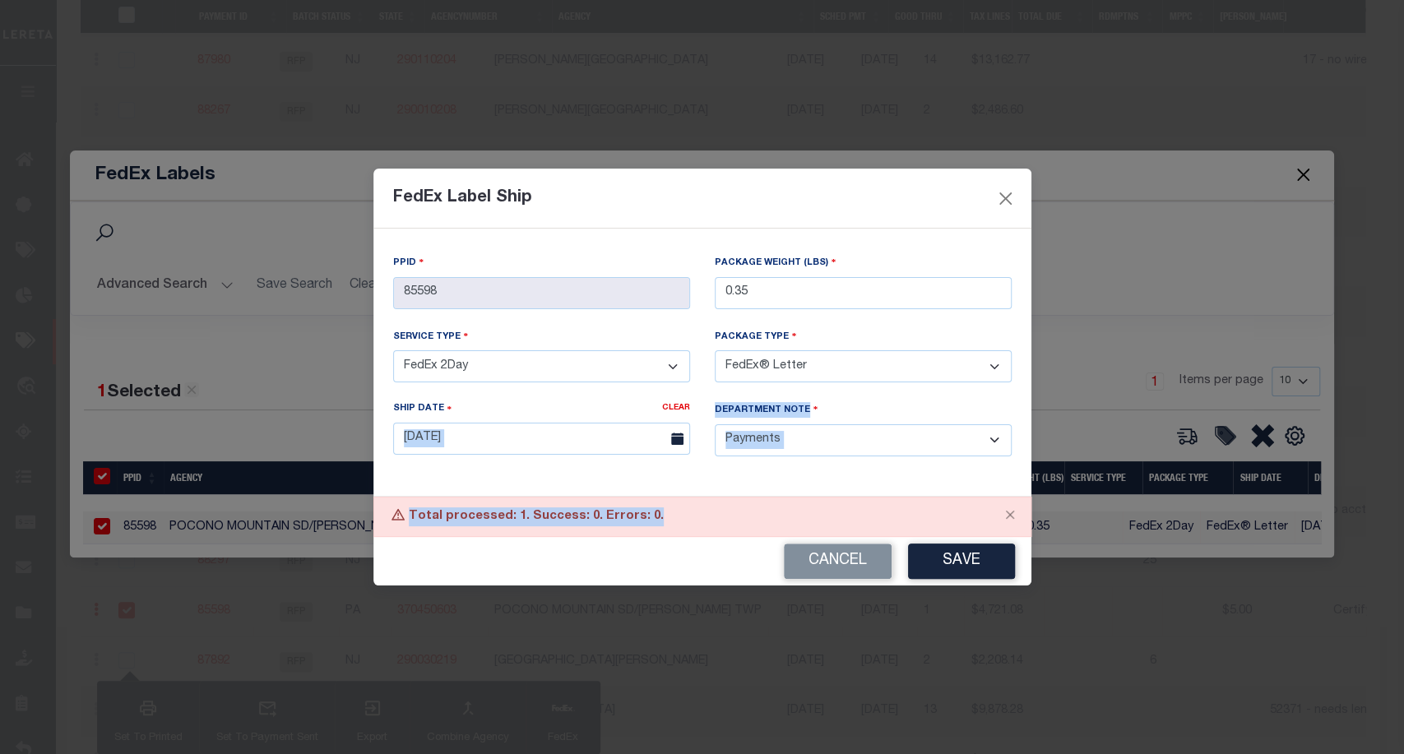
click at [589, 511] on div "Total processed: 1. Success: 0. Errors: 0." at bounding box center [702, 517] width 658 height 40
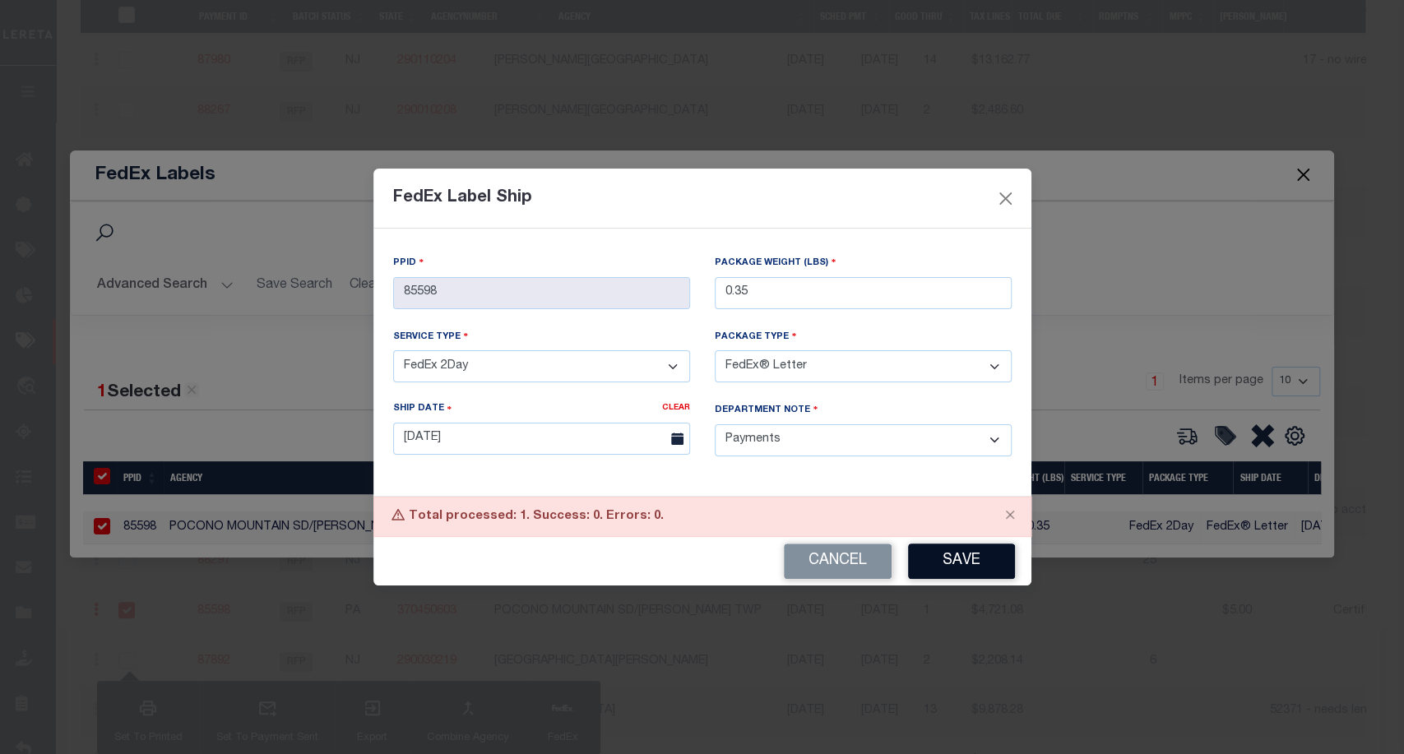
click at [940, 547] on button "Save" at bounding box center [961, 561] width 107 height 35
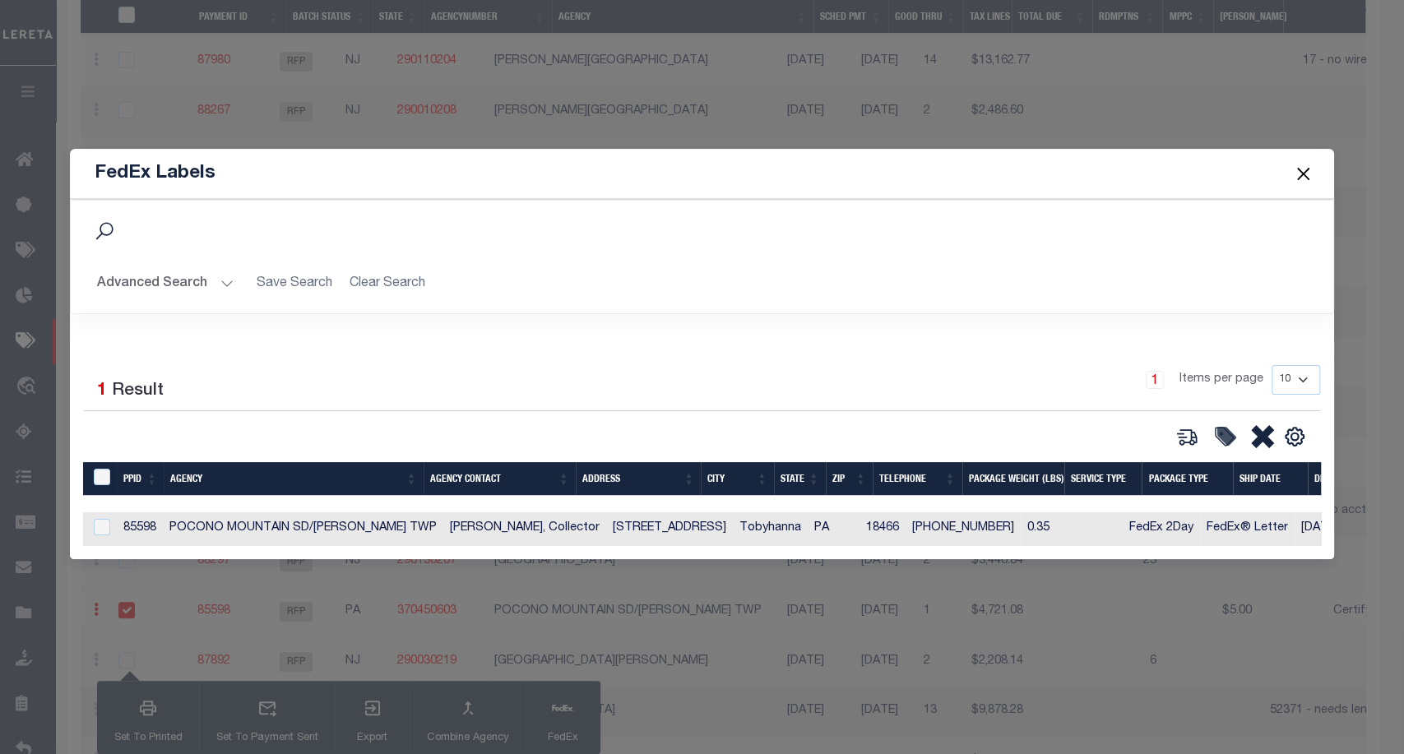
click at [616, 339] on div "1 Selected 1 Result 1 Items per page 10 25 50 100" at bounding box center [701, 449] width 1263 height 220
click at [107, 519] on input "checkbox" at bounding box center [102, 527] width 16 height 16
checkbox input "true"
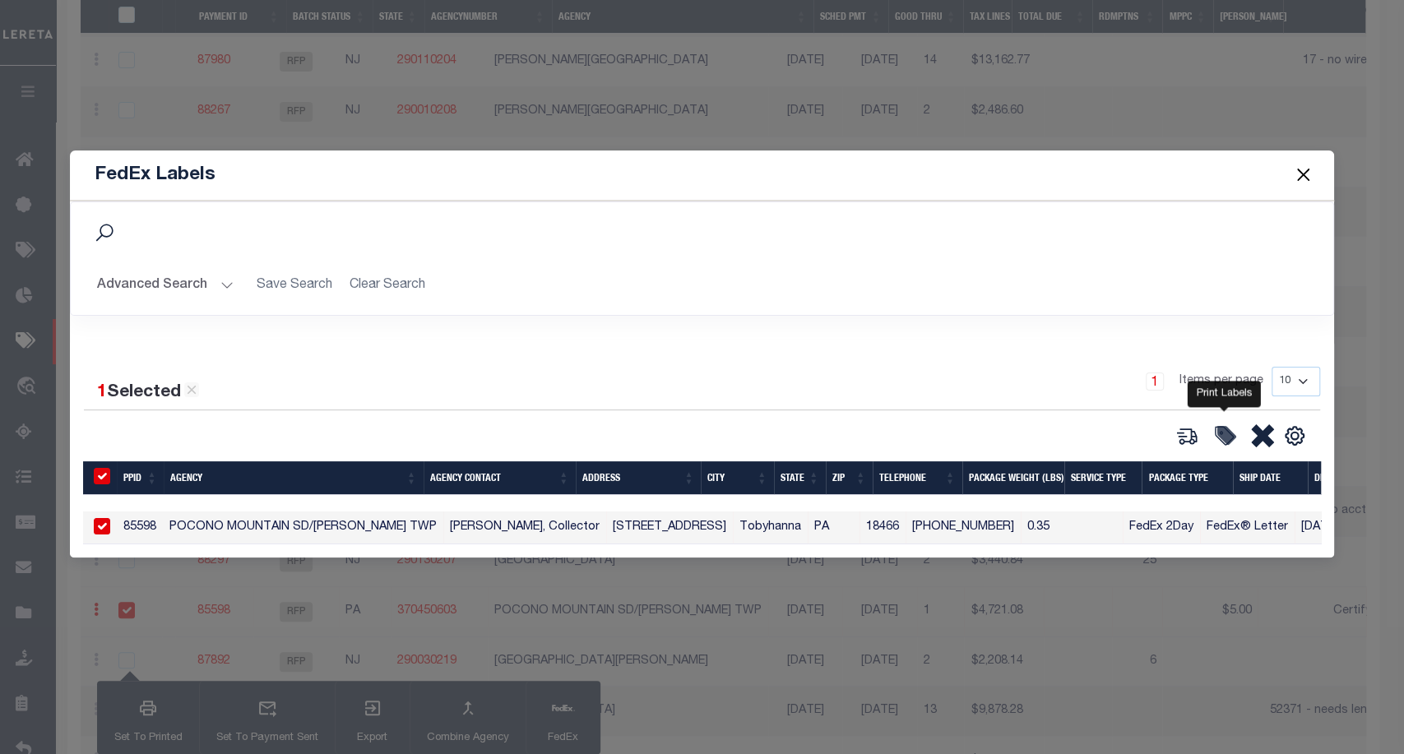
click at [1228, 430] on icon at bounding box center [1226, 435] width 16 height 16
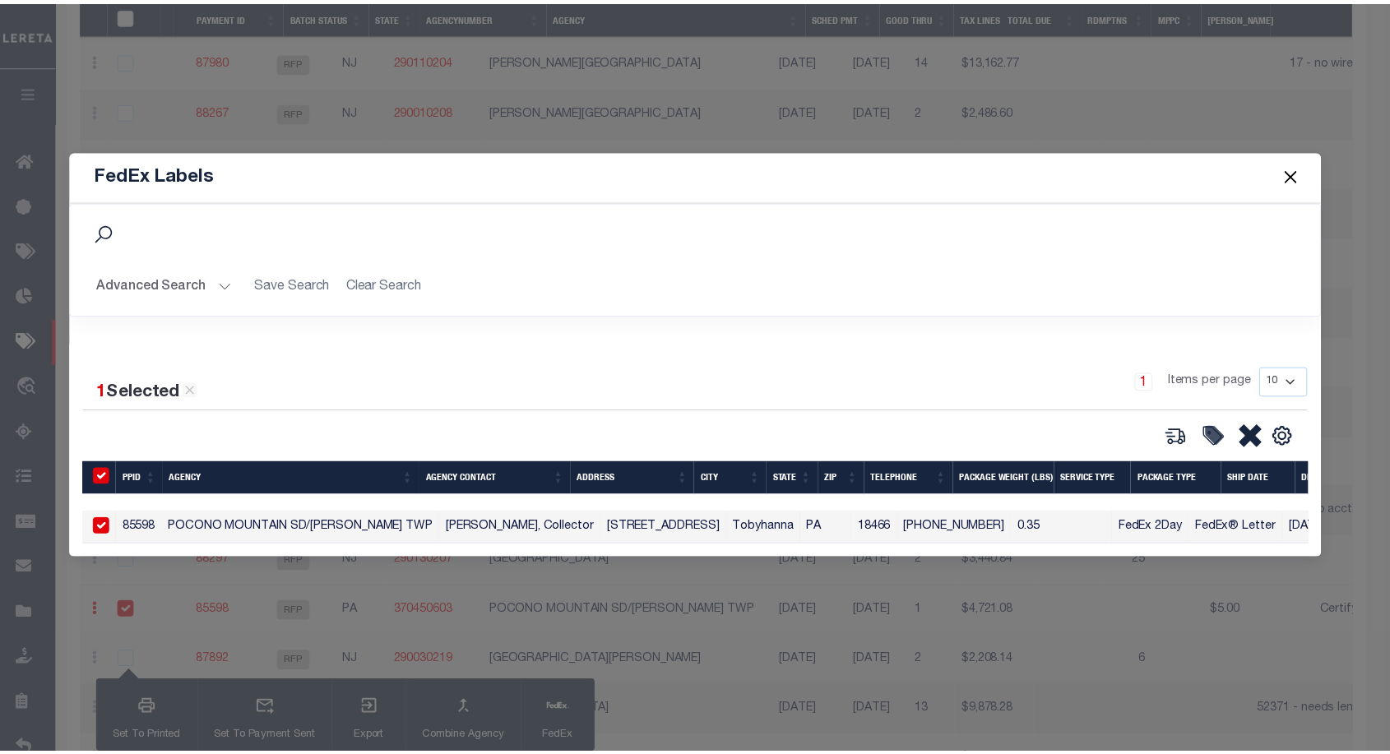
scroll to position [510, 0]
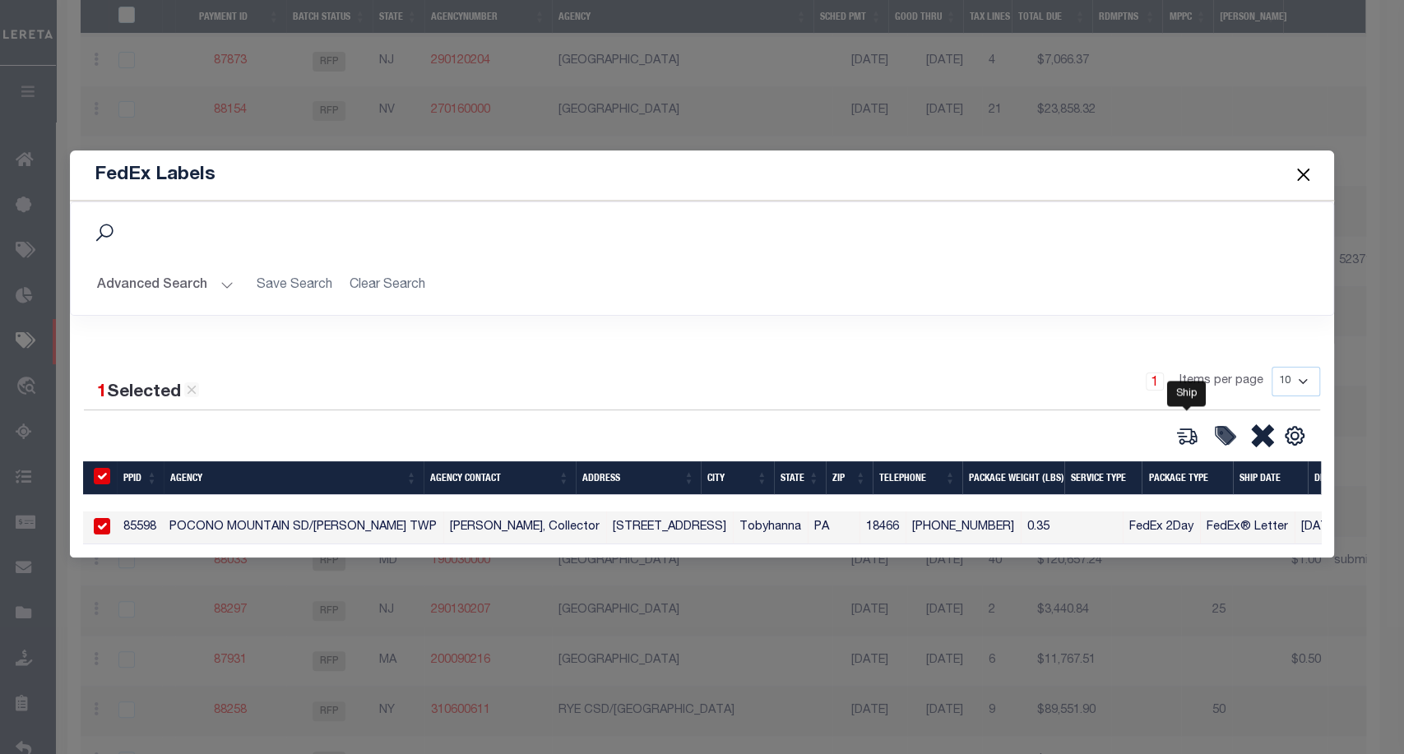
click at [1188, 432] on icon at bounding box center [1186, 435] width 23 height 23
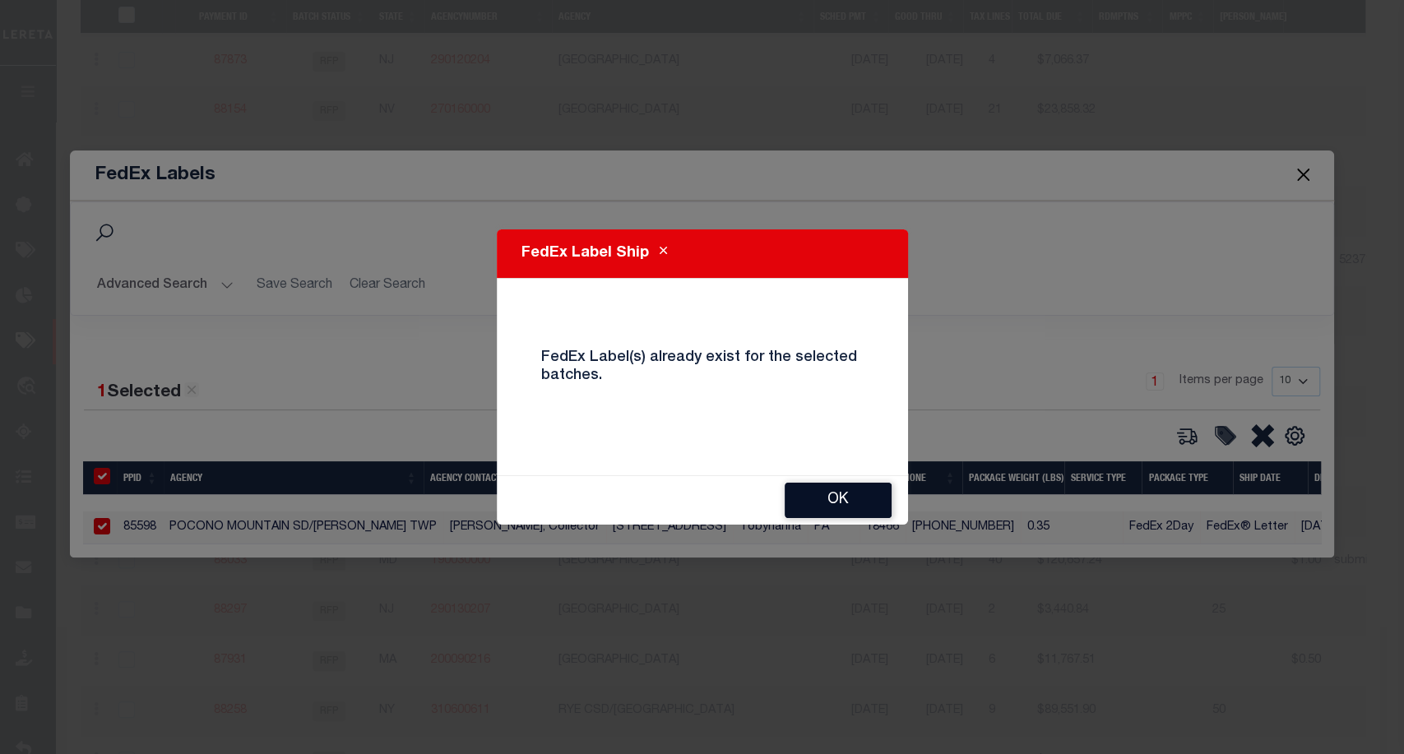
click at [846, 492] on button "OK" at bounding box center [838, 500] width 107 height 35
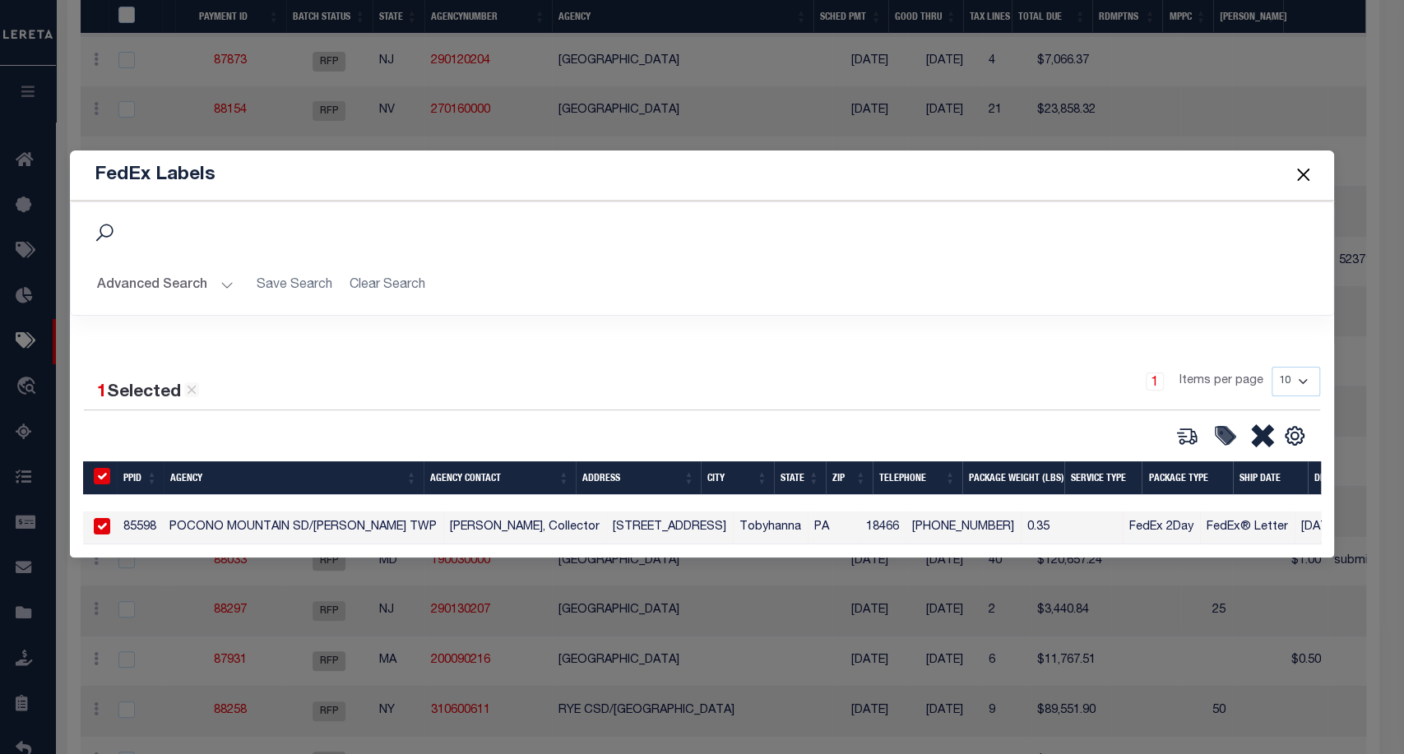
click at [1300, 169] on button "Close" at bounding box center [1302, 174] width 21 height 21
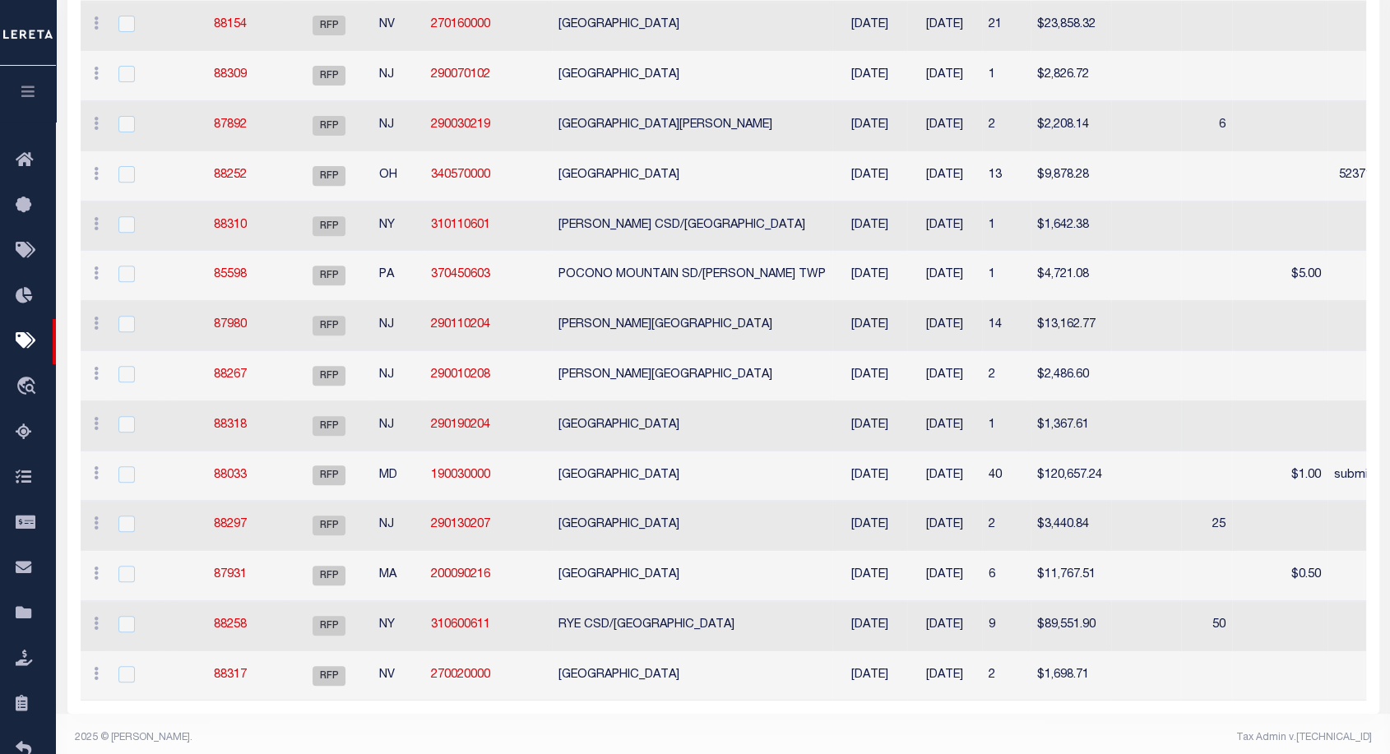
scroll to position [0, 0]
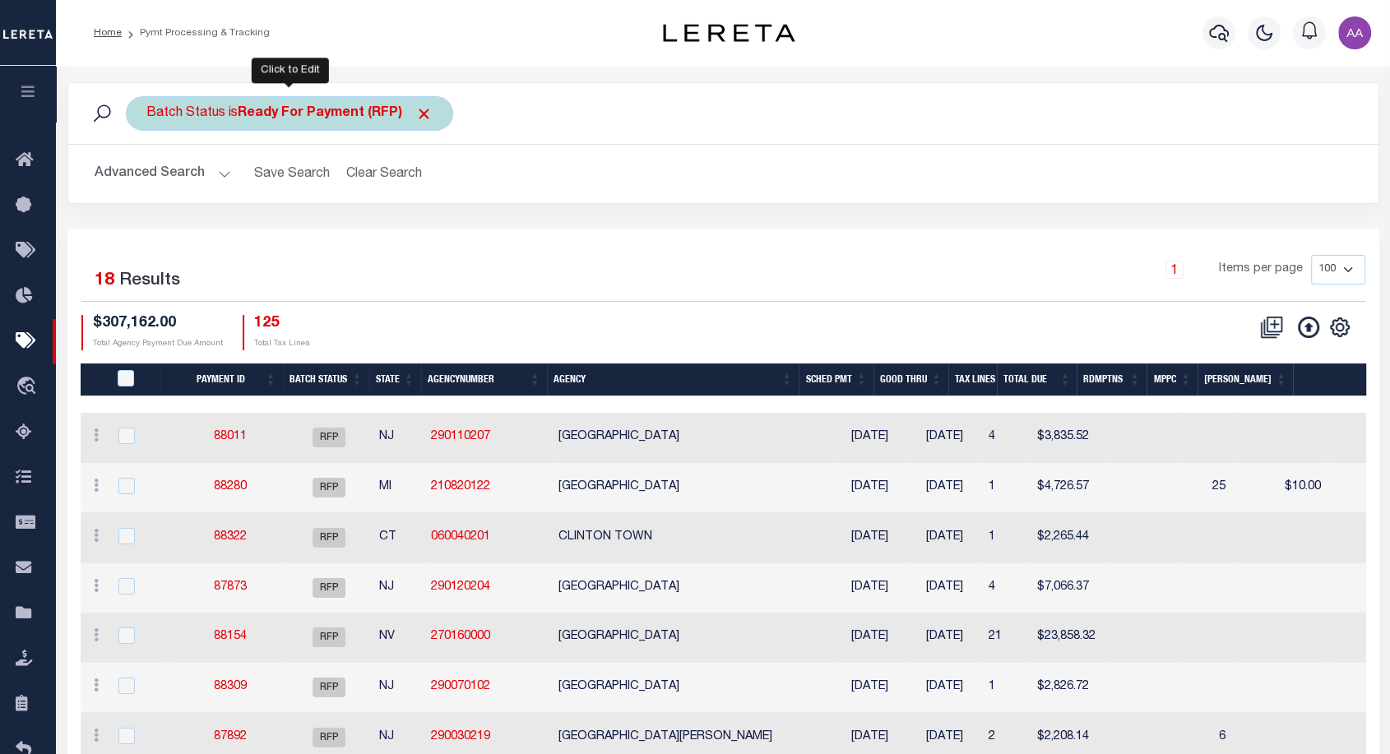
click at [300, 116] on b "Ready For Payment (RFP)" at bounding box center [335, 113] width 195 height 13
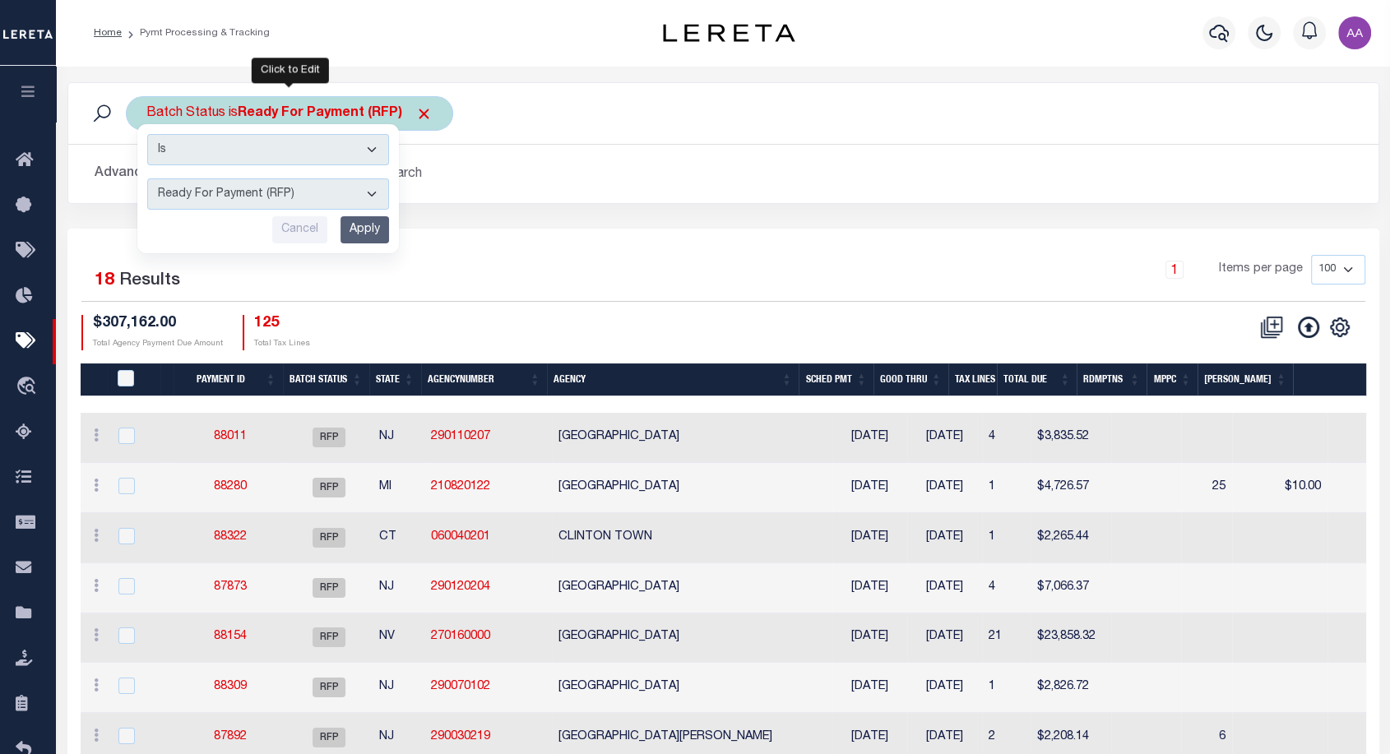
click at [327, 190] on select "Awaiting Funds (AWF) Cleared and Complete (CAC) New Check Needed (NCN) Payment …" at bounding box center [268, 193] width 242 height 31
select select "AWF"
click at [147, 178] on select "Awaiting Funds (AWF) Cleared and Complete (CAC) New Check Needed (NCN) Payment …" at bounding box center [268, 193] width 242 height 31
click at [342, 220] on input "Apply" at bounding box center [365, 229] width 49 height 27
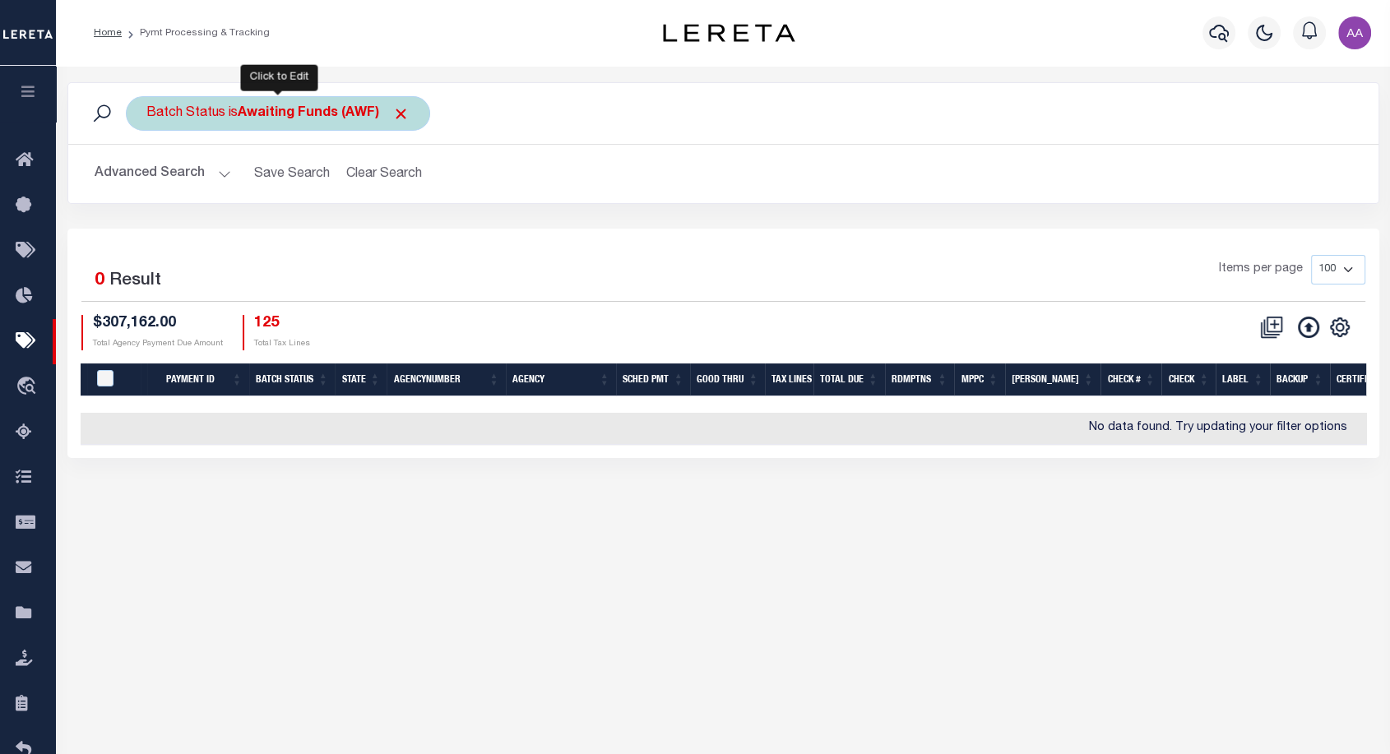
click at [294, 120] on b "Awaiting Funds (AWF)" at bounding box center [324, 113] width 172 height 13
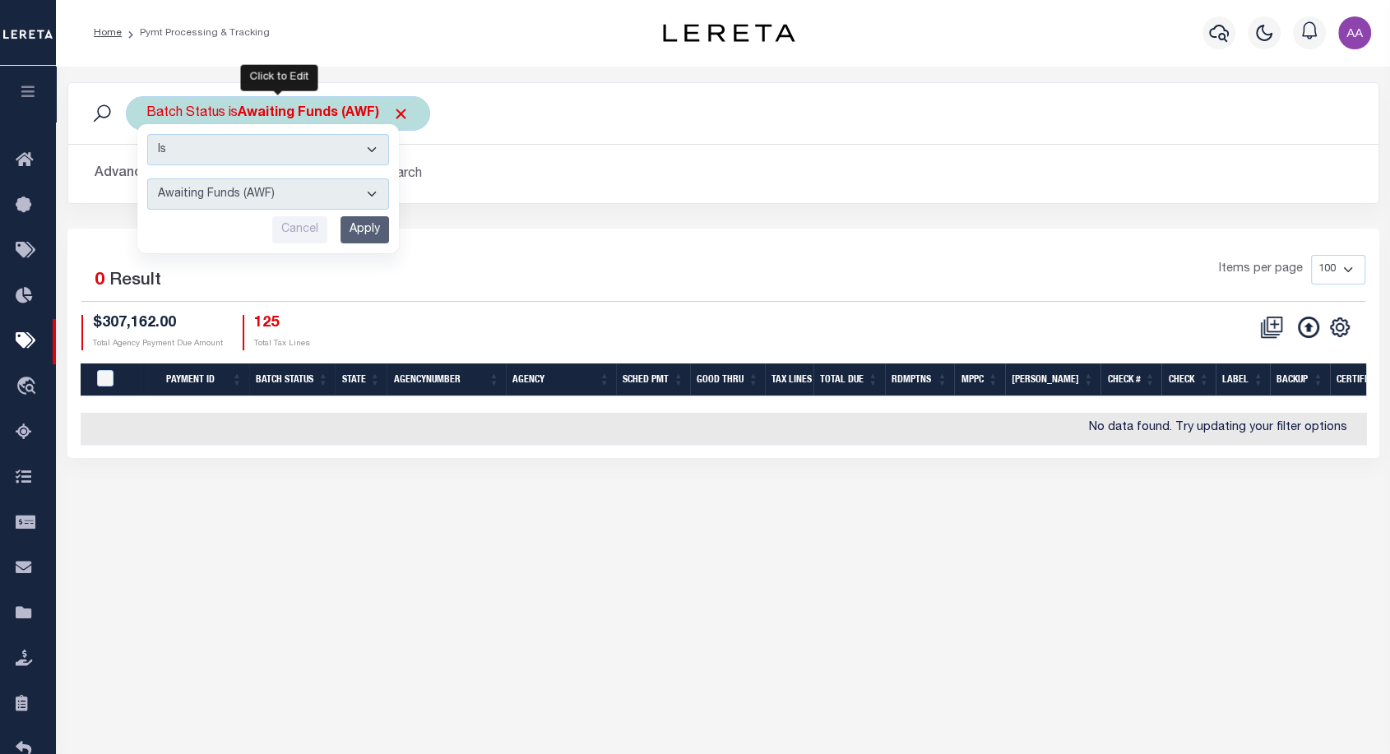
click at [359, 203] on select "Awaiting Funds (AWF) Cleared and Complete (CAC) New Check Needed (NCN) Payment …" at bounding box center [268, 193] width 242 height 31
select select "SFP"
click at [147, 178] on select "Awaiting Funds (AWF) Cleared and Complete (CAC) New Check Needed (NCN) Payment …" at bounding box center [268, 193] width 242 height 31
click at [373, 240] on input "Apply" at bounding box center [365, 229] width 49 height 27
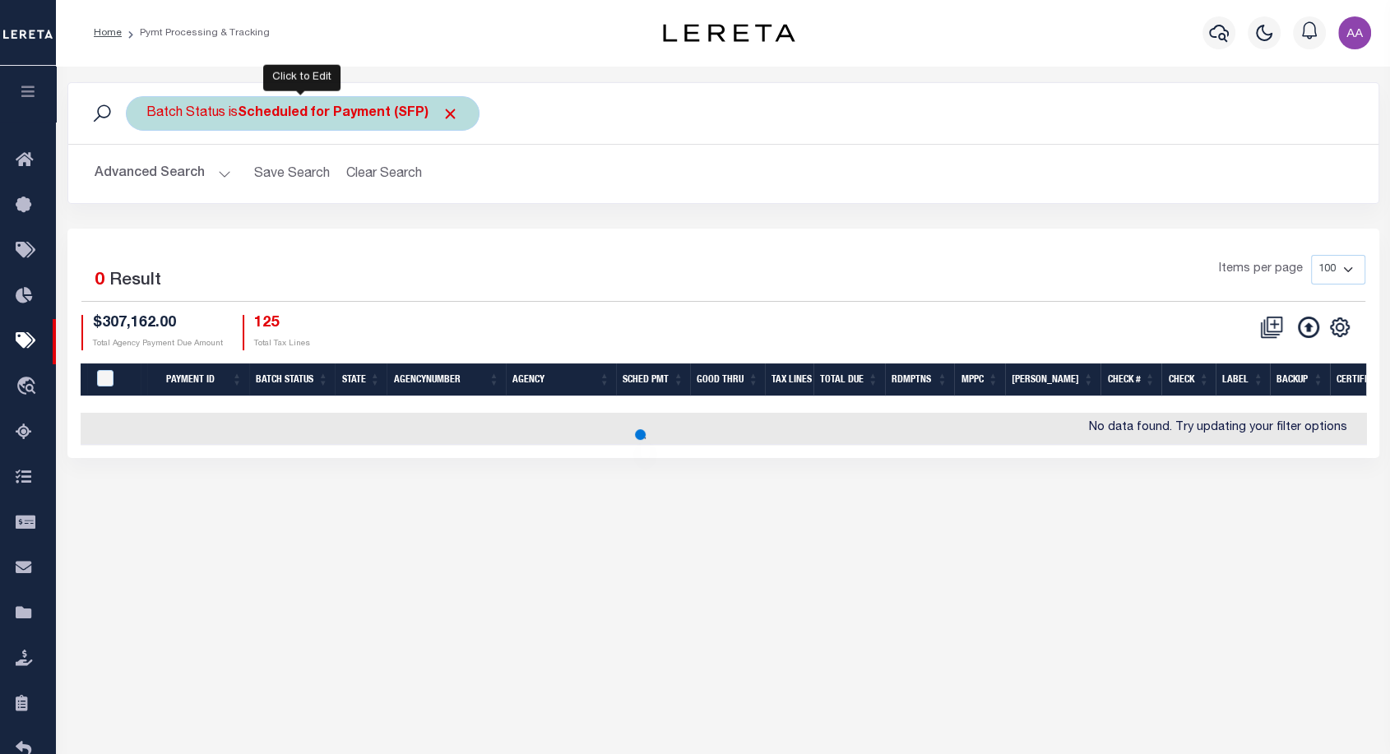
click at [325, 107] on b "Scheduled for Payment (SFP)" at bounding box center [348, 113] width 221 height 13
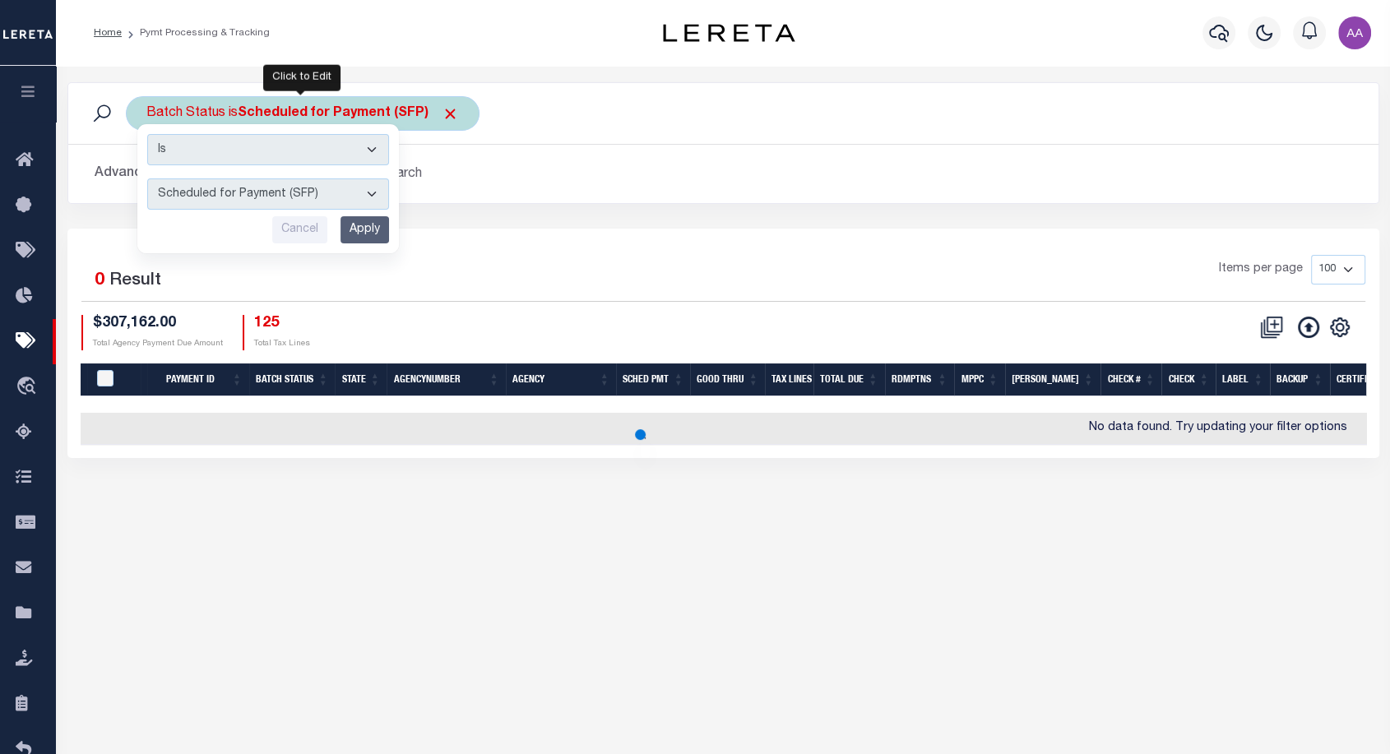
click at [285, 196] on select "Awaiting Funds (AWF) Cleared and Complete (CAC) New Check Needed (NCN) Payment …" at bounding box center [268, 193] width 242 height 31
select select "RET"
click at [147, 178] on select "Awaiting Funds (AWF) Cleared and Complete (CAC) New Check Needed (NCN) Payment …" at bounding box center [268, 193] width 242 height 31
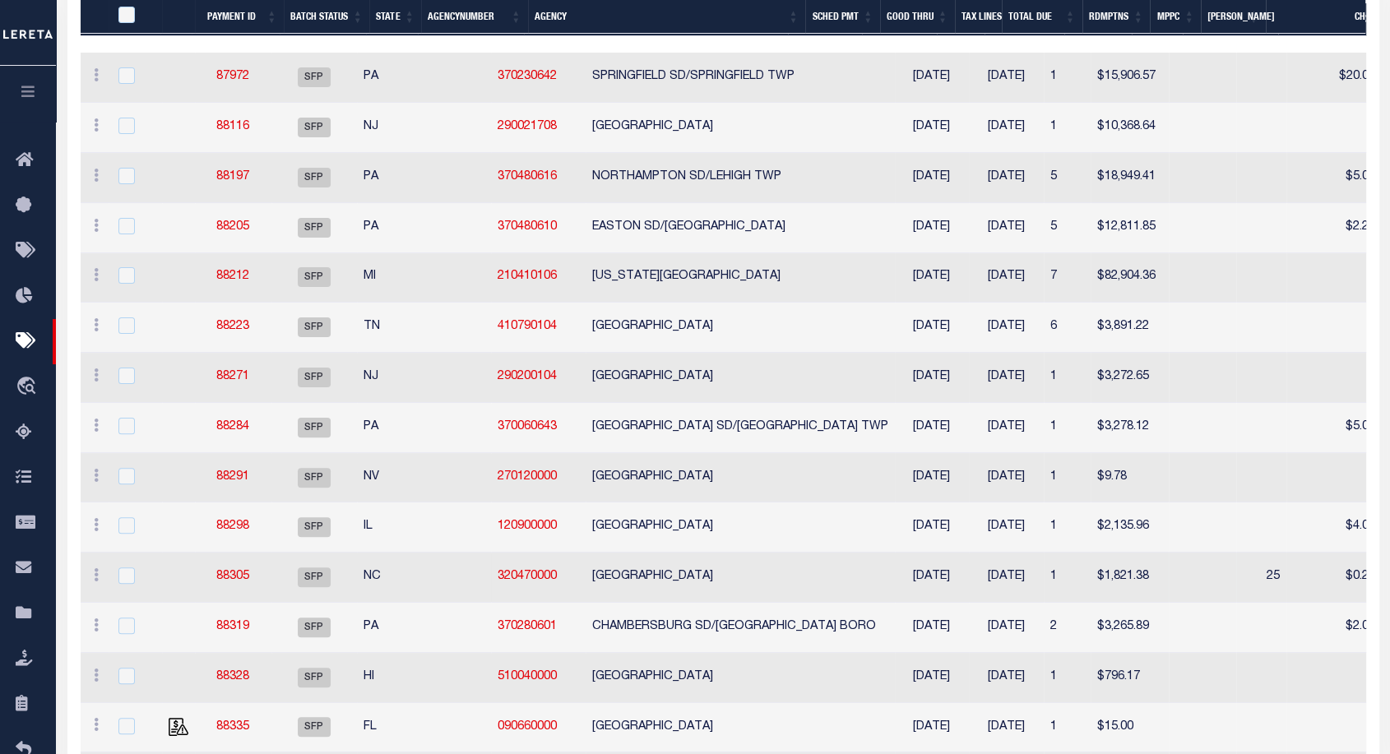
scroll to position [380, 0]
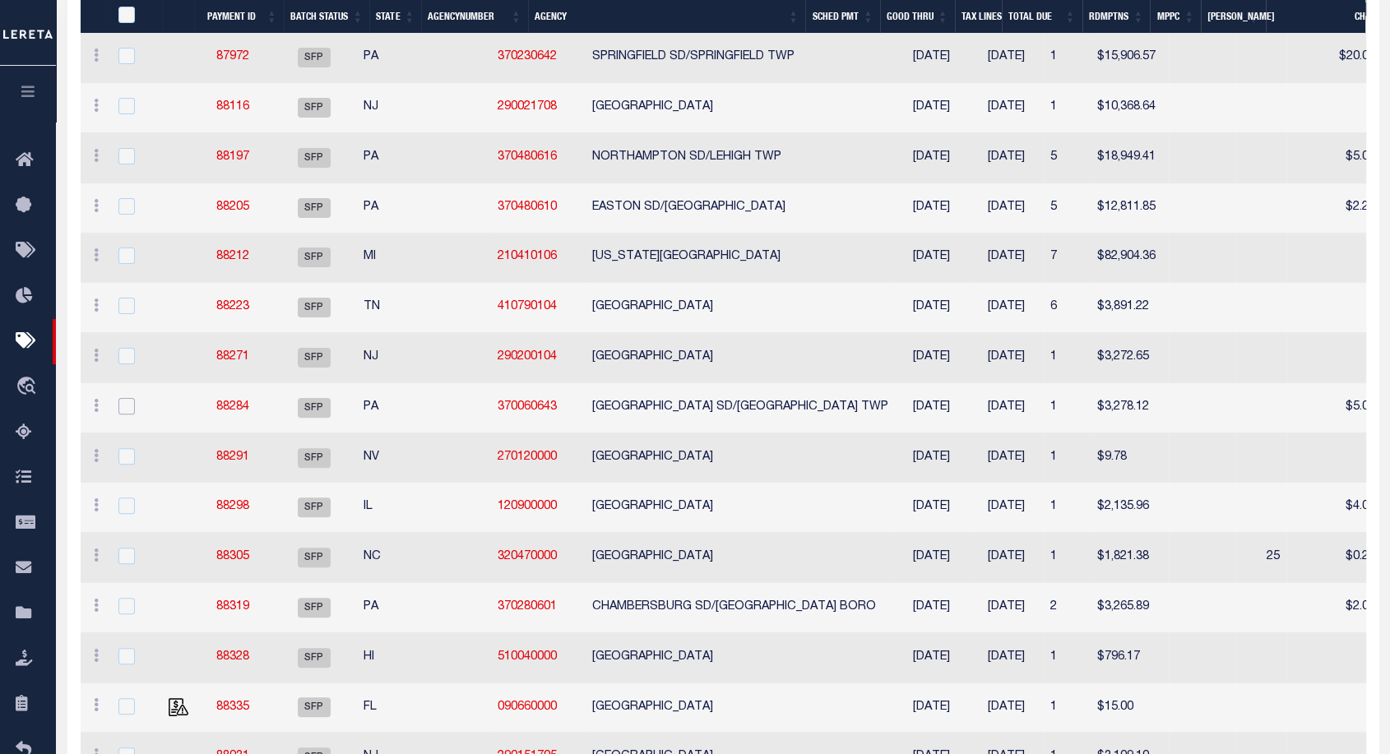
click at [129, 398] on input "checkbox" at bounding box center [126, 406] width 16 height 16
checkbox input "true"
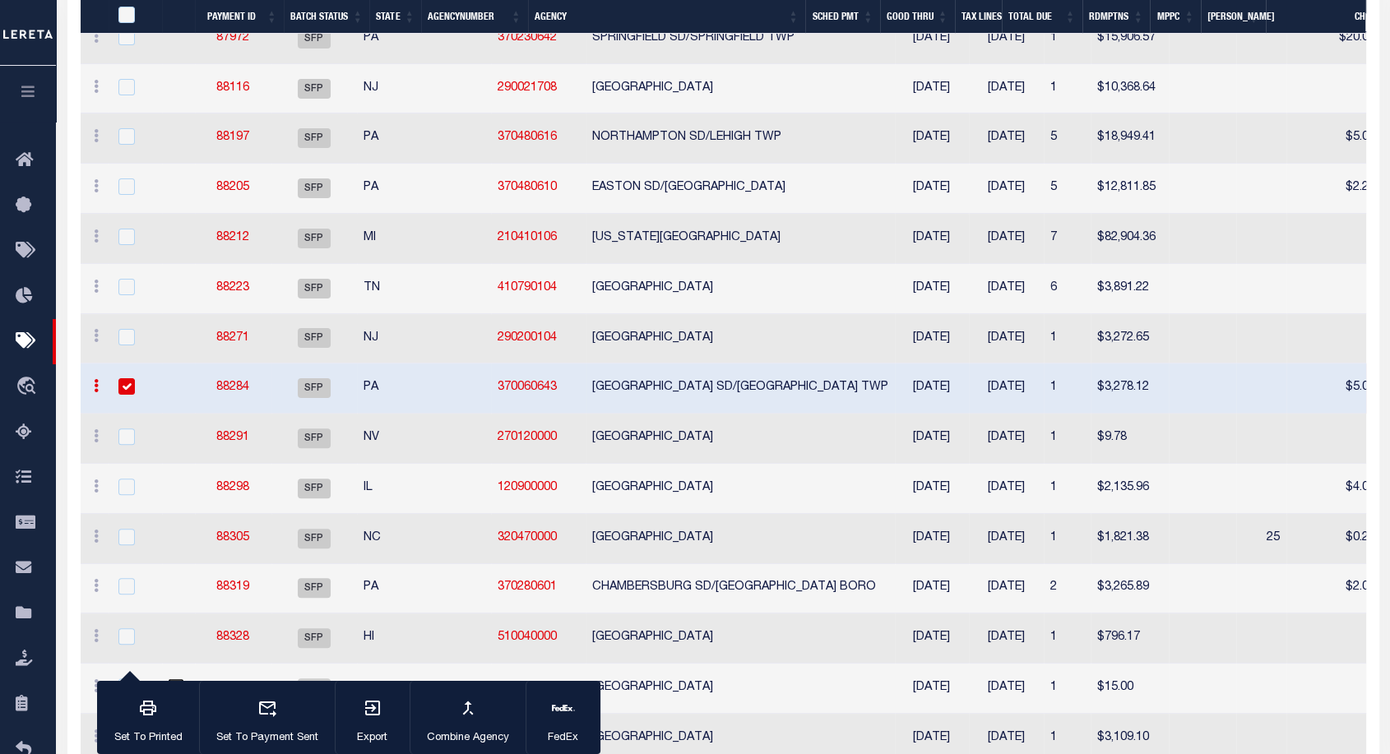
scroll to position [377, 0]
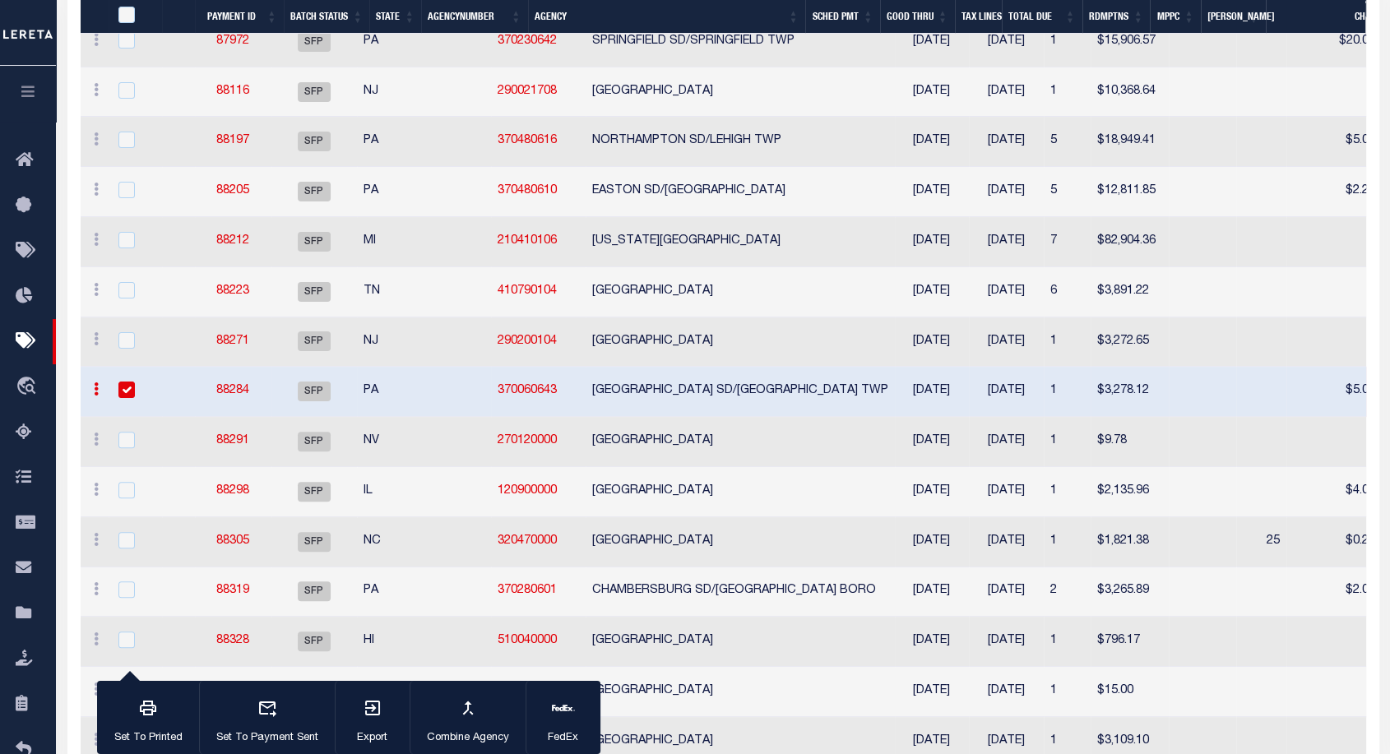
click at [236, 388] on link "88284" at bounding box center [232, 391] width 33 height 12
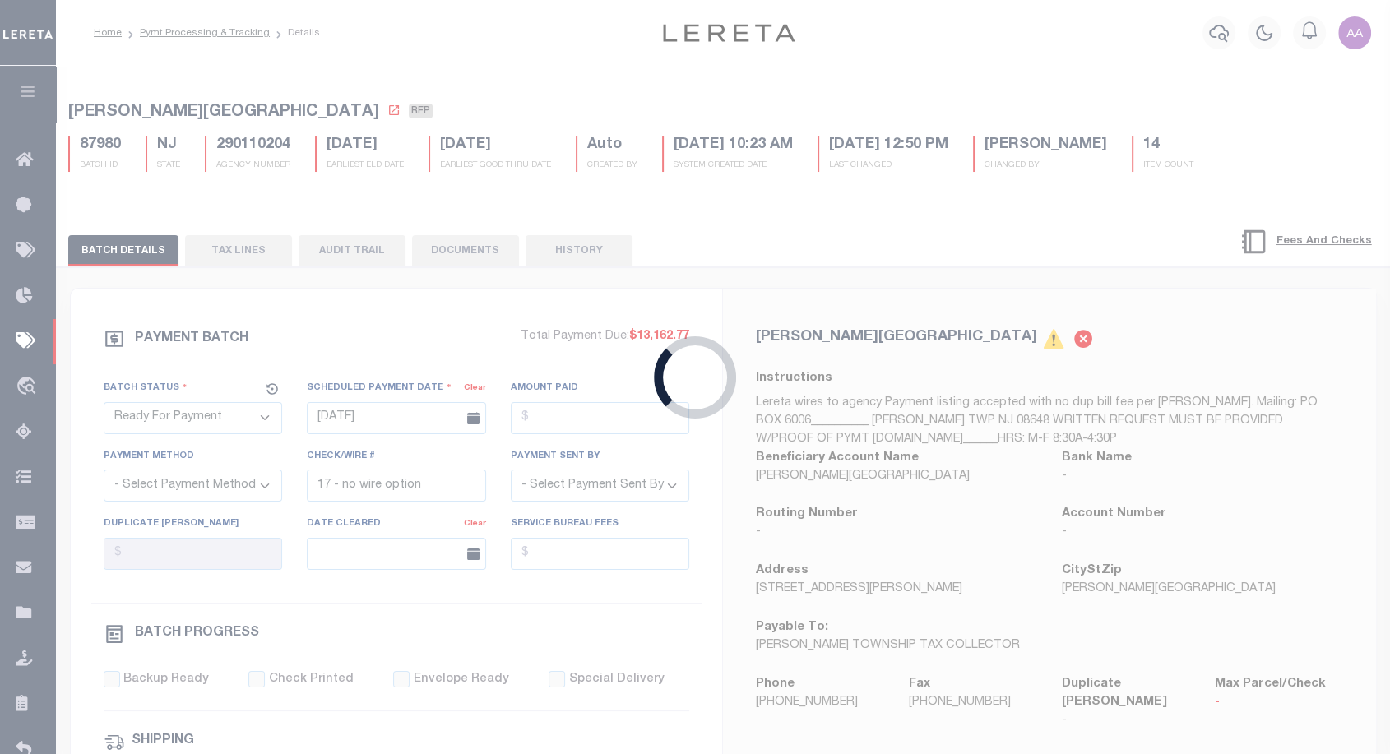
select select "SFP"
type input "[DATE]"
type input "[PERSON_NAME]"
type input "1"
select select "35"
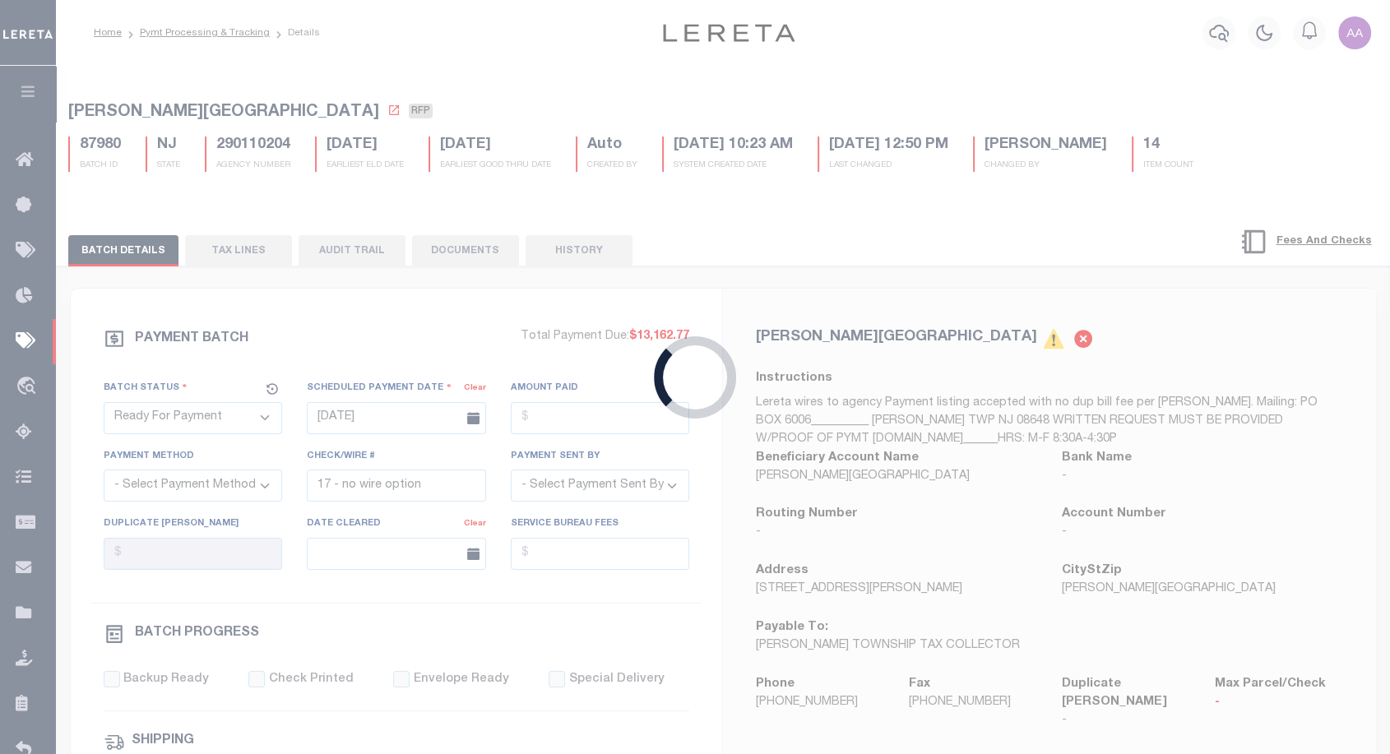
type input "BCIU"
select select
select select "39"
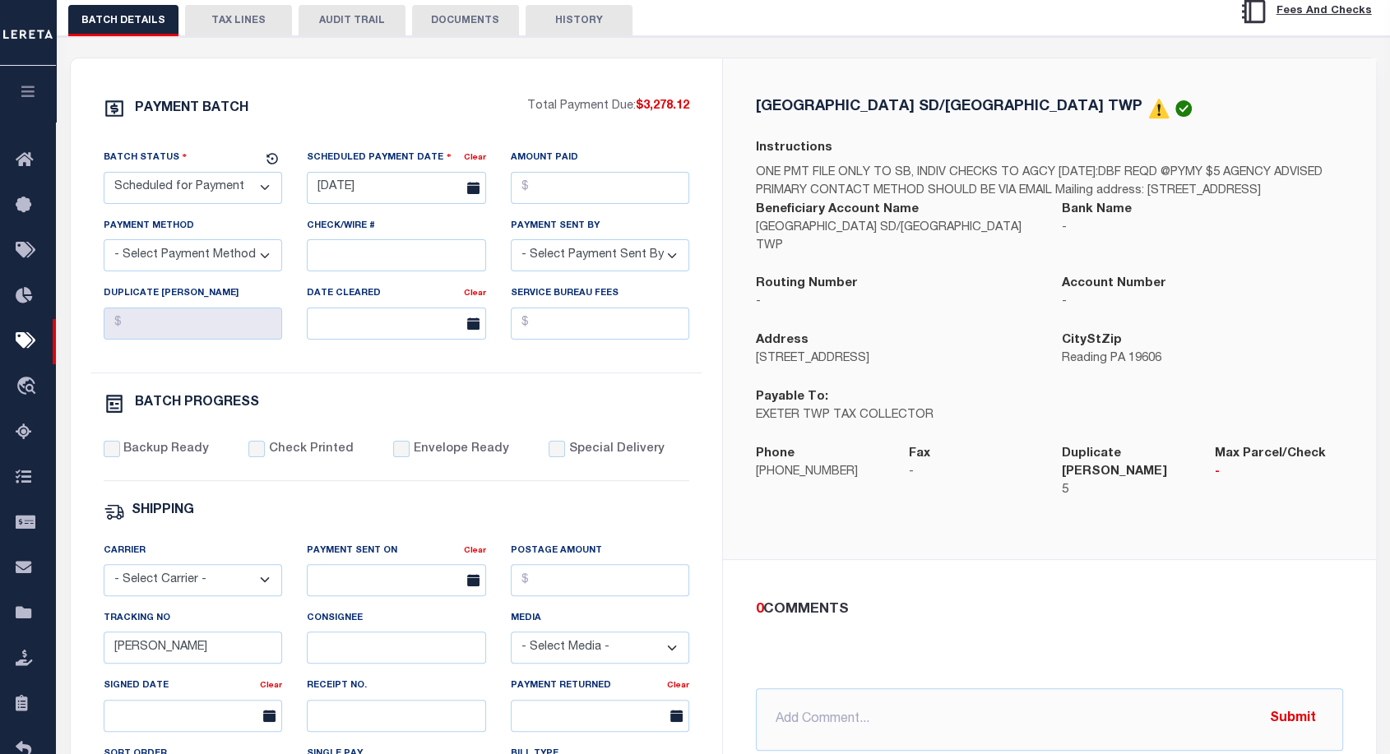
scroll to position [233, 0]
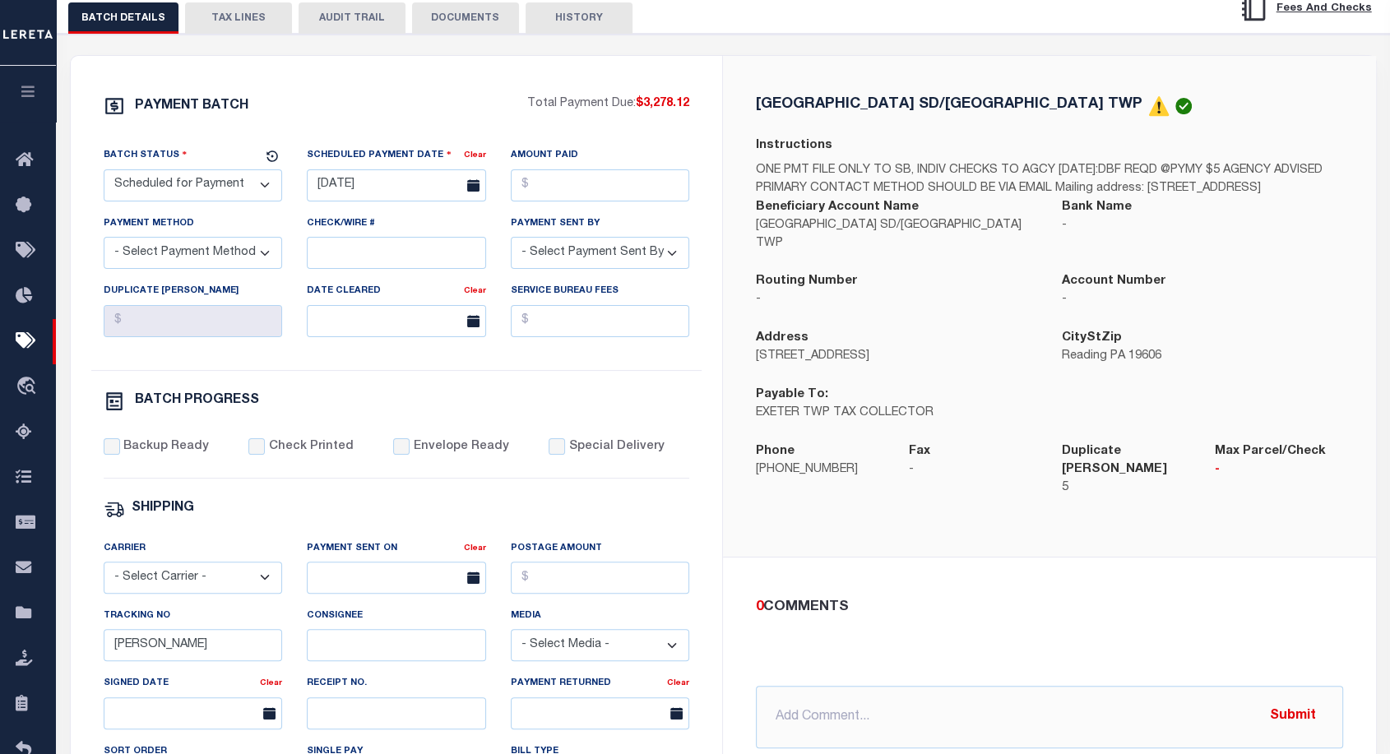
click at [234, 25] on button "TAX LINES" at bounding box center [238, 17] width 107 height 31
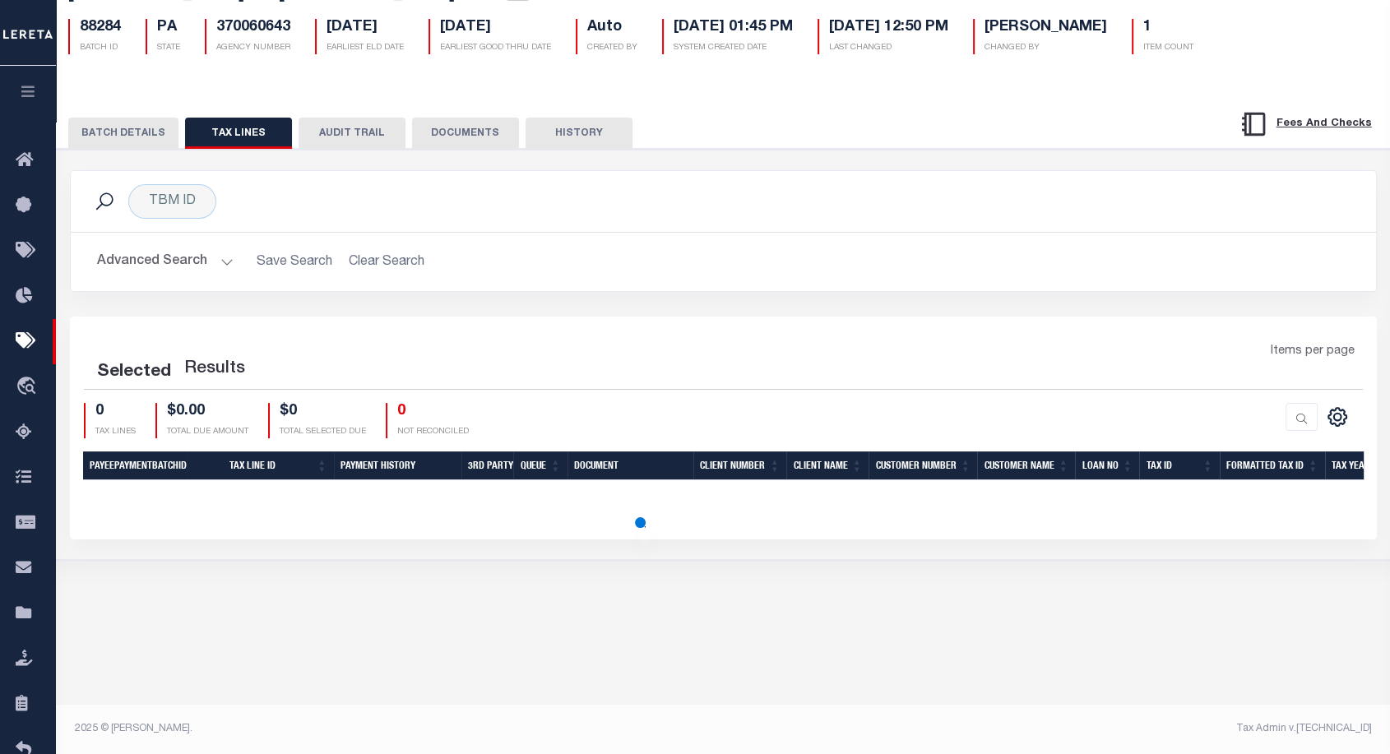
click at [359, 128] on button "AUDIT TRAIL" at bounding box center [352, 133] width 107 height 31
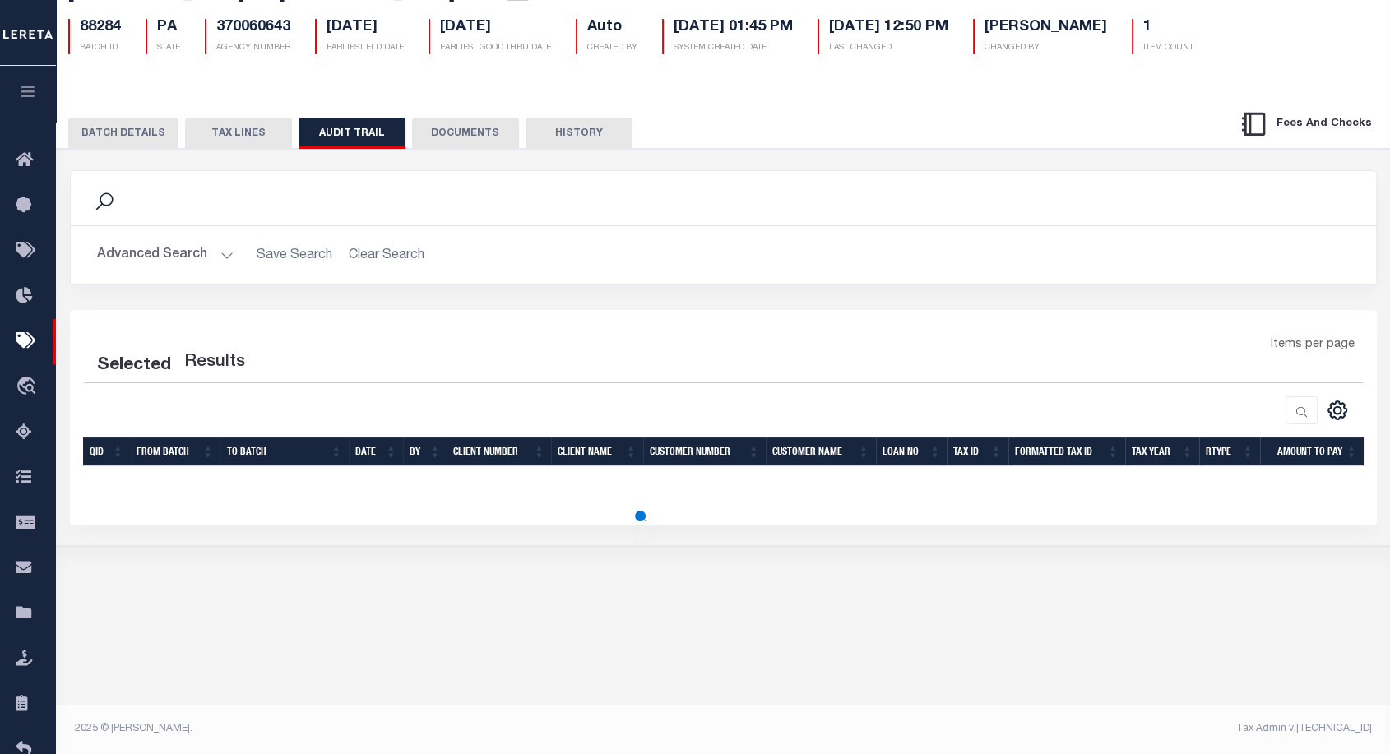
click at [488, 237] on div "Advanced Search Save Search Clear Search QID Equals Equals Is Less Than" at bounding box center [723, 255] width 1305 height 58
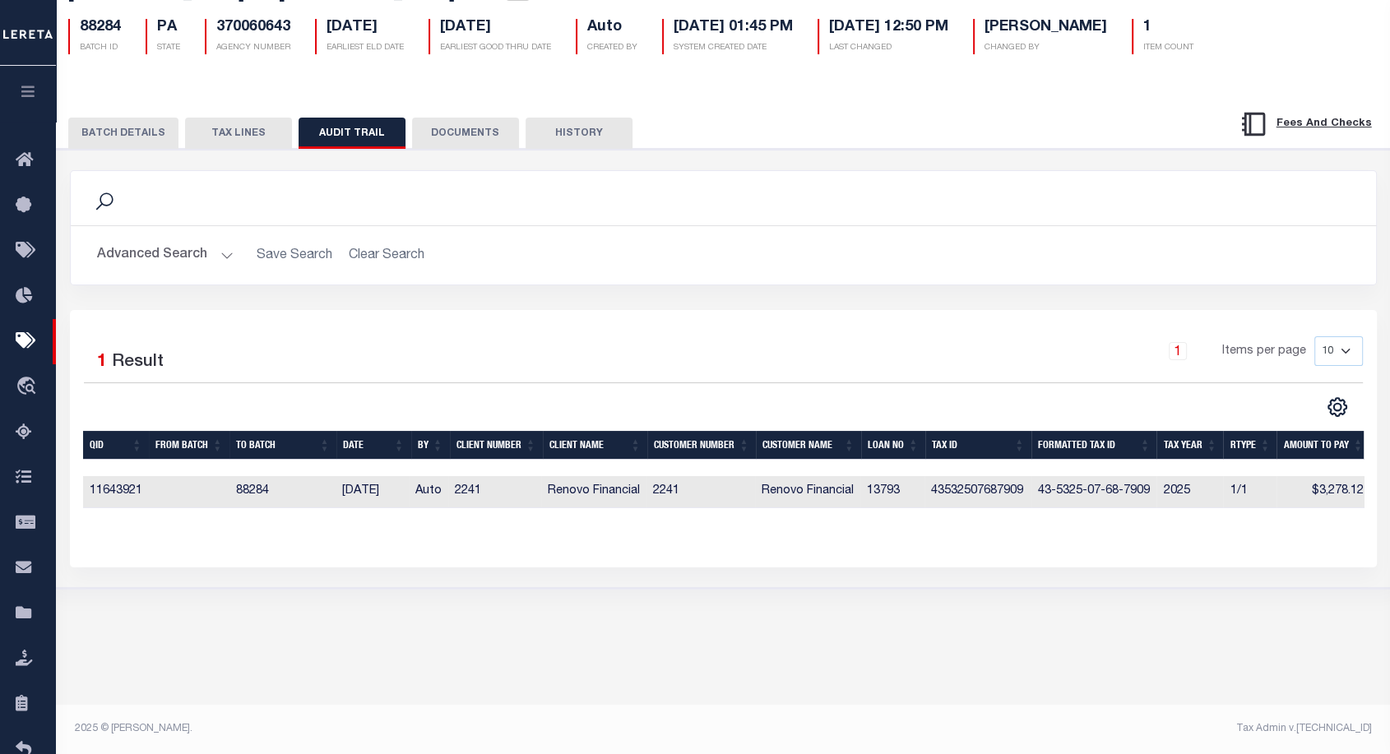
click at [113, 133] on button "BATCH DETAILS" at bounding box center [123, 133] width 110 height 31
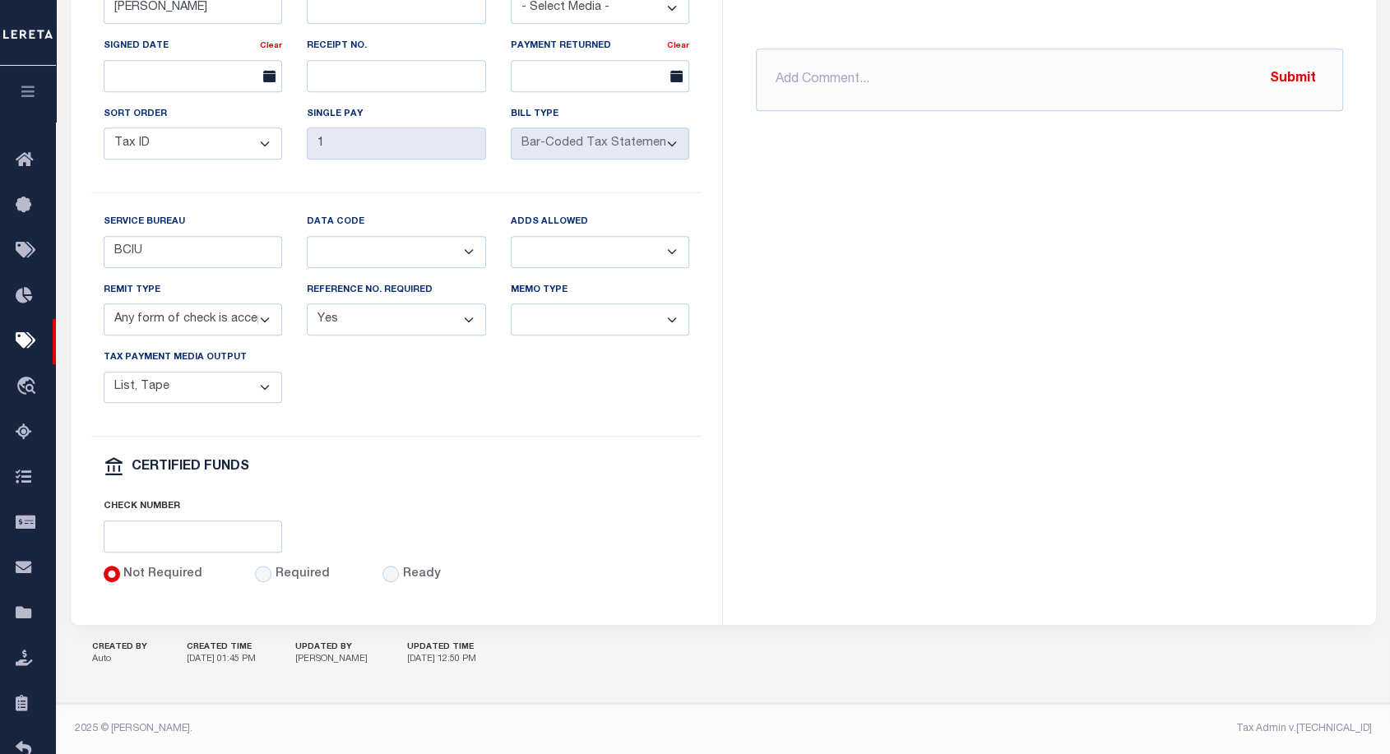
scroll to position [883, 0]
click at [224, 540] on input "text" at bounding box center [193, 537] width 179 height 32
type input "12345"
click at [377, 495] on div "PAYMENT BATCH $3,278.12" at bounding box center [396, 21] width 613 height 1127
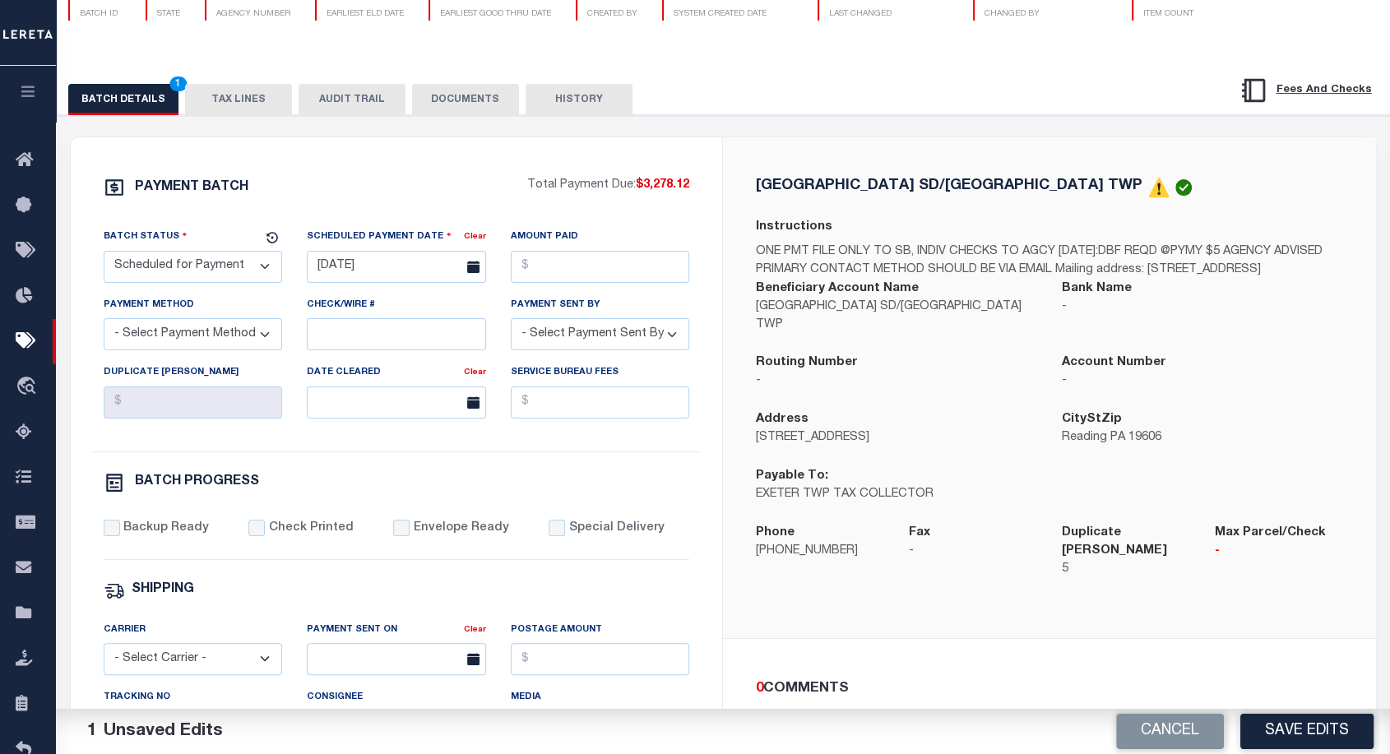
scroll to position [0, 0]
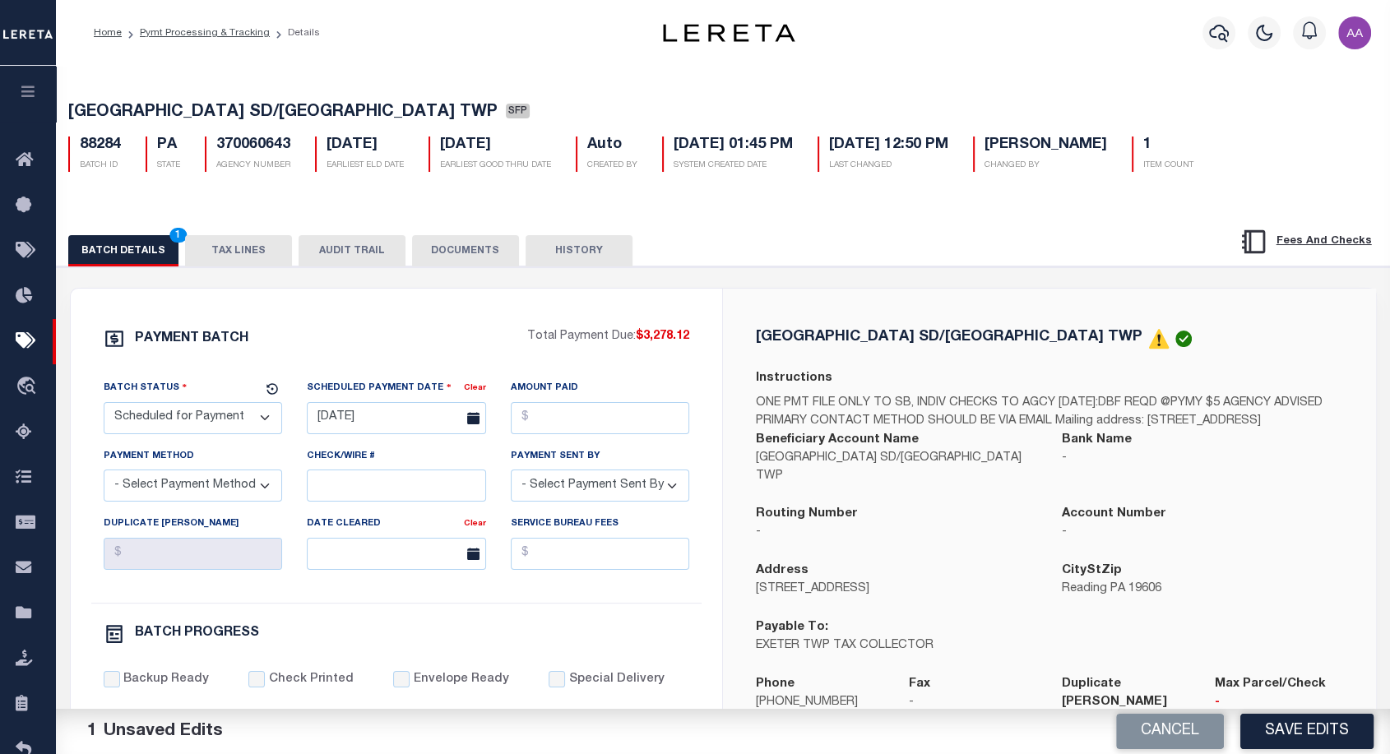
click at [205, 429] on select "- Select Status - Scheduled for Payment Ready For Payment Payment Sent Cleared …" at bounding box center [193, 418] width 179 height 32
click at [104, 405] on select "- Select Status - Scheduled for Payment Ready For Payment Payment Sent Cleared …" at bounding box center [193, 418] width 179 height 32
click at [121, 141] on div "88284 BATCH ID" at bounding box center [94, 154] width 77 height 35
click at [112, 146] on h5 "88284" at bounding box center [100, 146] width 41 height 18
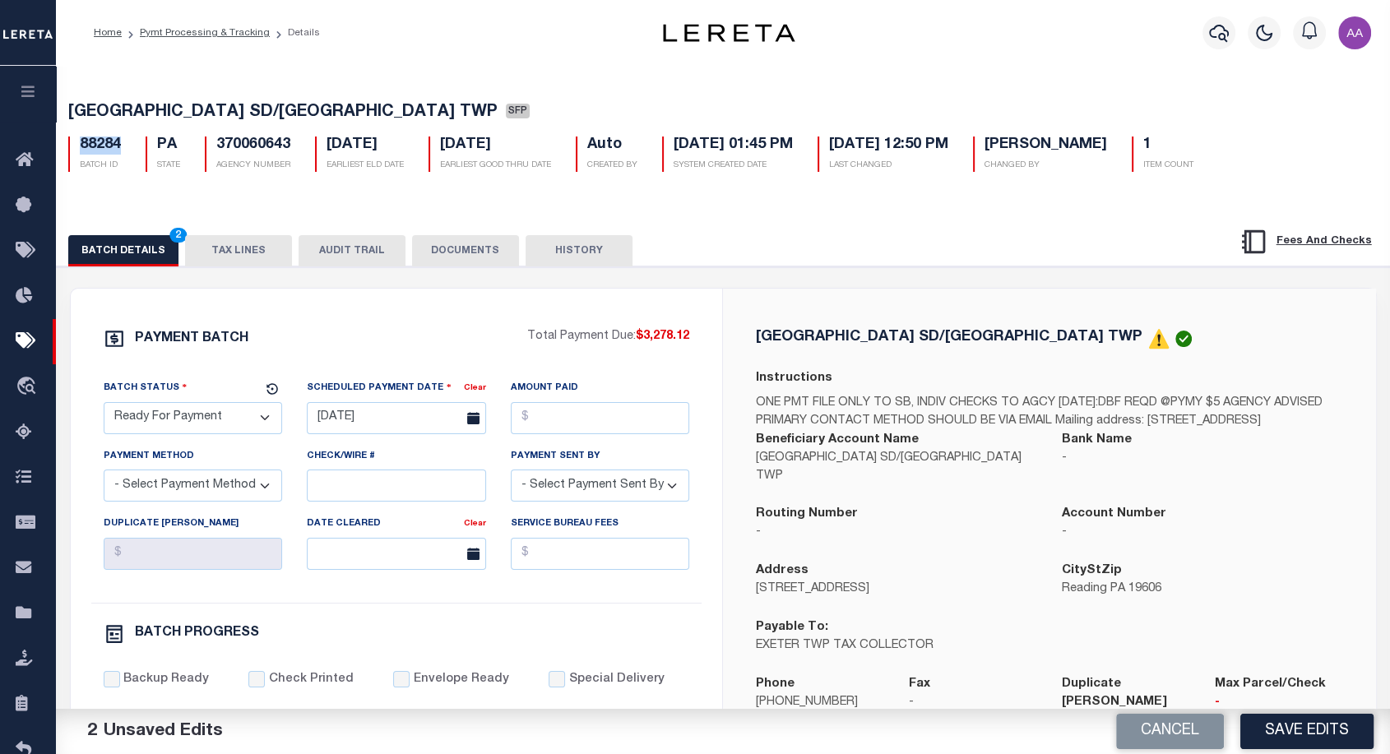
click at [112, 146] on h5 "88284" at bounding box center [100, 146] width 41 height 18
copy h5 "88284"
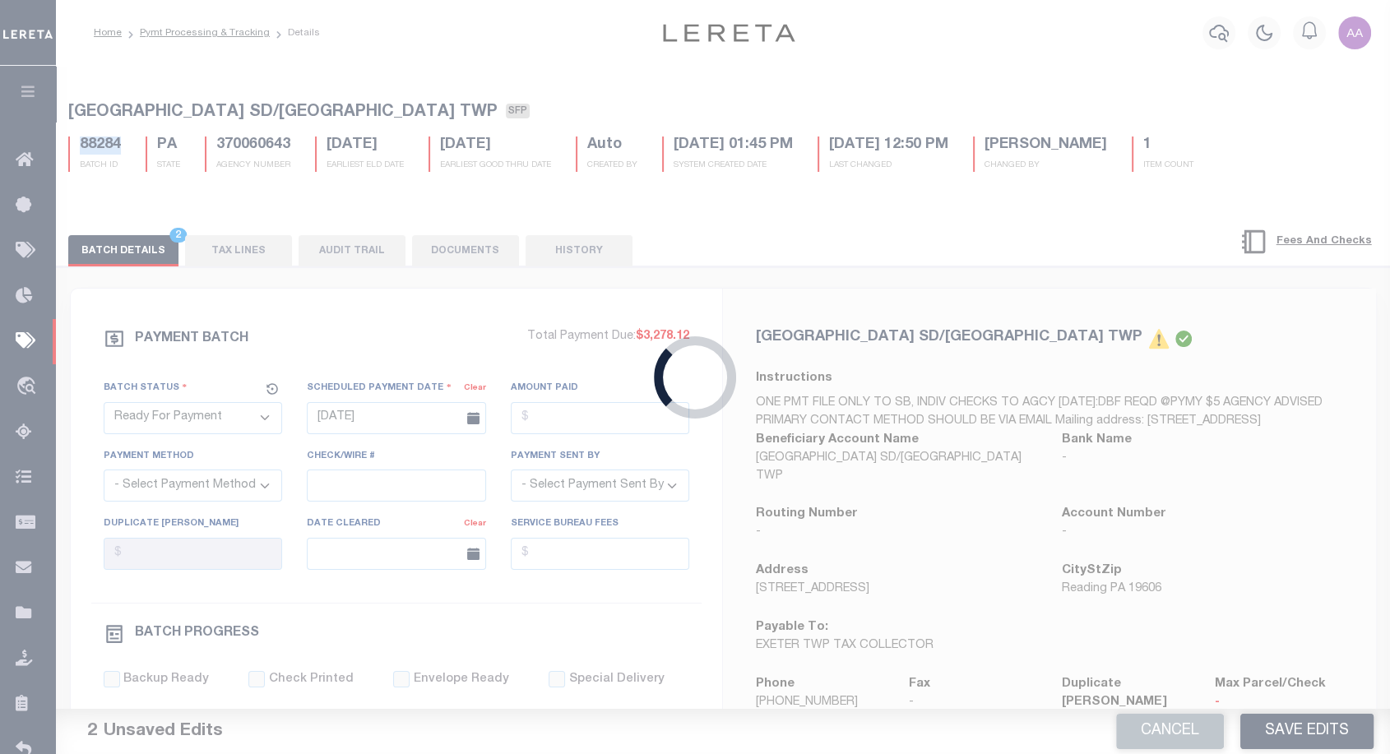
select select "SFP"
type input "[DATE]"
select select
select select "70"
select select "2"
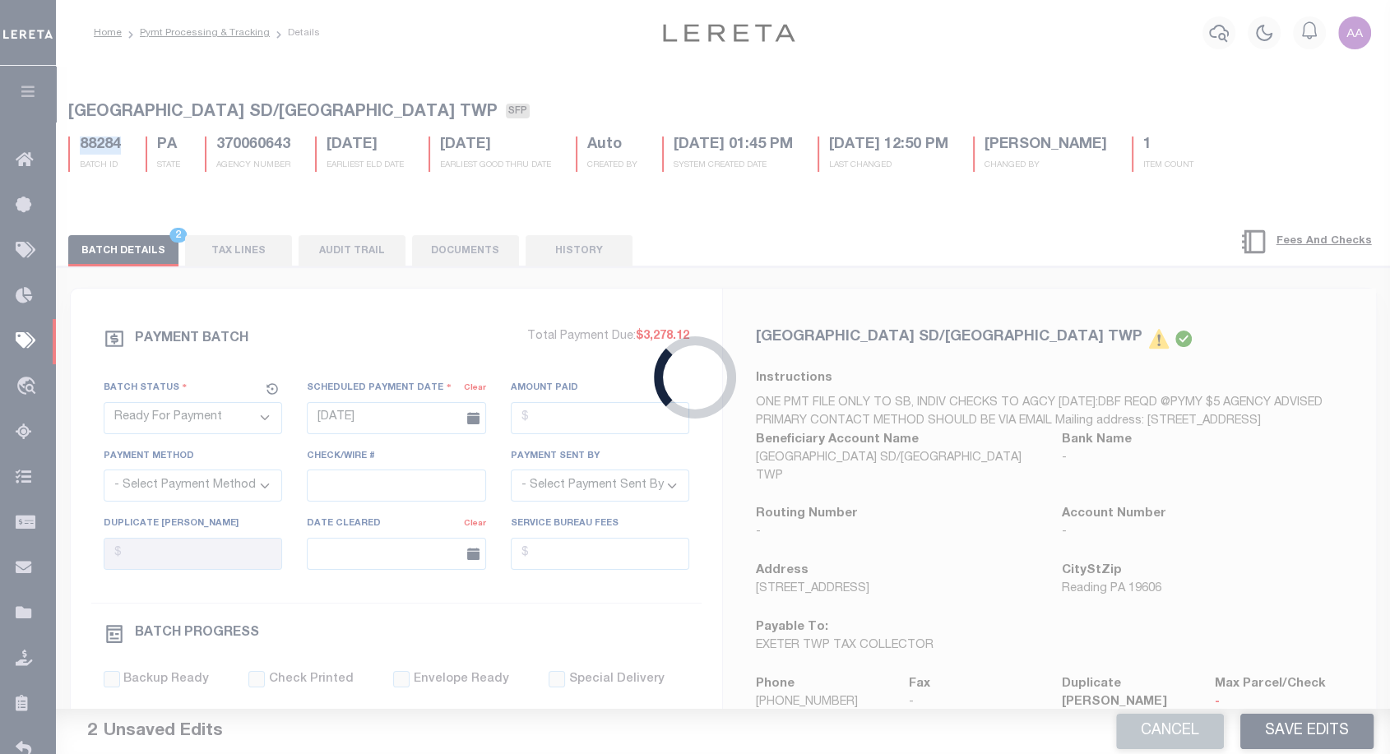
select select "44"
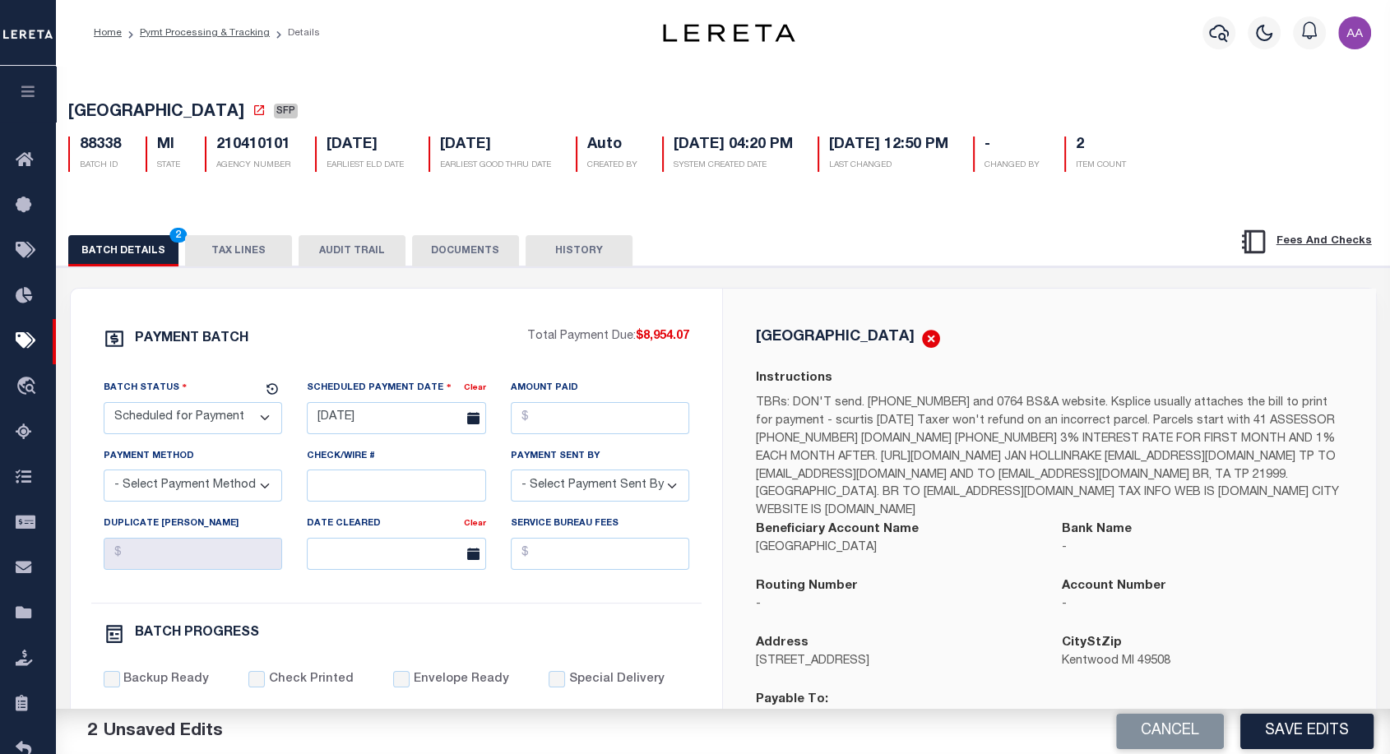
click at [230, 425] on select "- Select Status - Scheduled for Payment Ready For Payment Payment Sent Cleared …" at bounding box center [193, 418] width 179 height 32
select select "RFP"
click at [104, 405] on select "- Select Status - Scheduled for Payment Ready For Payment Payment Sent Cleared …" at bounding box center [193, 418] width 179 height 32
click at [454, 60] on div "Home Pymt Processing & Tracking Details Profile" at bounding box center [723, 33] width 1334 height 66
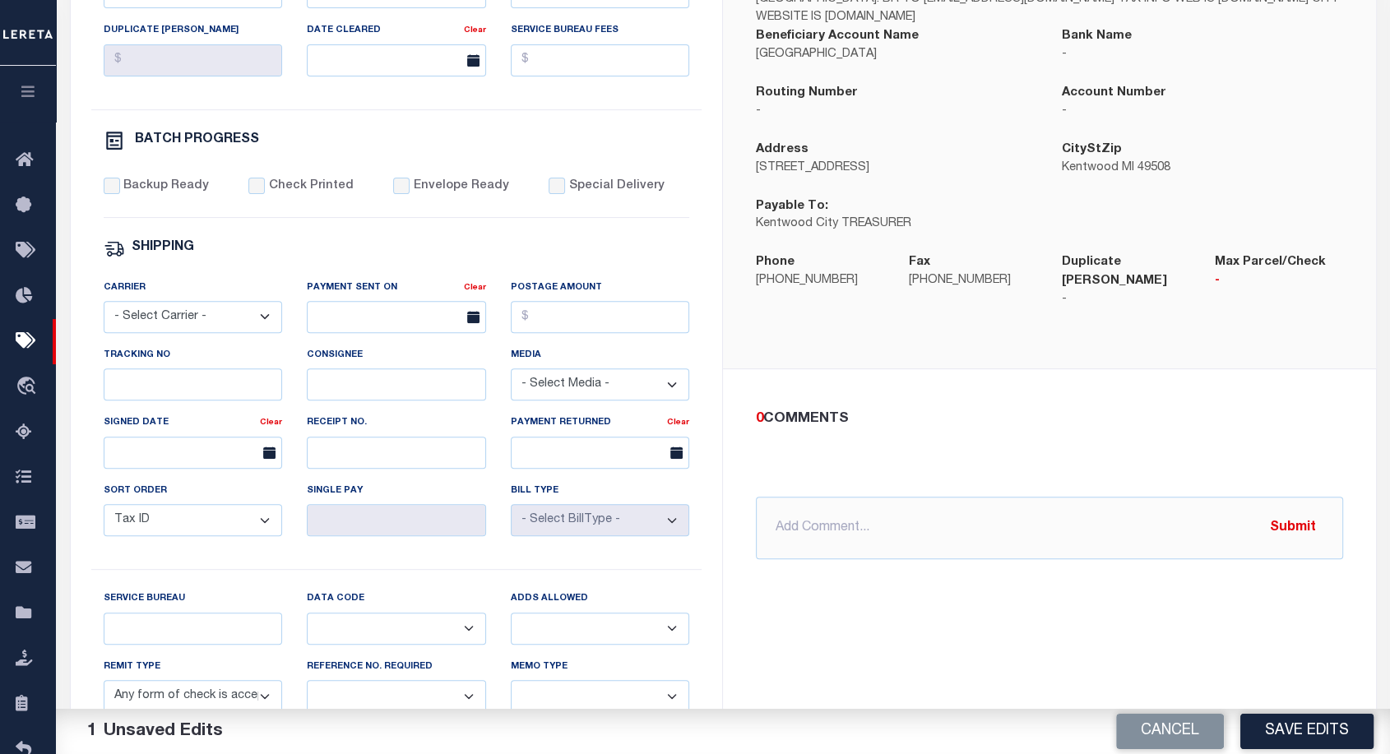
scroll to position [883, 0]
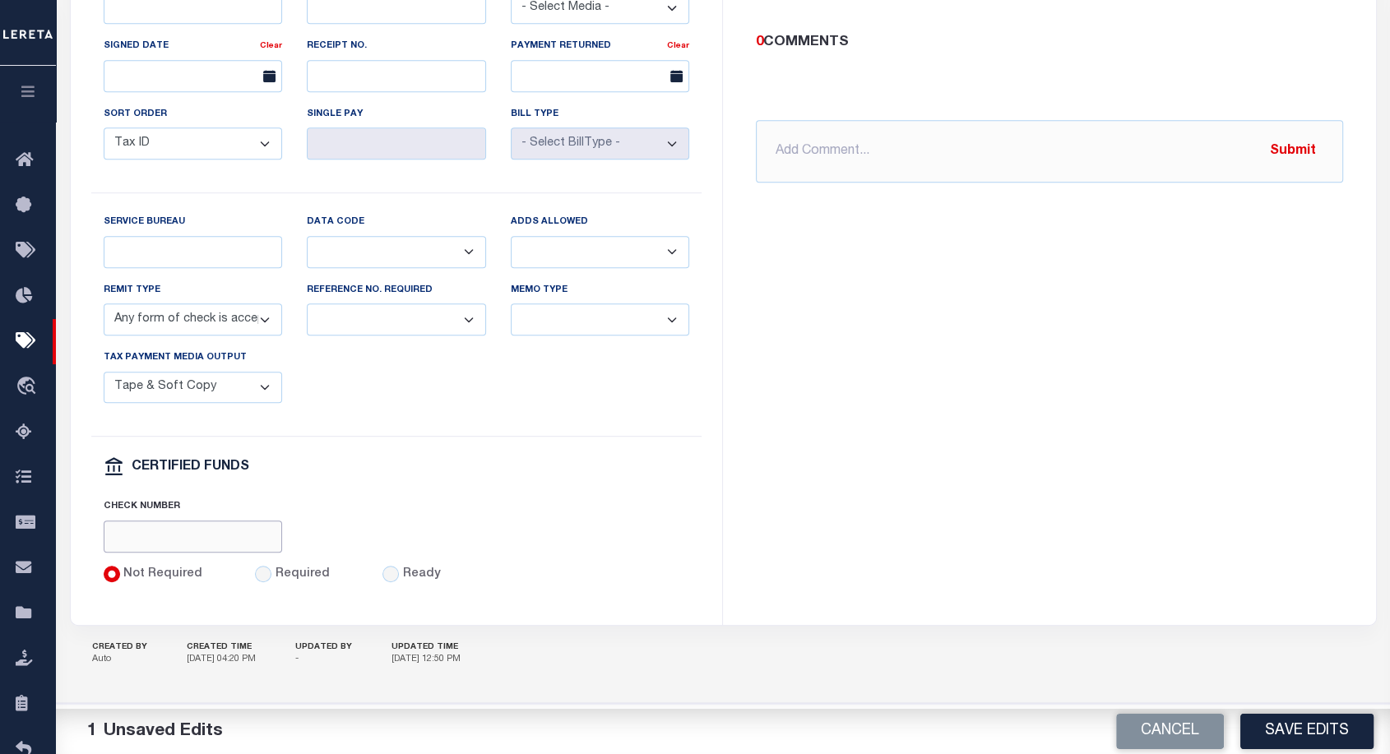
click at [190, 544] on input "text" at bounding box center [193, 537] width 179 height 32
type input "123456"
click at [737, 414] on div "[GEOGRAPHIC_DATA] Instructions Beneficiary Account Name [GEOGRAPHIC_DATA] Bank …" at bounding box center [1049, 22] width 653 height 1206
click at [1312, 734] on button "Save Edits" at bounding box center [1306, 731] width 133 height 35
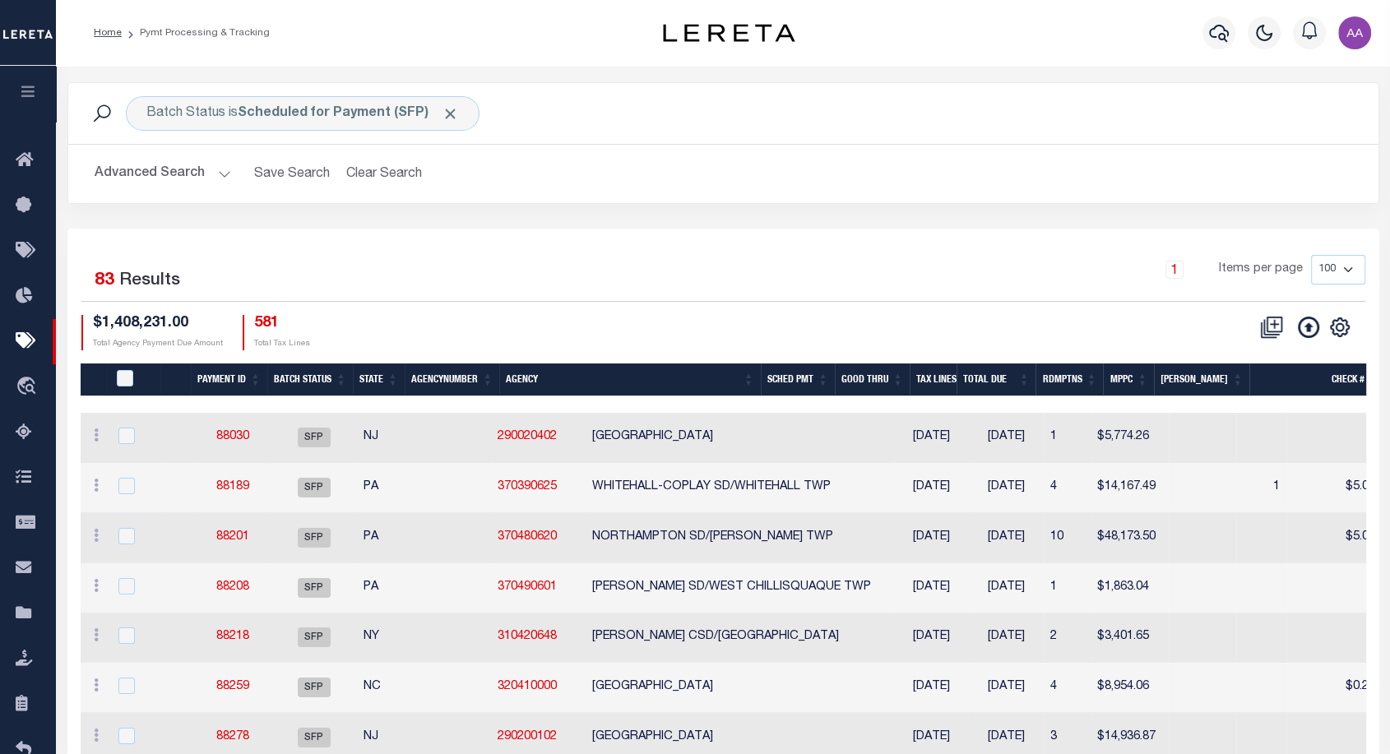
click at [151, 172] on button "Advanced Search" at bounding box center [163, 174] width 137 height 32
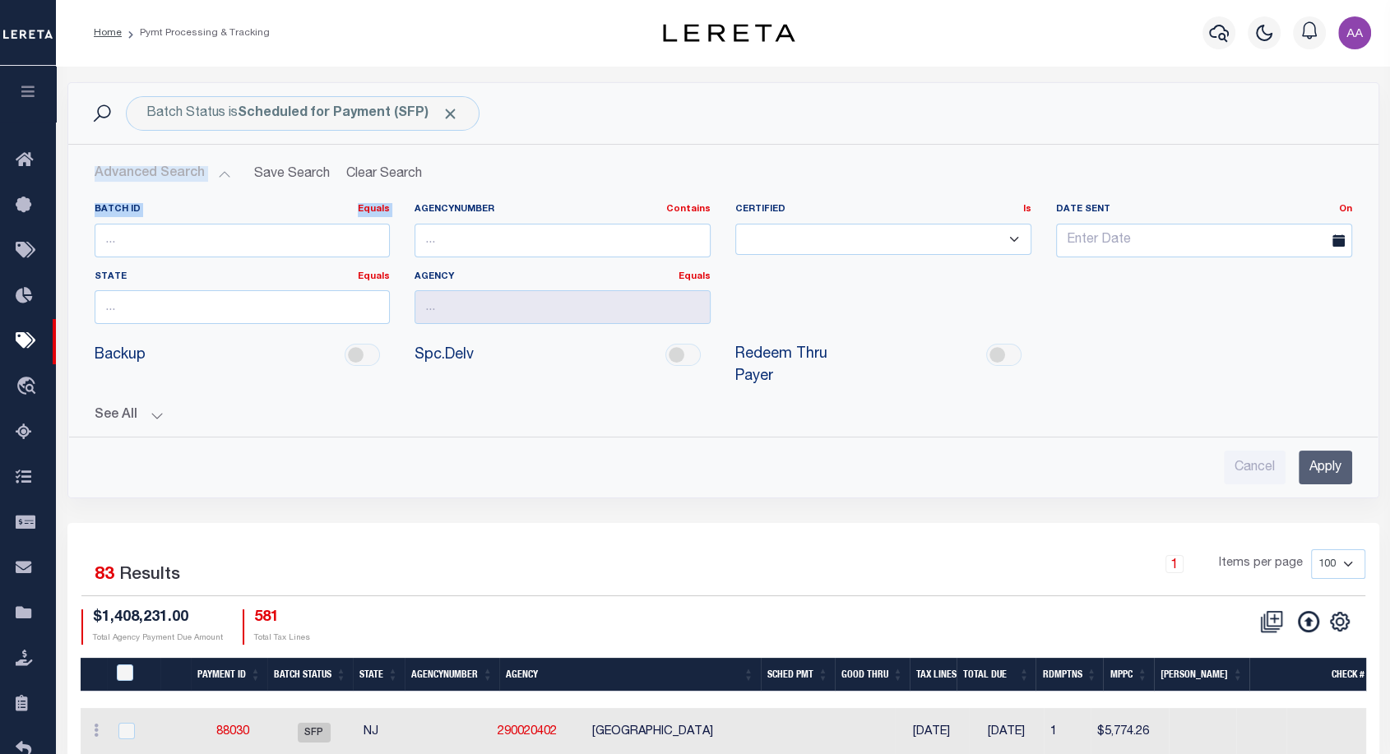
drag, startPoint x: 450, startPoint y: 115, endPoint x: 178, endPoint y: 229, distance: 295.0
click at [178, 229] on div "Batch Status is Scheduled for Payment (SFP) Is Contains Awaiting Funds (AWF) Cl…" at bounding box center [723, 290] width 1312 height 416
click at [178, 229] on input "number" at bounding box center [243, 241] width 296 height 34
paste input "88338"
type input "88338"
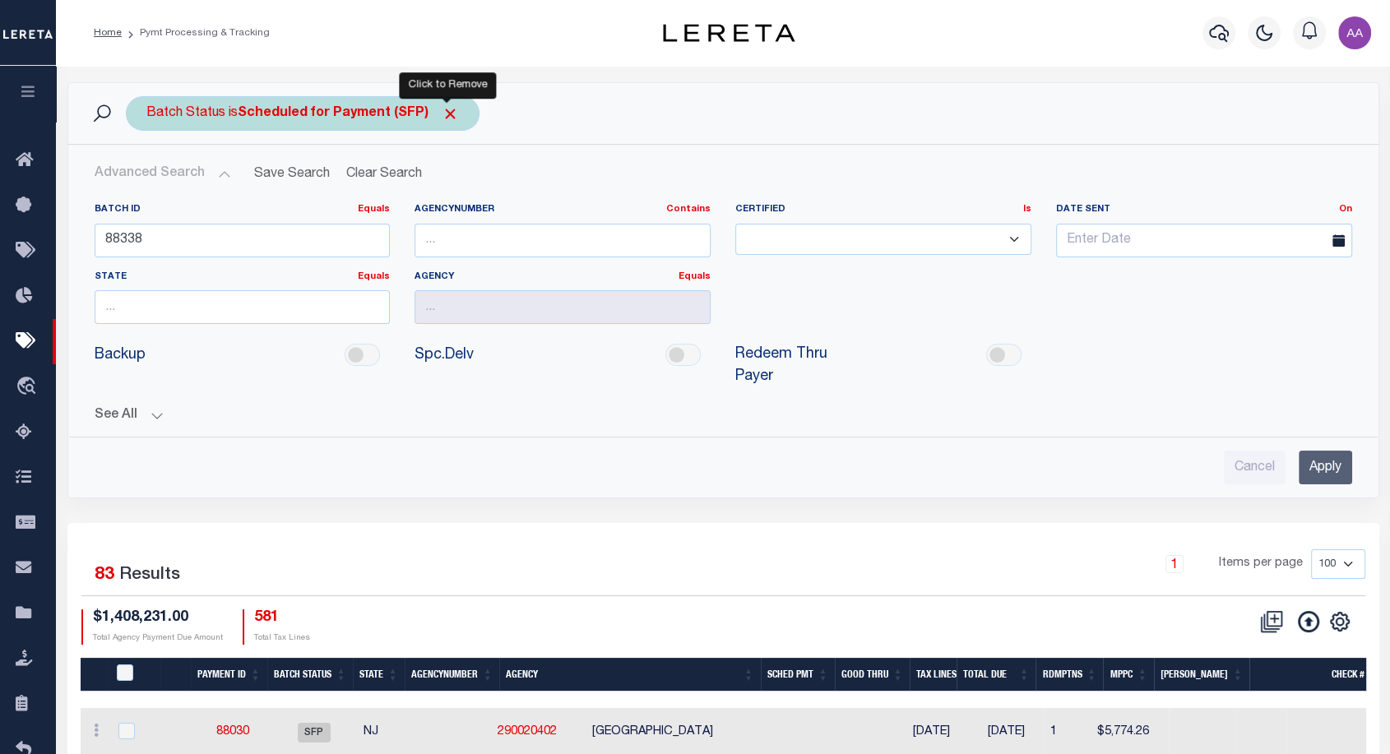
click at [452, 110] on span "Click to Remove" at bounding box center [450, 113] width 17 height 17
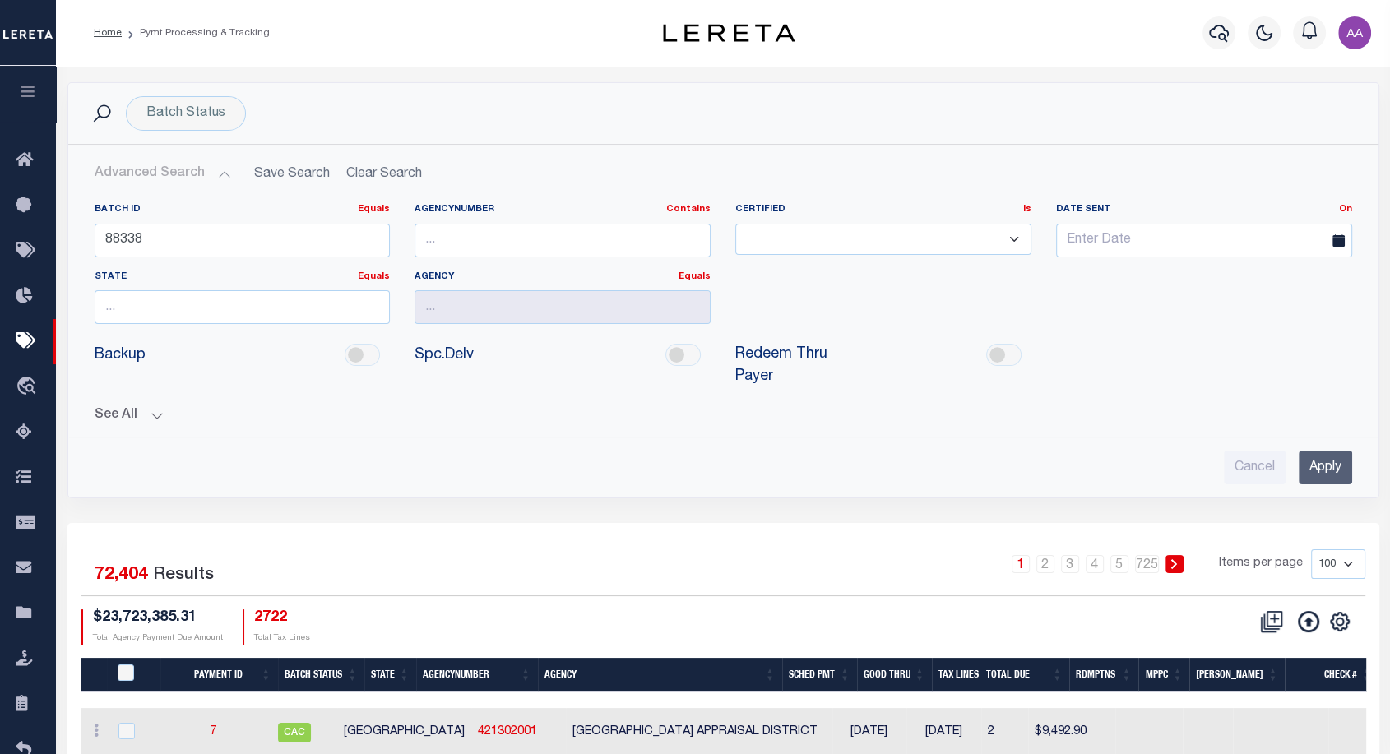
click at [1339, 464] on input "Apply" at bounding box center [1325, 468] width 53 height 34
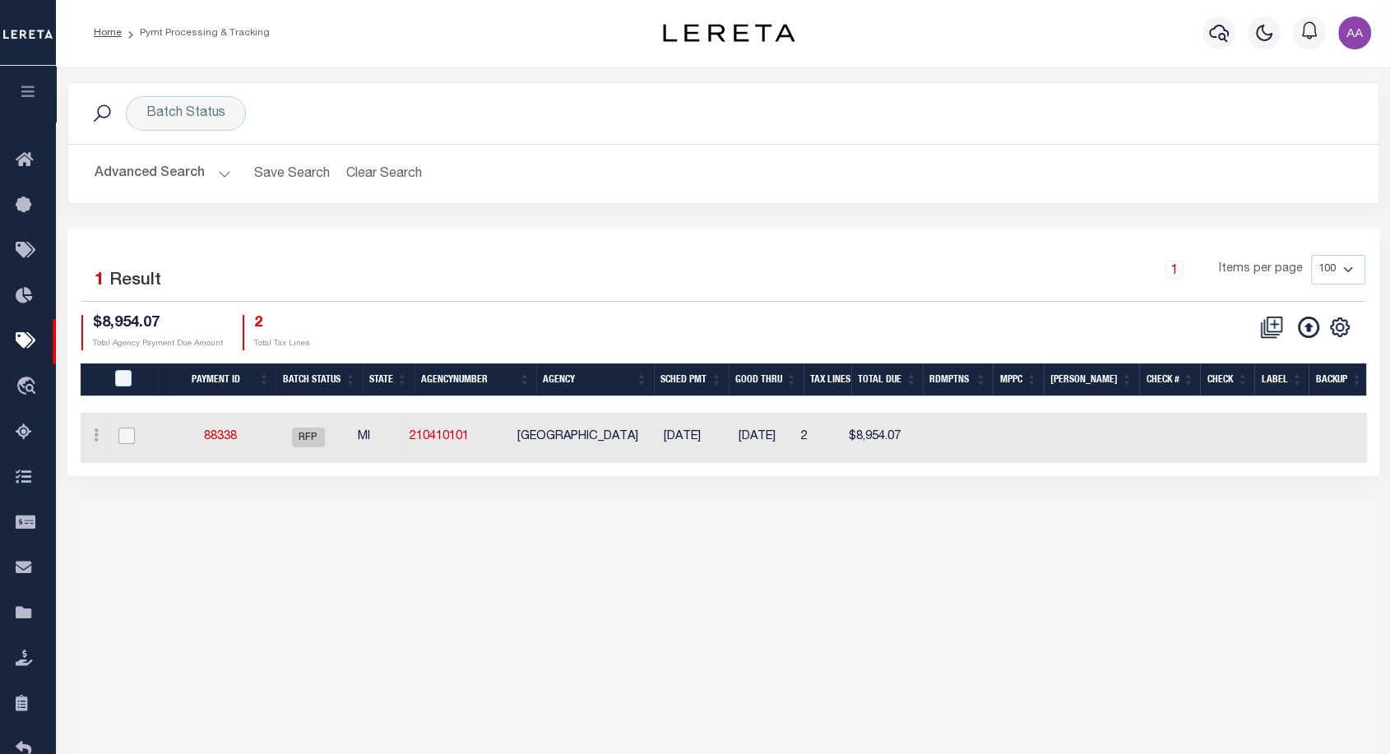
click at [127, 440] on input "checkbox" at bounding box center [126, 436] width 16 height 16
checkbox input "true"
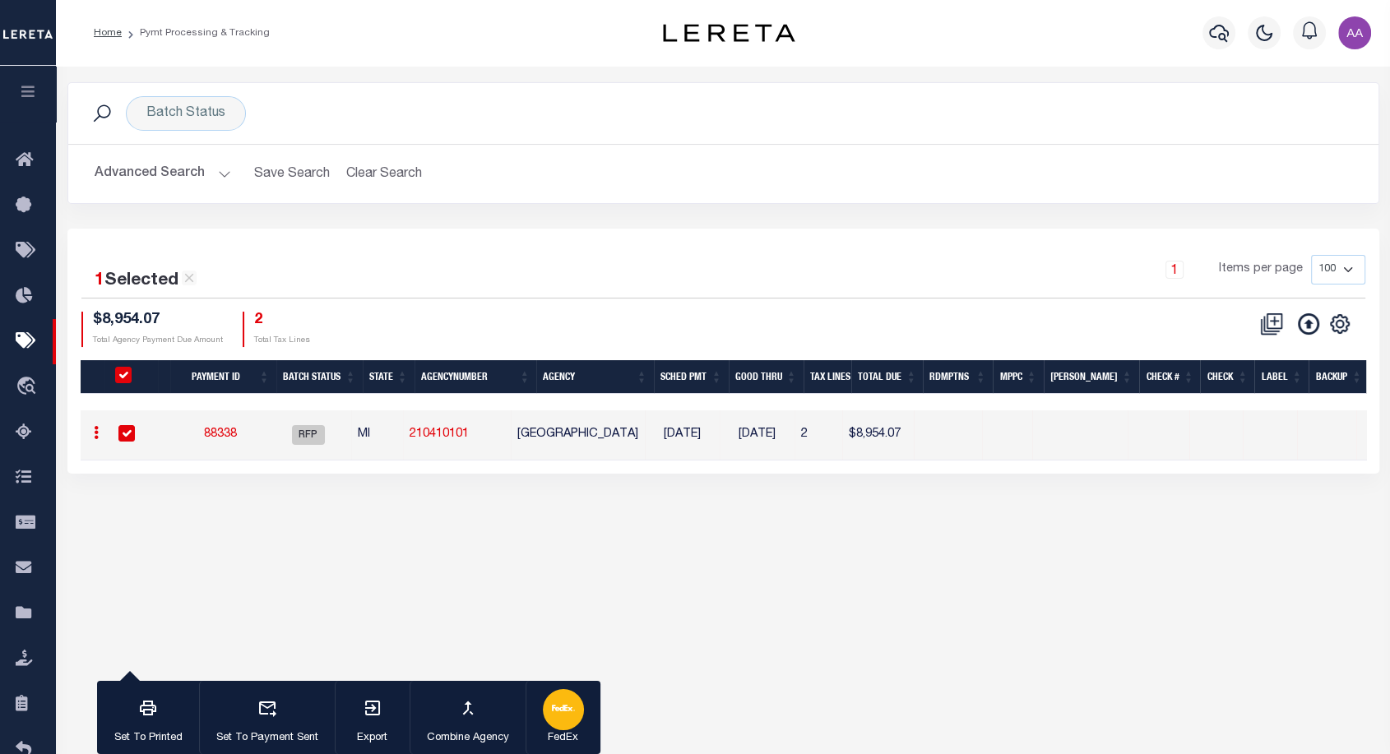
click at [540, 720] on button "FedEx" at bounding box center [563, 718] width 75 height 74
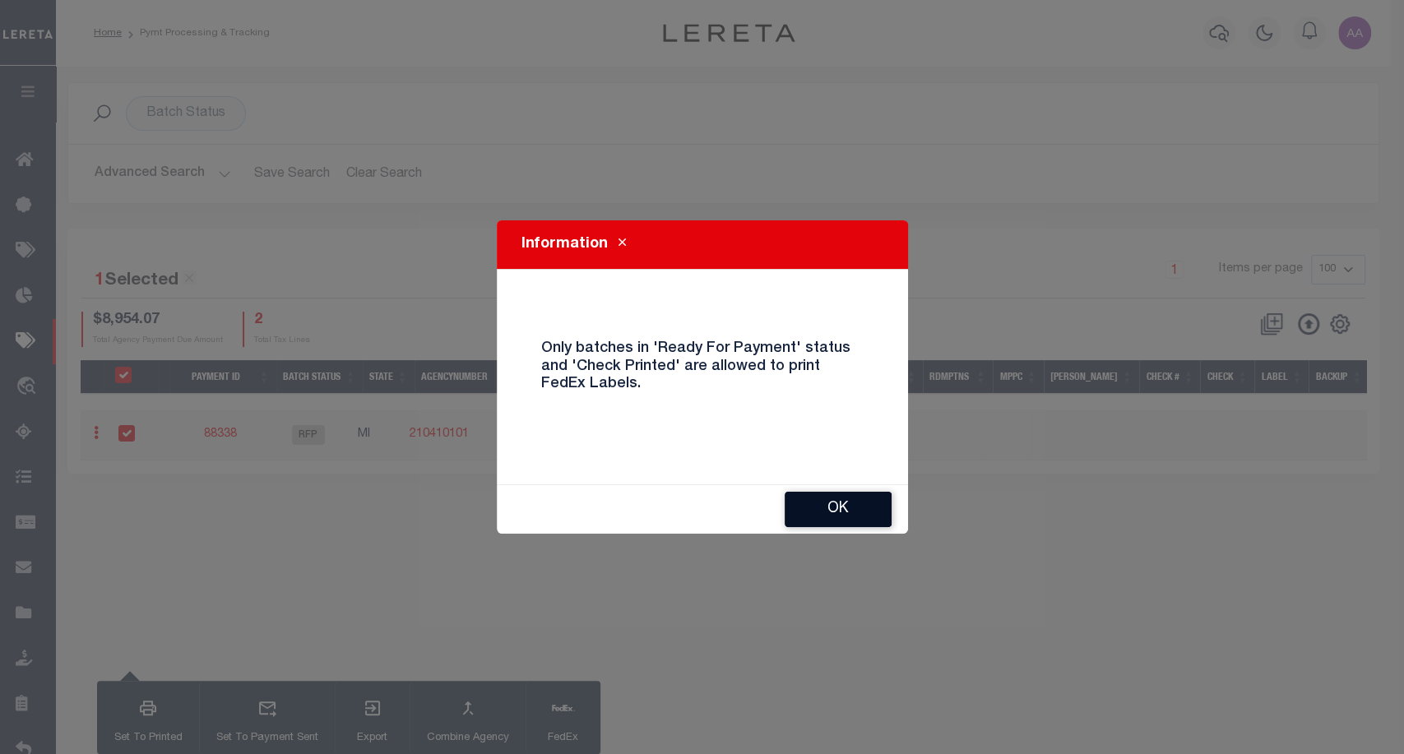
click at [846, 508] on button "OK" at bounding box center [838, 509] width 107 height 35
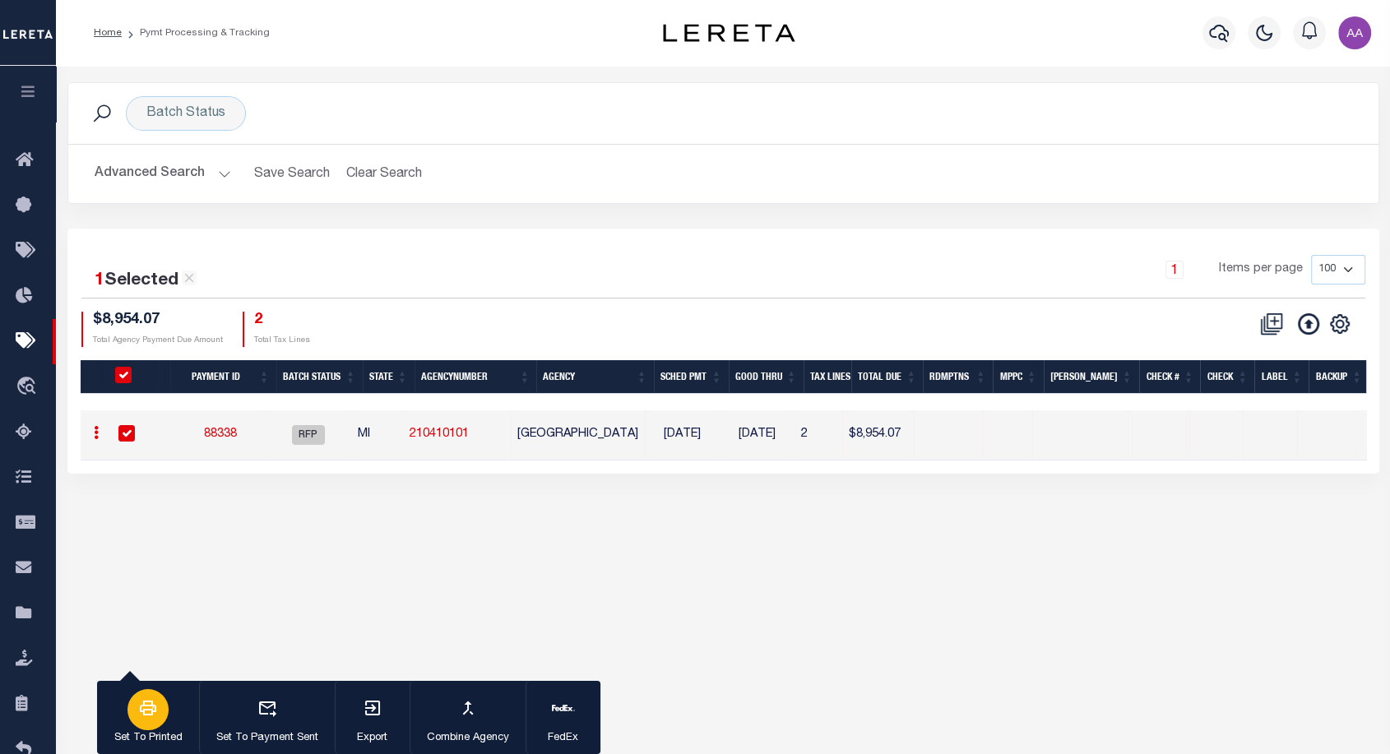
click at [158, 700] on div "button" at bounding box center [147, 709] width 41 height 41
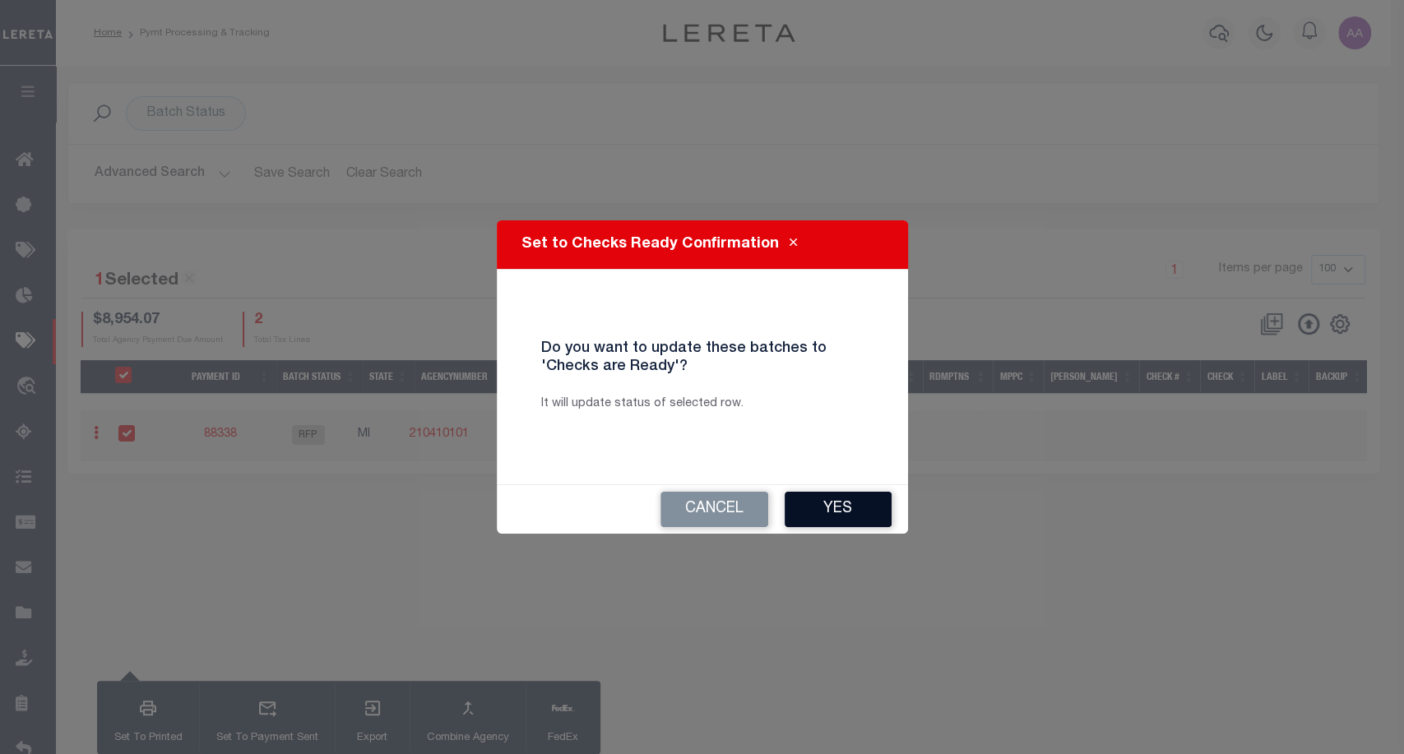
click at [840, 511] on button "Yes" at bounding box center [838, 509] width 107 height 35
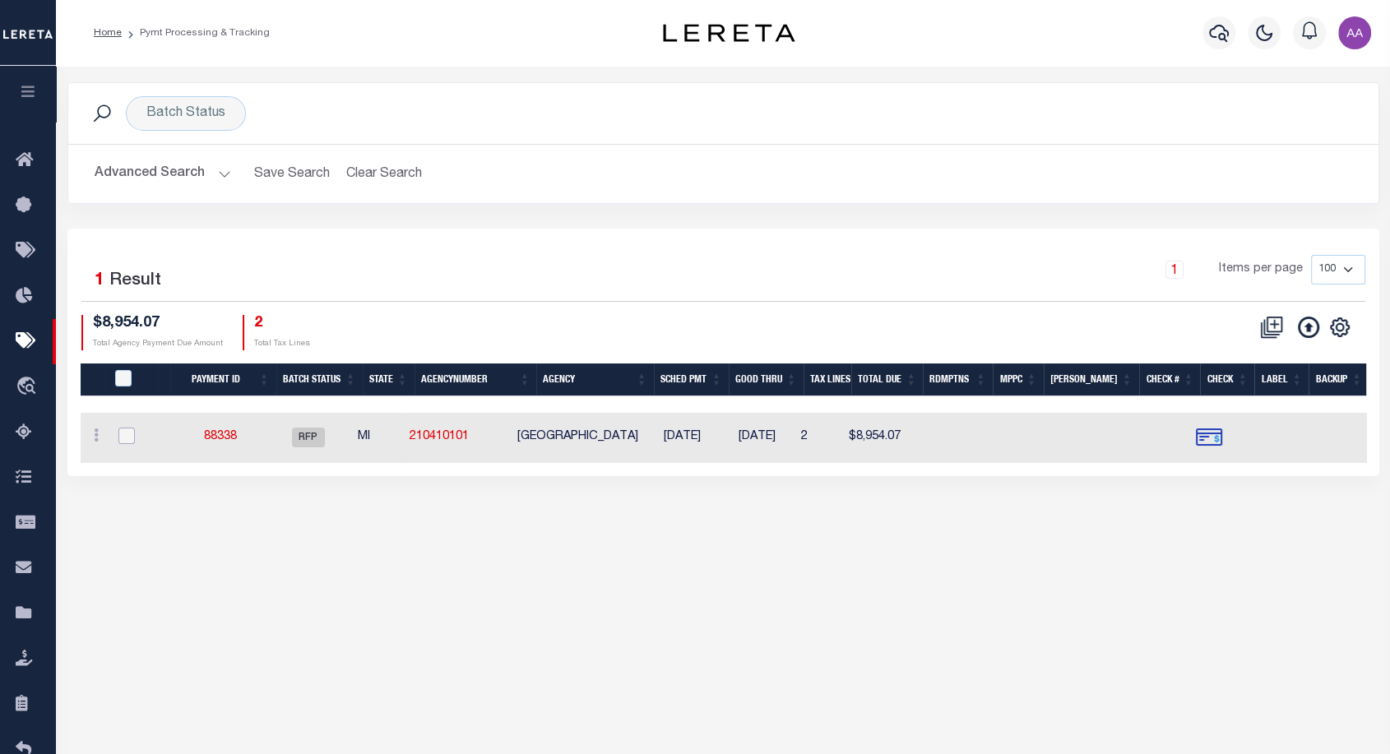
click at [121, 433] on input "checkbox" at bounding box center [126, 436] width 16 height 16
checkbox input "true"
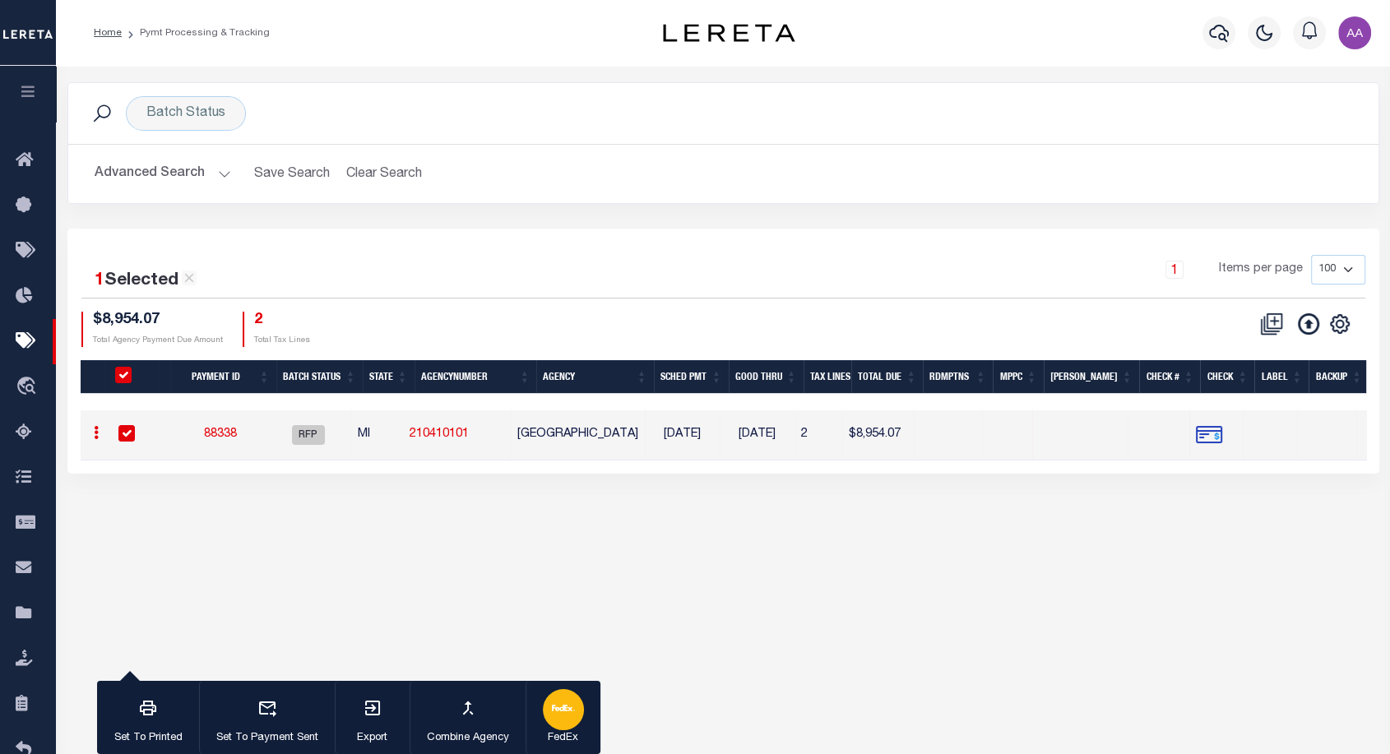
click at [560, 708] on icon "button" at bounding box center [558, 708] width 12 height 7
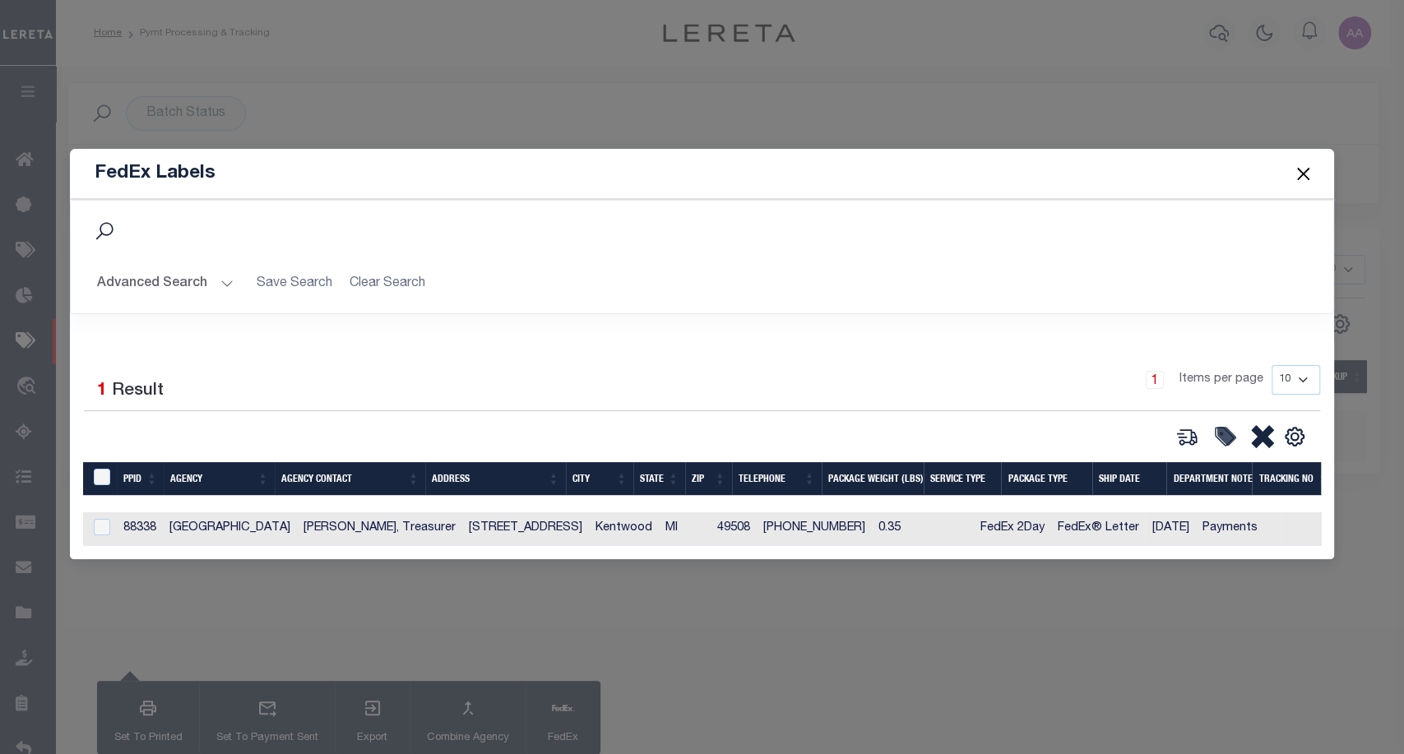
click at [89, 531] on td at bounding box center [100, 529] width 34 height 34
checkbox input "true"
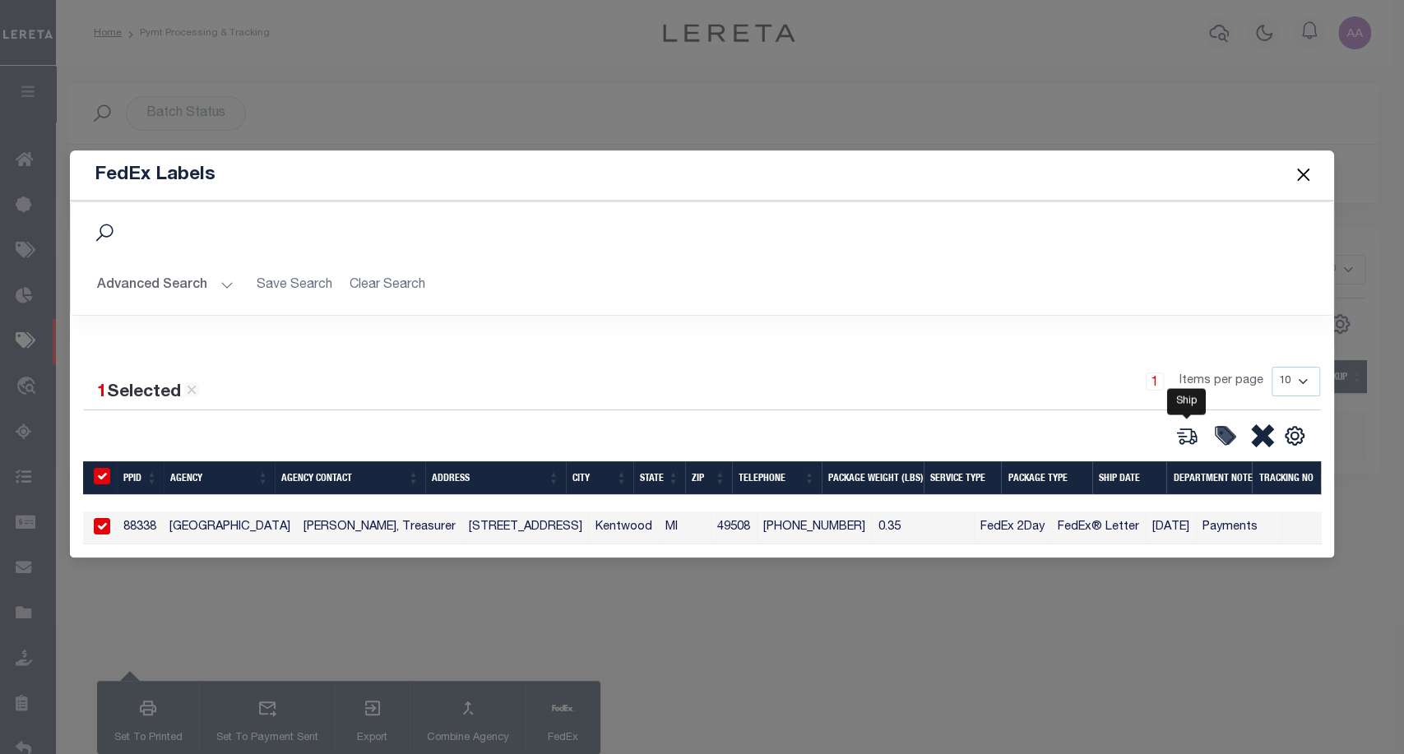
click at [1186, 433] on icon at bounding box center [1186, 435] width 23 height 23
type input "88338"
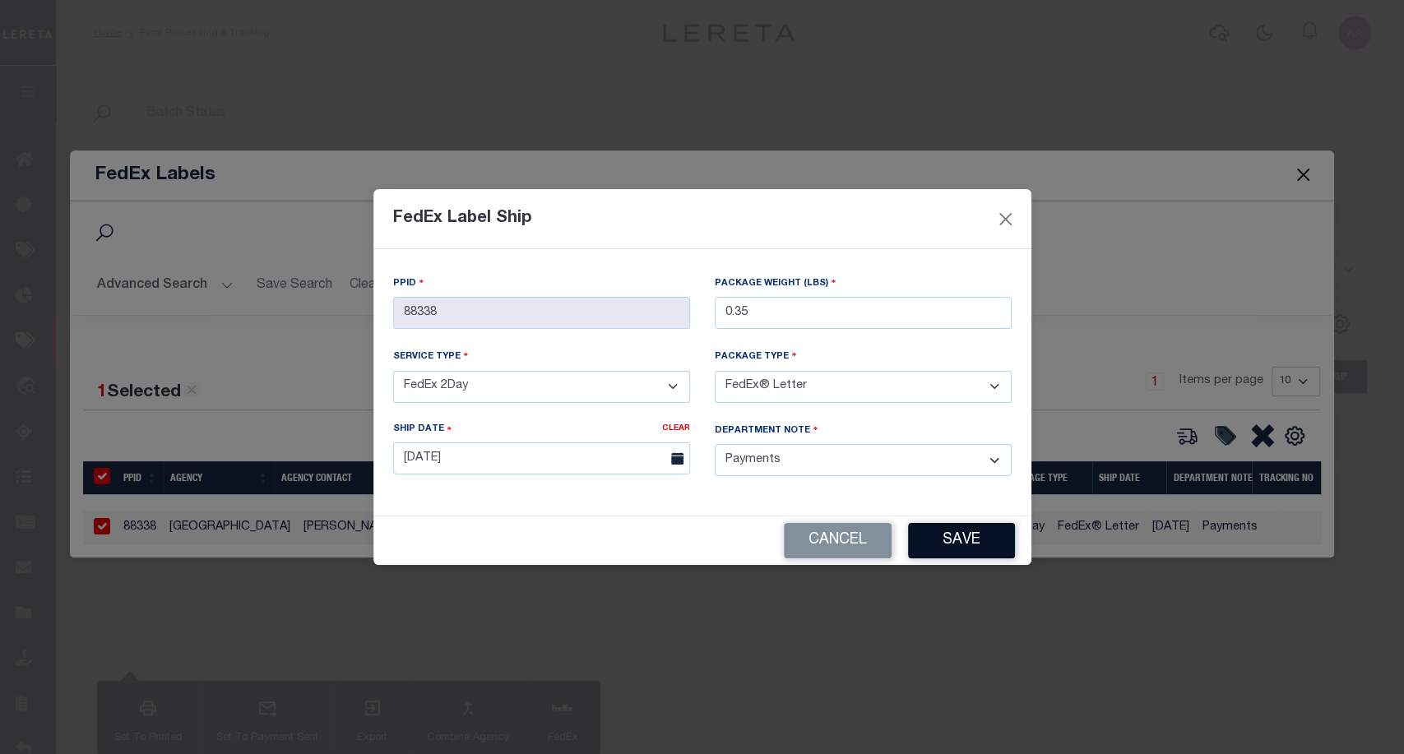
click at [977, 544] on button "Save" at bounding box center [961, 540] width 107 height 35
click at [592, 290] on div "PPID" at bounding box center [541, 287] width 297 height 22
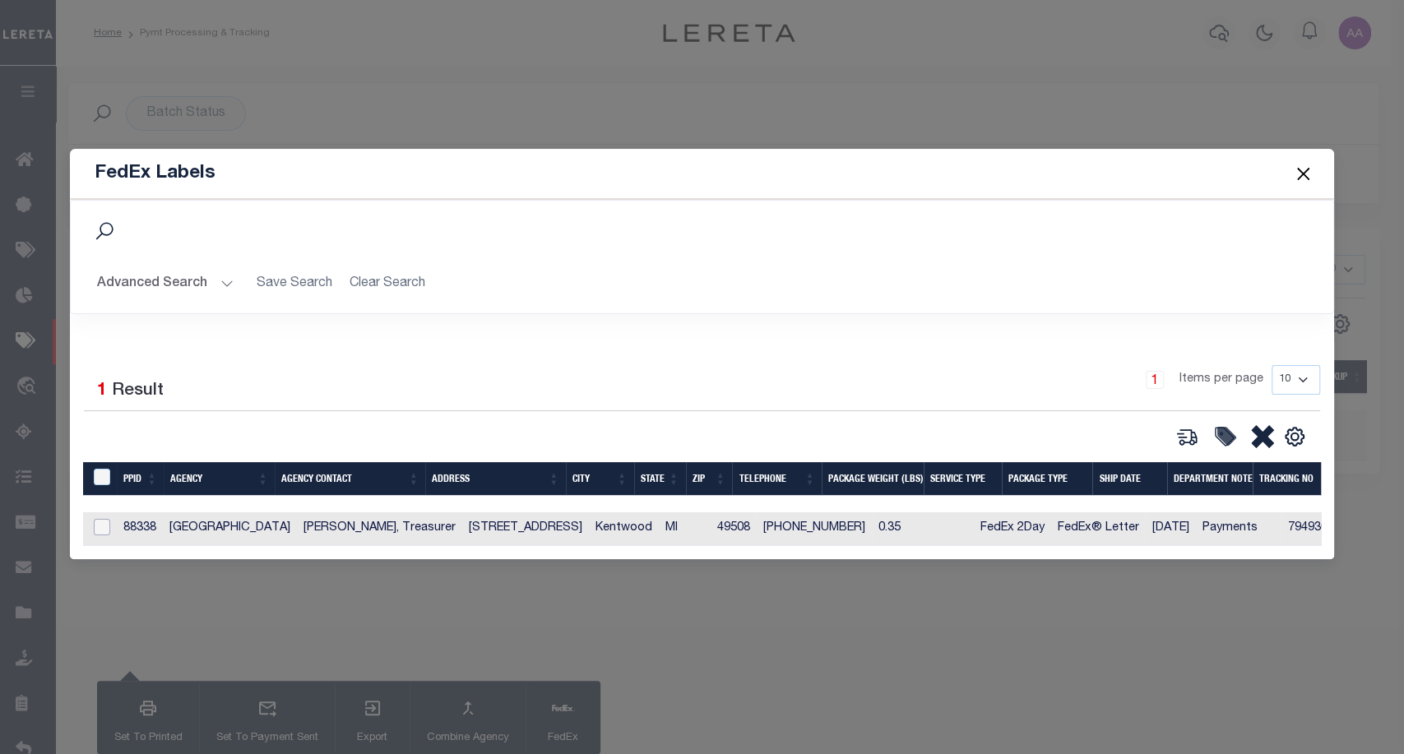
click at [99, 526] on input "checkbox" at bounding box center [102, 527] width 16 height 16
checkbox input "true"
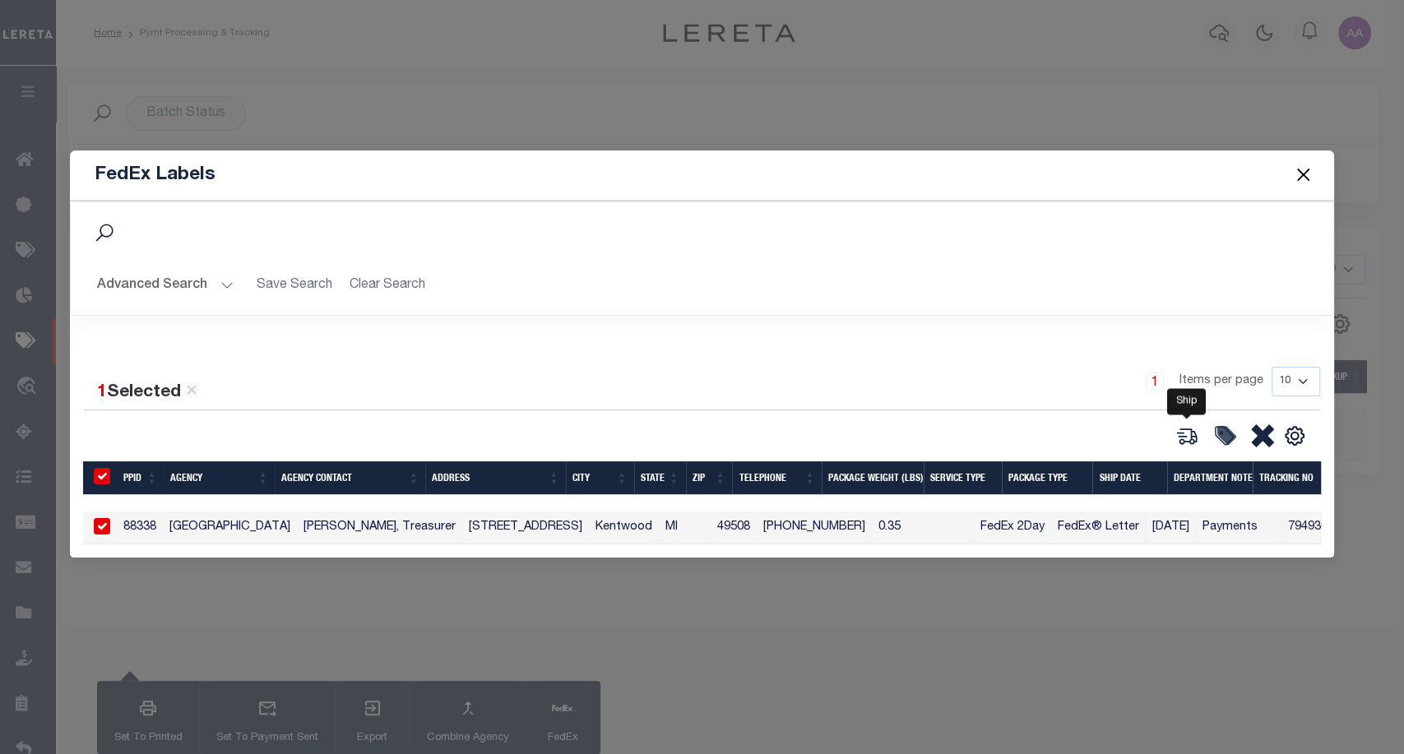
click at [1187, 428] on icon at bounding box center [1186, 435] width 23 height 23
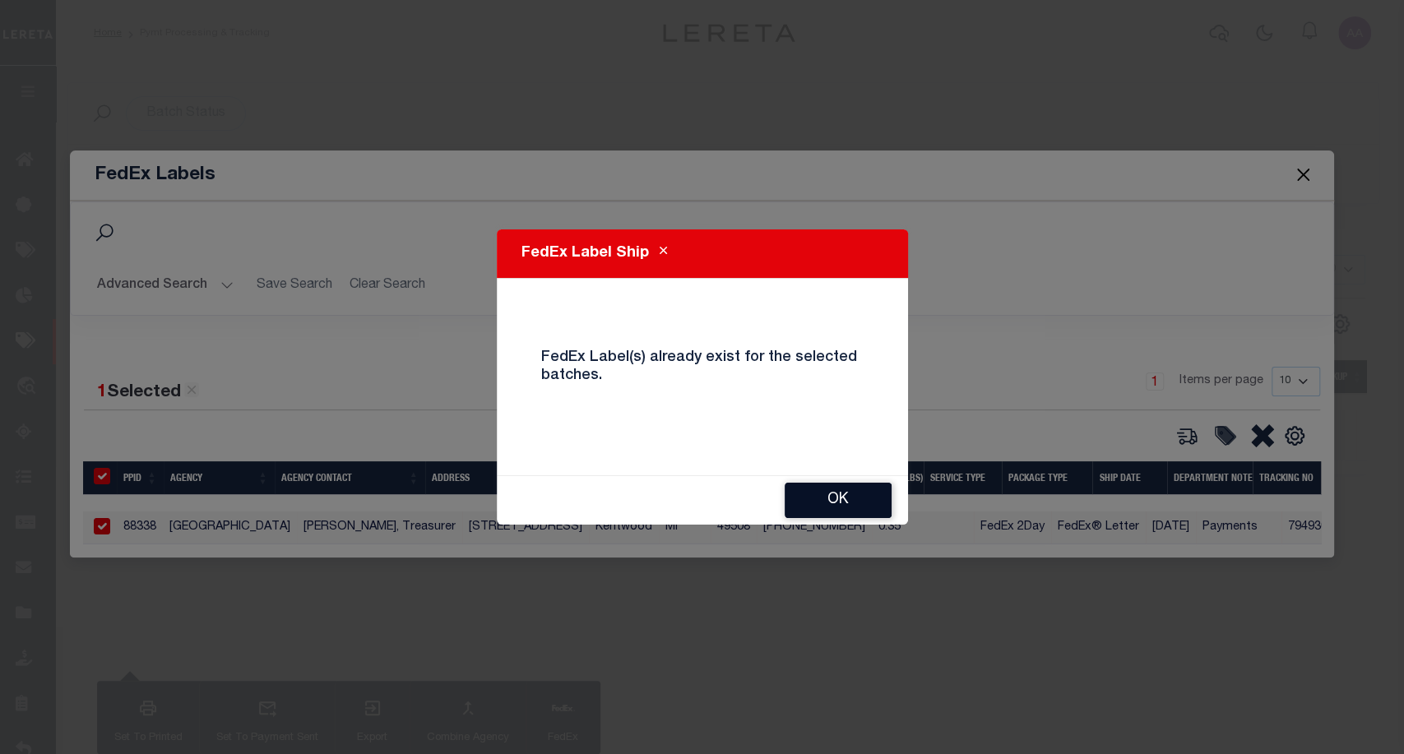
click at [867, 512] on button "OK" at bounding box center [838, 500] width 107 height 35
